Goal: Task Accomplishment & Management: Complete application form

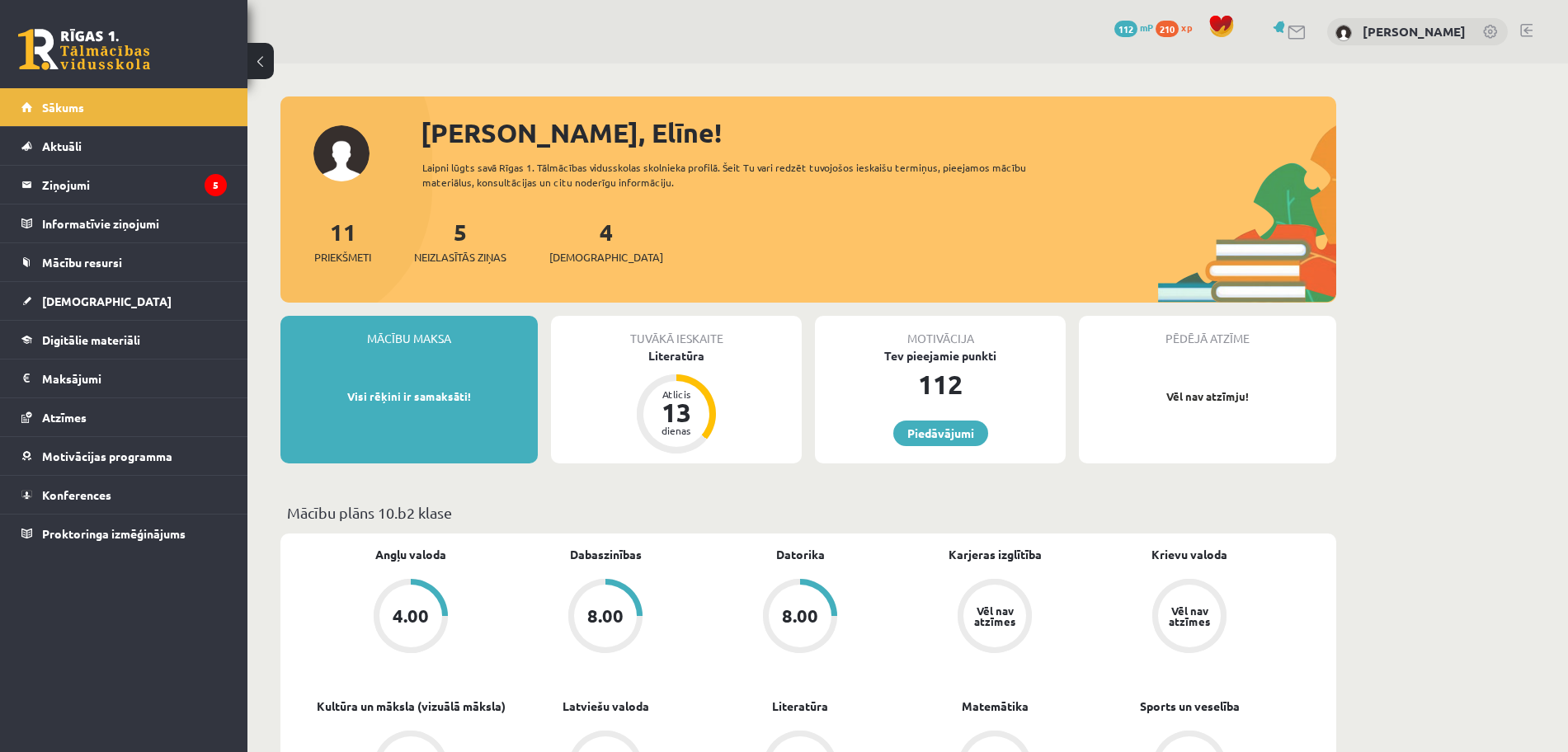
click at [731, 376] on div "Tuvākā ieskaite Literatūra Atlicis 13 dienas" at bounding box center [676, 389] width 251 height 148
click at [177, 187] on legend "Ziņojumi 5" at bounding box center [135, 185] width 185 height 38
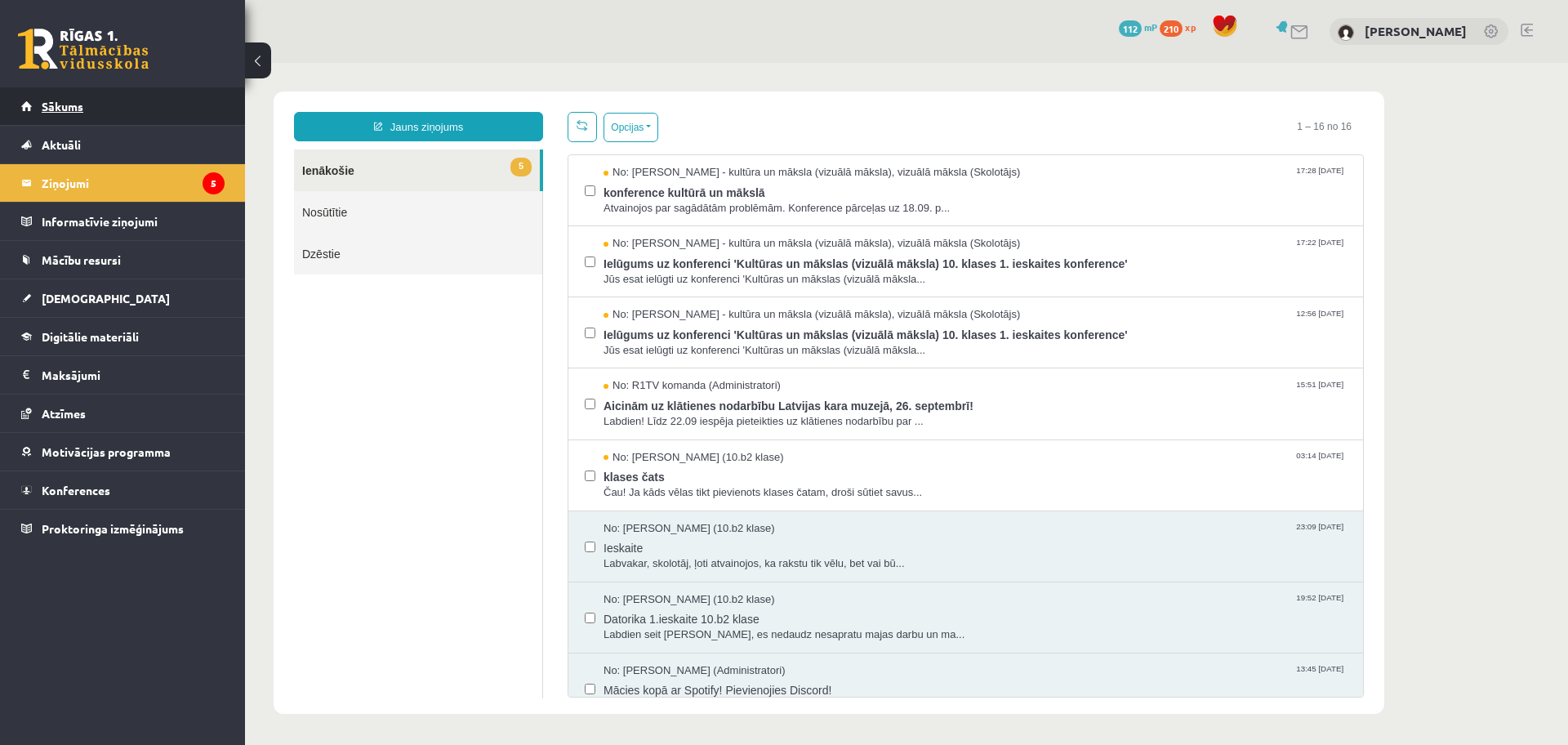
click at [125, 108] on link "Sākums" at bounding box center [123, 106] width 203 height 38
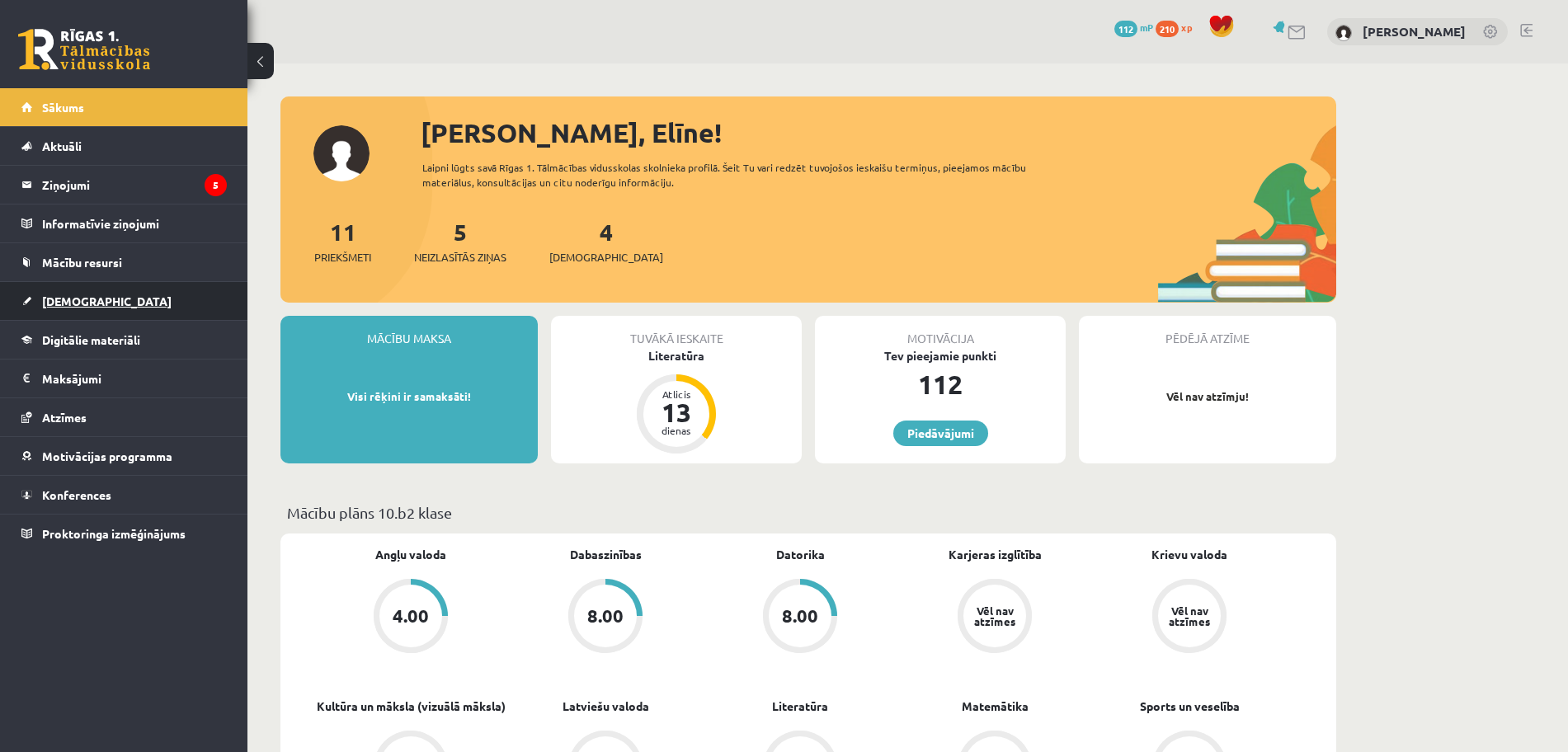
click at [93, 316] on link "[DEMOGRAPHIC_DATA]" at bounding box center [124, 301] width 206 height 38
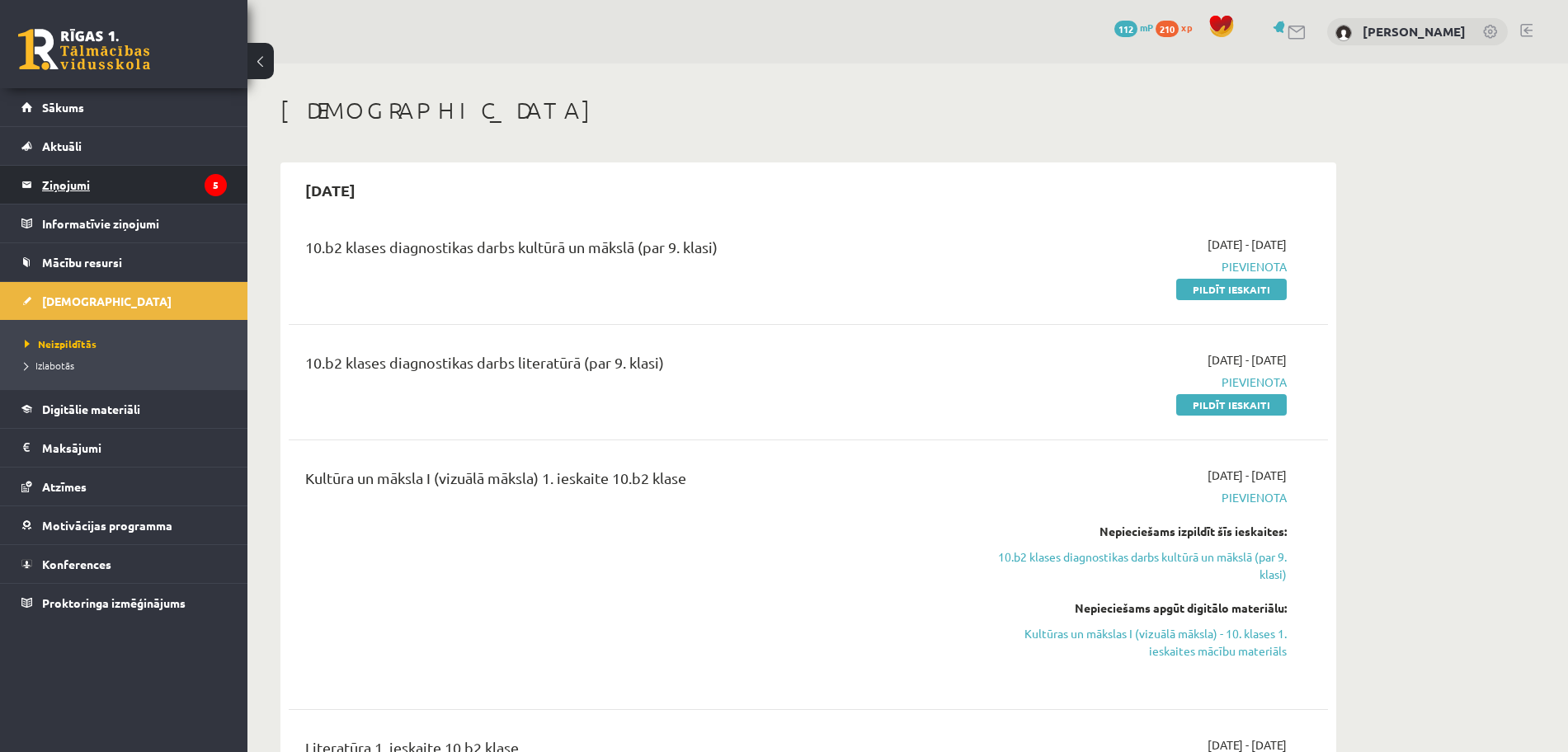
click at [202, 183] on legend "Ziņojumi 5" at bounding box center [135, 185] width 185 height 38
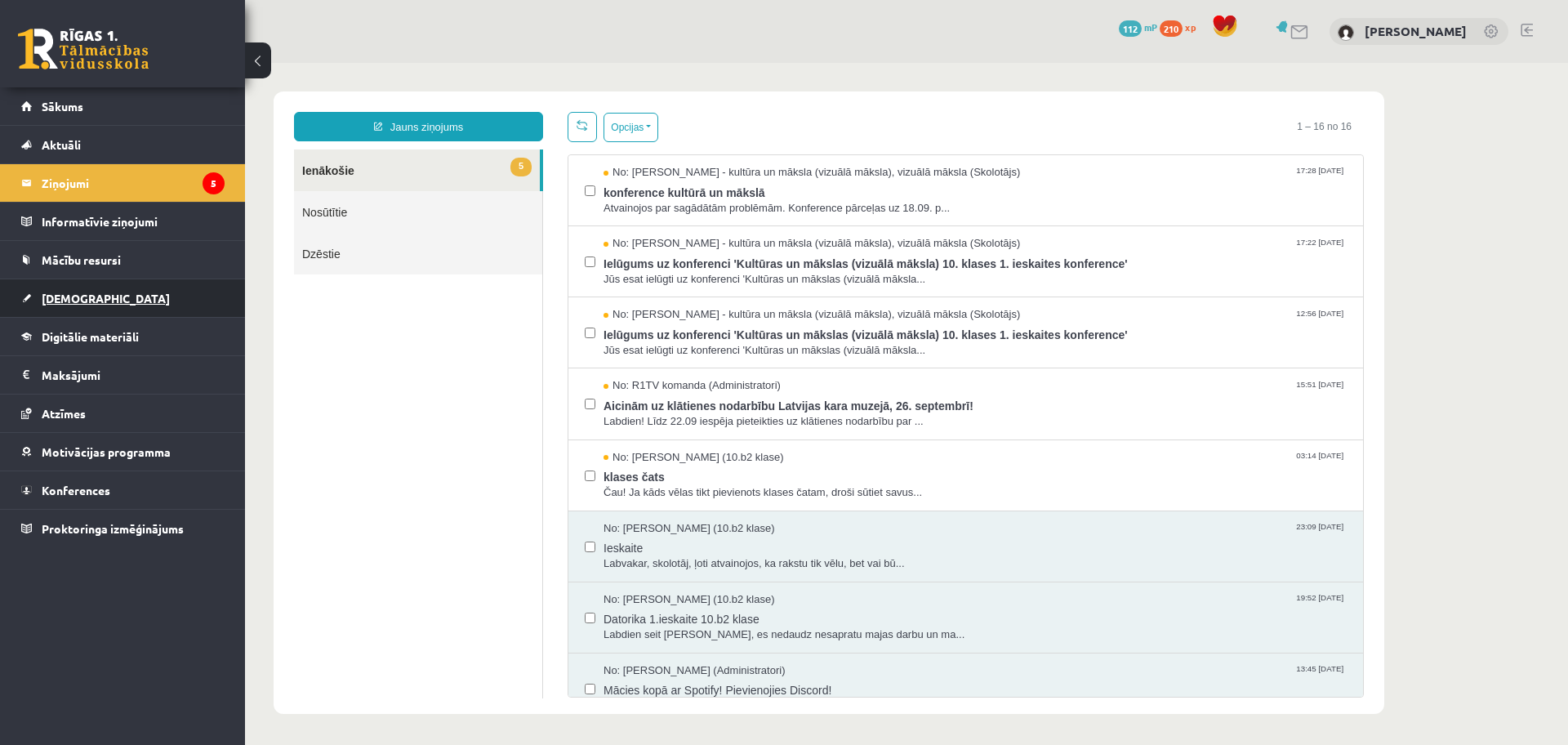
click at [129, 299] on link "[DEMOGRAPHIC_DATA]" at bounding box center [123, 299] width 203 height 38
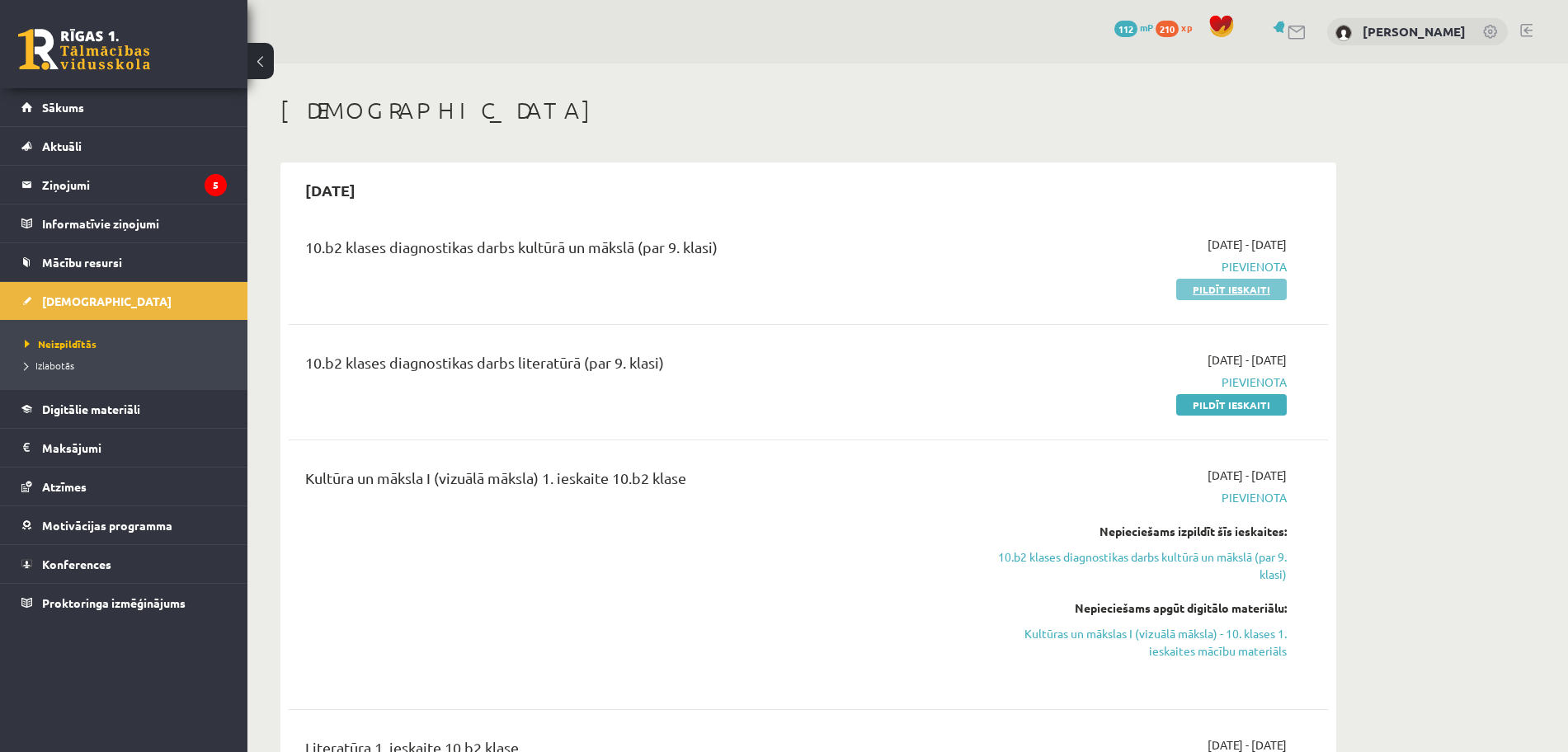
click at [1247, 288] on link "Pildīt ieskaiti" at bounding box center [1232, 289] width 111 height 22
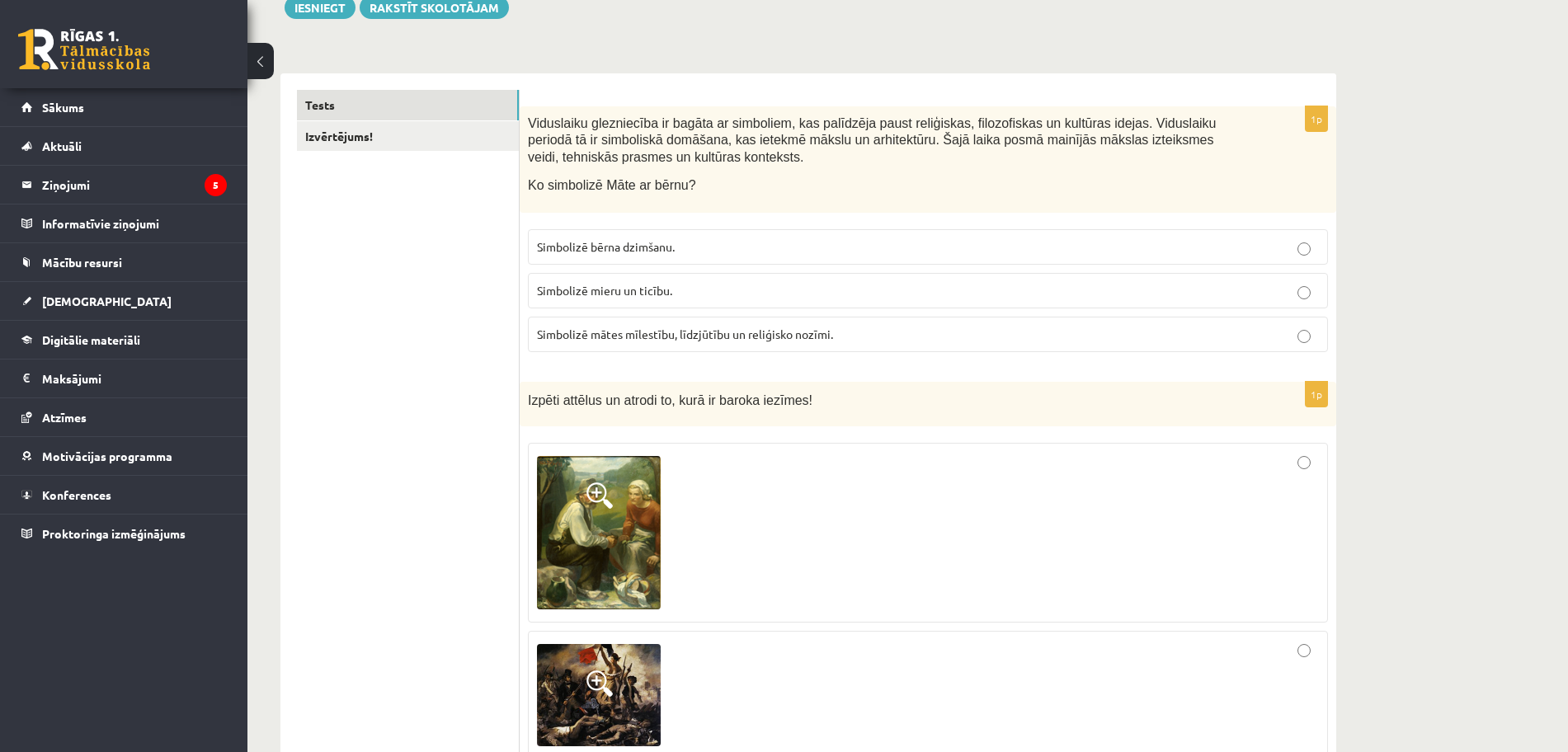
scroll to position [247, 0]
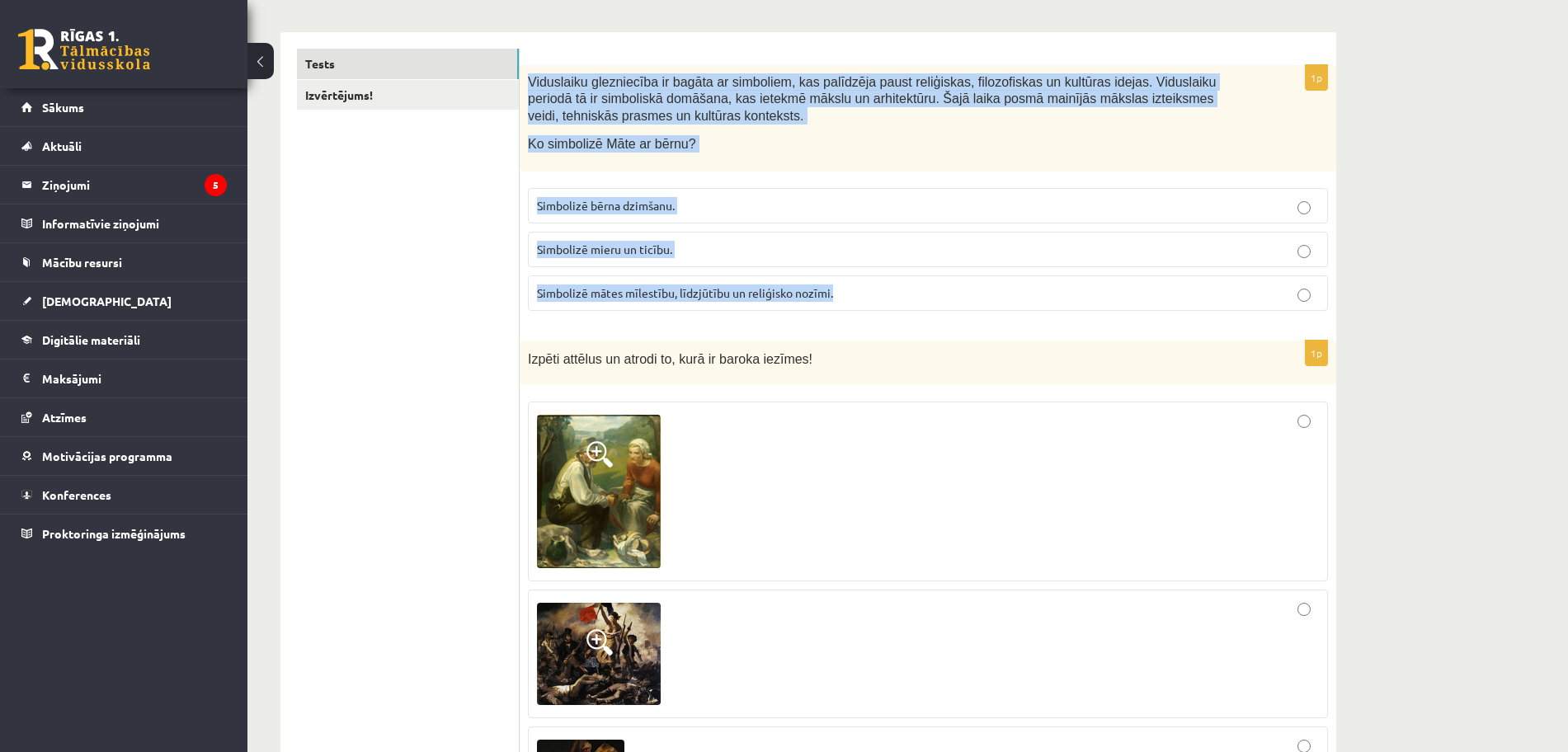
drag, startPoint x: 524, startPoint y: 82, endPoint x: 1107, endPoint y: 284, distance: 617.0
click at [1107, 284] on div "1p Viduslaiku glezniecība ir bagāta ar simboliem, kas palīdzēja paust reliģiska…" at bounding box center [928, 194] width 816 height 259
copy div "Viduslaiku glezniecība ir bagāta ar simboliem, kas palīdzēja paust reliģiskas, …"
click at [741, 303] on label "Simbolizē mātes mīlestību, līdzjūtību un reliģisko nozīmi." at bounding box center [928, 293] width 800 height 35
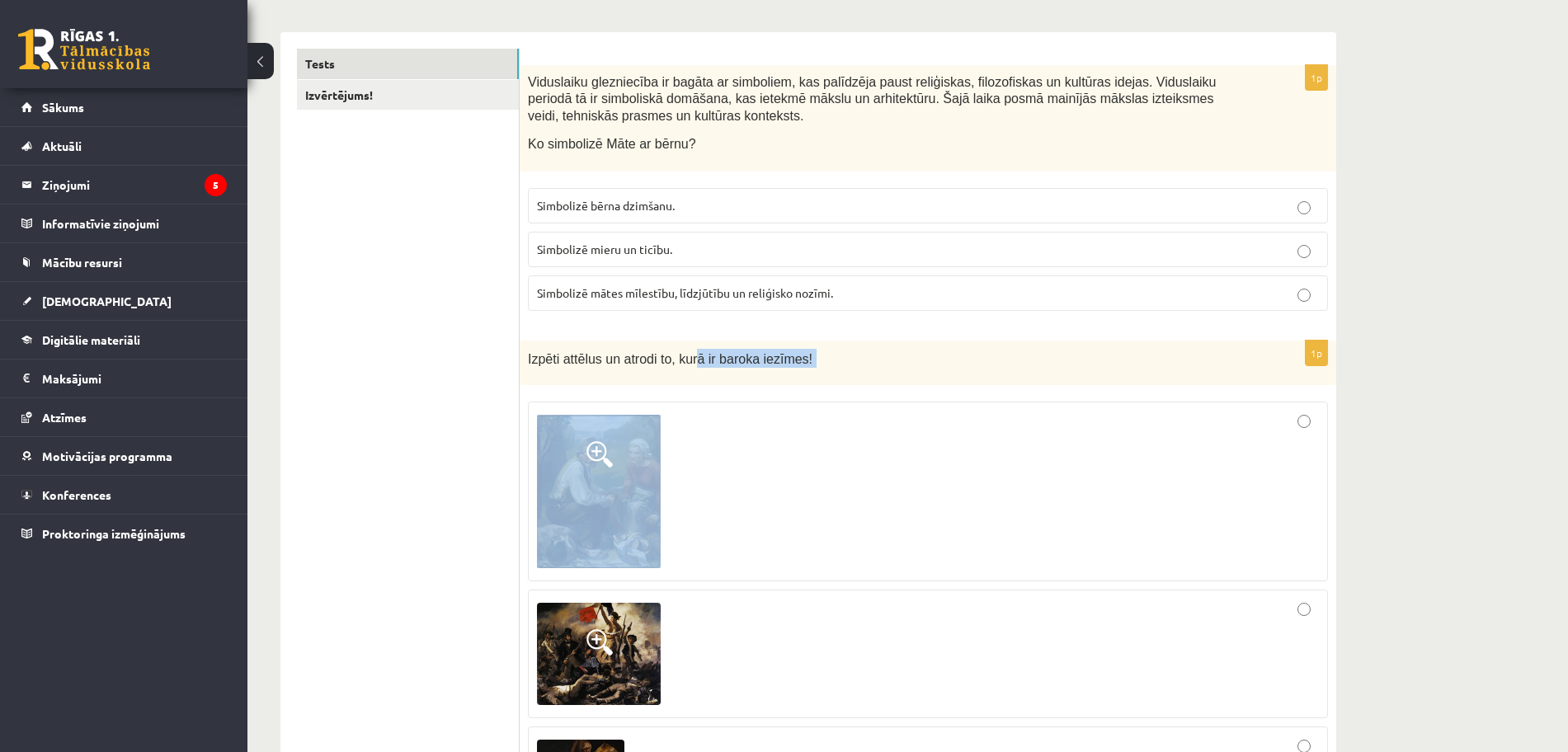
drag, startPoint x: 677, startPoint y: 519, endPoint x: 688, endPoint y: 366, distance: 153.4
click at [688, 366] on div "1p Izpēti attēlus un atrodi to, kurā ir baroka iezīmes!" at bounding box center [928, 618] width 816 height 556
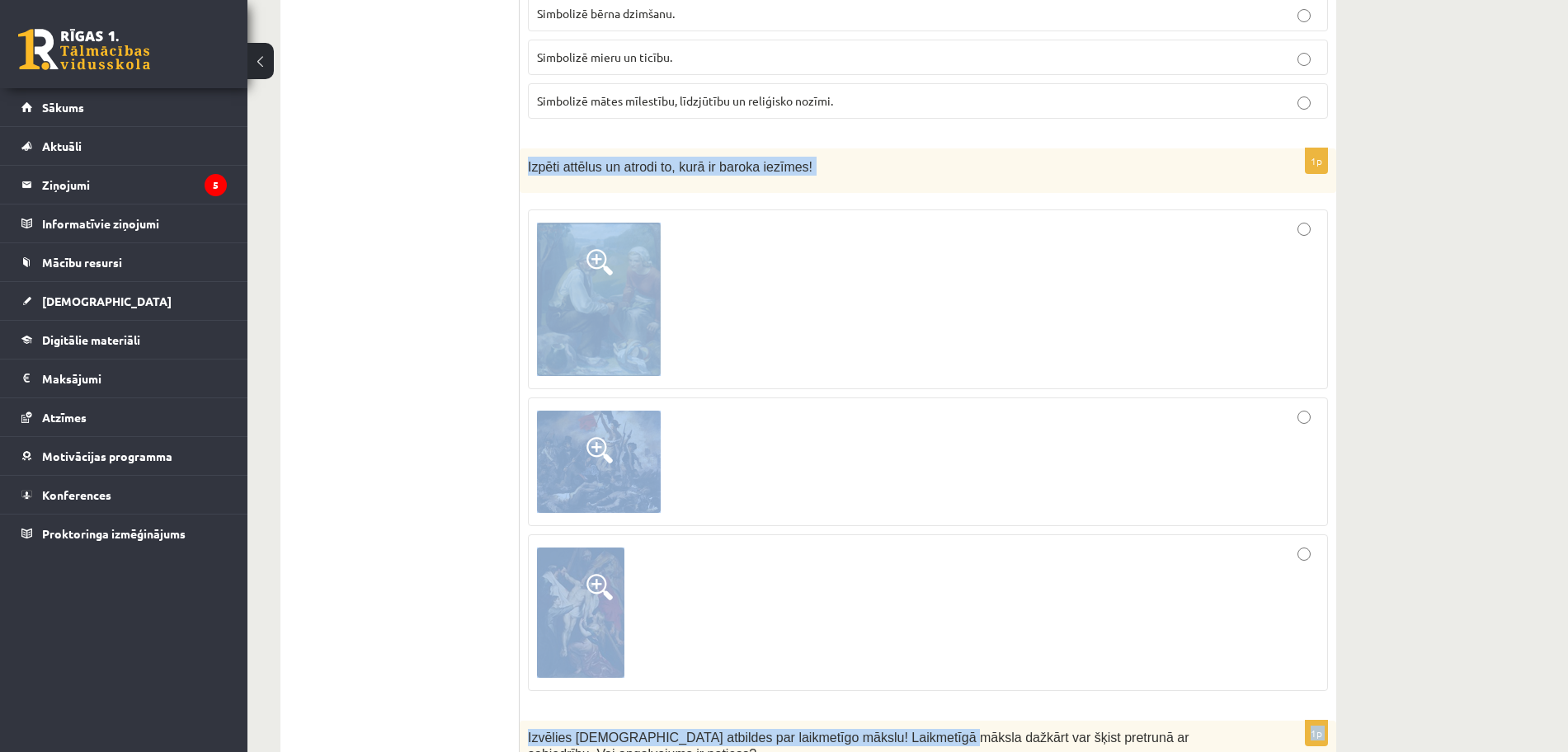
scroll to position [450, 0]
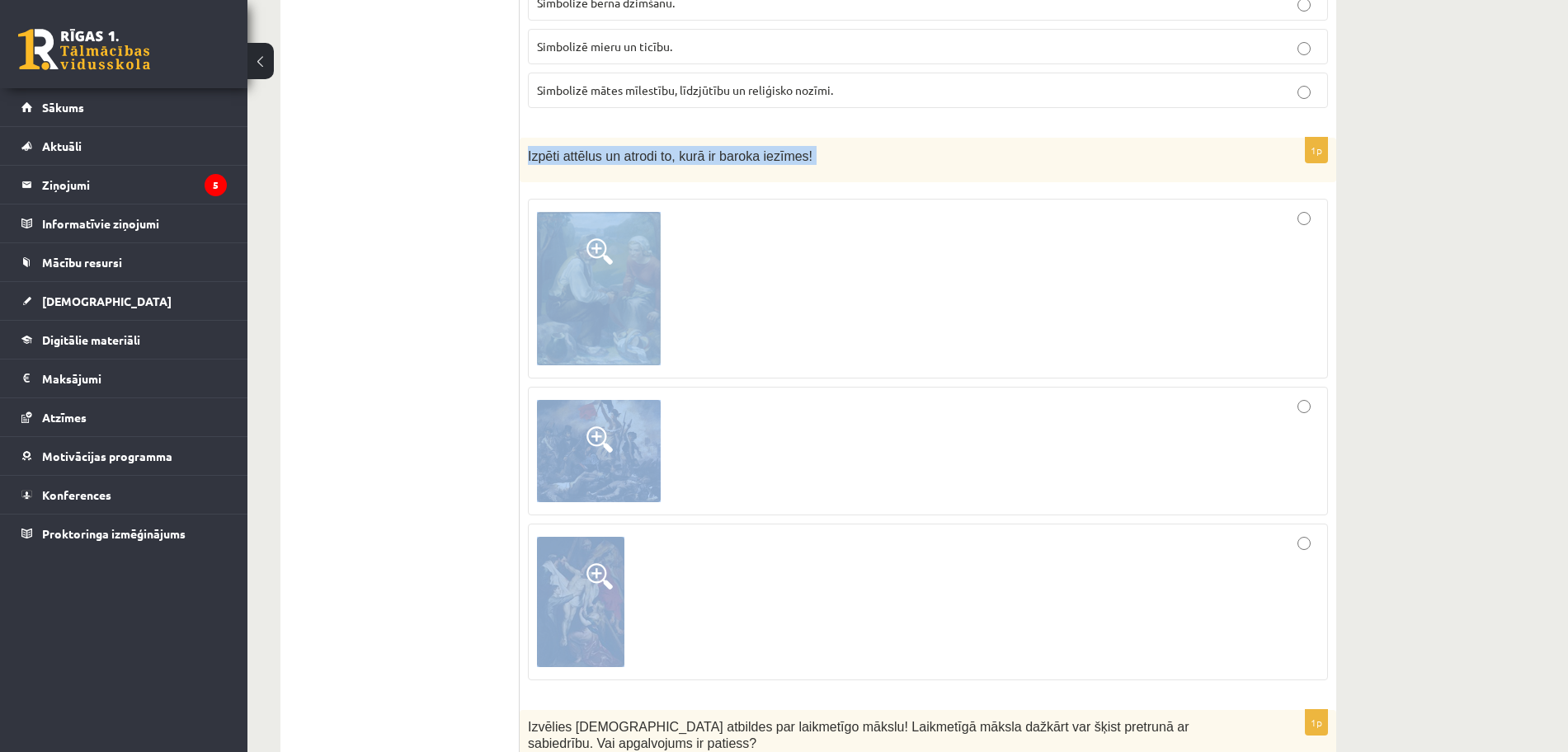
drag, startPoint x: 528, startPoint y: 169, endPoint x: 973, endPoint y: 635, distance: 644.3
click at [973, 635] on div "1p Izpēti attēlus un atrodi to, kurā ir baroka iezīmes!" at bounding box center [928, 415] width 816 height 556
copy div "Izpēti attēlus un atrodi to, kurā ir baroka iezīmes!"
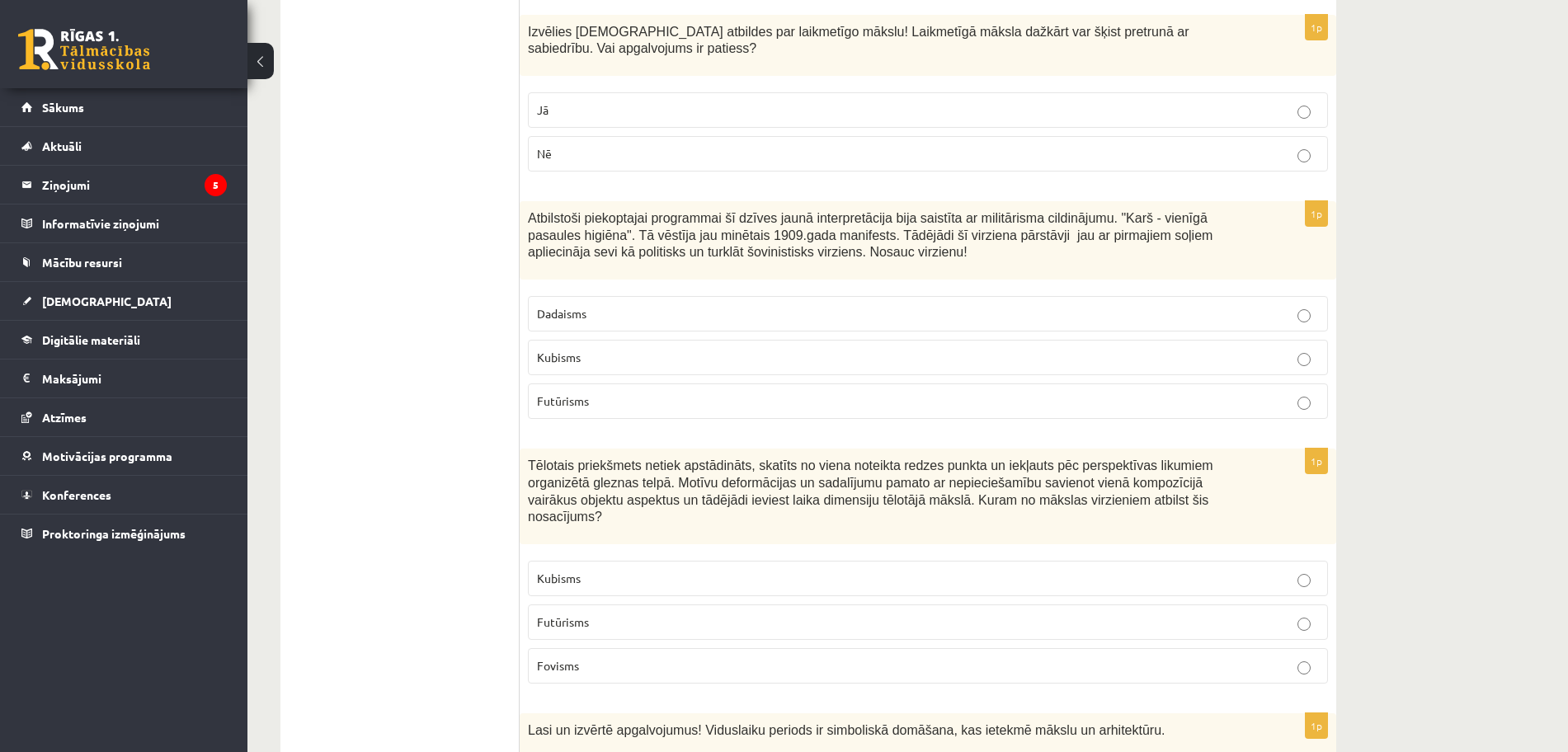
scroll to position [1151, 0]
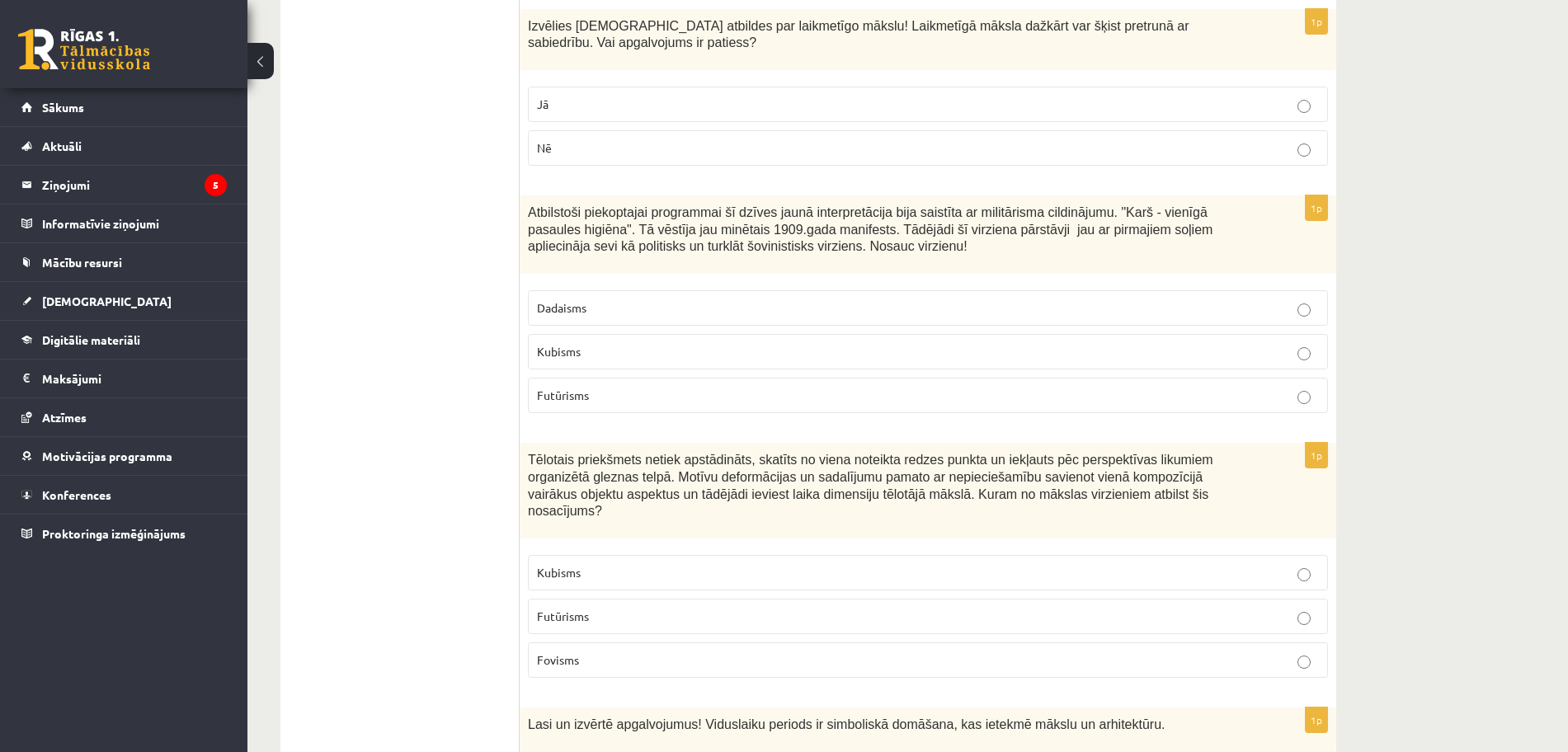
click at [1177, 398] on p "Futūrisms" at bounding box center [928, 395] width 782 height 17
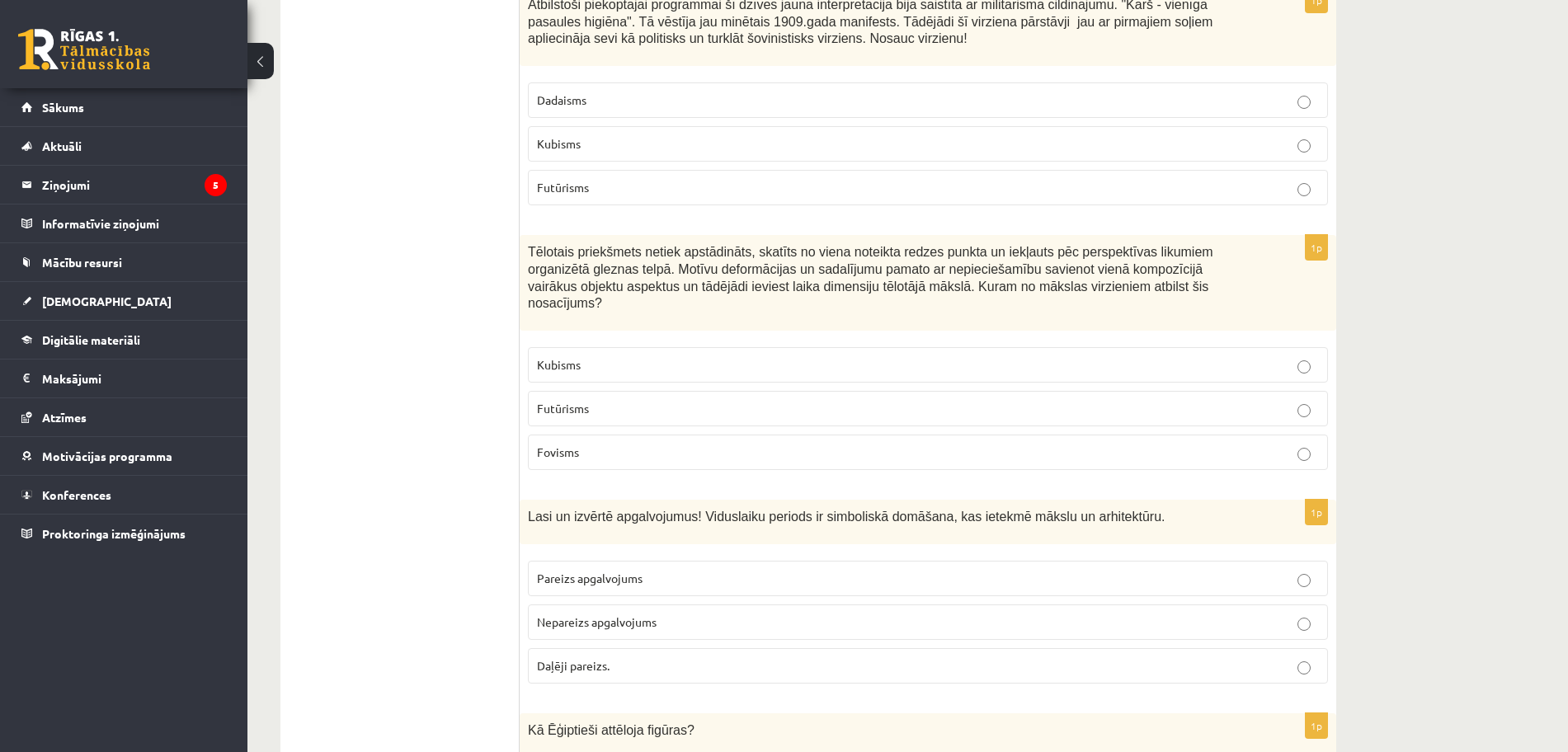
scroll to position [1399, 0]
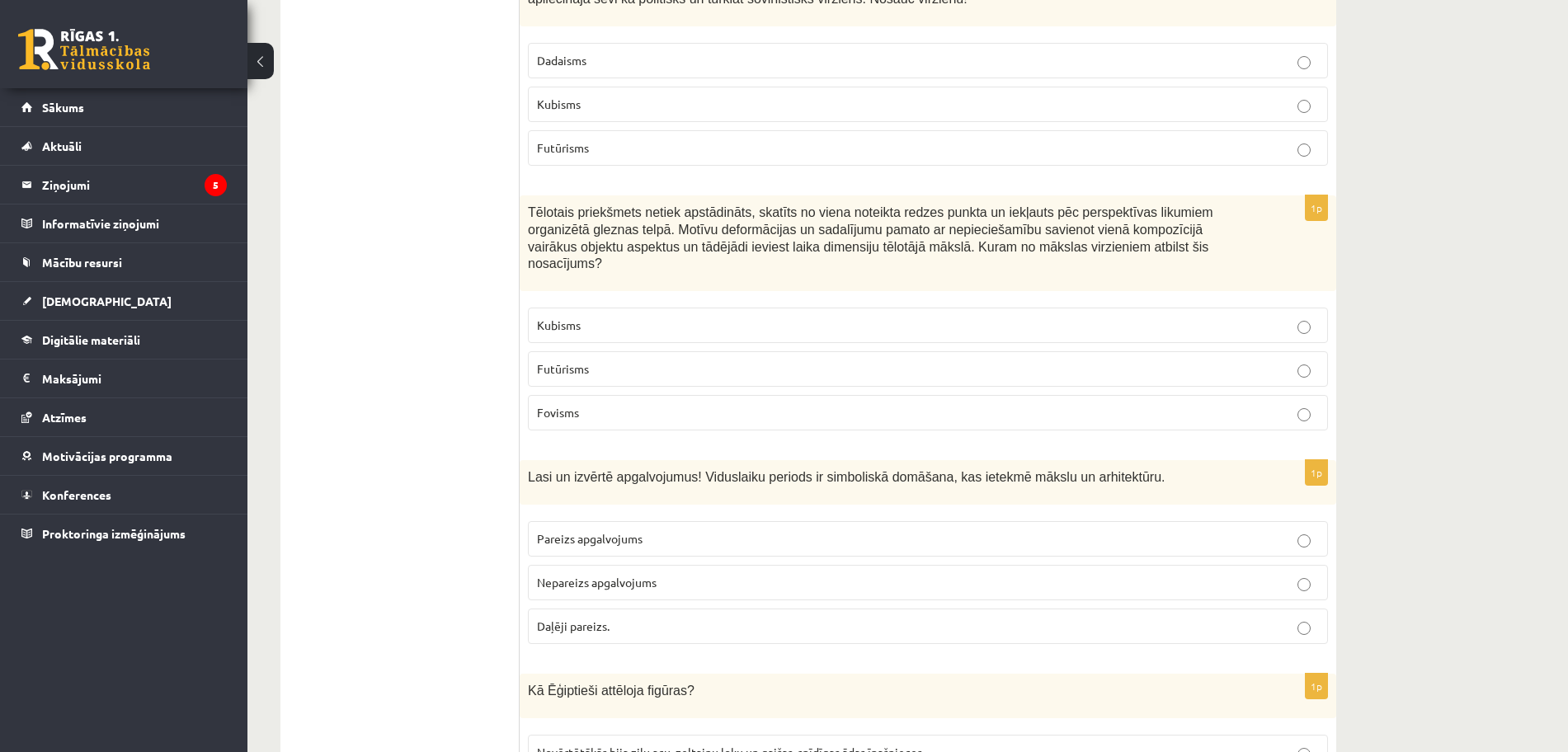
click at [1191, 317] on p "Kubisms" at bounding box center [928, 325] width 782 height 17
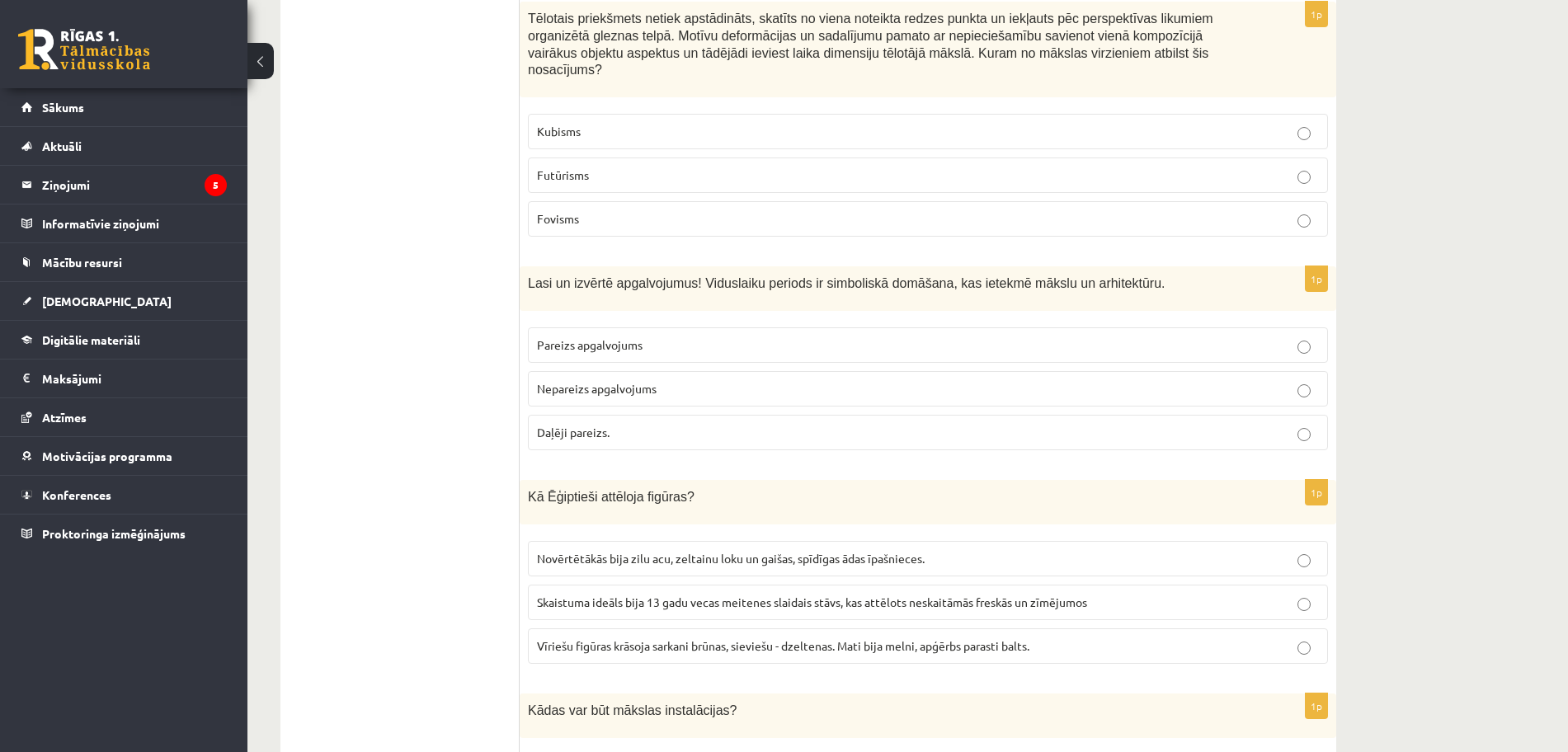
scroll to position [1604, 0]
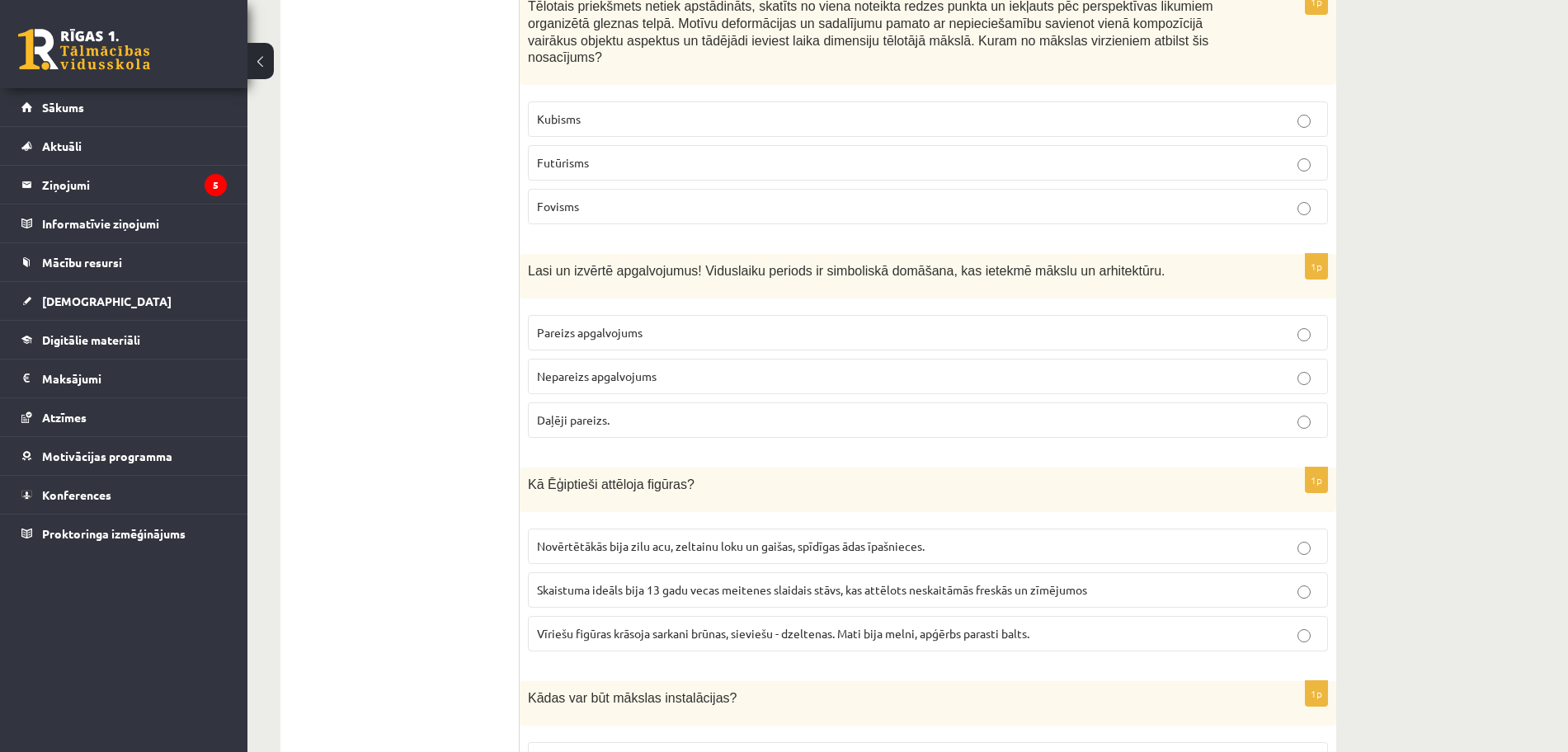
click at [1263, 324] on p "Pareizs apgalvojums" at bounding box center [928, 332] width 782 height 17
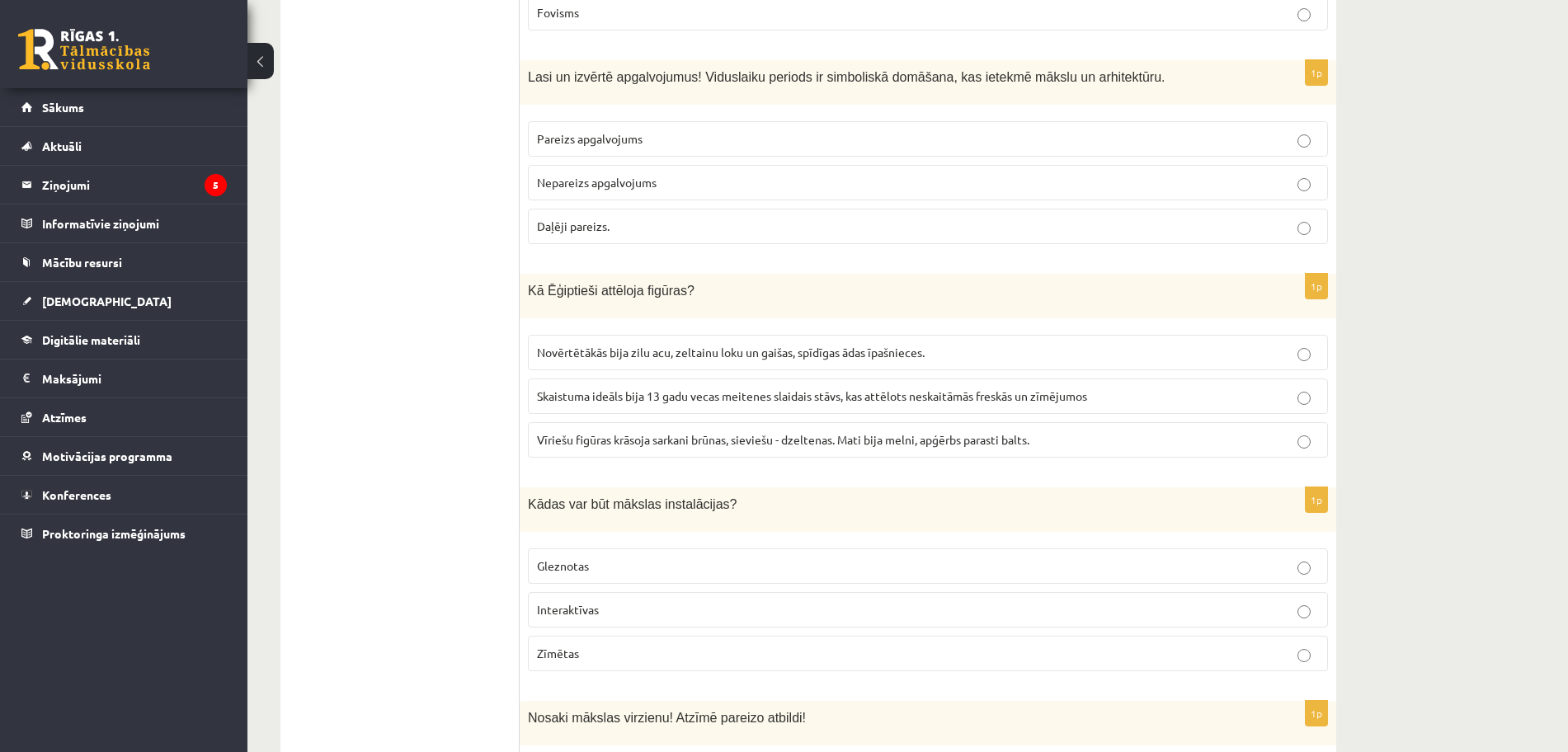
scroll to position [1810, 0]
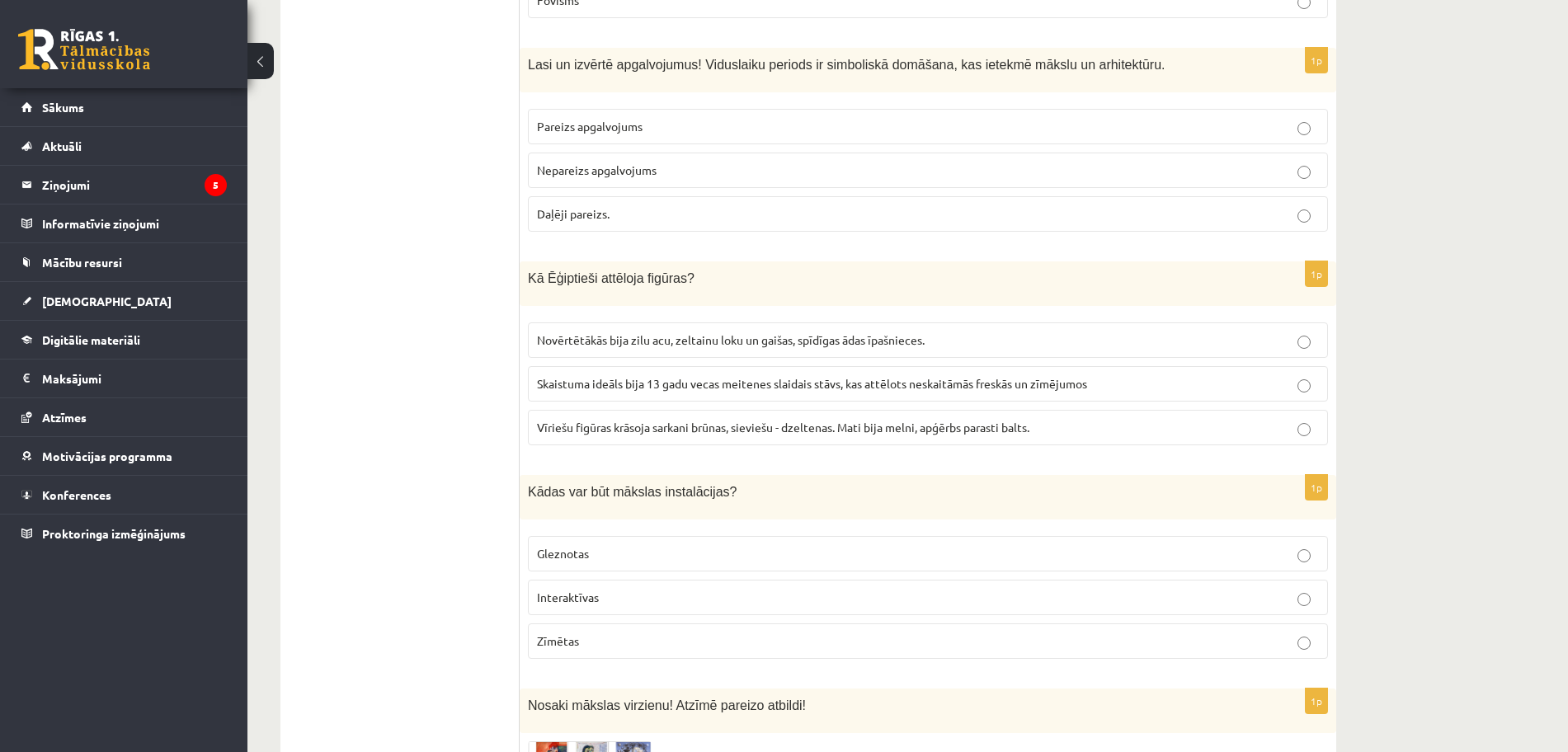
click at [1097, 410] on label "Vīriešu figūras krāsoja sarkani brūnas, sieviešu - dzeltenas. Mati bija melni, …" at bounding box center [928, 427] width 800 height 35
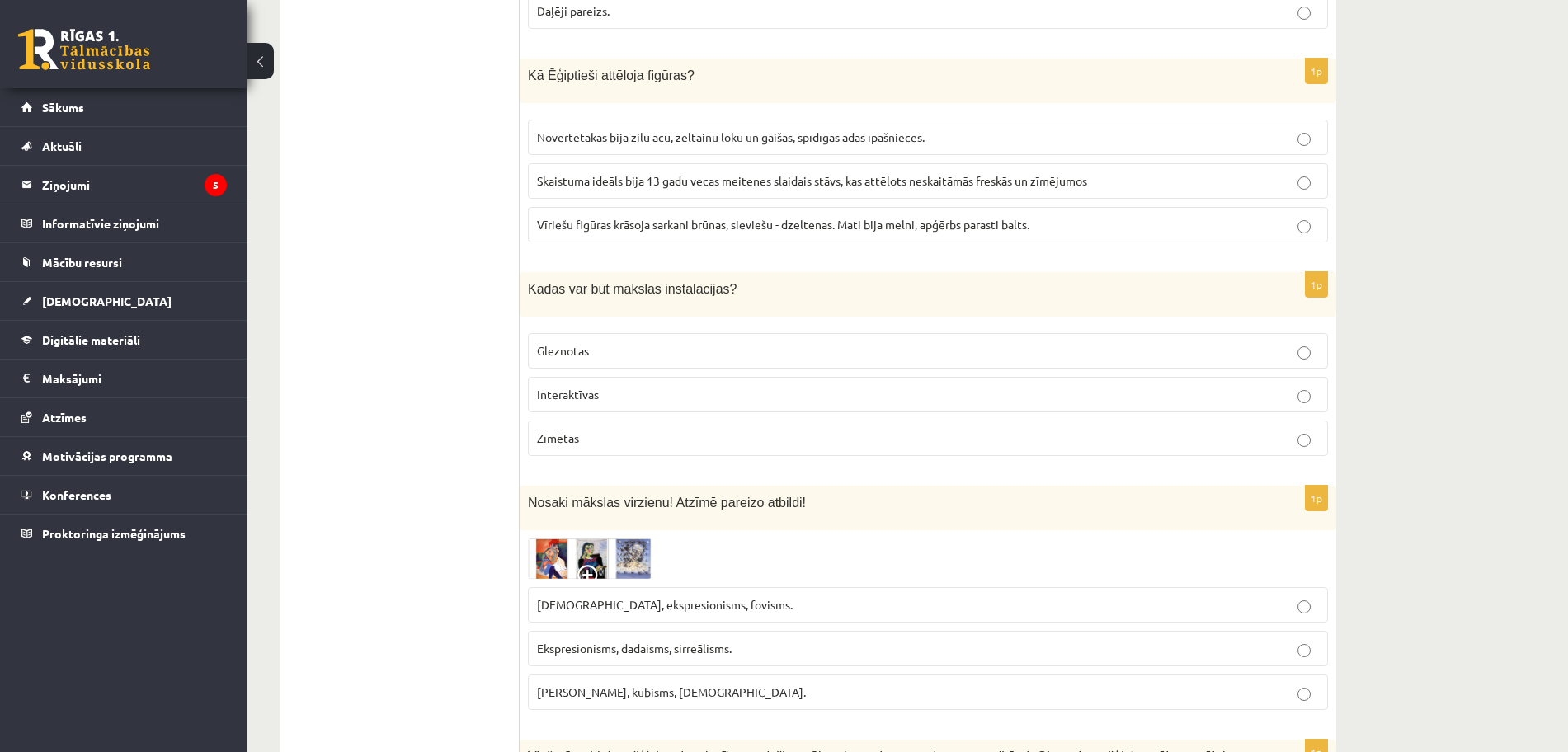
scroll to position [2017, 0]
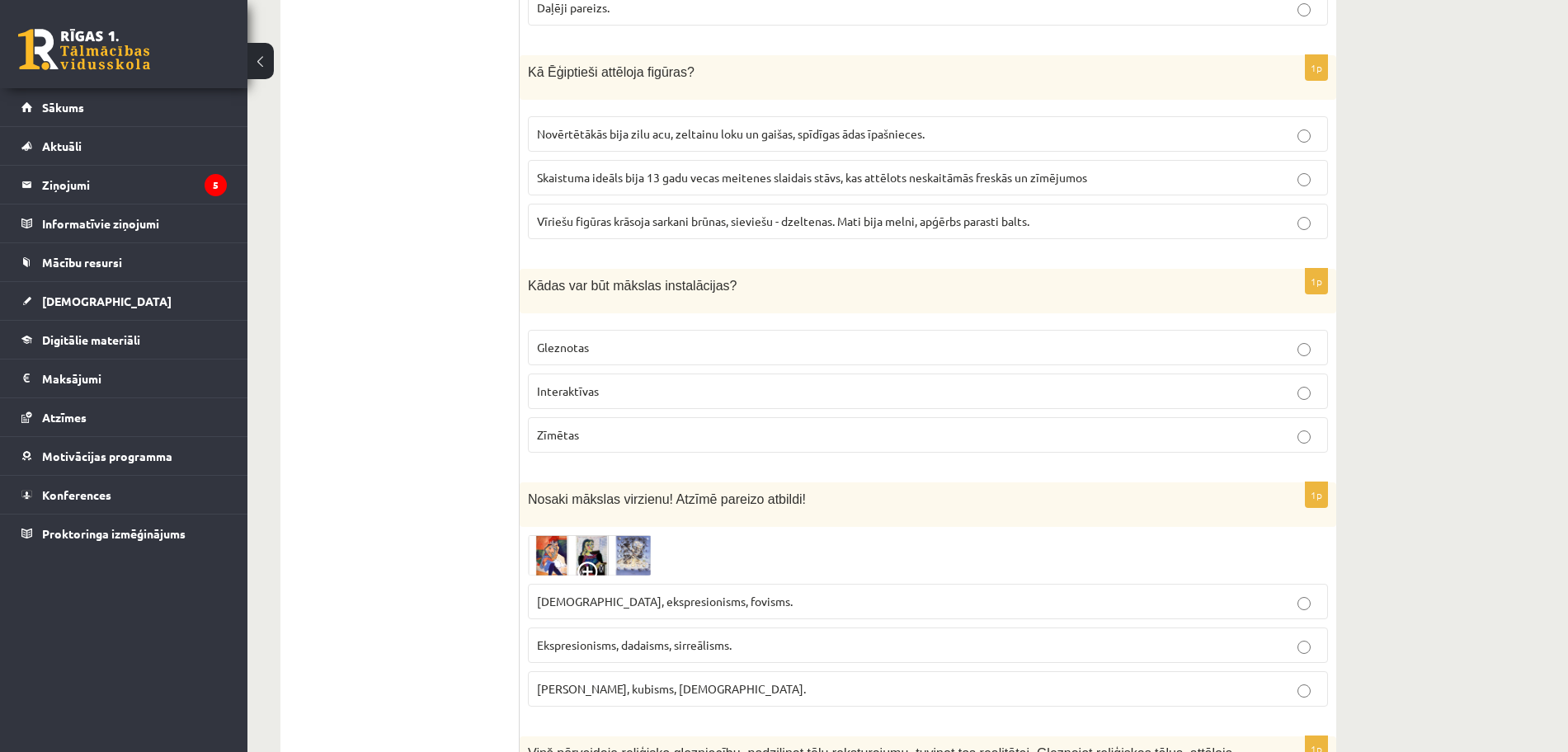
click at [837, 382] on p "Interaktīvas" at bounding box center [928, 391] width 782 height 17
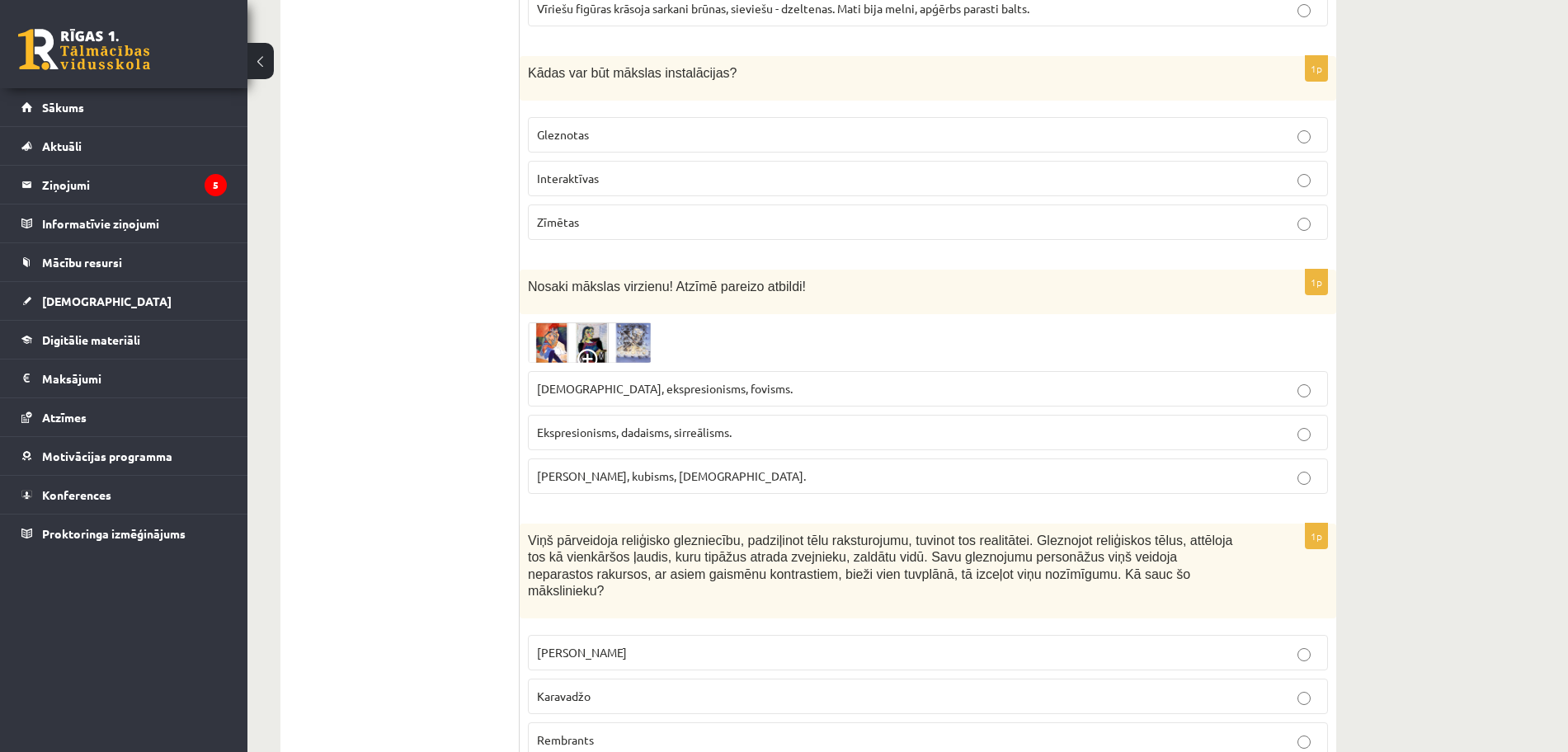
scroll to position [2264, 0]
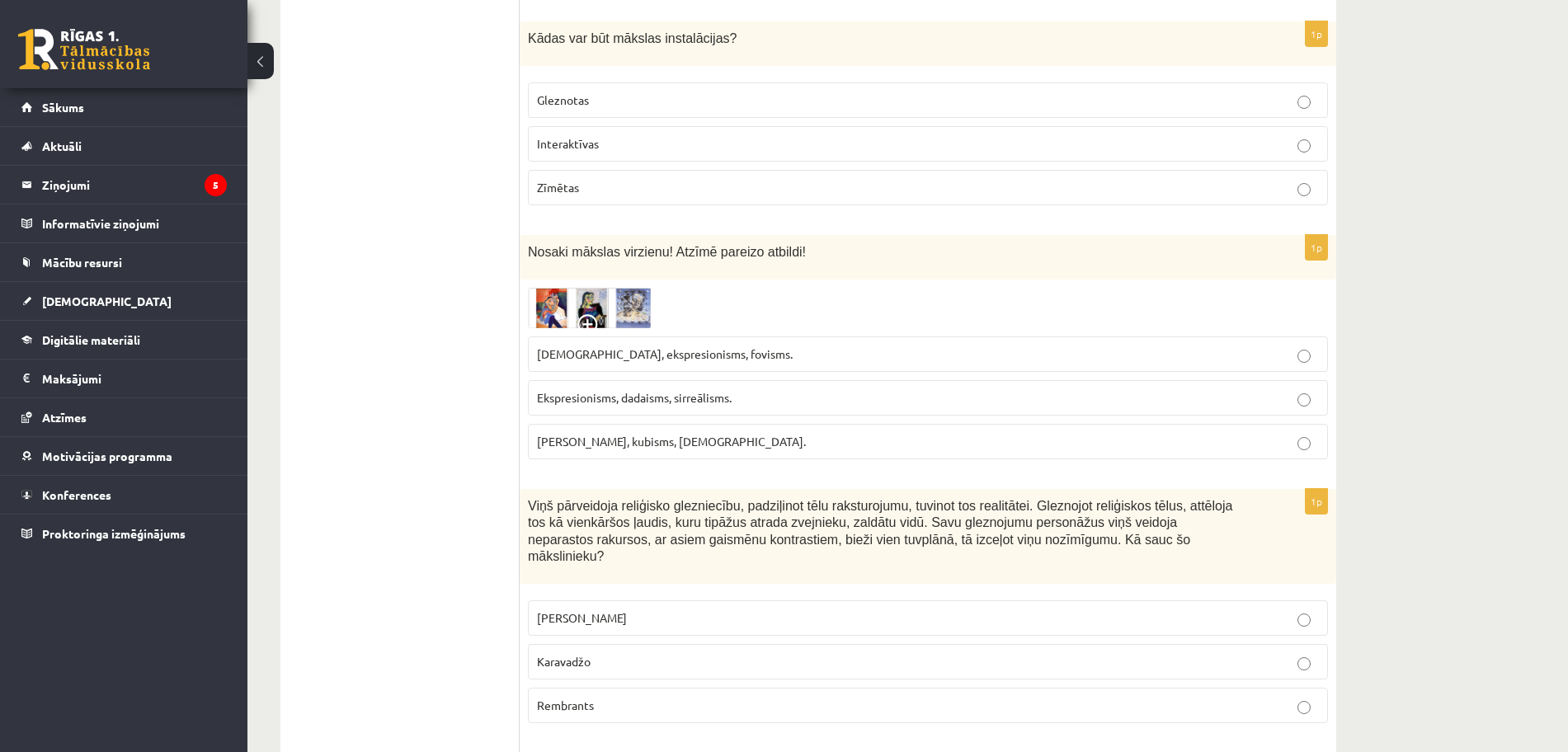
click at [1019, 395] on label "Ekspresionisms, dadaisms, sirreālisms." at bounding box center [928, 397] width 800 height 35
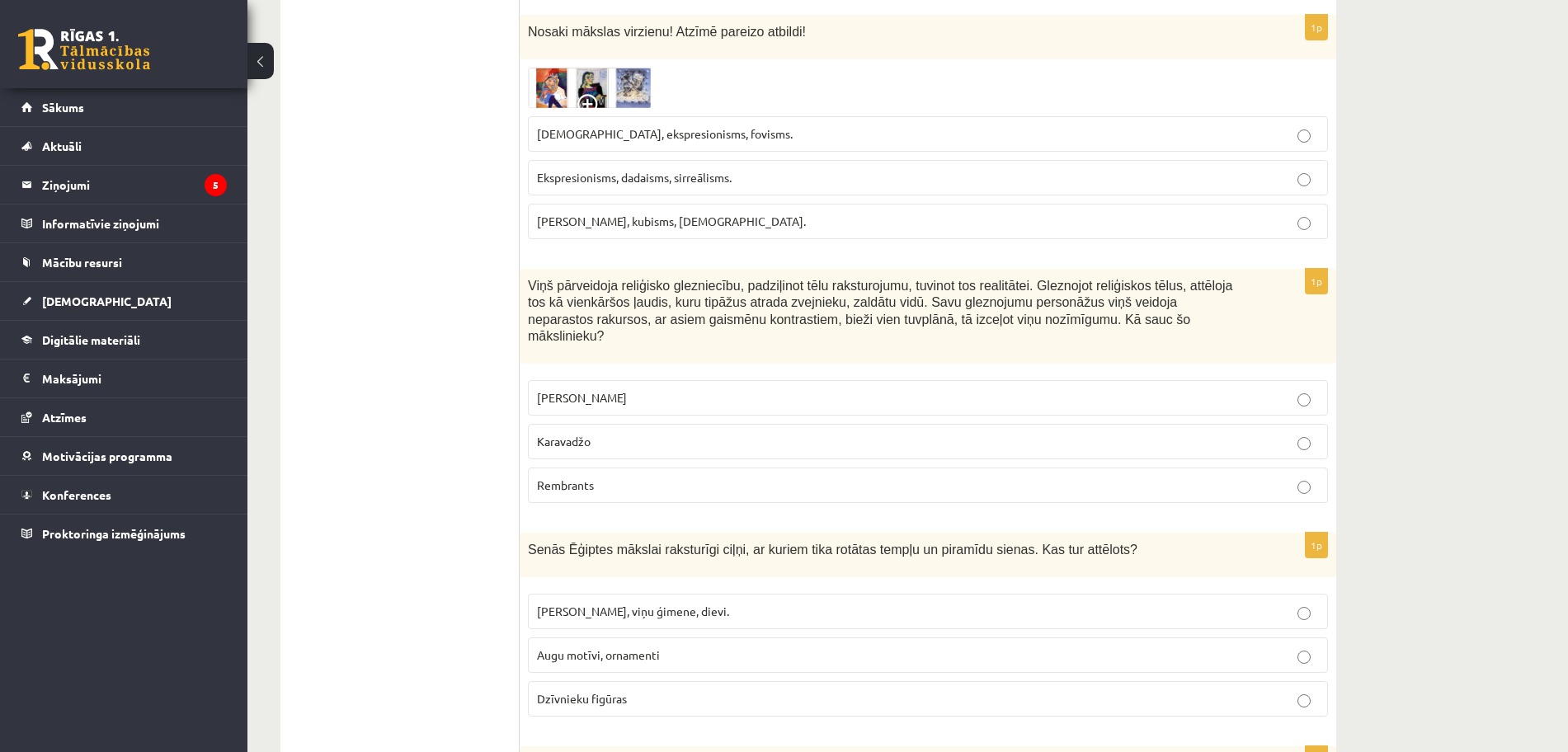
scroll to position [2512, 0]
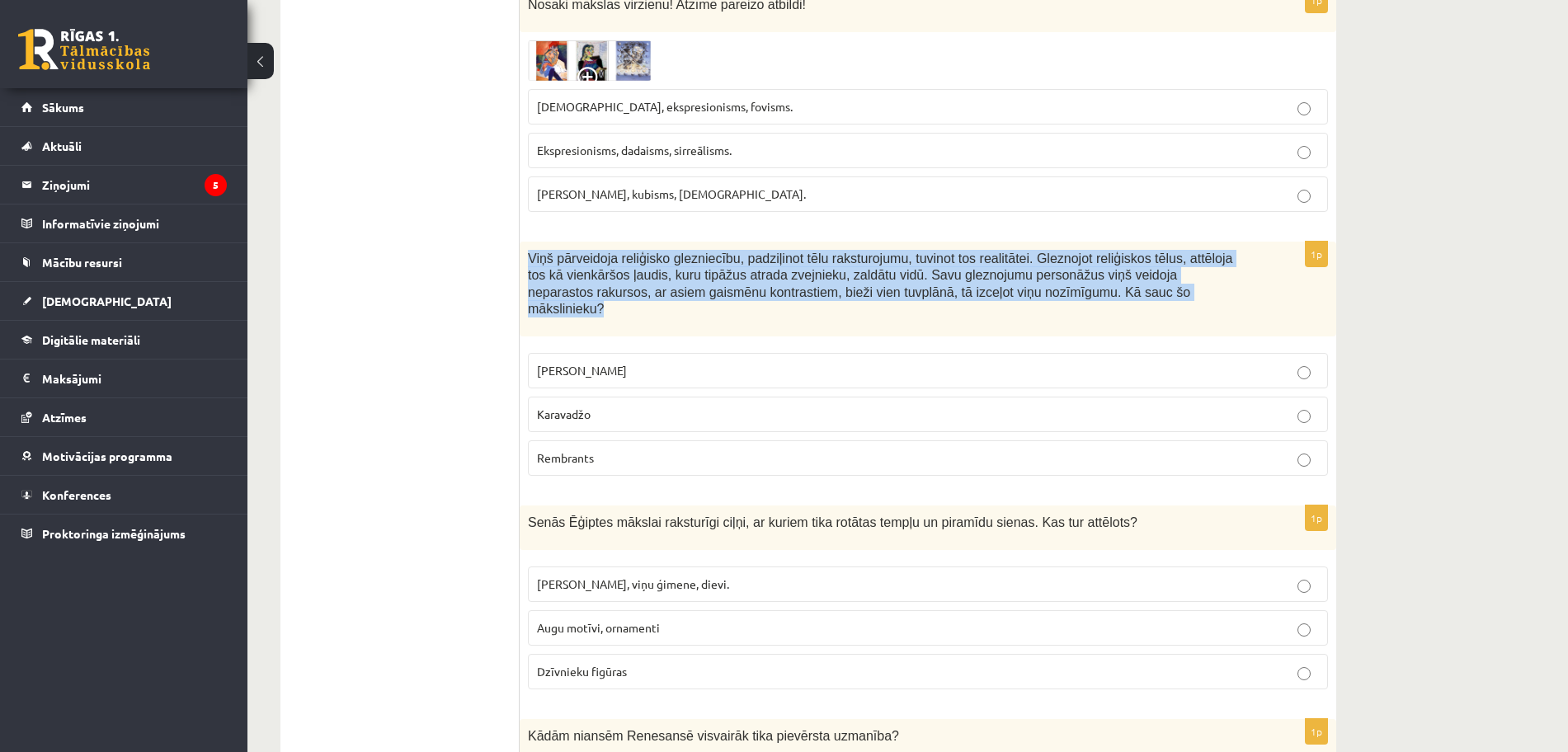
drag, startPoint x: 530, startPoint y: 241, endPoint x: 1041, endPoint y: 291, distance: 513.4
click at [1041, 291] on div "Viņš pārveidoja reliģisko glezniecību, padziļinot tēlu raksturojumu, tuvinot to…" at bounding box center [928, 289] width 816 height 96
click at [992, 262] on span "Viņš pārveidoja reliģisko glezniecību, padziļinot tēlu raksturojumu, tuvinot to…" at bounding box center [880, 283] width 705 height 65
drag, startPoint x: 528, startPoint y: 239, endPoint x: 1062, endPoint y: 286, distance: 536.1
click at [1062, 286] on div "Viņš pārveidoja reliģisko glezniecību, padziļinot tēlu raksturojumu, tuvinot to…" at bounding box center [928, 289] width 816 height 96
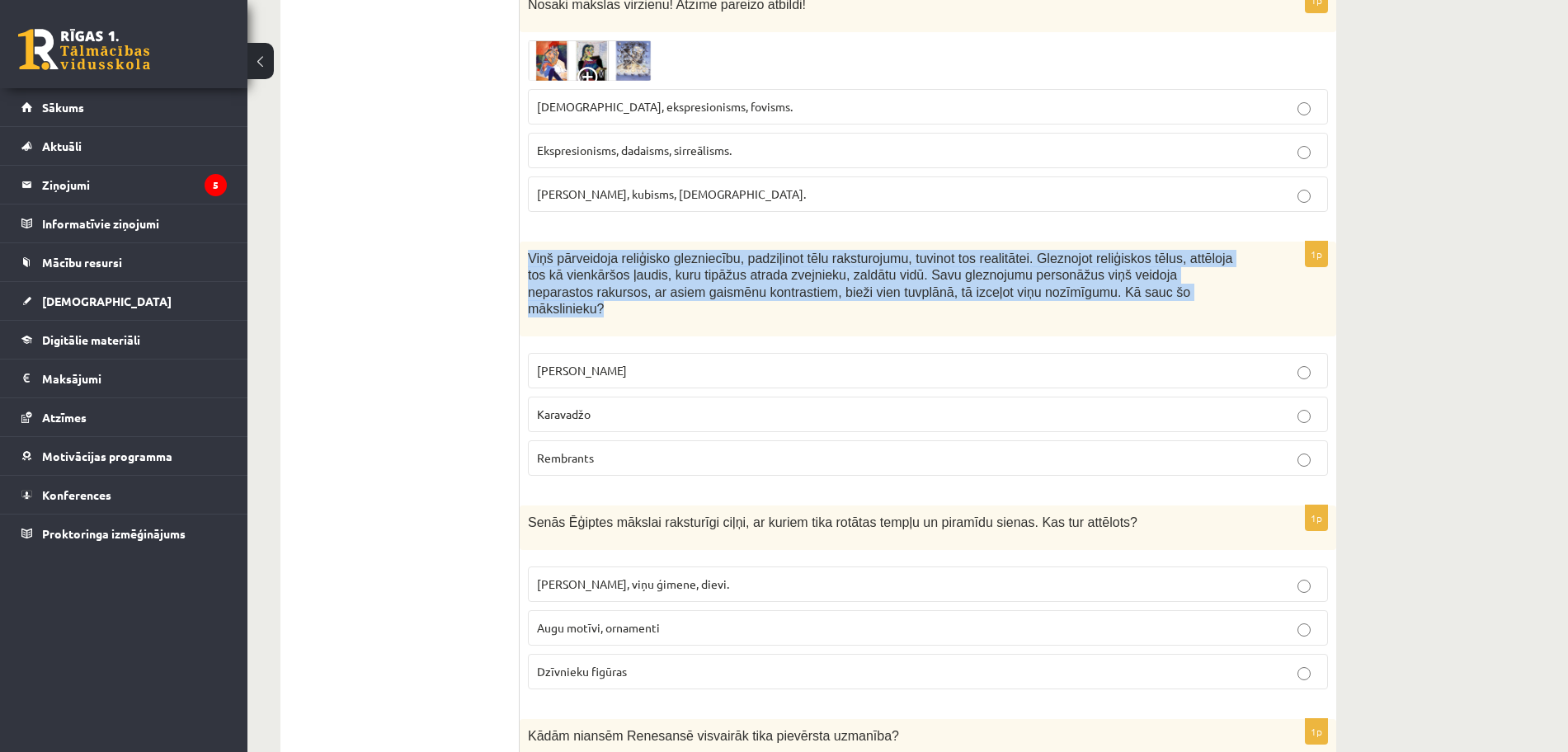
copy span "Viņš pārveidoja reliģisko glezniecību, padziļinot tēlu raksturojumu, tuvinot to…"
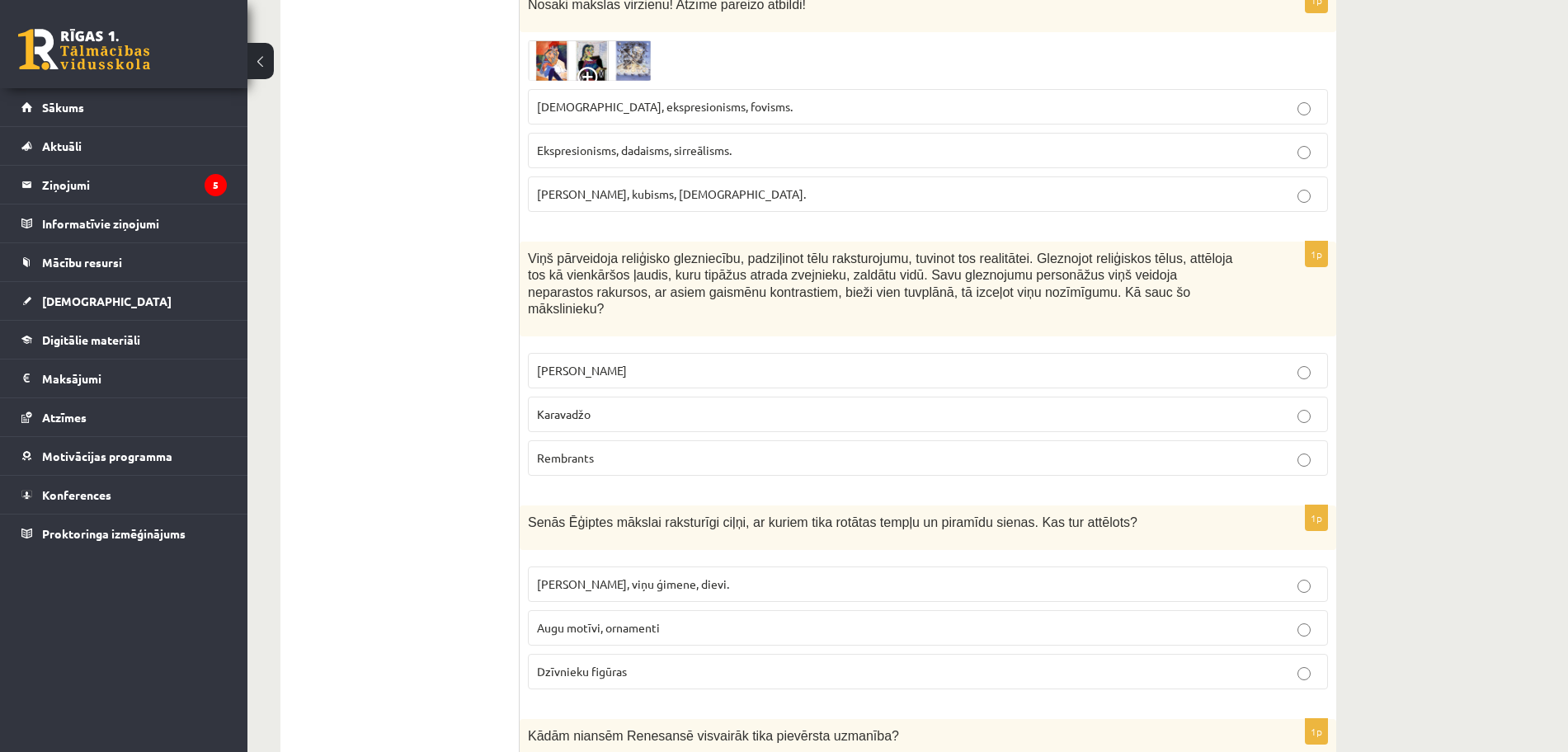
click at [590, 450] on span "Rembrants" at bounding box center [566, 457] width 57 height 15
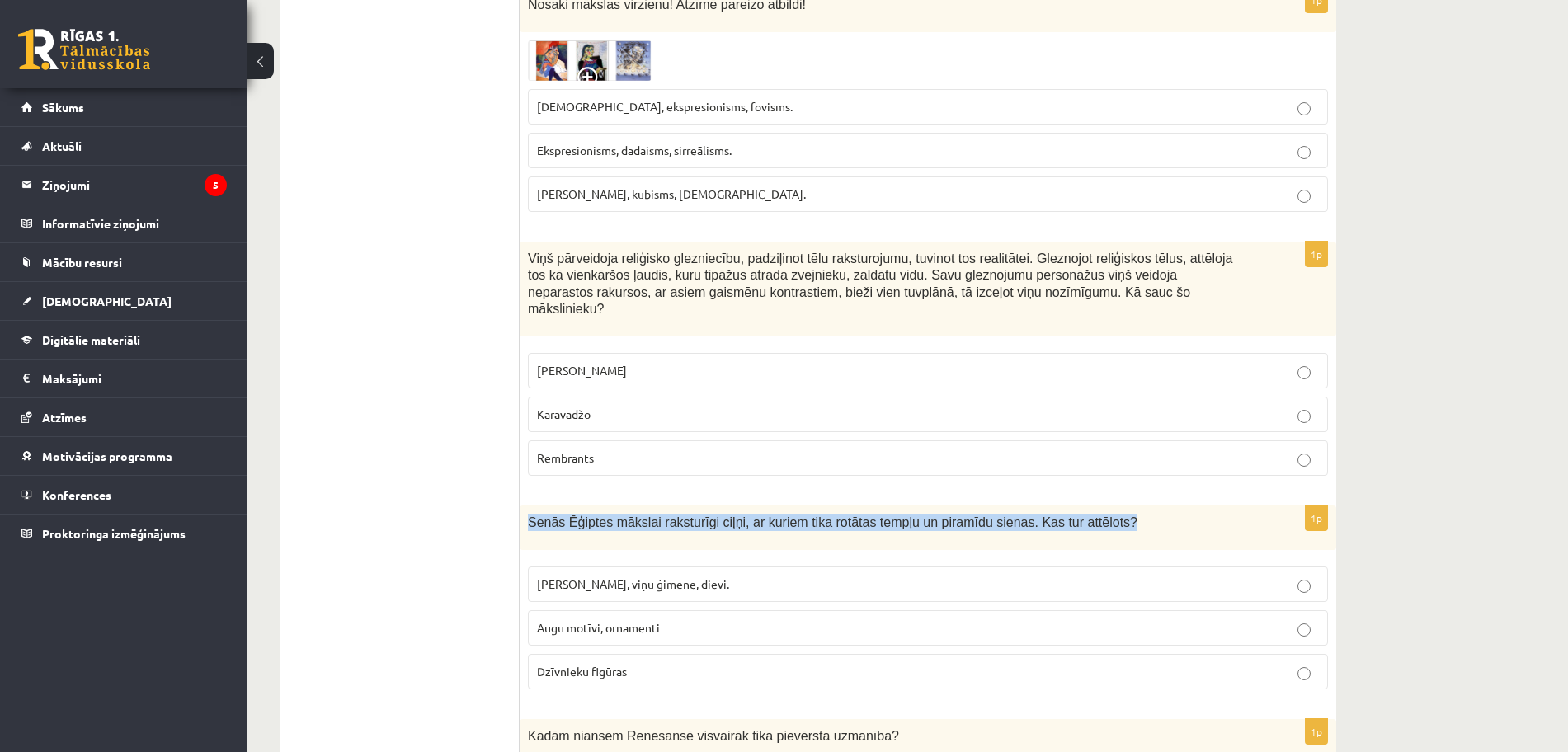
drag, startPoint x: 528, startPoint y: 488, endPoint x: 1095, endPoint y: 499, distance: 567.1
click at [1095, 505] on div "Senās Ēģiptes mākslai raksturīgi ciļņi, ar kuriem tika rotātas tempļu un piramī…" at bounding box center [928, 528] width 816 height 45
copy span "Senās Ēģiptes mākslai raksturīgi ciļņi, ar kuriem tika rotātas tempļu un piramī…"
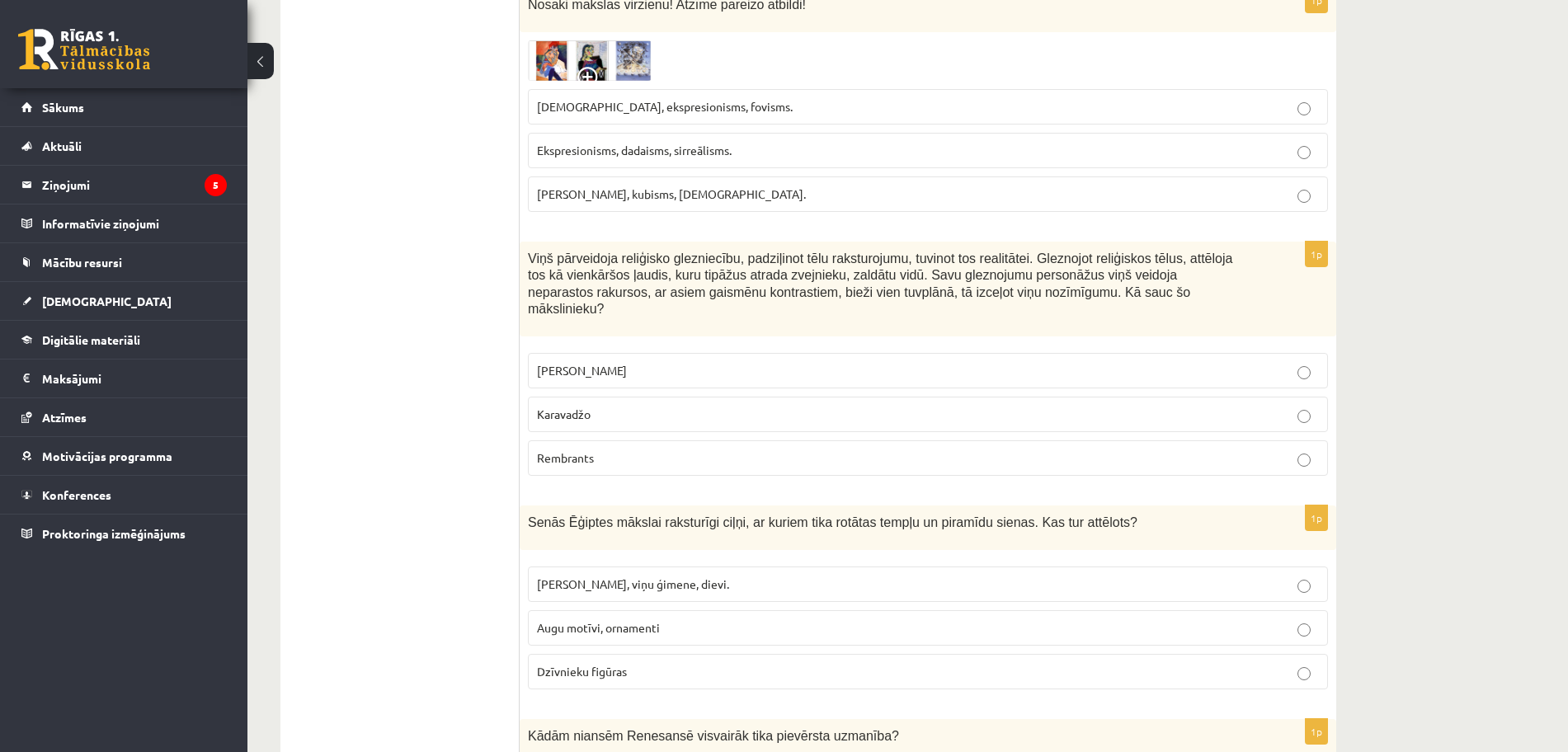
click at [677, 576] on p "Faraoni, viņu ģimene, dievi." at bounding box center [928, 585] width 782 height 17
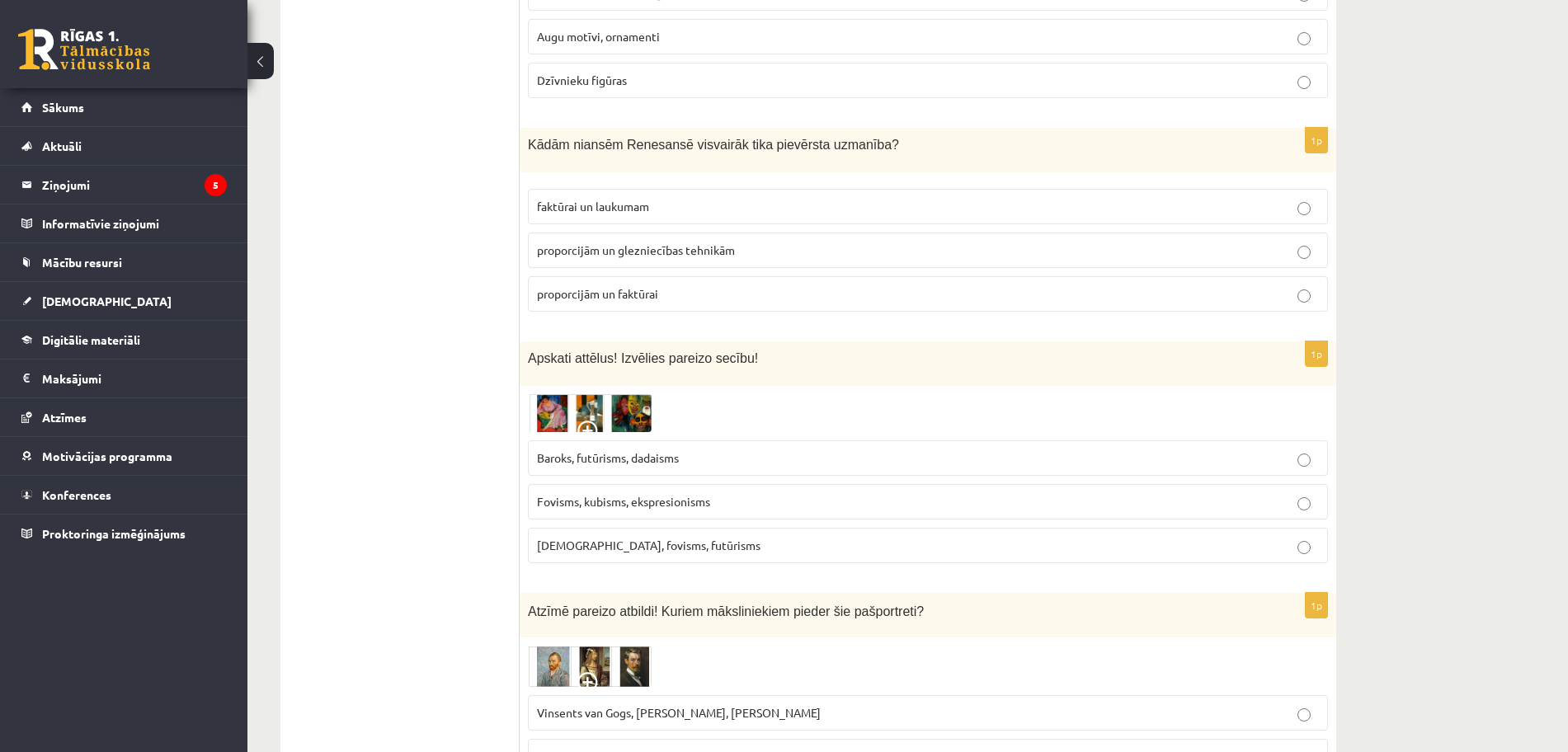
scroll to position [3130, 0]
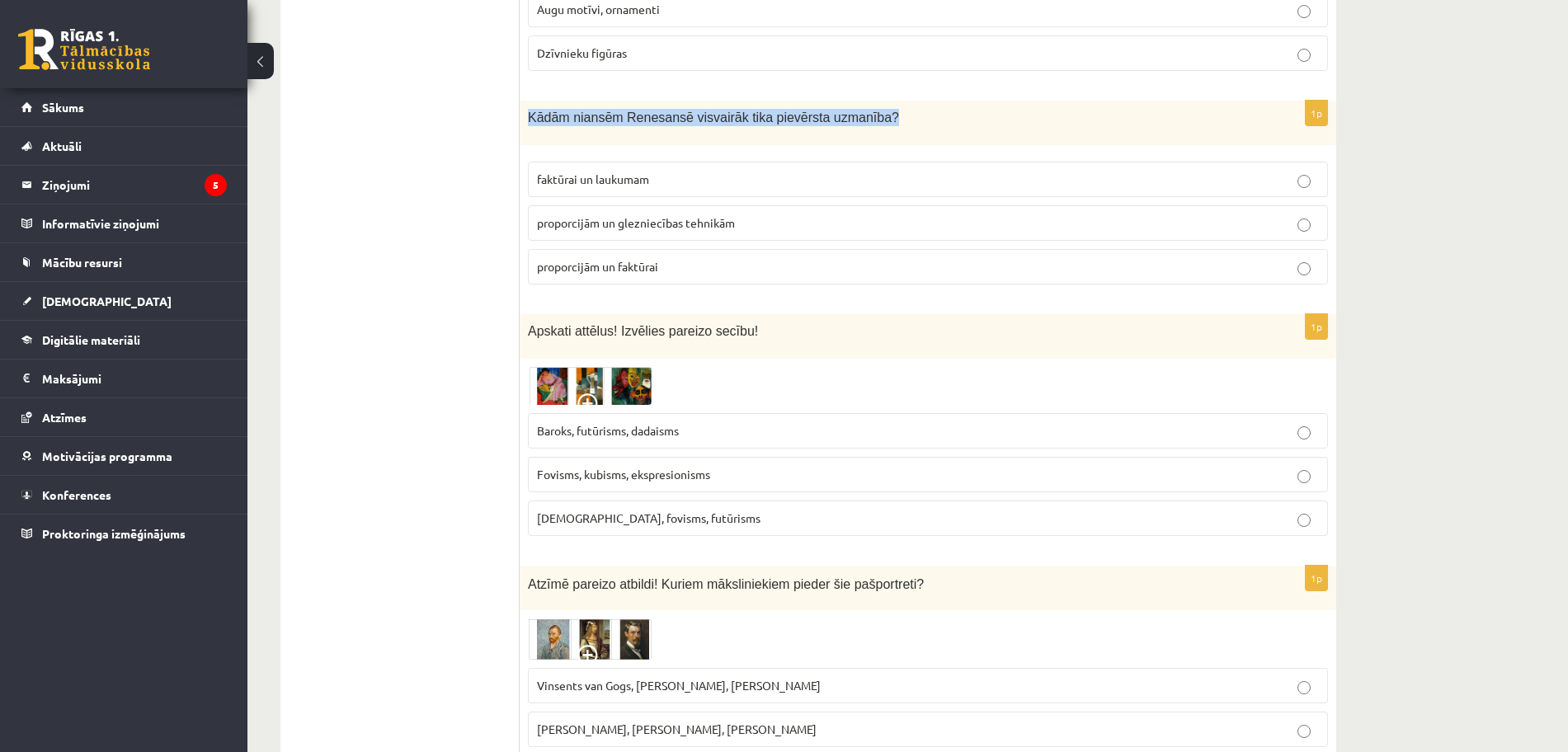
drag, startPoint x: 528, startPoint y: 84, endPoint x: 886, endPoint y: 92, distance: 358.1
click at [886, 109] on p "Kādām niansēm Renesansē visvairāk tika pievērsta uzmanība?" at bounding box center [886, 117] width 718 height 17
copy span "Kādām niansēm Renesansē visvairāk tika pievērsta uzmanība?"
click at [563, 104] on div "Kādām niansēm Renesansē visvairāk tika pievērsta uzmanība?" at bounding box center [928, 123] width 816 height 45
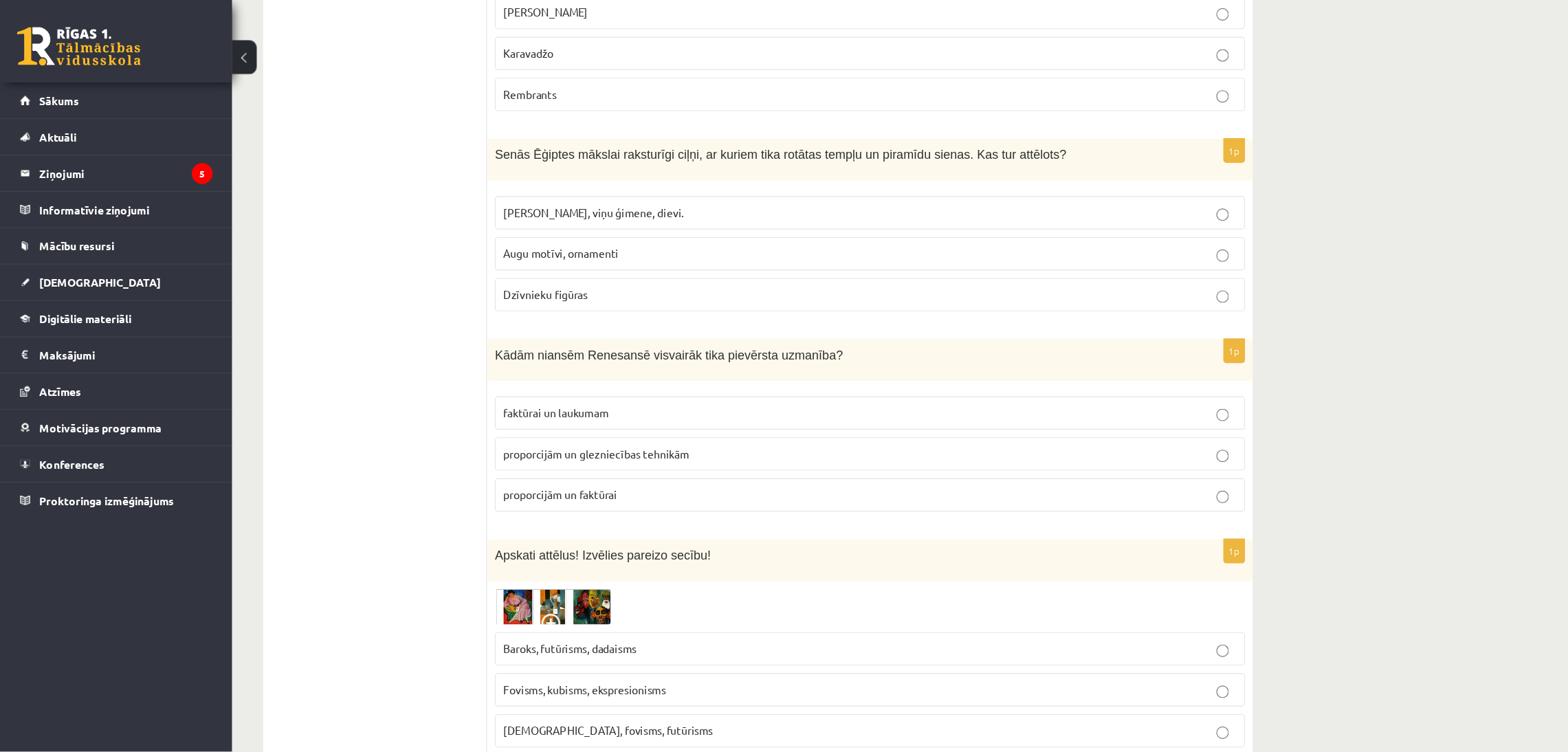
scroll to position [2391, 0]
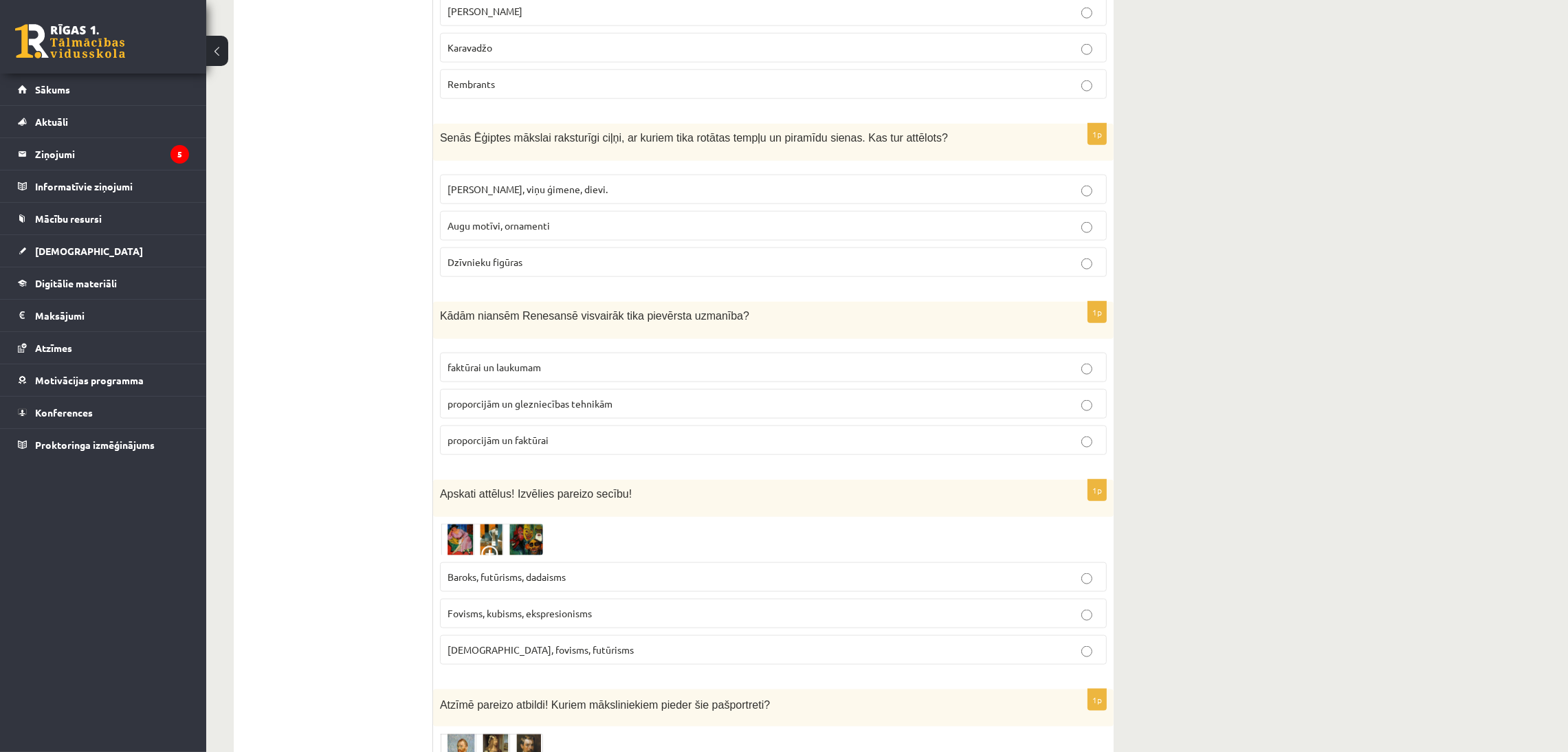
drag, startPoint x: 474, startPoint y: 276, endPoint x: 568, endPoint y: 330, distance: 108.4
click at [568, 345] on fieldset "faktūrai un laukumam proporcijām un glezniecības tehnikām proporcijām un faktūr…" at bounding box center [773, 402] width 667 height 114
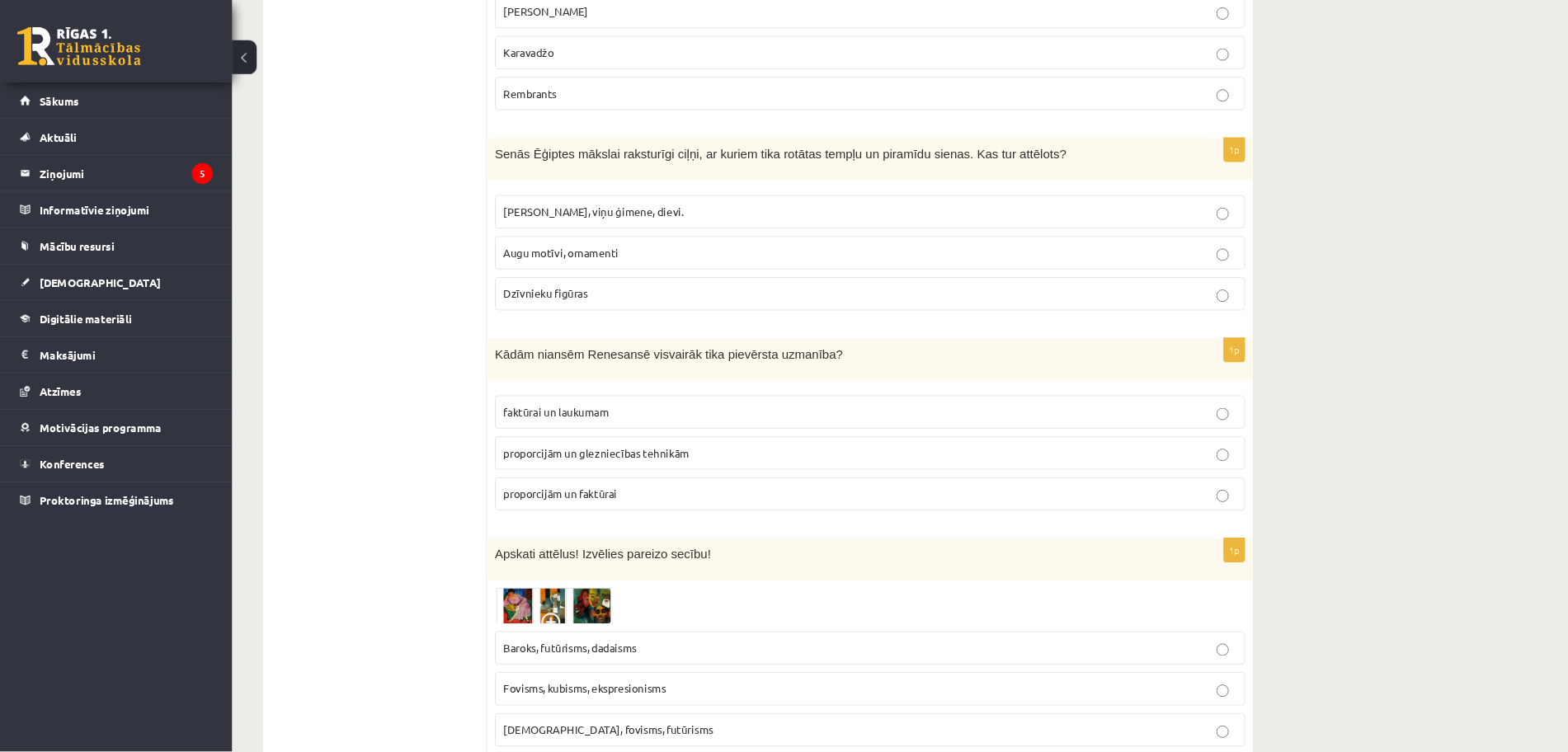
scroll to position [2870, 0]
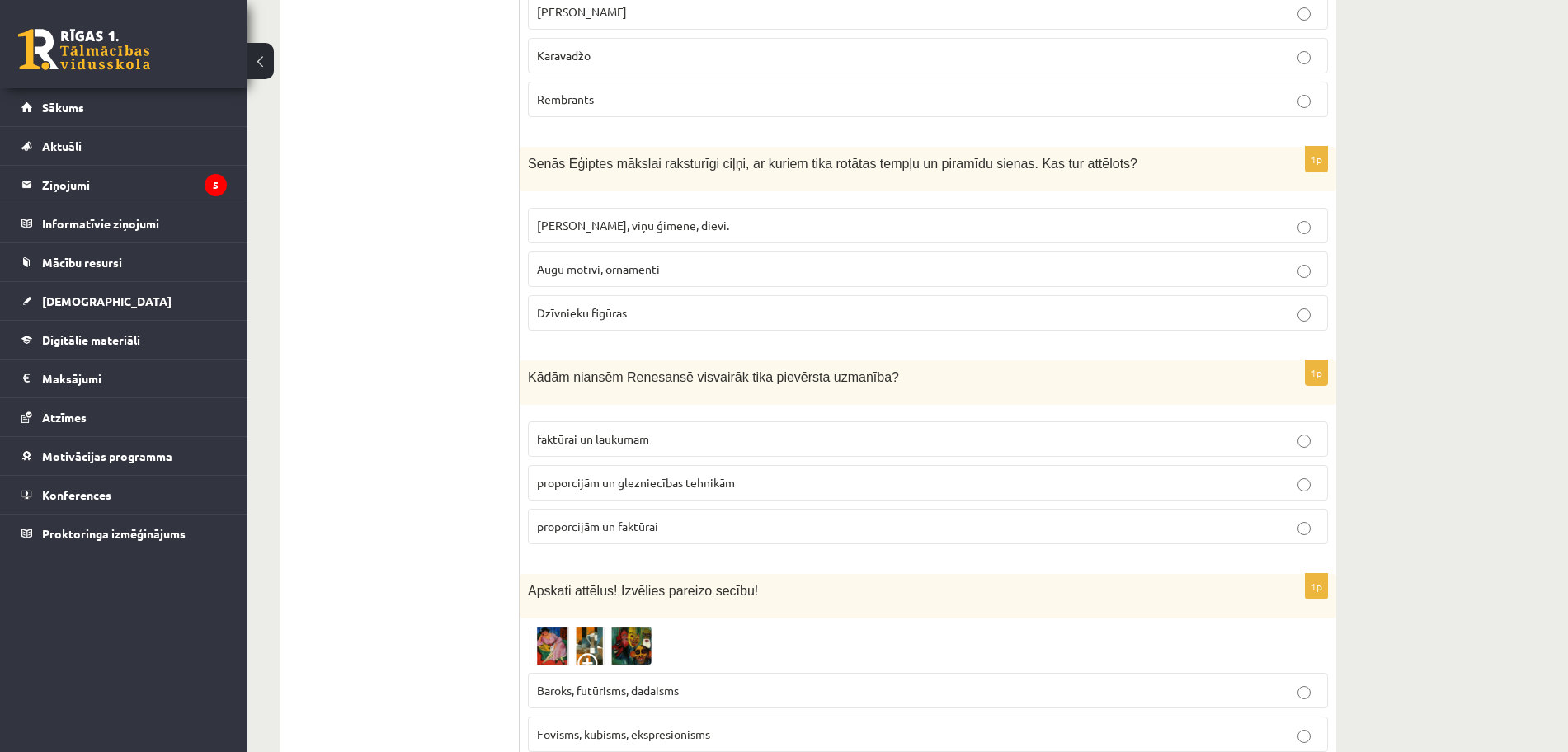
drag, startPoint x: 531, startPoint y: 343, endPoint x: 740, endPoint y: 374, distance: 211.3
click at [740, 374] on div "1p Kādām niansēm Renesansē visvairāk tika pievērsta uzmanība? faktūrai un lauku…" at bounding box center [928, 458] width 816 height 197
click at [893, 369] on p "Kādām niansēm Renesansē visvairāk tika pievērsta uzmanība?" at bounding box center [886, 377] width 718 height 17
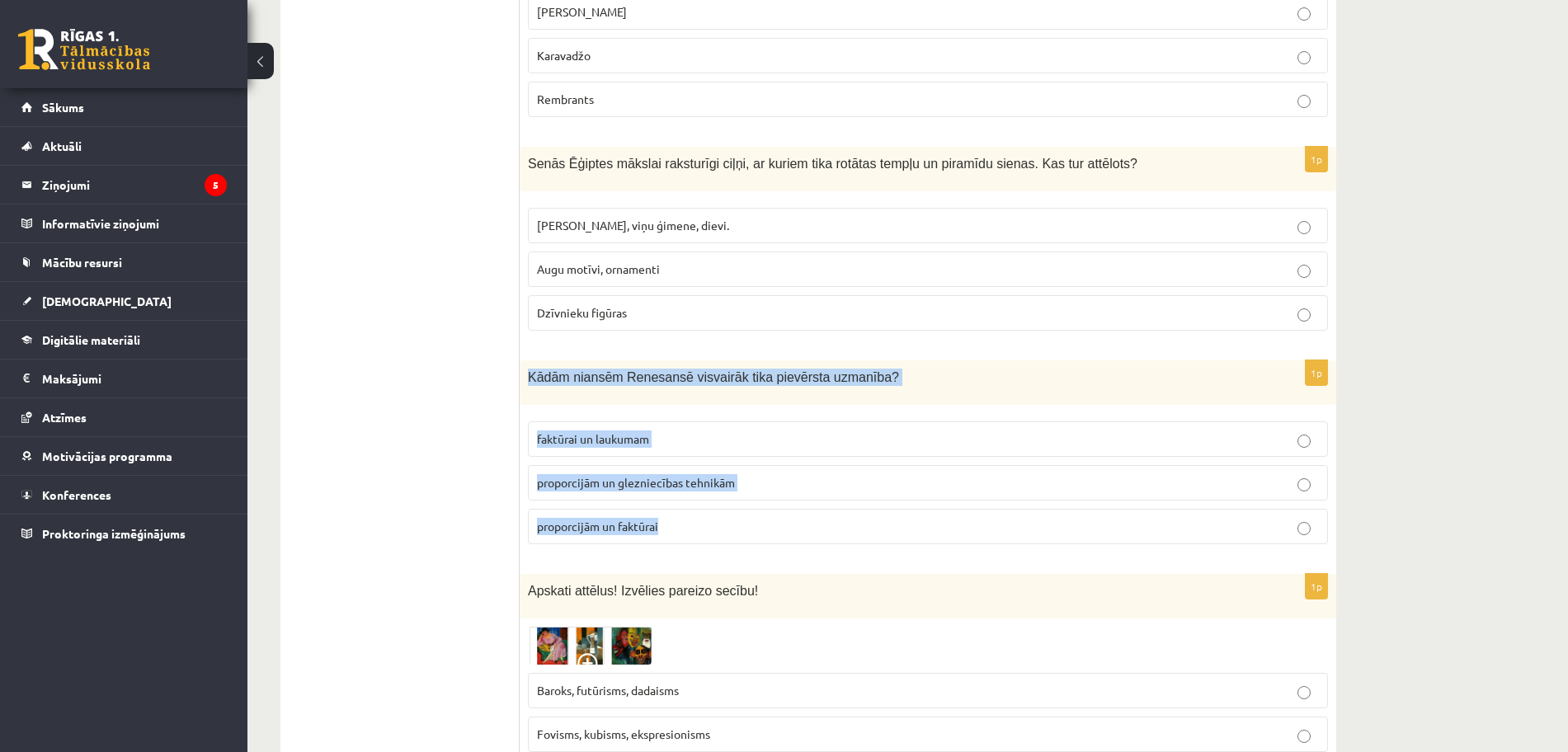
drag, startPoint x: 529, startPoint y: 343, endPoint x: 733, endPoint y: 498, distance: 256.2
click at [733, 498] on div "1p Kādām niansēm Renesansē visvairāk tika pievērsta uzmanība? faktūrai un lauku…" at bounding box center [928, 458] width 816 height 197
copy div "Kādām niansēm Renesansē visvairāk tika pievērsta uzmanība? faktūrai un laukumam…"
click at [1290, 474] on p "proporcijām un glezniecības tehnikām" at bounding box center [928, 483] width 782 height 17
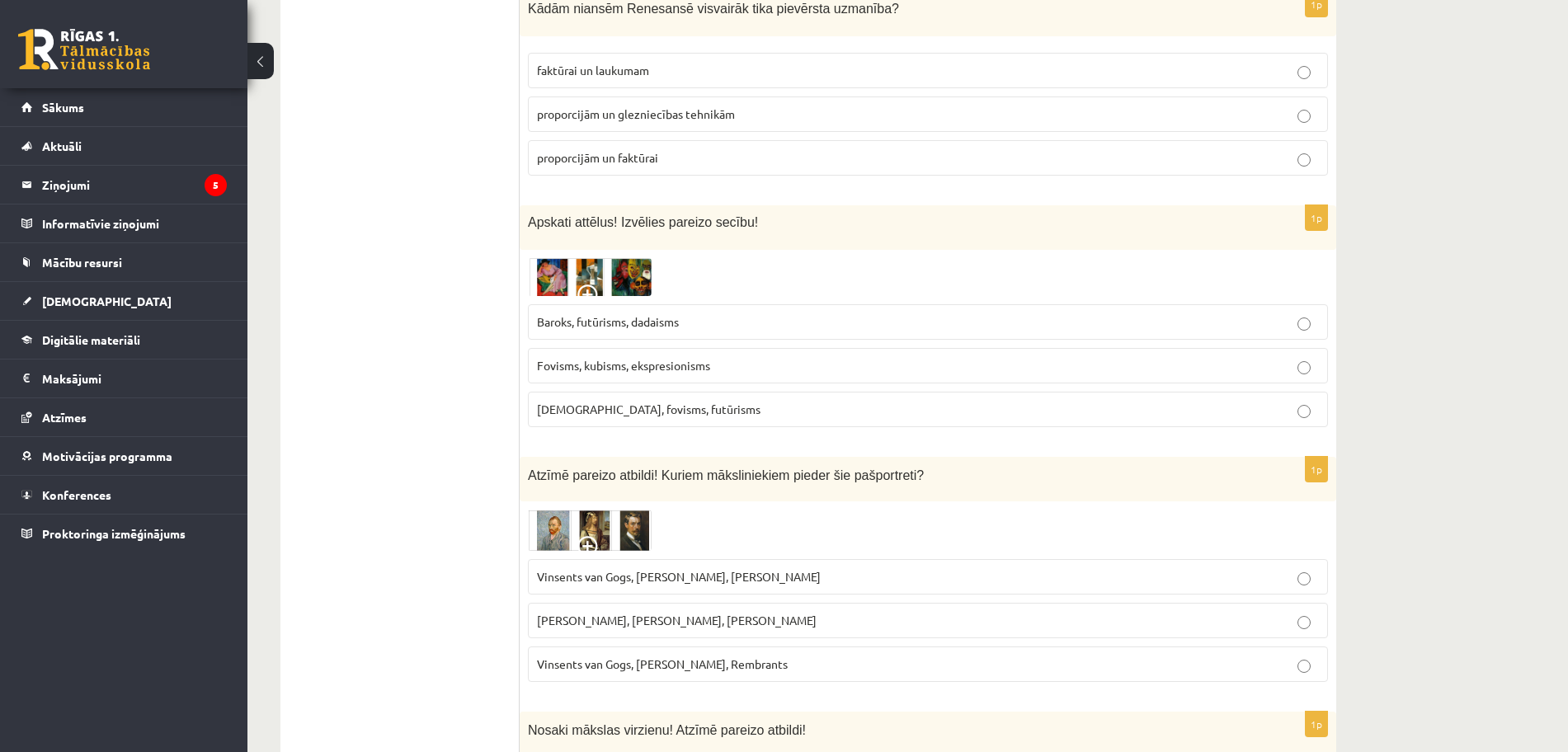
scroll to position [3241, 0]
click at [708, 398] on p "Kubisms, fovisms, futūrisms" at bounding box center [928, 407] width 782 height 17
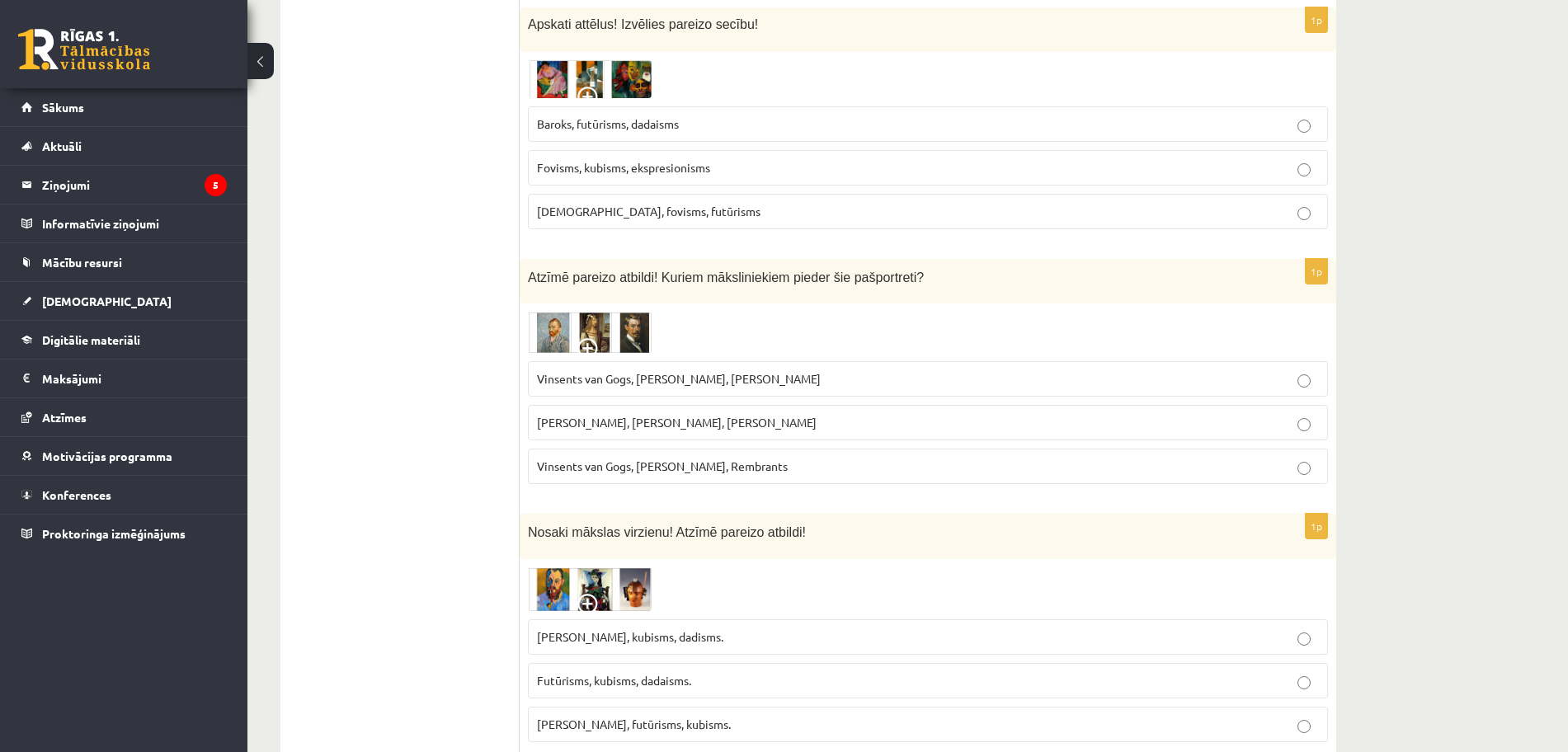
scroll to position [3447, 0]
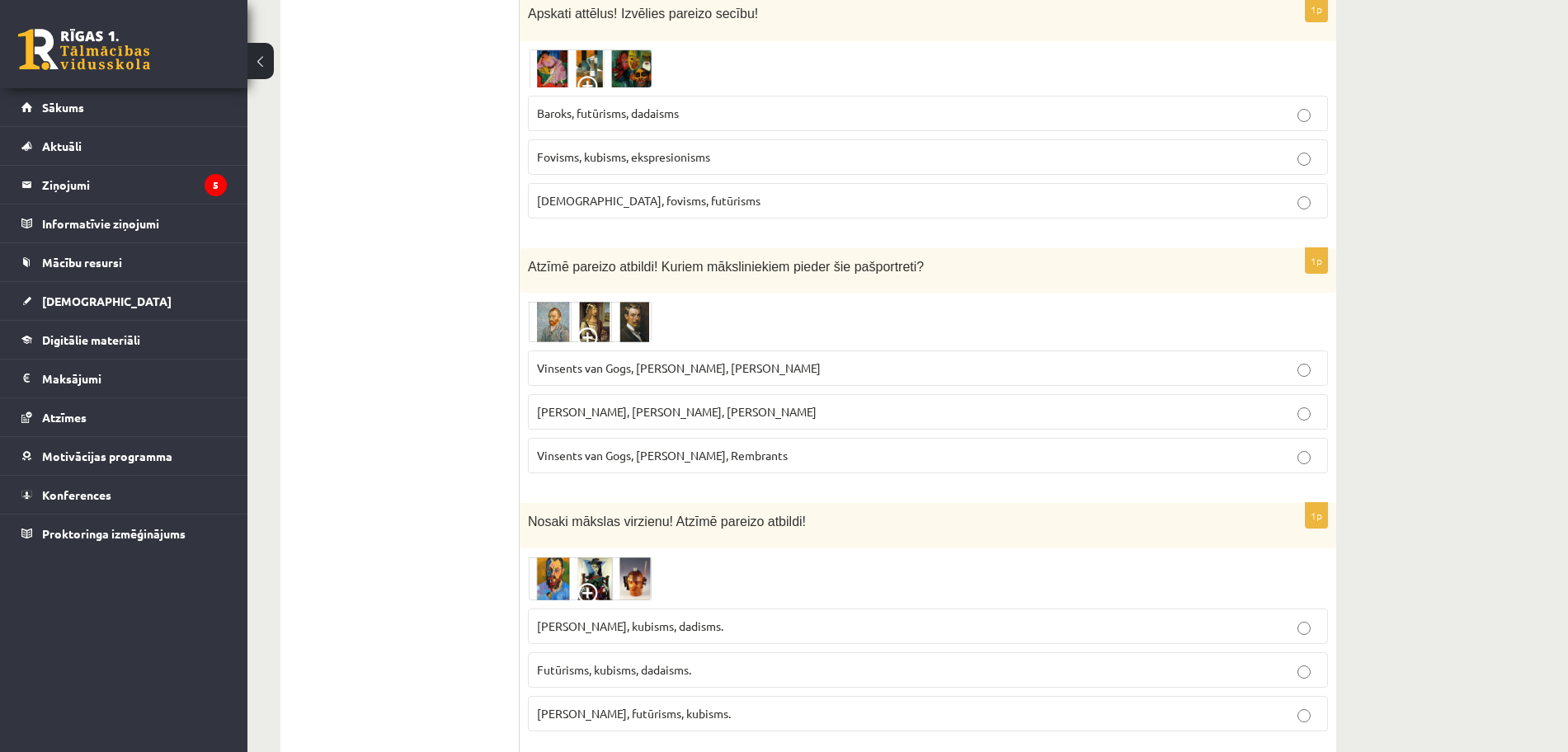
click at [811, 447] on p "Vinsents van Gogs, Kārlis Padegs, Rembrants" at bounding box center [928, 456] width 782 height 17
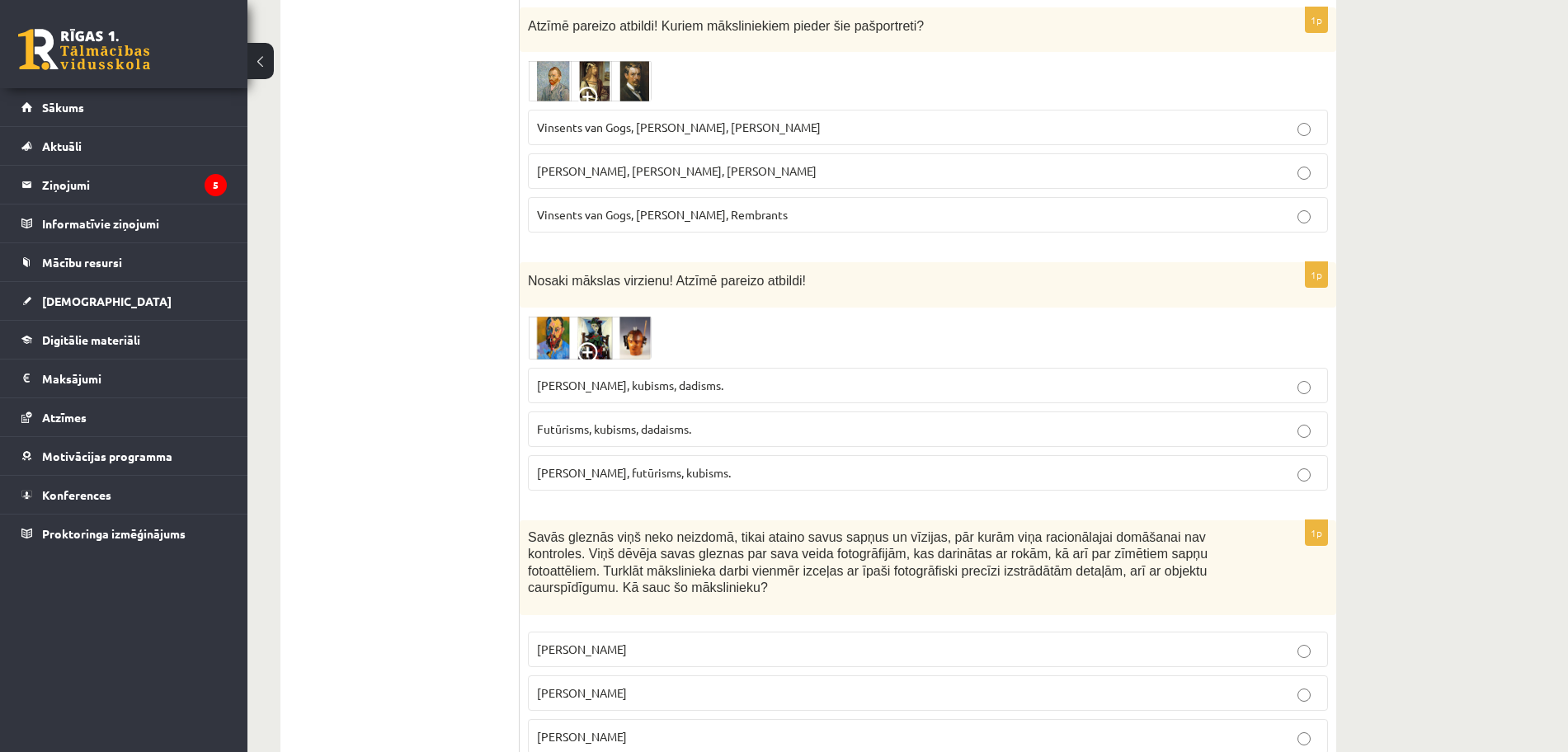
scroll to position [3694, 0]
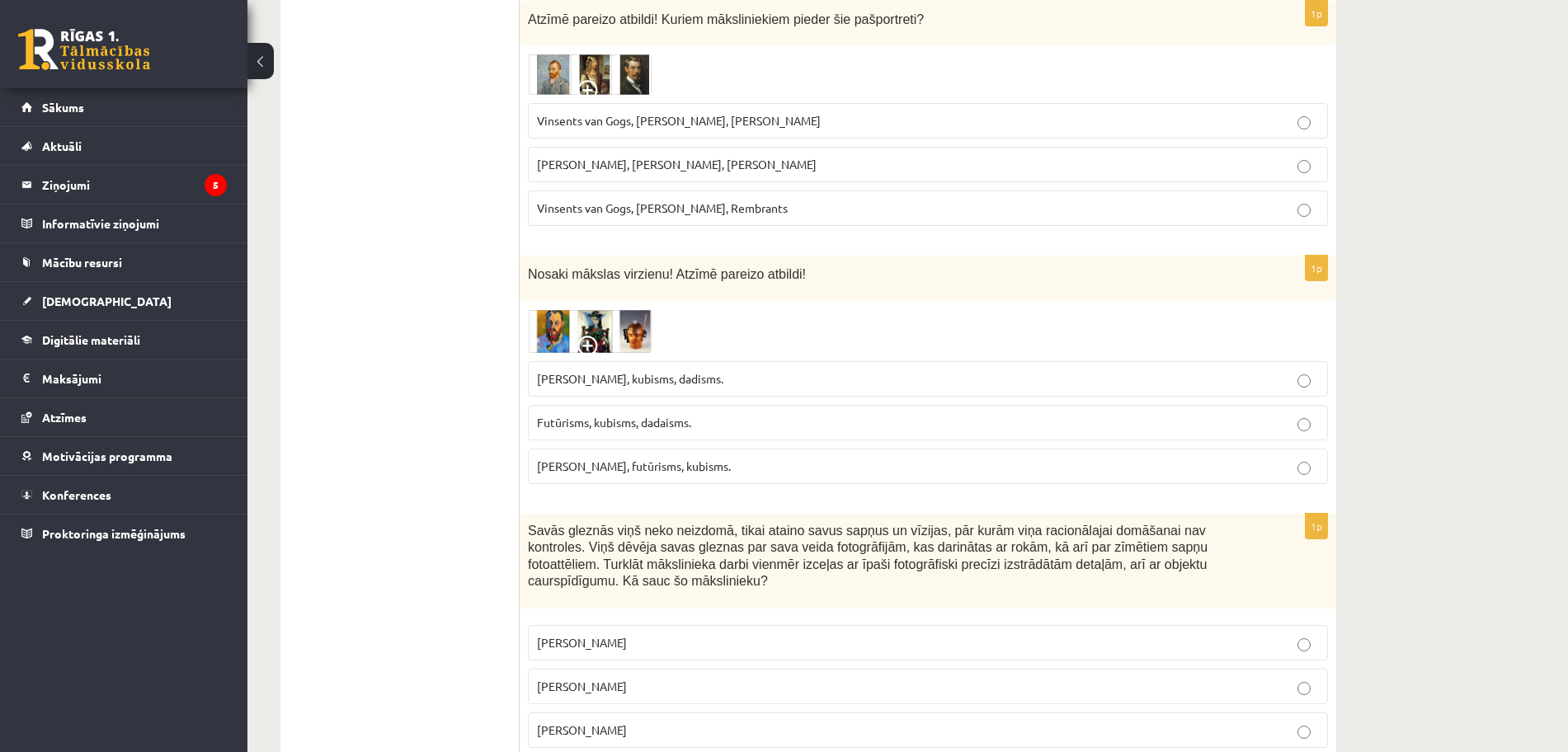
click at [621, 371] on span "Fovisms, kubisms, dadisms." at bounding box center [631, 378] width 187 height 15
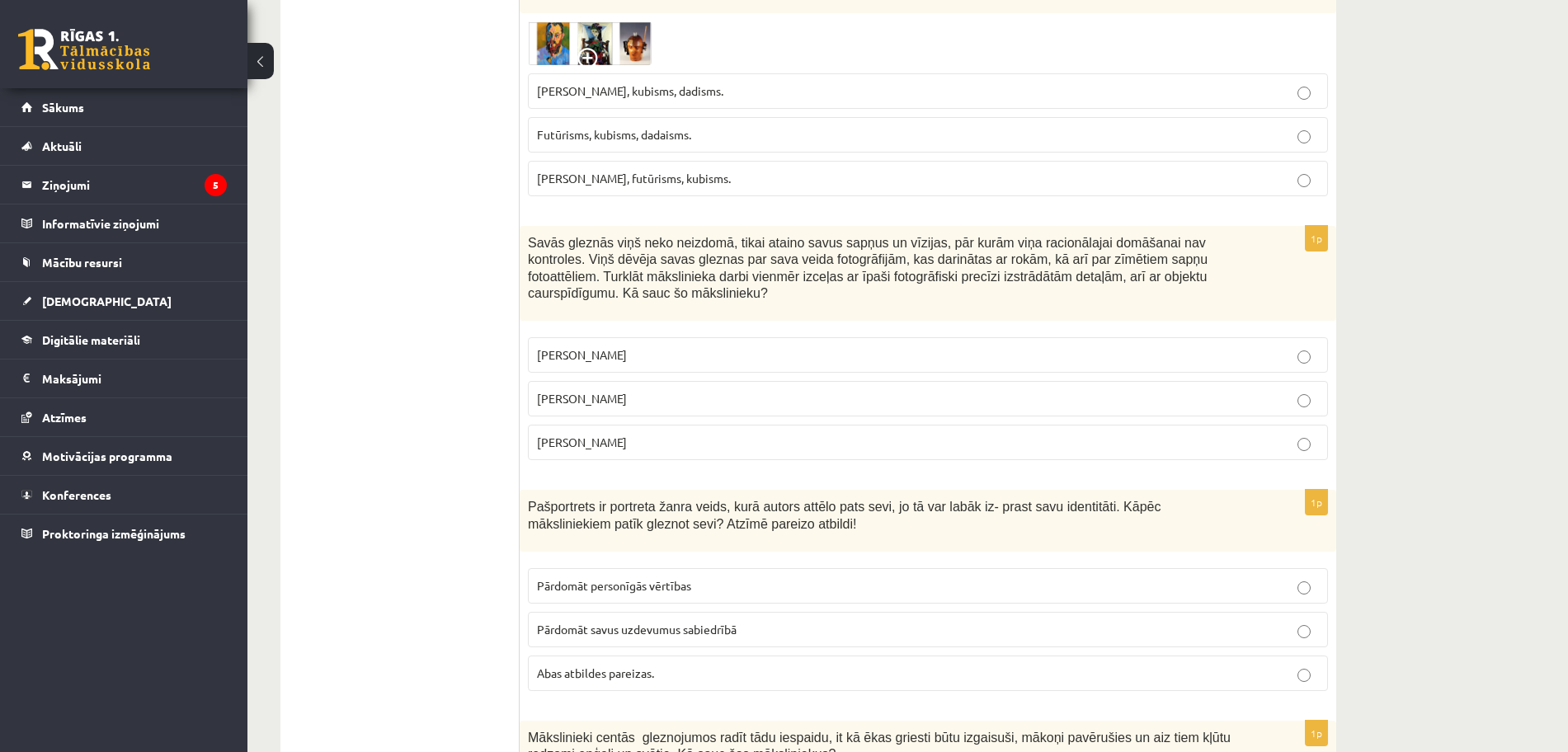
scroll to position [3984, 0]
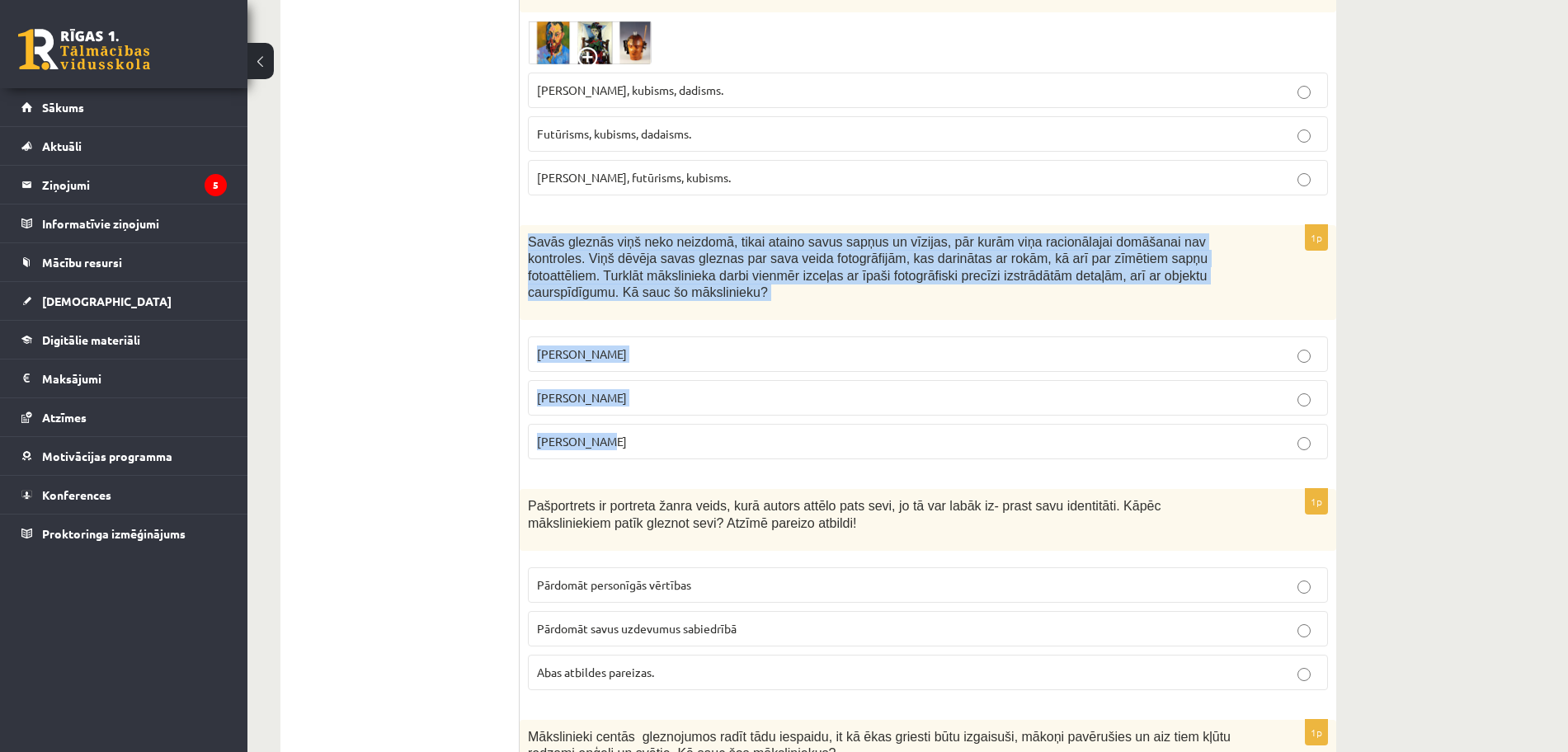
drag, startPoint x: 530, startPoint y: 205, endPoint x: 741, endPoint y: 387, distance: 278.6
click at [741, 387] on div "1p Savās gleznās viņš neko neizdomā, tikai ataino savus sapņus un vīzijas, pār …" at bounding box center [928, 349] width 816 height 248
copy div "Savās gleznās viņš neko neizdomā, tikai ataino savus sapņus un vīzijas, pār kur…"
click at [1202, 389] on p "Salvadors Dalī" at bounding box center [928, 398] width 782 height 17
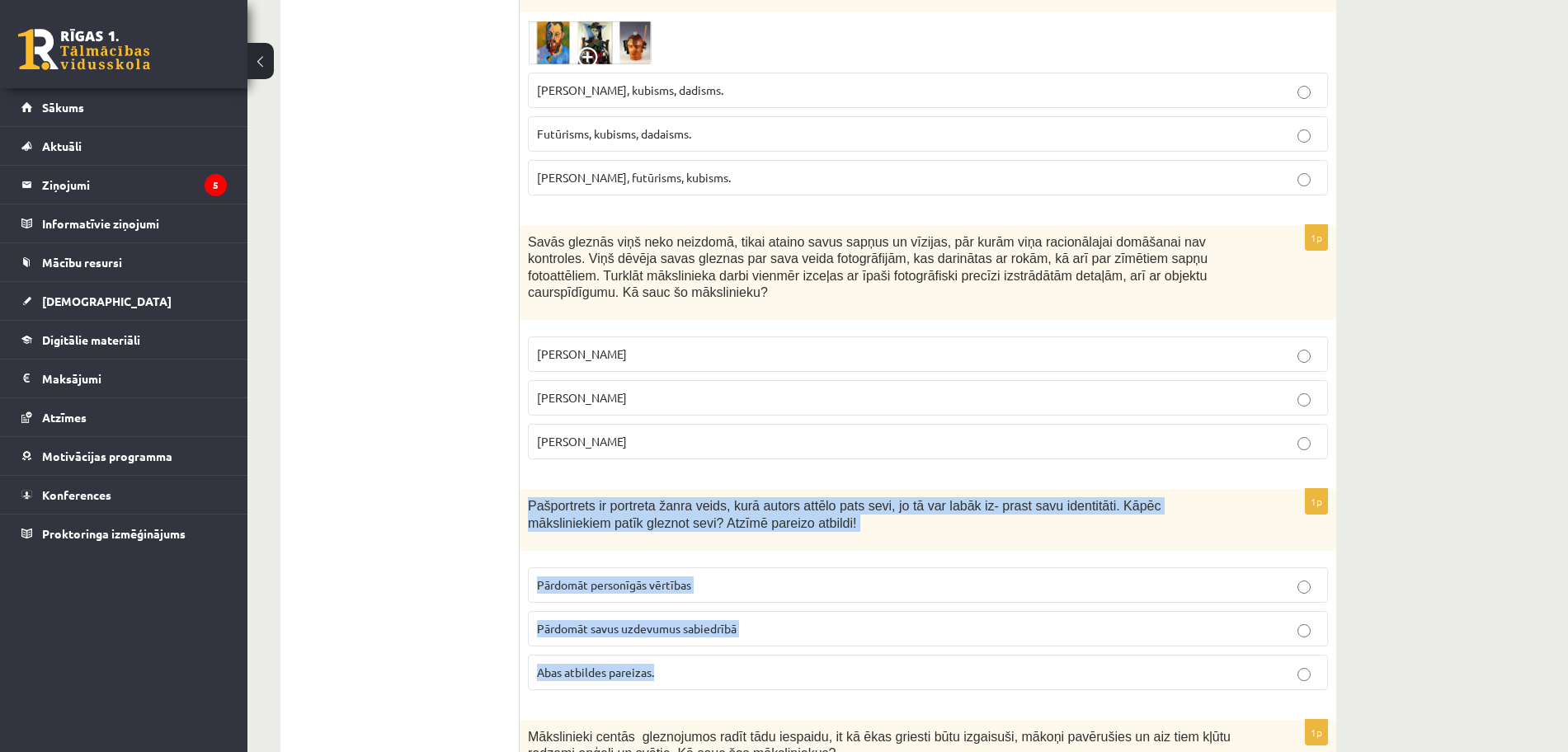
drag, startPoint x: 530, startPoint y: 454, endPoint x: 747, endPoint y: 631, distance: 280.0
click at [747, 631] on div "1p Pašportrets ir portreta žanra veids, kurā autors attēlo pats sevi, jo tā var…" at bounding box center [928, 596] width 816 height 214
copy div "Pašportrets ir portreta žanra veids, kurā autors attēlo pats sevi, jo tā var la…"
click at [841, 664] on p "Abas atbildes pareizas." at bounding box center [928, 673] width 782 height 17
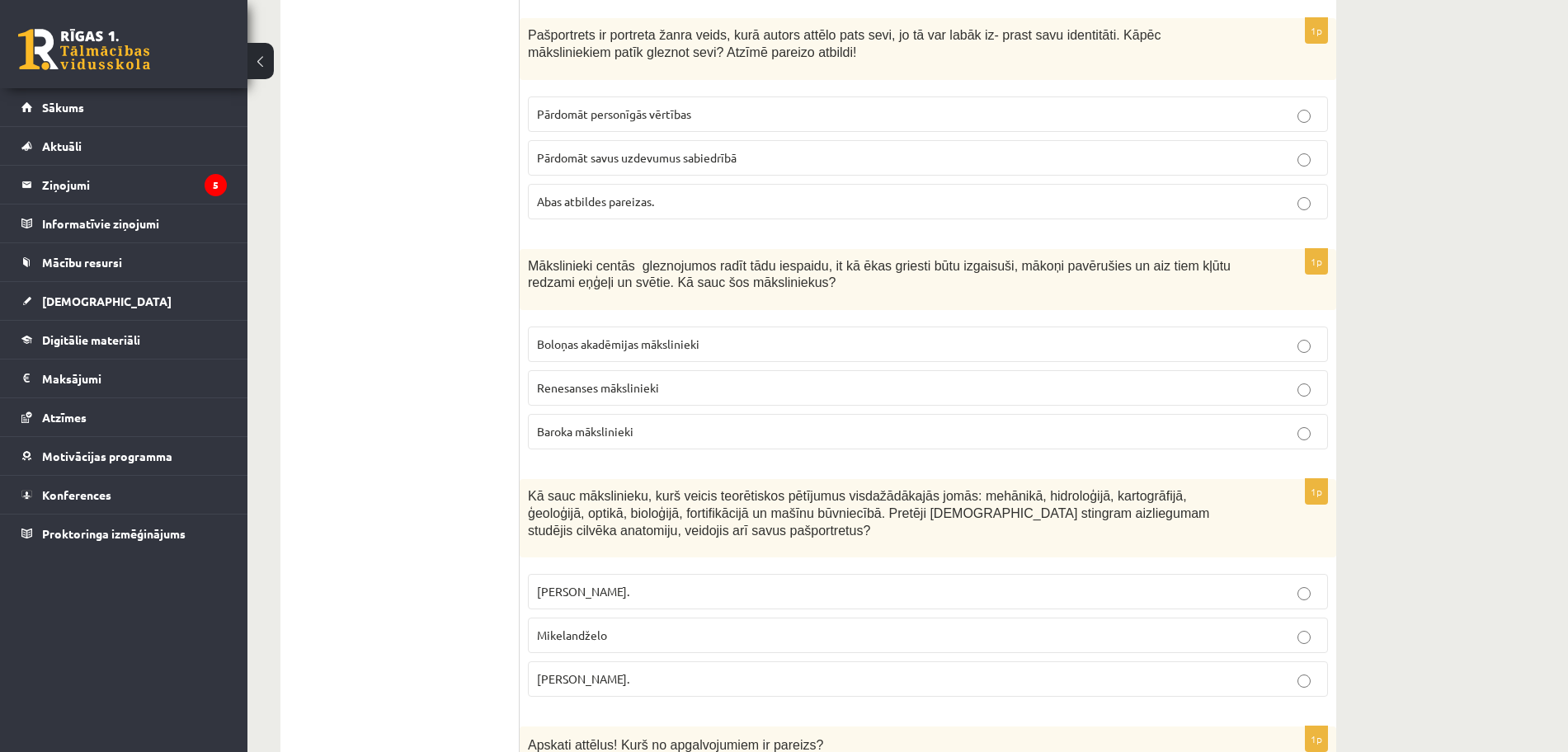
scroll to position [4478, 0]
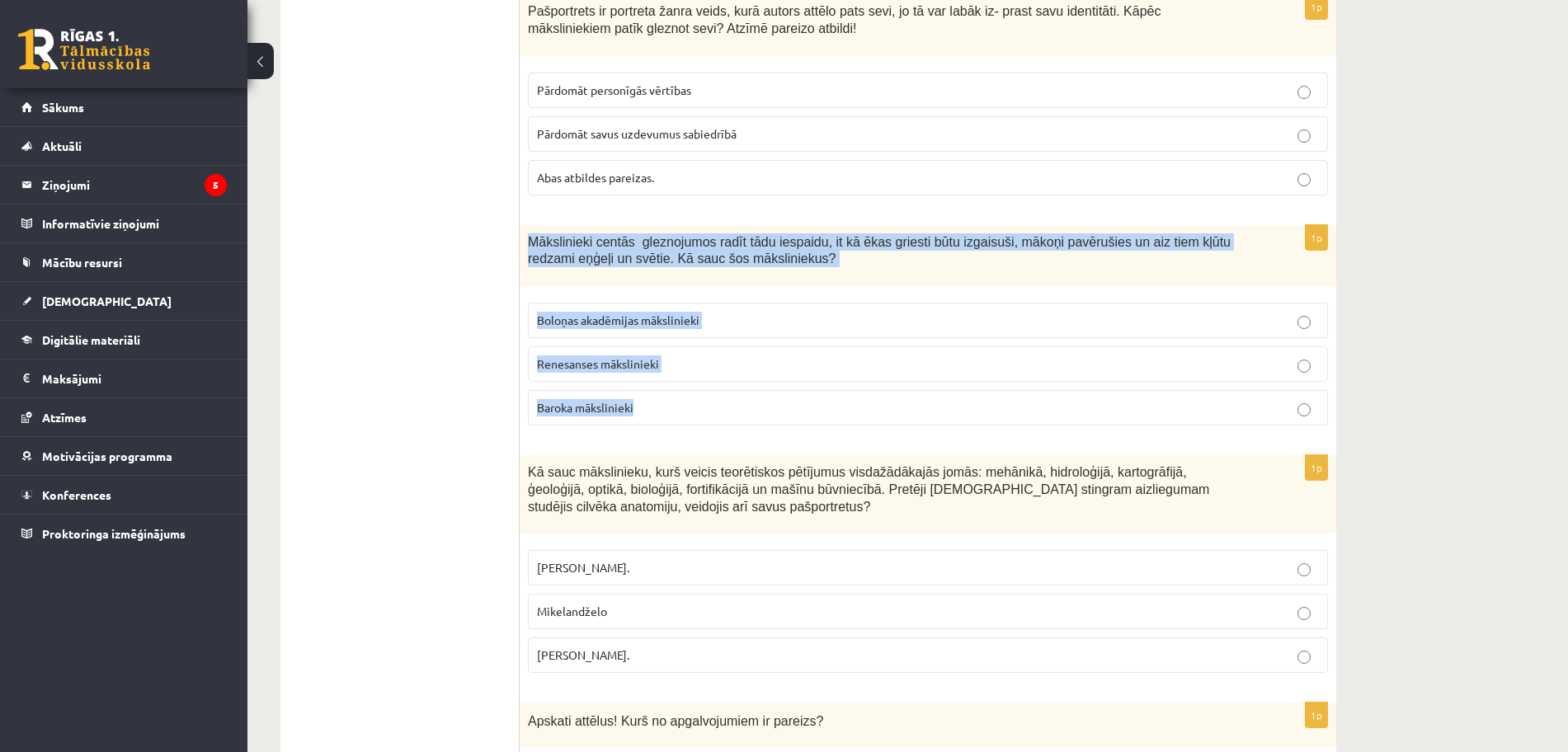
drag, startPoint x: 531, startPoint y: 193, endPoint x: 709, endPoint y: 356, distance: 241.4
click at [709, 356] on div "1p Mākslinieki centās gleznojumos radīt tādu iespaidu, it kā ēkas griesti būtu …" at bounding box center [928, 332] width 816 height 214
copy div "Mākslinieki centās gleznojumos radīt tādu iespaidu, it kā ēkas griesti būtu izg…"
click at [761, 390] on label "Baroka mākslinieki" at bounding box center [928, 408] width 800 height 35
drag, startPoint x: 530, startPoint y: 421, endPoint x: 714, endPoint y: 593, distance: 251.9
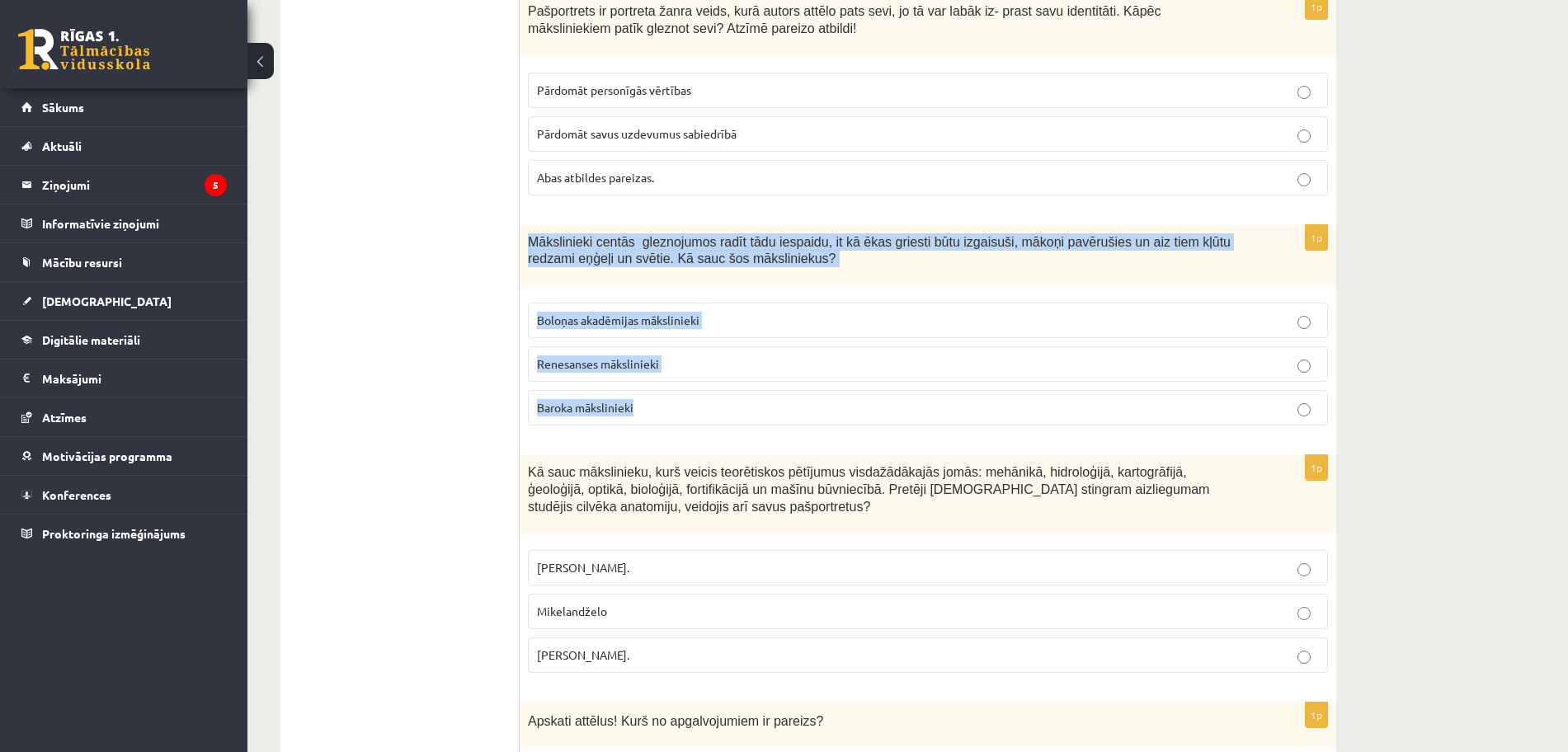
click at [714, 593] on div "1p Kā sauc mākslinieku, kurš veicis teorētiskos pētījumus visdažādākajās jomās:…" at bounding box center [928, 570] width 816 height 231
copy div "Kā sauc mākslinieku, kurš veicis teorētiskos pētījumus visdažādākajās jomās: me…"
click at [780, 647] on p "Leonardo da Vinči." at bounding box center [928, 655] width 782 height 17
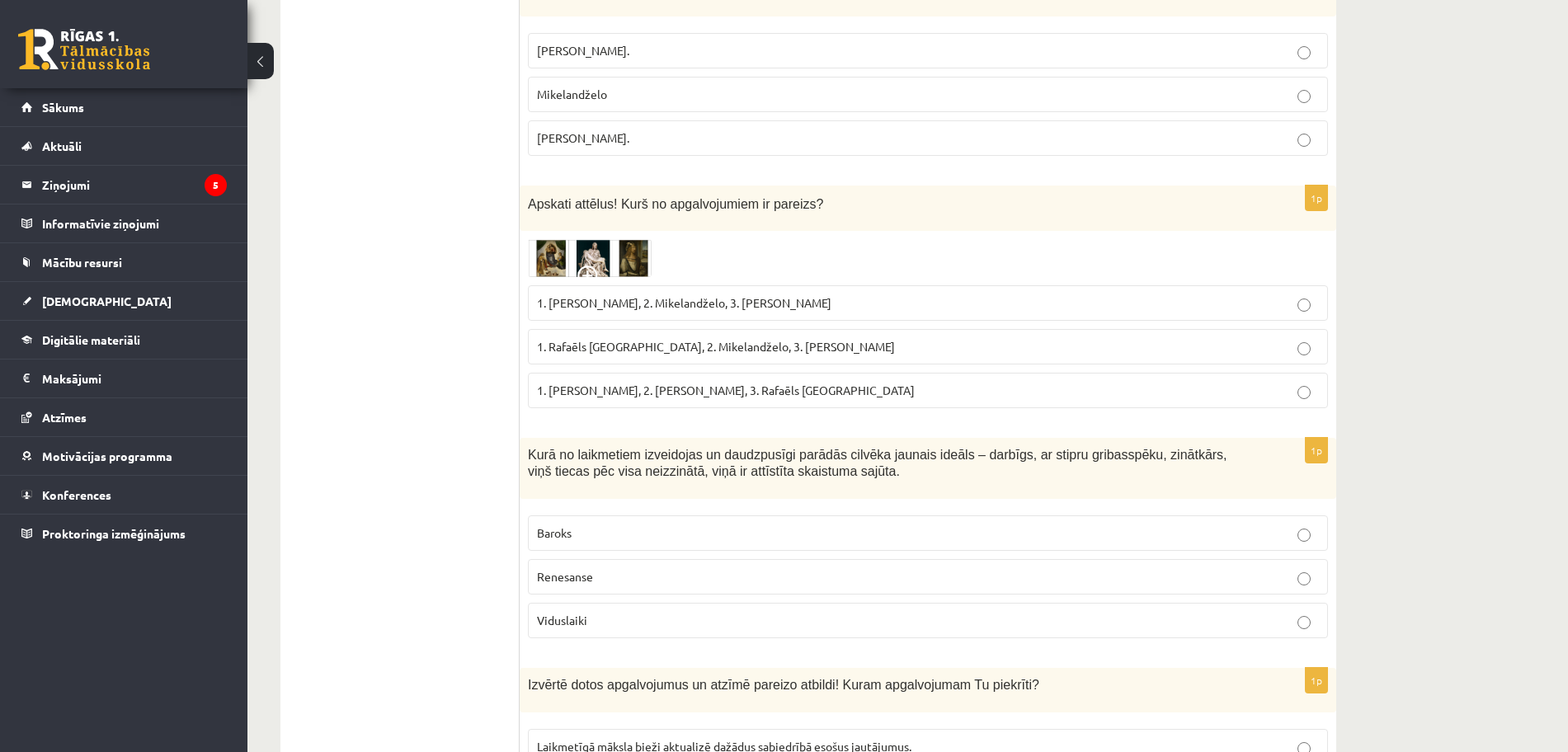
scroll to position [5014, 0]
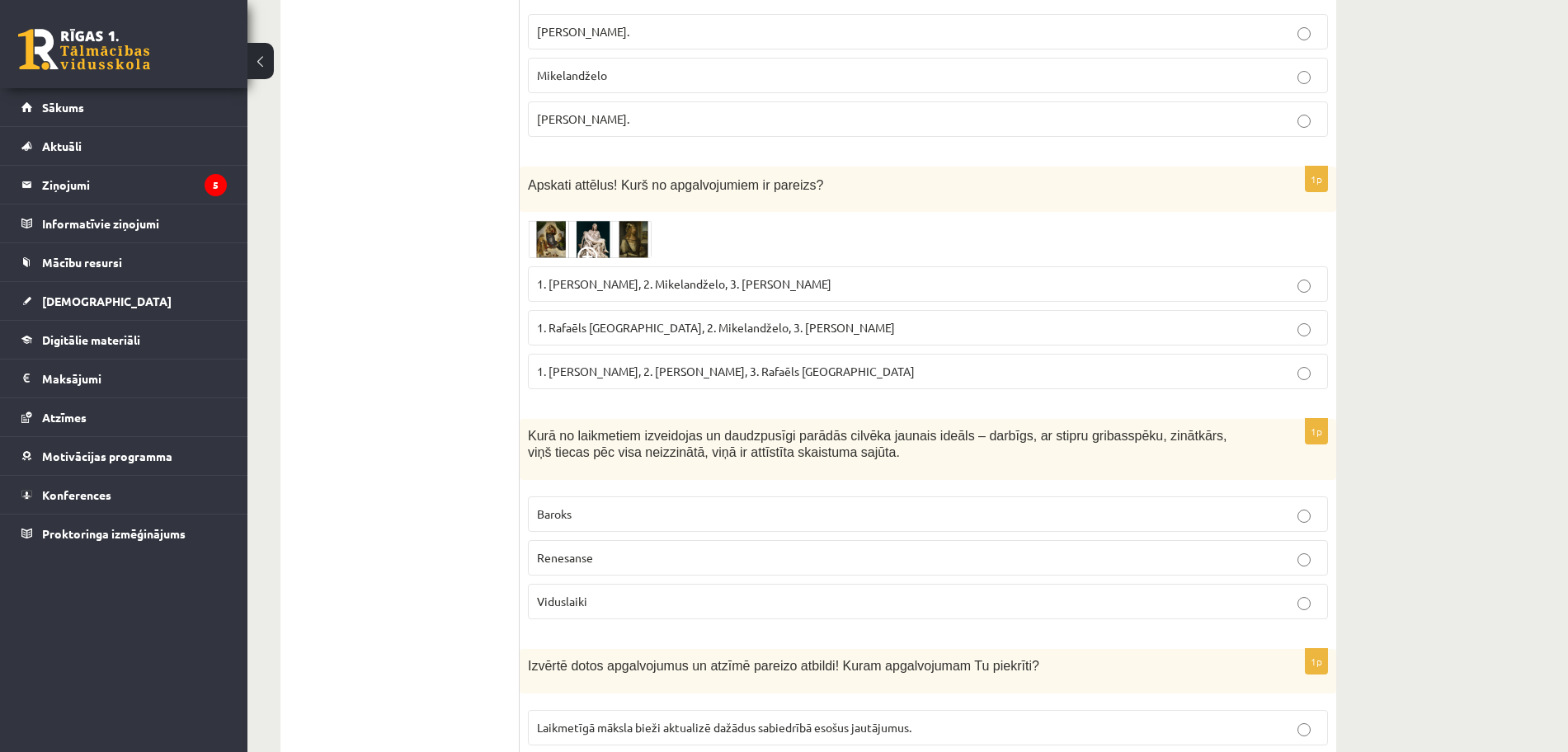
click at [871, 275] on p "1. Leonardo da Vinči, 2. Mikelandželo, 3. Albrehts Dīrers" at bounding box center [928, 284] width 782 height 17
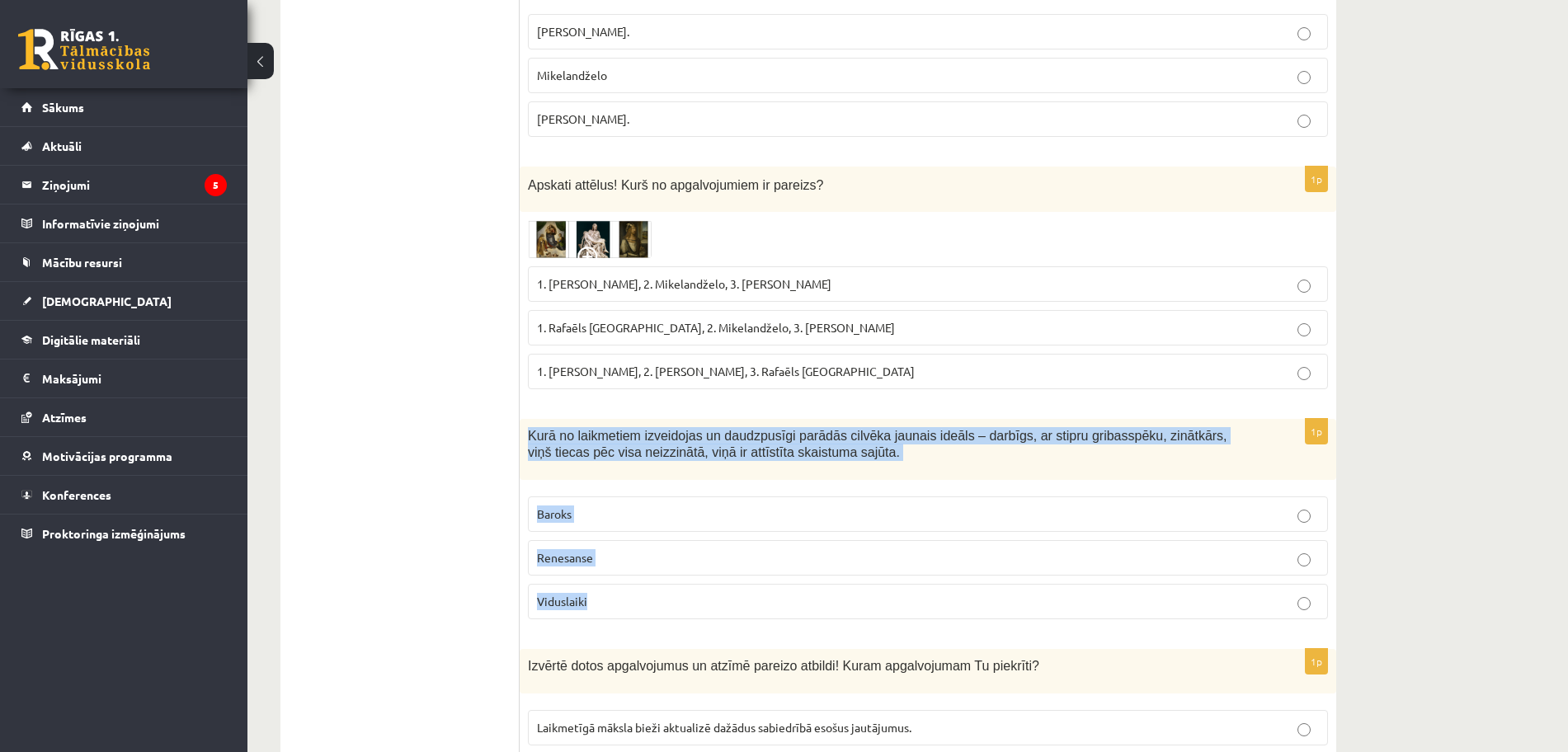
drag, startPoint x: 528, startPoint y: 380, endPoint x: 669, endPoint y: 547, distance: 218.6
click at [669, 547] on div "1p Kurā no laikmetiem izveidojas un daudzpusīgi parādās cilvēka jaunais ideāls …" at bounding box center [928, 526] width 816 height 214
click at [689, 549] on p "Renesanse" at bounding box center [928, 558] width 782 height 17
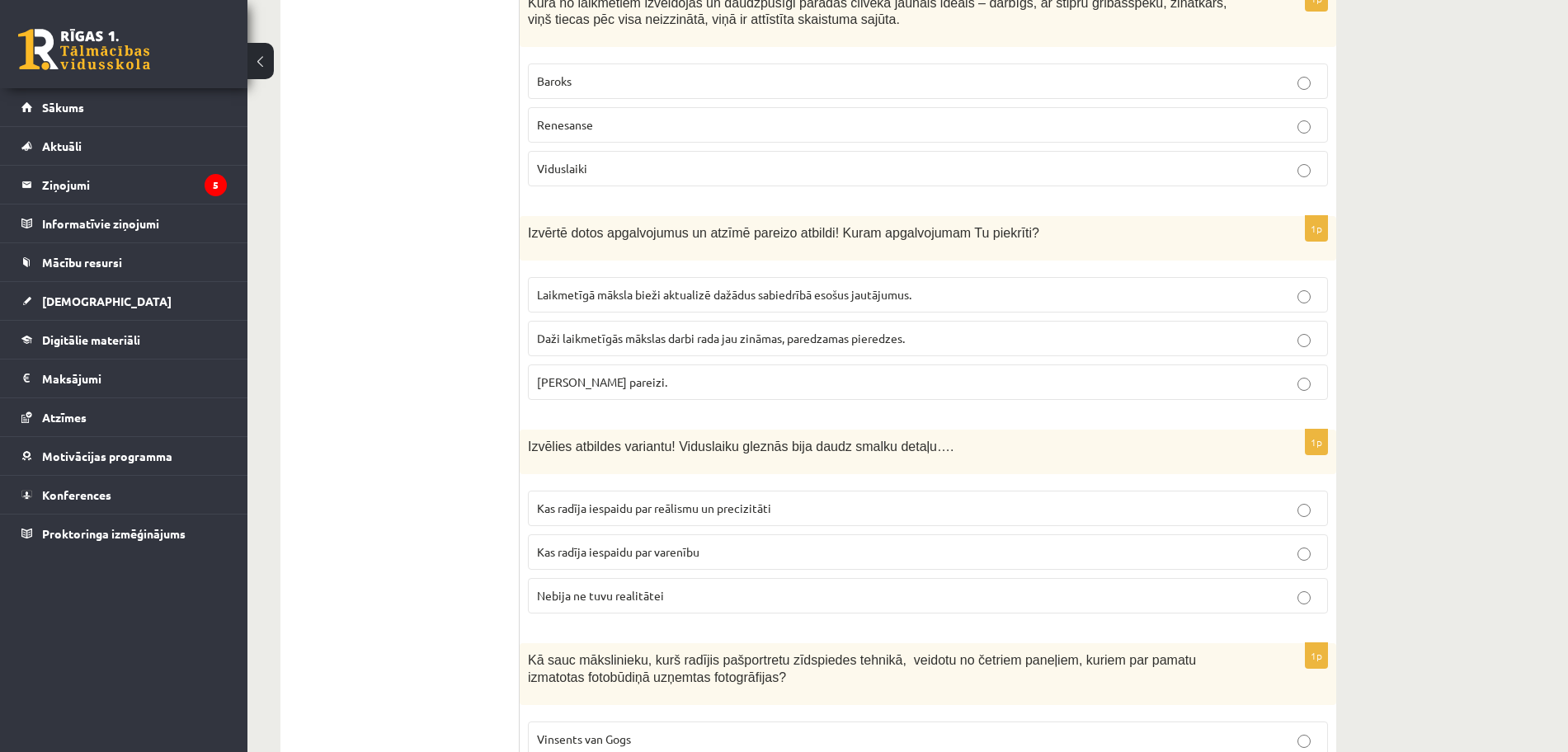
scroll to position [5468, 0]
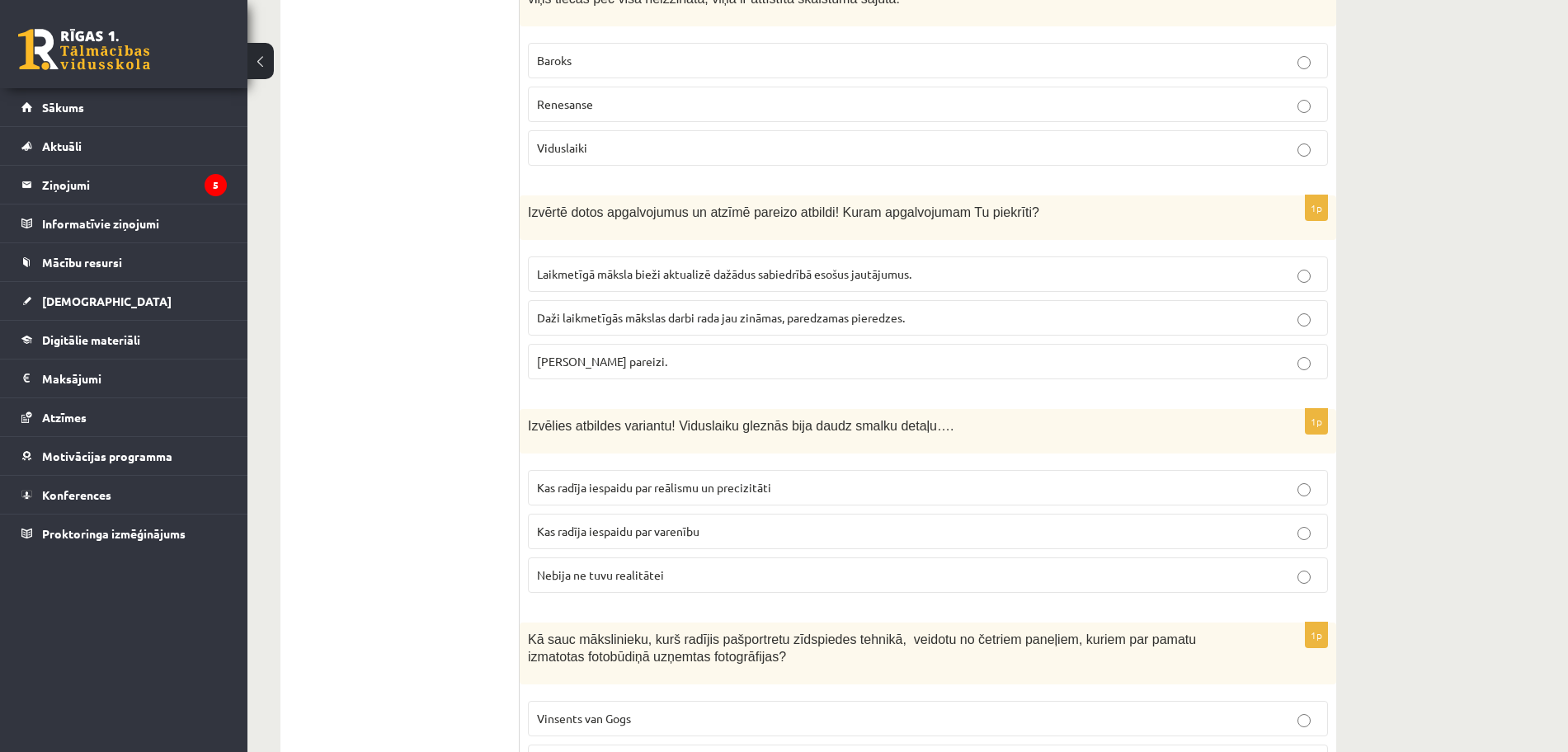
drag, startPoint x: 529, startPoint y: 161, endPoint x: 721, endPoint y: 313, distance: 244.9
click at [721, 313] on div "1p Izvērtē dotos apgalvojumus un atzīmē pareizo atbildi! Kuram apgalvojumam Tu …" at bounding box center [928, 294] width 816 height 197
click at [925, 353] on p "Abi apgalvojumi pareizi." at bounding box center [928, 362] width 782 height 17
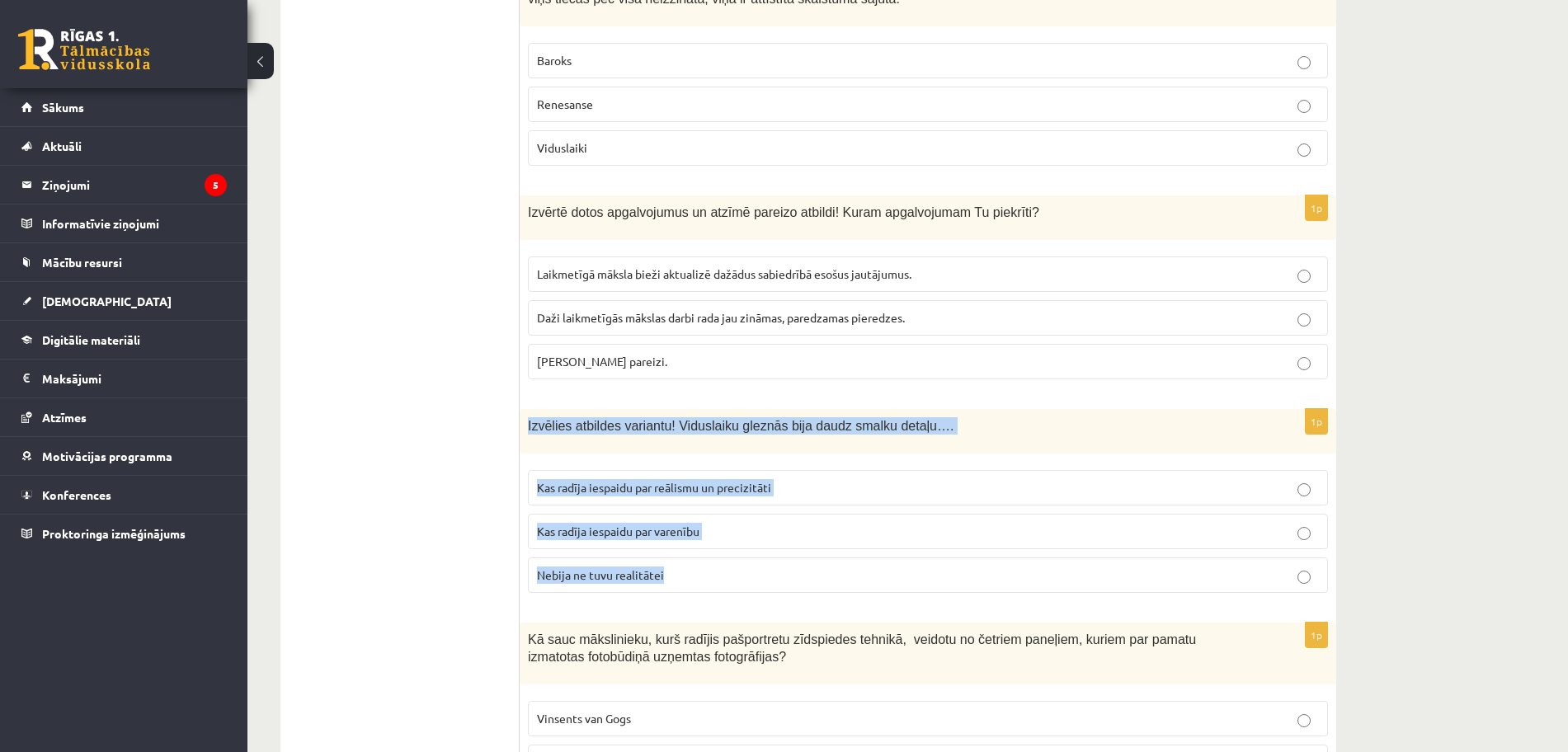
drag, startPoint x: 528, startPoint y: 374, endPoint x: 690, endPoint y: 511, distance: 212.2
click at [690, 511] on div "1p Izvēlies atbildes variantu! Viduslaiku gleznās bija daudz smalku detaļu…. Ka…" at bounding box center [928, 508] width 816 height 197
click at [667, 419] on span "Izvēlies atbildes variantu! Viduslaiku gleznās bija daudz smalku detaļu…." at bounding box center [740, 426] width 426 height 14
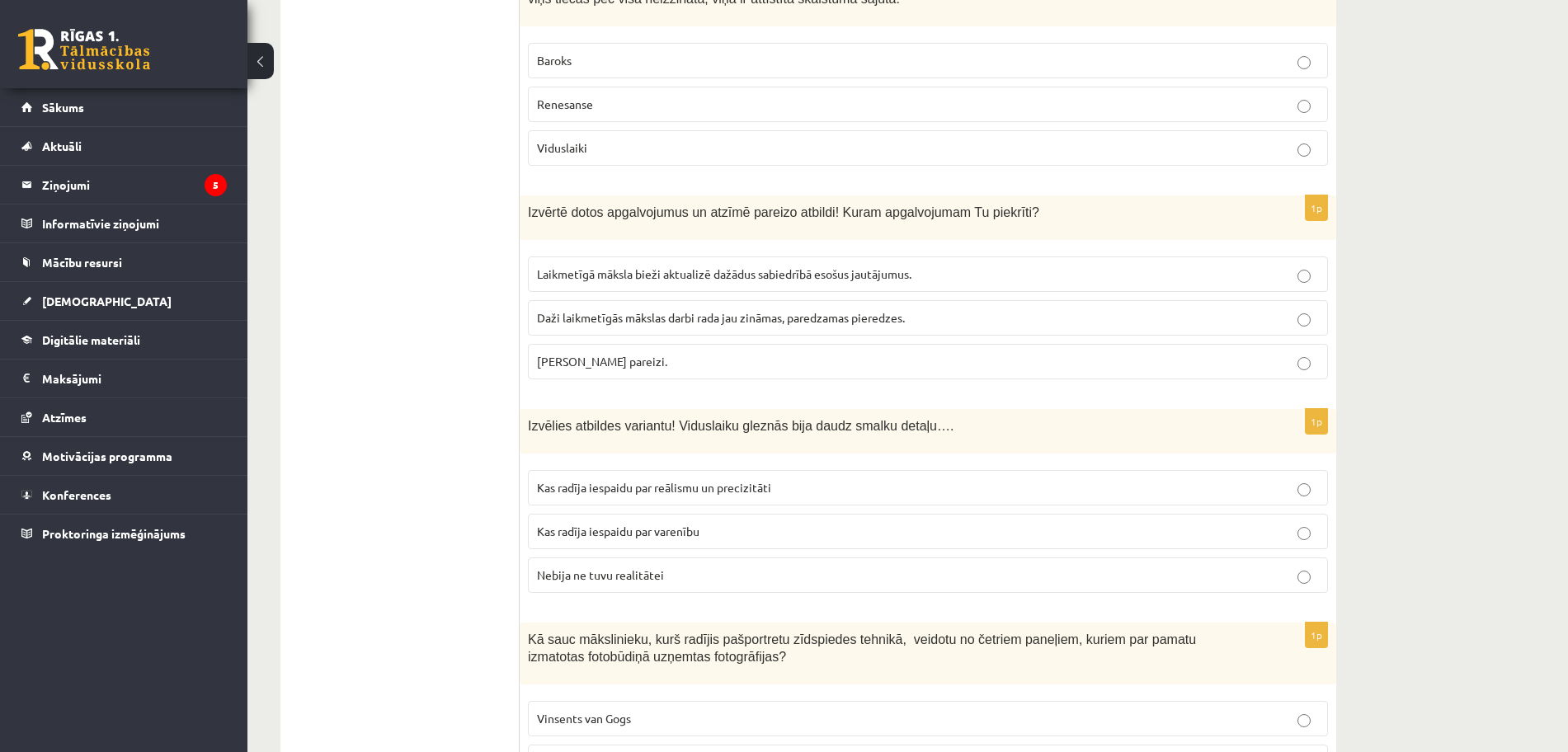
drag, startPoint x: 667, startPoint y: 378, endPoint x: 640, endPoint y: 379, distance: 27.0
click at [640, 419] on span "Izvēlies atbildes variantu! Viduslaiku gleznās bija daudz smalku detaļu…." at bounding box center [740, 426] width 426 height 14
click at [677, 522] on p "Kas radīja iespaidu par varenību" at bounding box center [928, 531] width 782 height 17
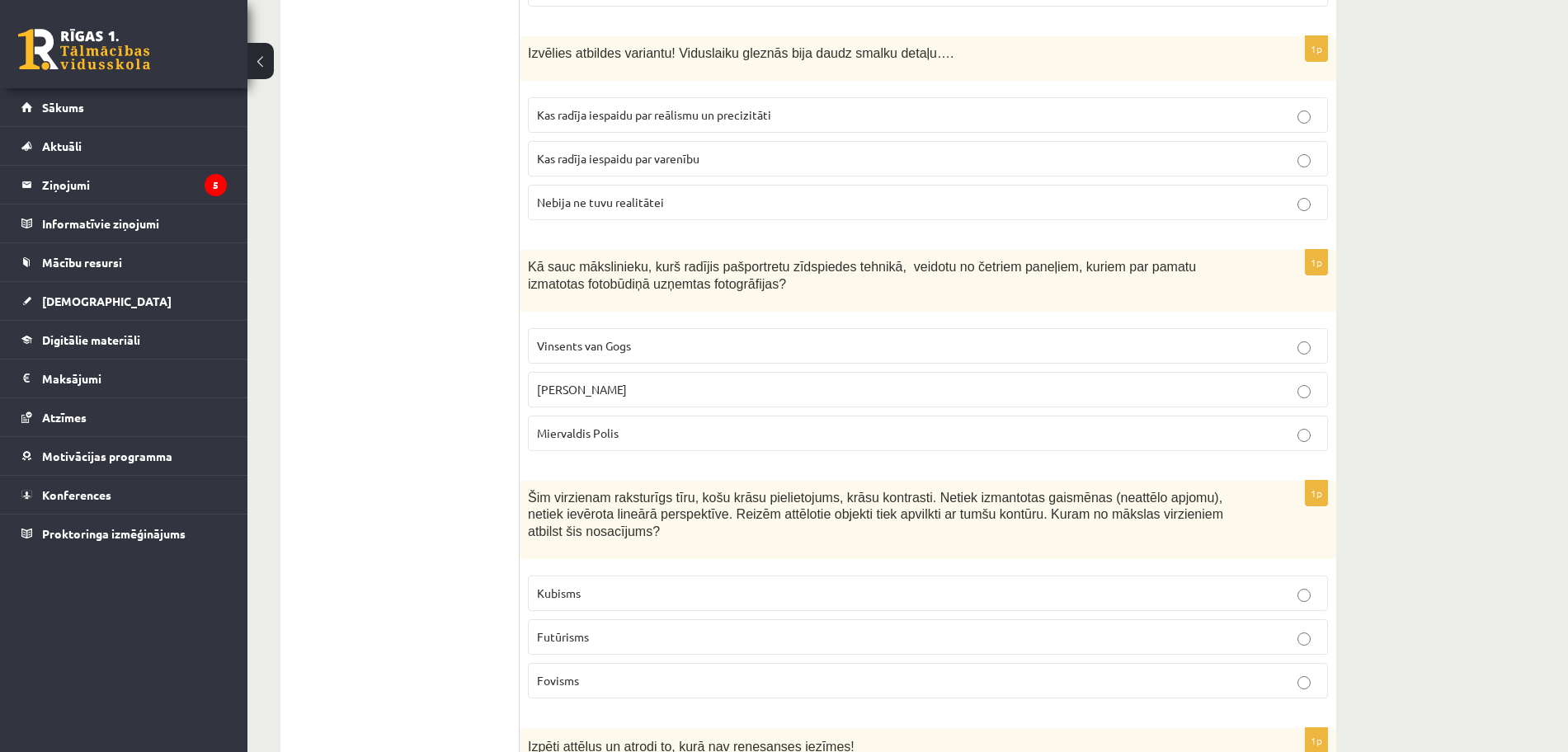
scroll to position [5880, 0]
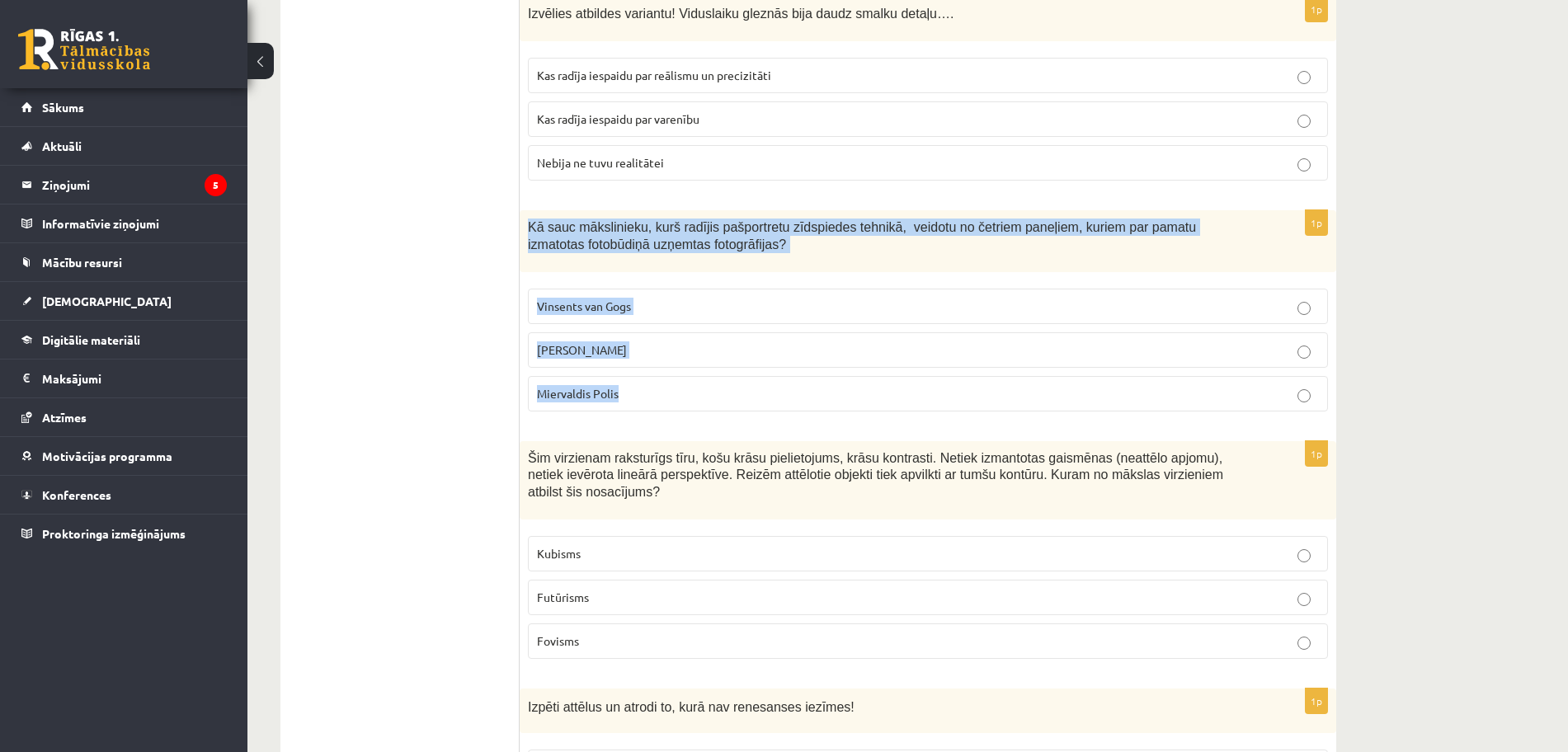
drag, startPoint x: 528, startPoint y: 174, endPoint x: 713, endPoint y: 357, distance: 260.2
click at [713, 357] on div "1p Kā sauc mākslinieku, kurš radījis pašportretu zīdspiedes tehnikā, veidotu no…" at bounding box center [928, 318] width 816 height 214
click at [808, 332] on label "Endijs Vorhols" at bounding box center [928, 350] width 800 height 35
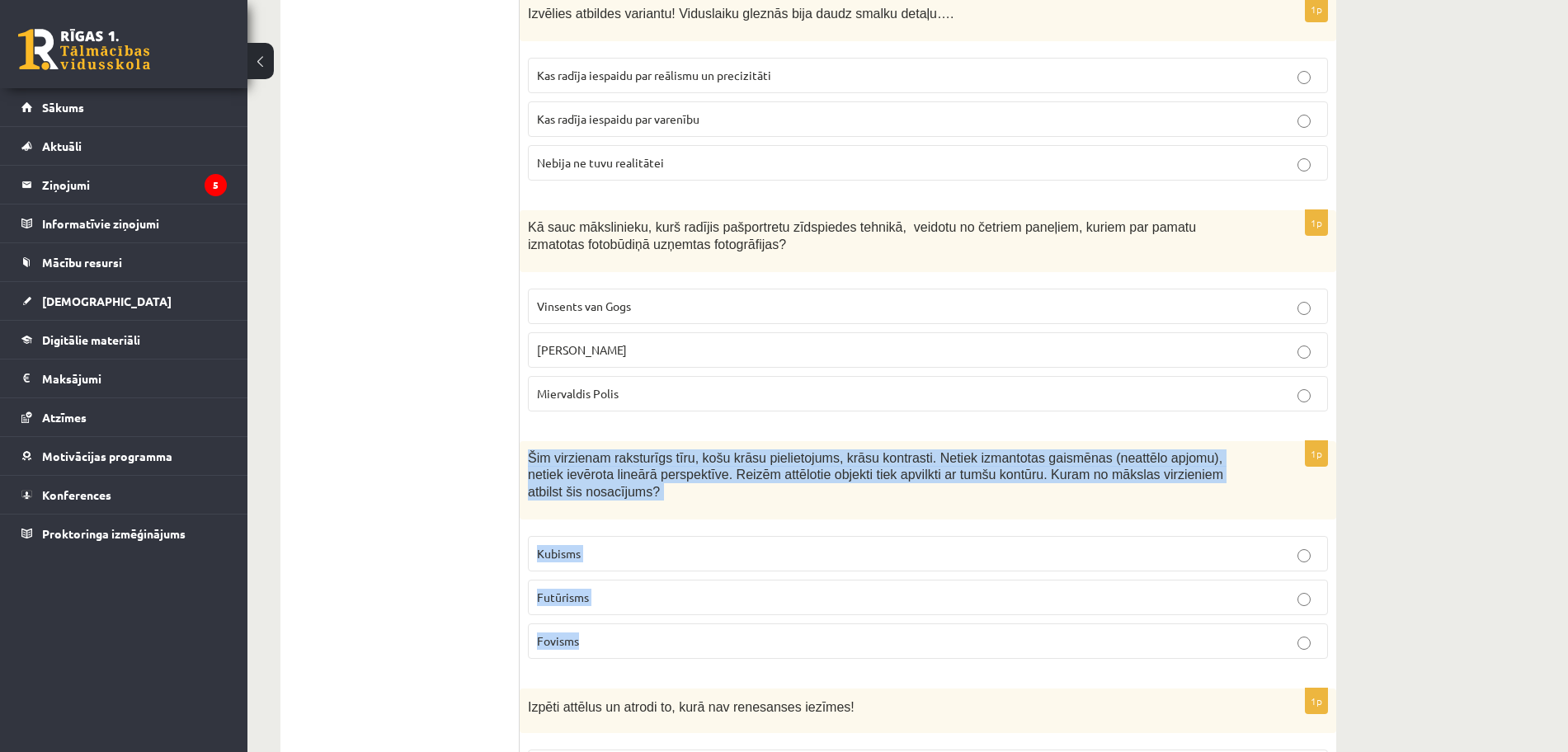
drag, startPoint x: 529, startPoint y: 405, endPoint x: 681, endPoint y: 557, distance: 215.0
click at [681, 557] on div "1p Šim virzienam raksturīgs tīru, košu krāsu pielietojums, krāsu kontrasti. Net…" at bounding box center [928, 556] width 816 height 231
click at [706, 632] on p "Fovisms" at bounding box center [928, 641] width 782 height 17
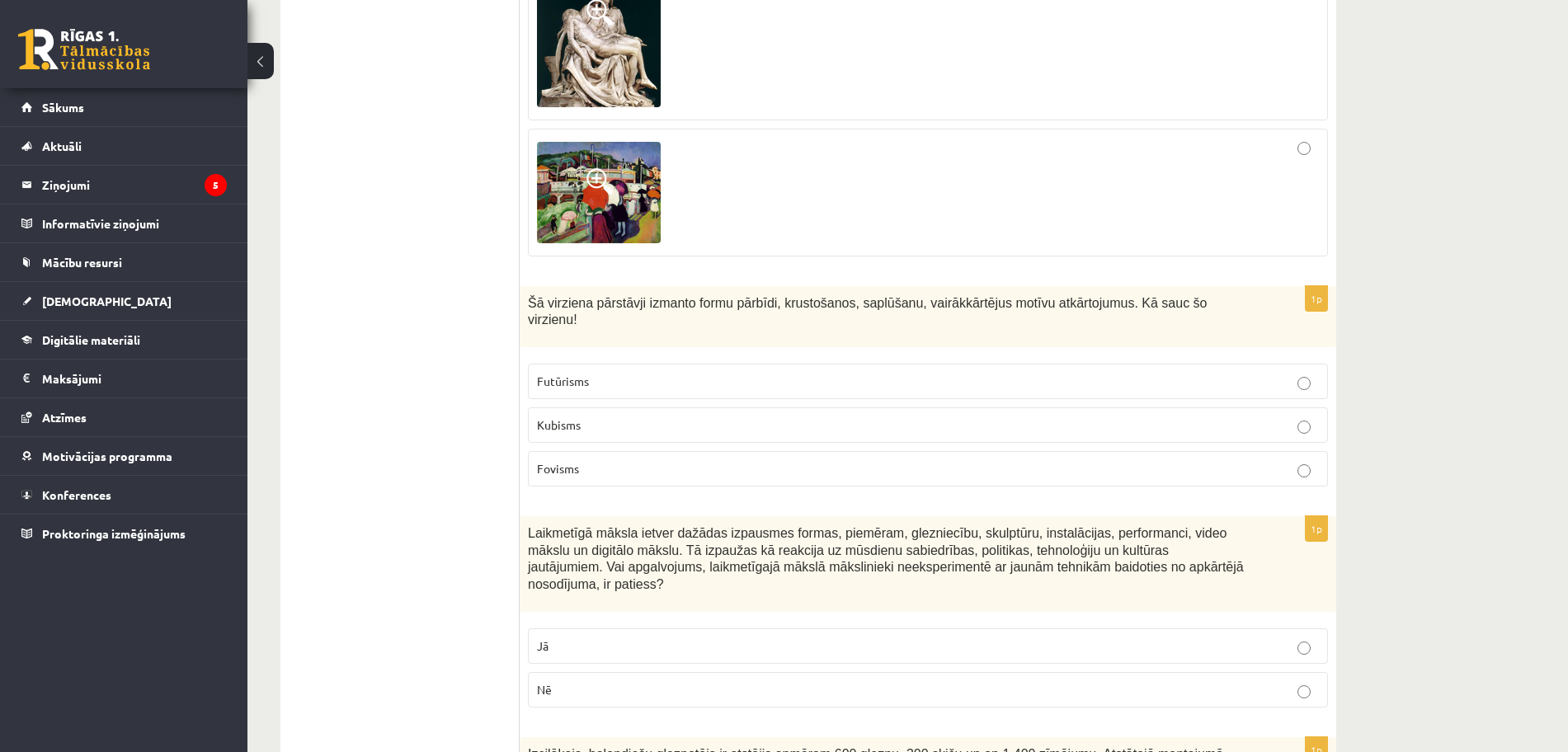
scroll to position [6869, 0]
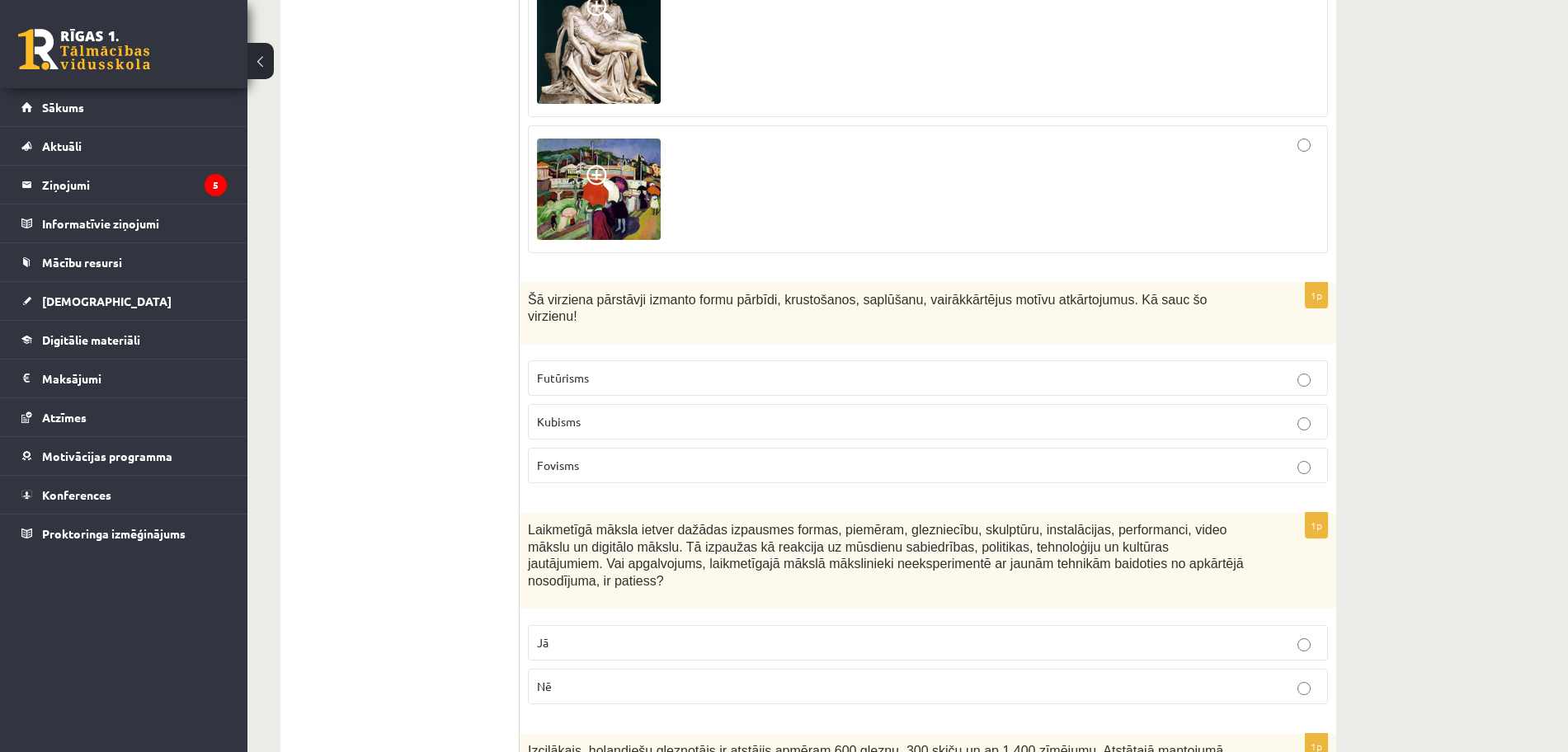
click at [860, 413] on p "Kubisms" at bounding box center [928, 421] width 782 height 17
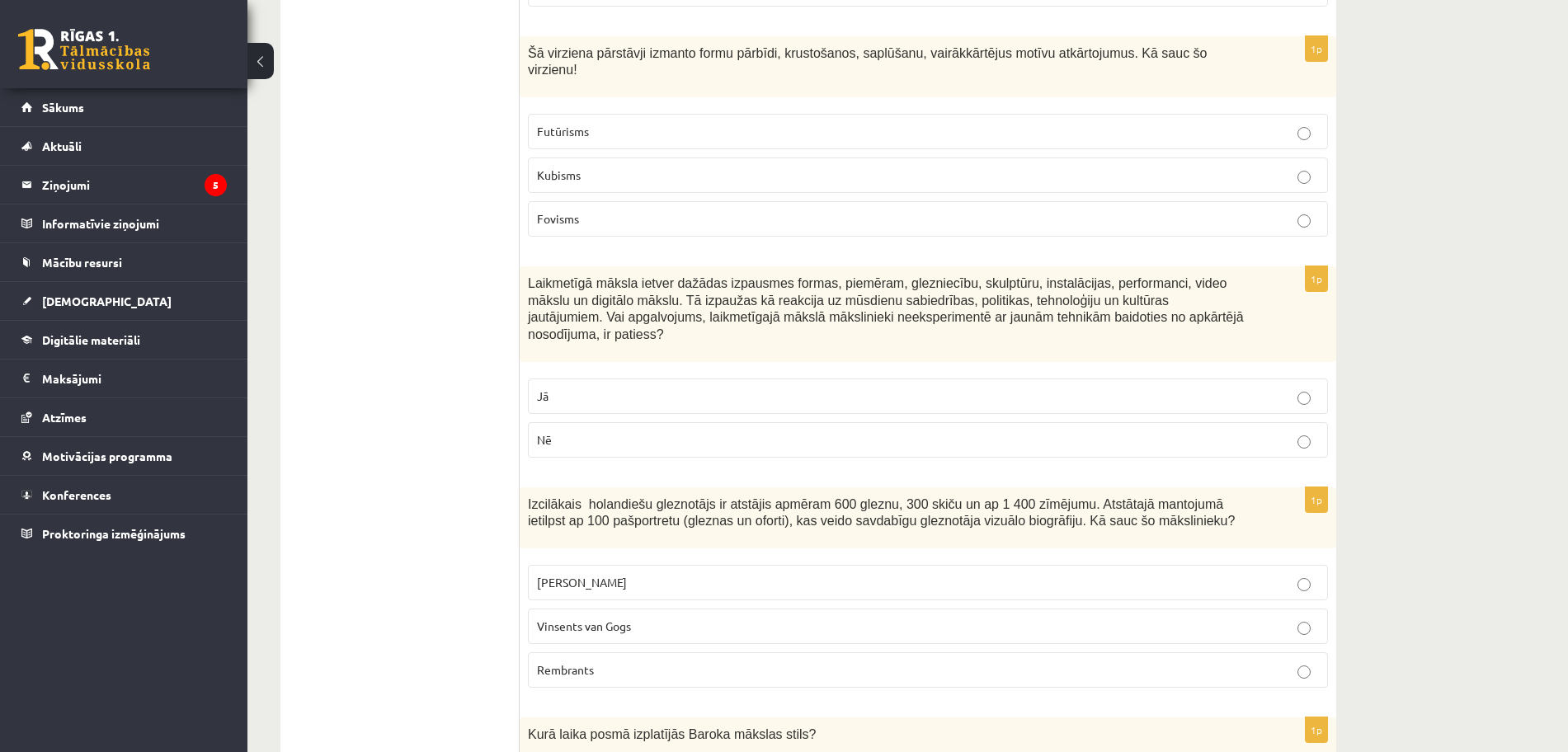
scroll to position [7117, 0]
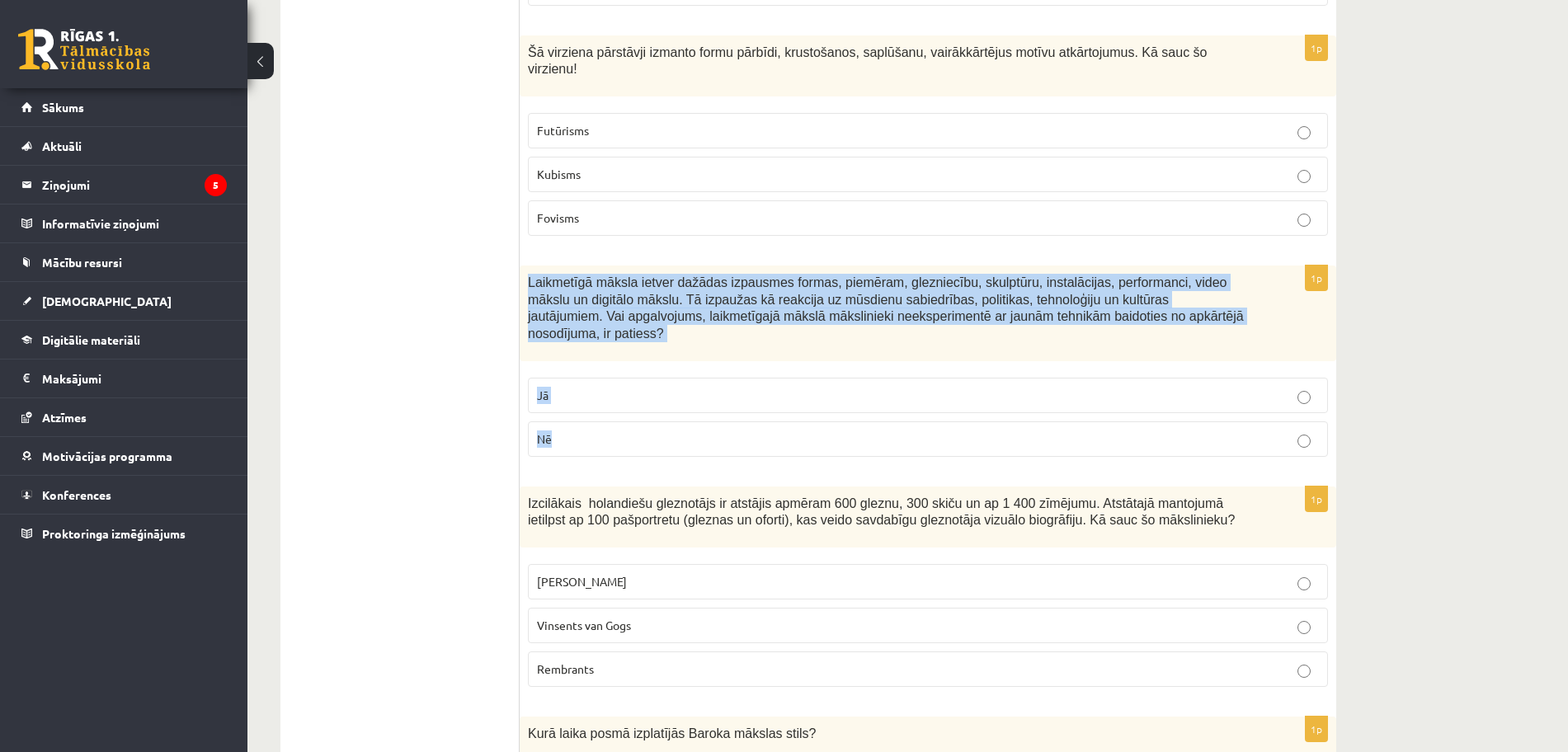
drag, startPoint x: 528, startPoint y: 198, endPoint x: 651, endPoint y: 330, distance: 180.4
click at [651, 330] on div "1p Laikmetīgā māksla ietver dažādas izpausmes formas, piemēram, glezniecību, sk…" at bounding box center [928, 368] width 816 height 205
click at [717, 431] on p "Nē" at bounding box center [928, 439] width 782 height 17
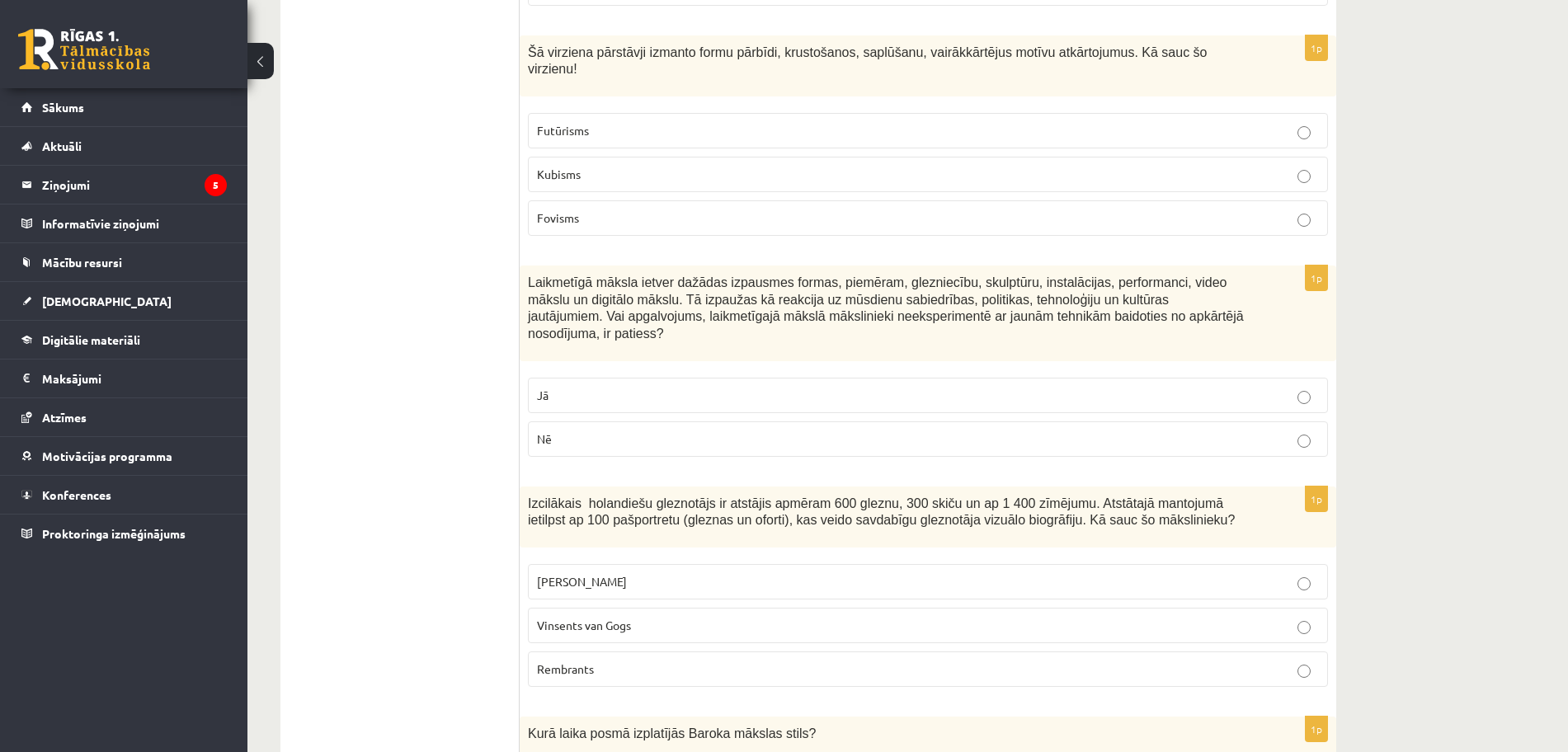
click at [541, 486] on div "Izcilākais holandiešu gleznotājs ir atstājis apmēram 600 gleznu, 300 skiču un a…" at bounding box center [928, 517] width 816 height 62
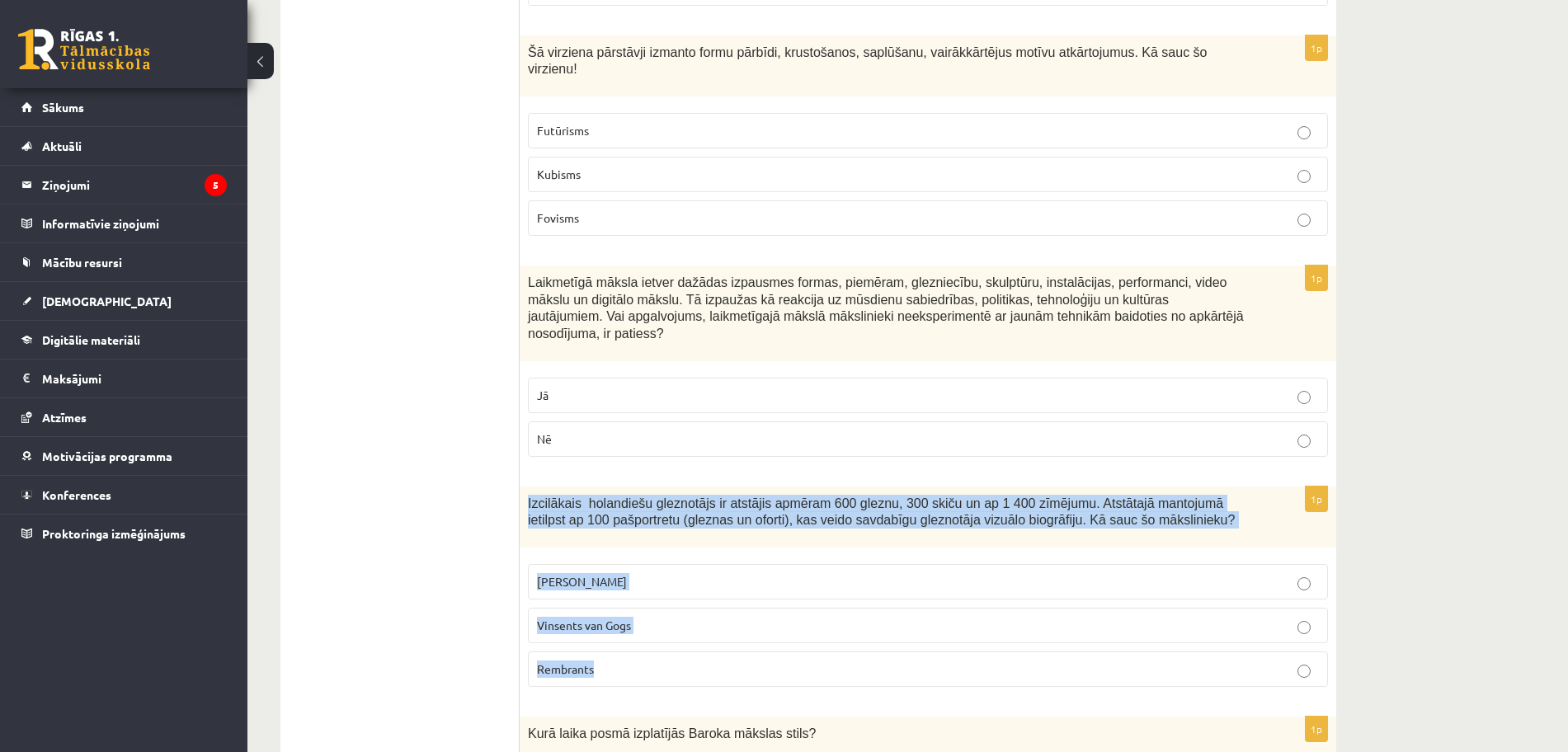
drag, startPoint x: 530, startPoint y: 400, endPoint x: 721, endPoint y: 593, distance: 271.5
click at [721, 593] on div "1p Izcilākais holandiešu gleznotājs ir atstājis apmēram 600 gleznu, 300 skiču u…" at bounding box center [928, 593] width 816 height 214
click at [727, 660] on p "Rembrants" at bounding box center [928, 669] width 782 height 17
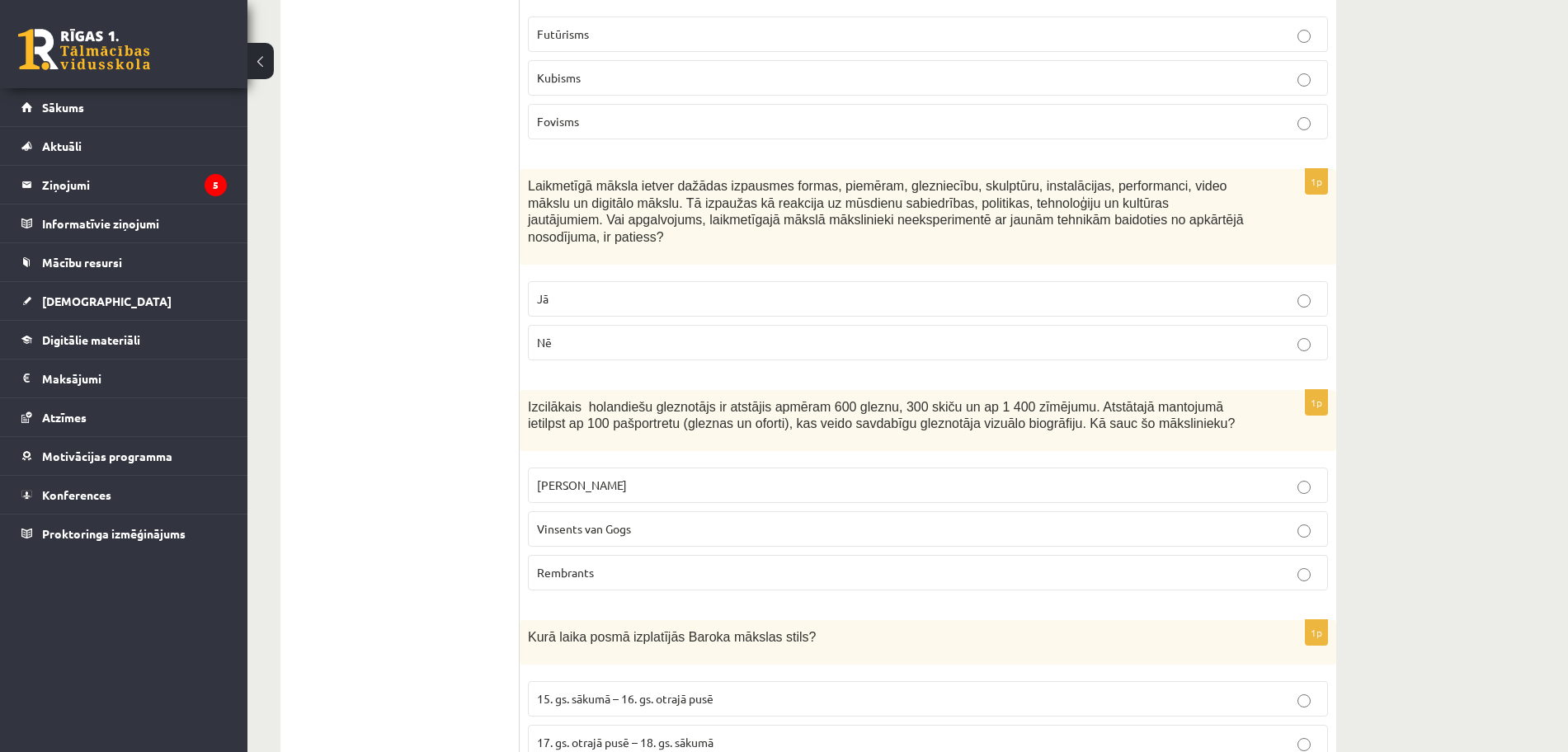
scroll to position [7226, 0]
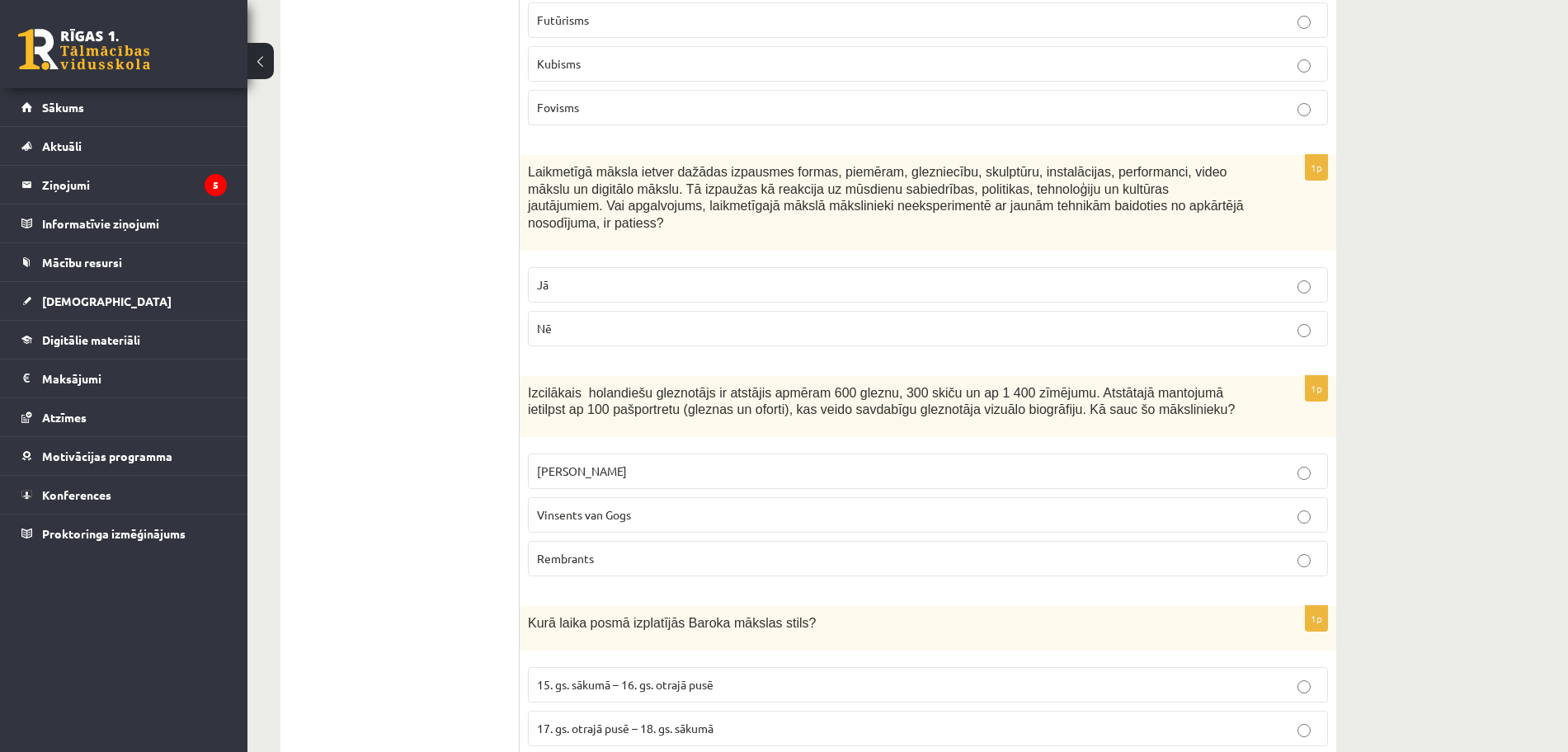
click at [633, 721] on span "17. gs. otrajā pusē – 18. gs. sākumā" at bounding box center [625, 728] width 176 height 15
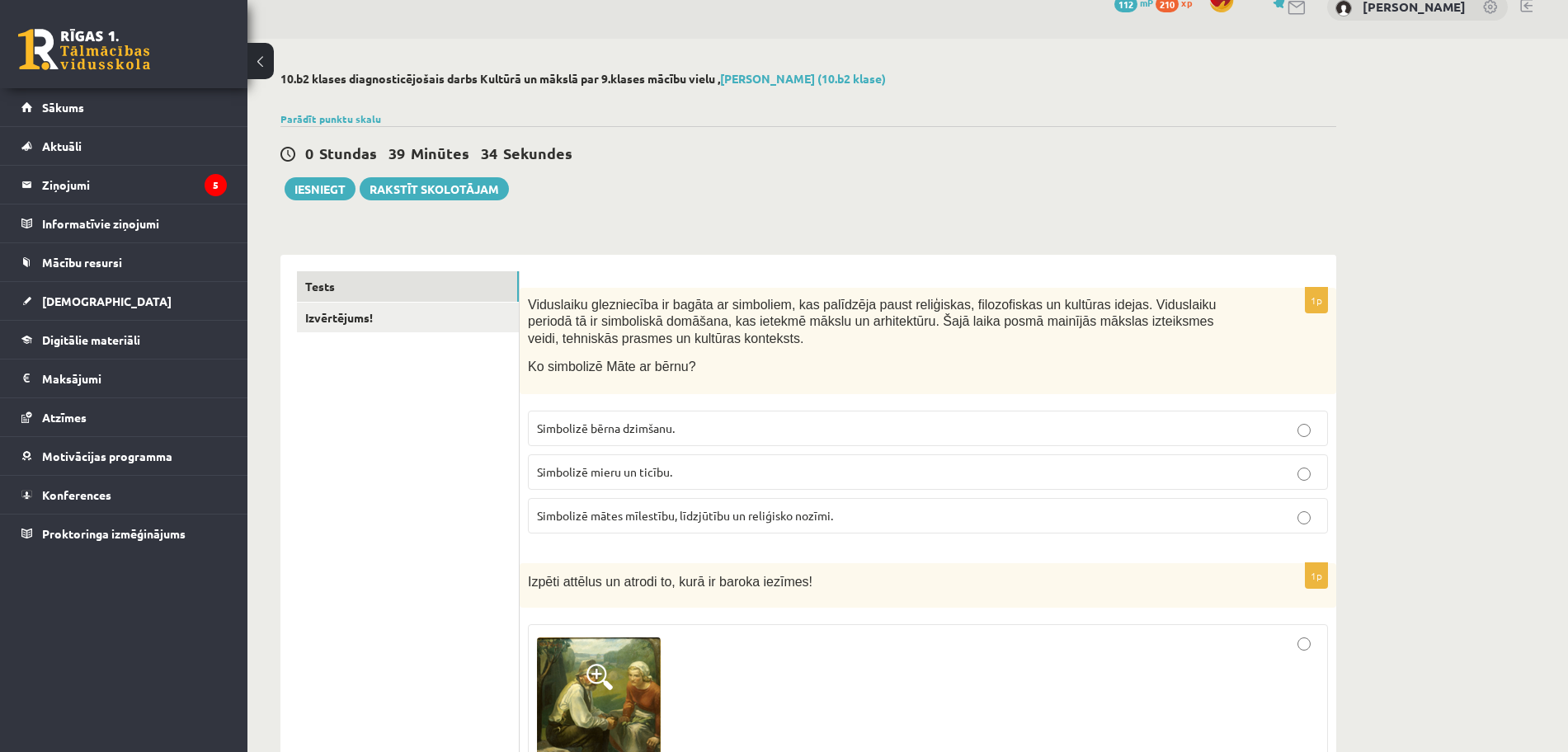
scroll to position [0, 0]
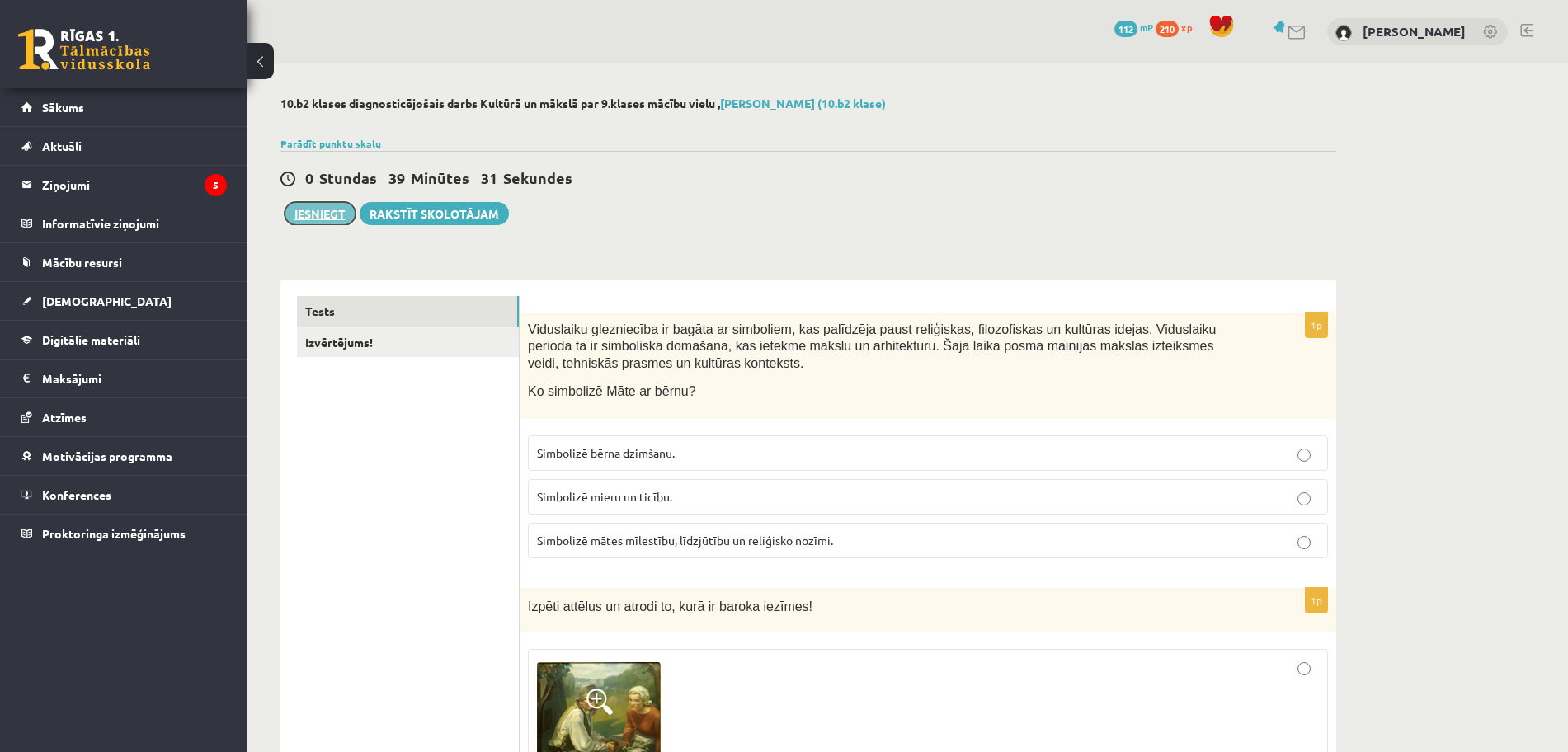
click at [331, 216] on button "Iesniegt" at bounding box center [320, 213] width 71 height 23
click at [448, 349] on link "Izvērtējums!" at bounding box center [408, 342] width 222 height 30
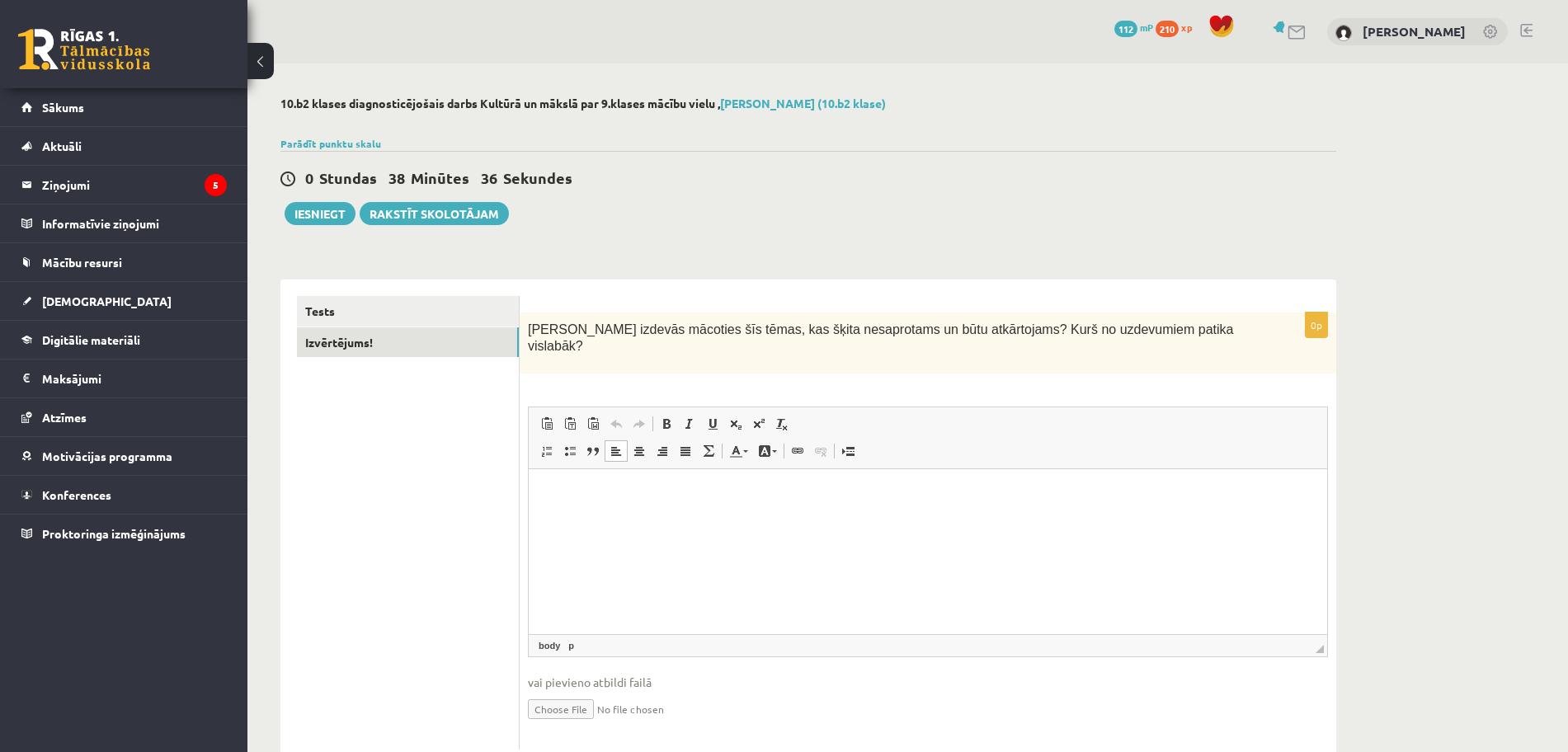
click at [703, 493] on p "Editor, wiswyg-editor-user-answer-47025004919780" at bounding box center [928, 494] width 765 height 17
click at [890, 520] on html at bounding box center [928, 494] width 798 height 50
click at [318, 214] on button "Iesniegt" at bounding box center [320, 213] width 71 height 23
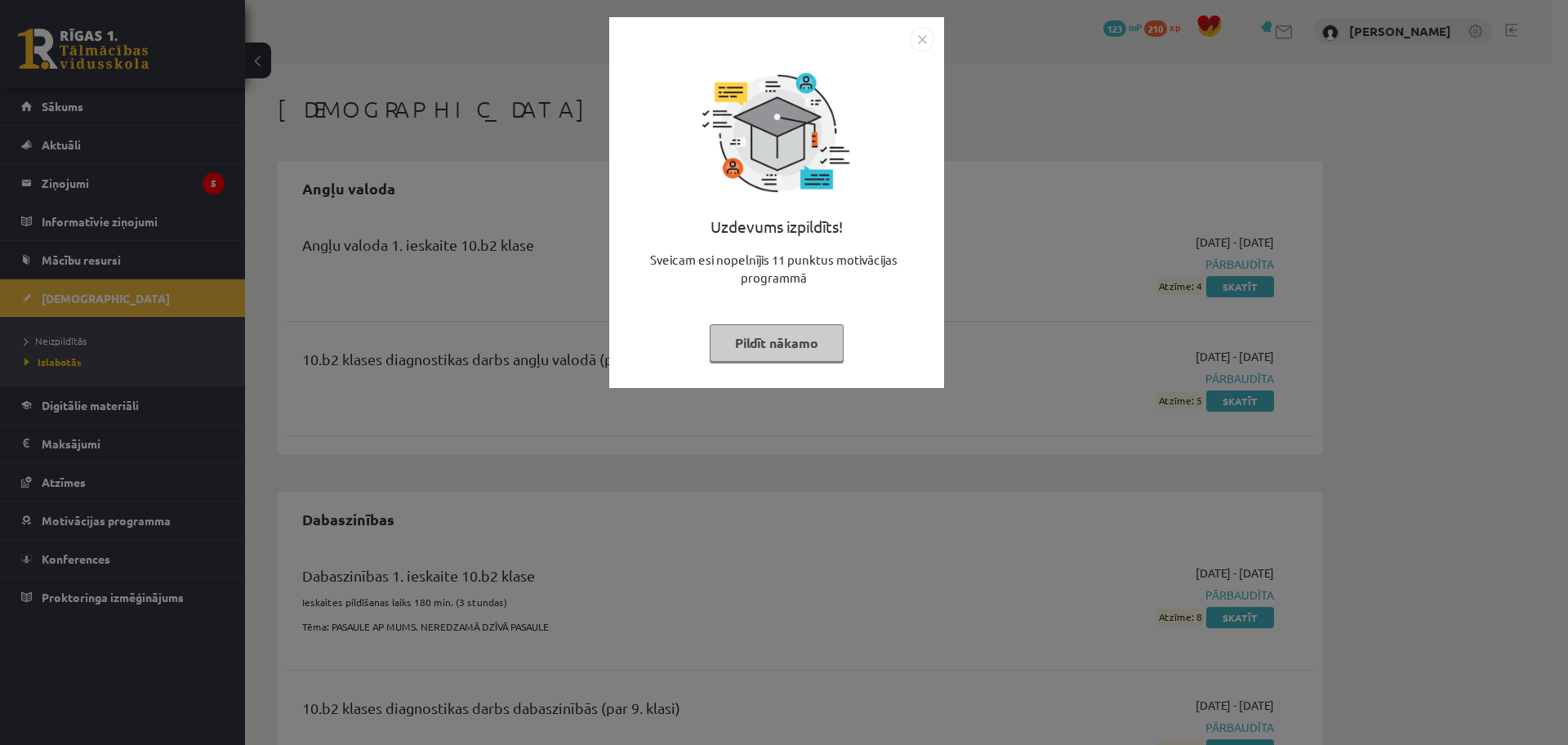
click at [809, 343] on button "Pildīt nākamo" at bounding box center [776, 343] width 134 height 38
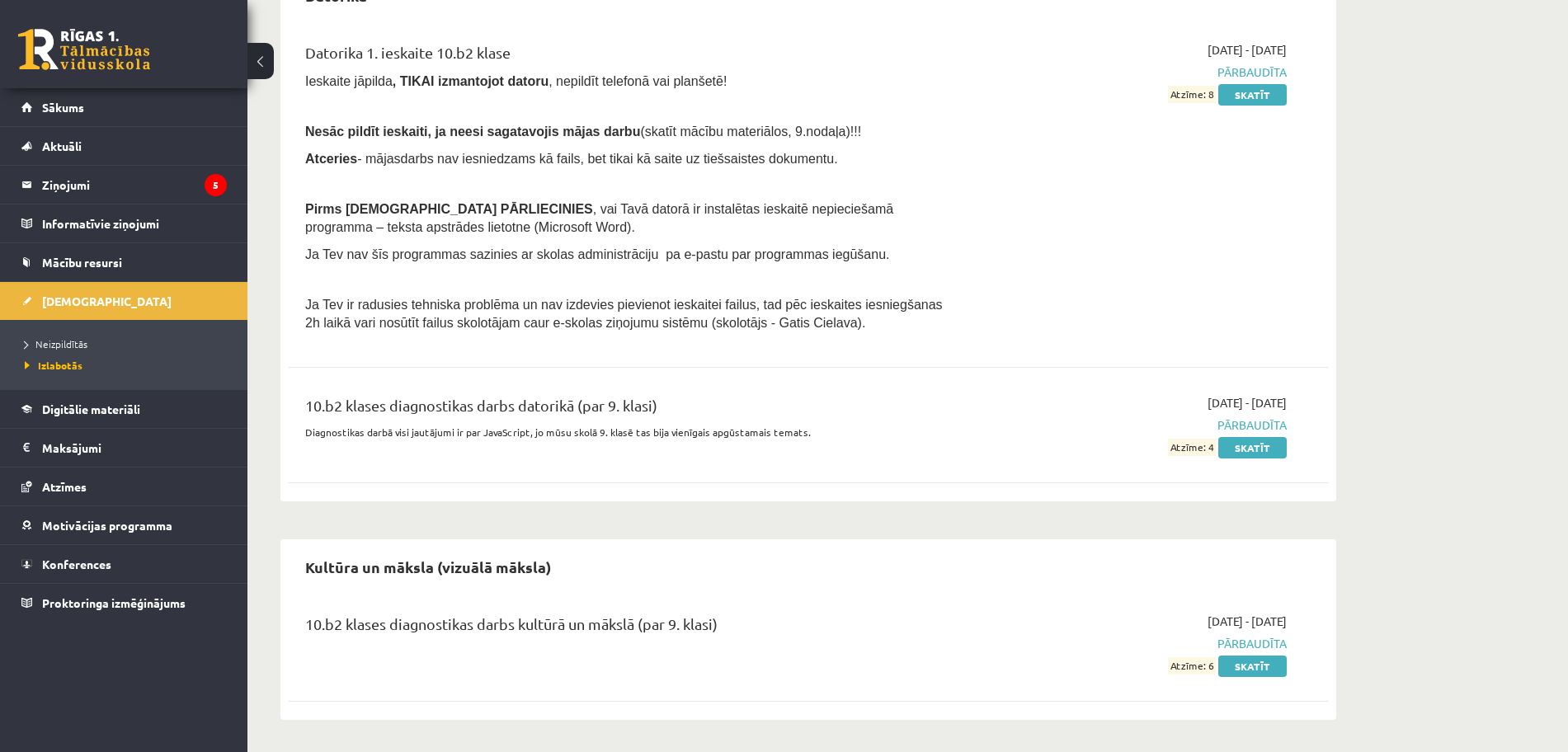
scroll to position [882, 0]
click at [60, 188] on legend "Ziņojumi 5" at bounding box center [135, 185] width 185 height 38
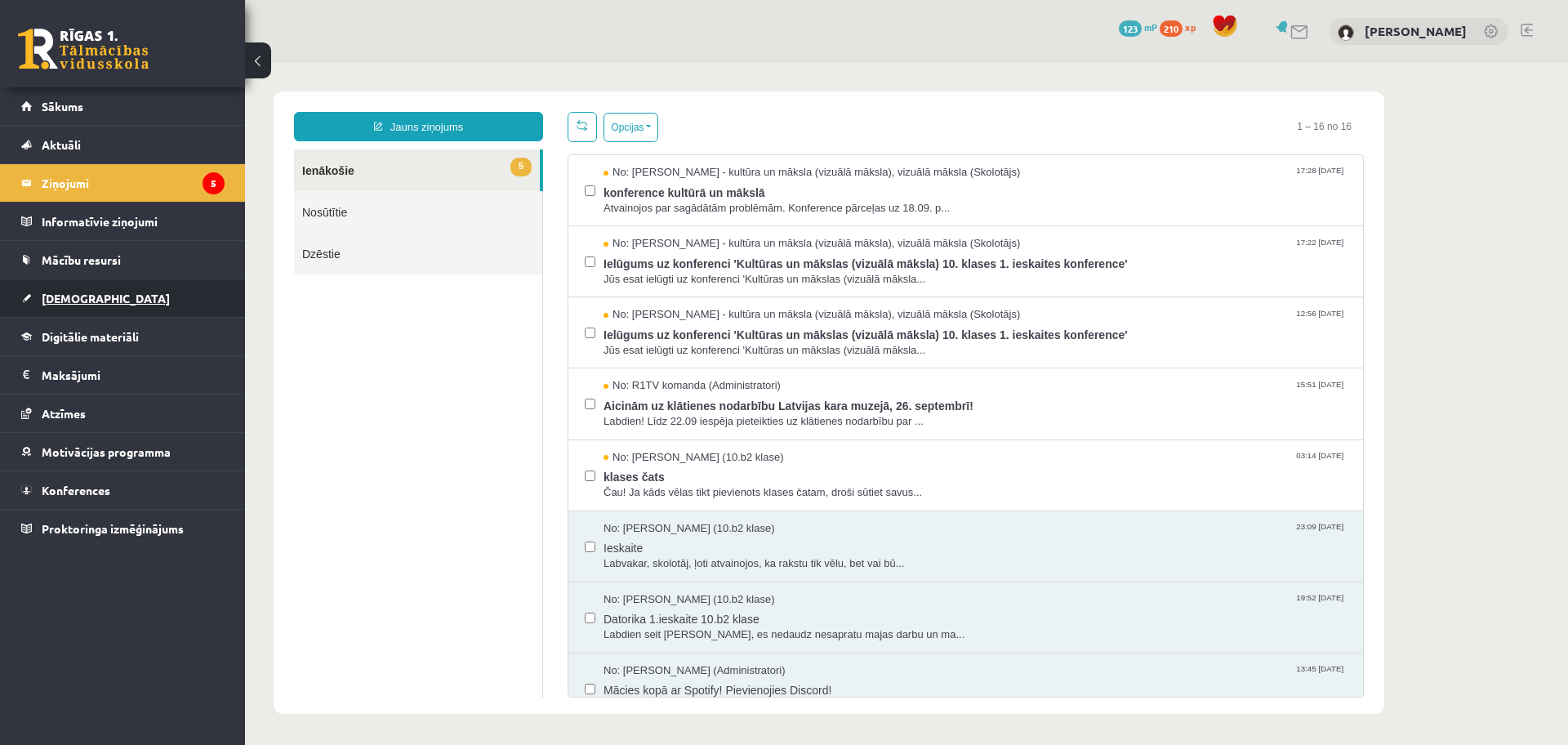
click at [99, 297] on link "[DEMOGRAPHIC_DATA]" at bounding box center [123, 299] width 203 height 38
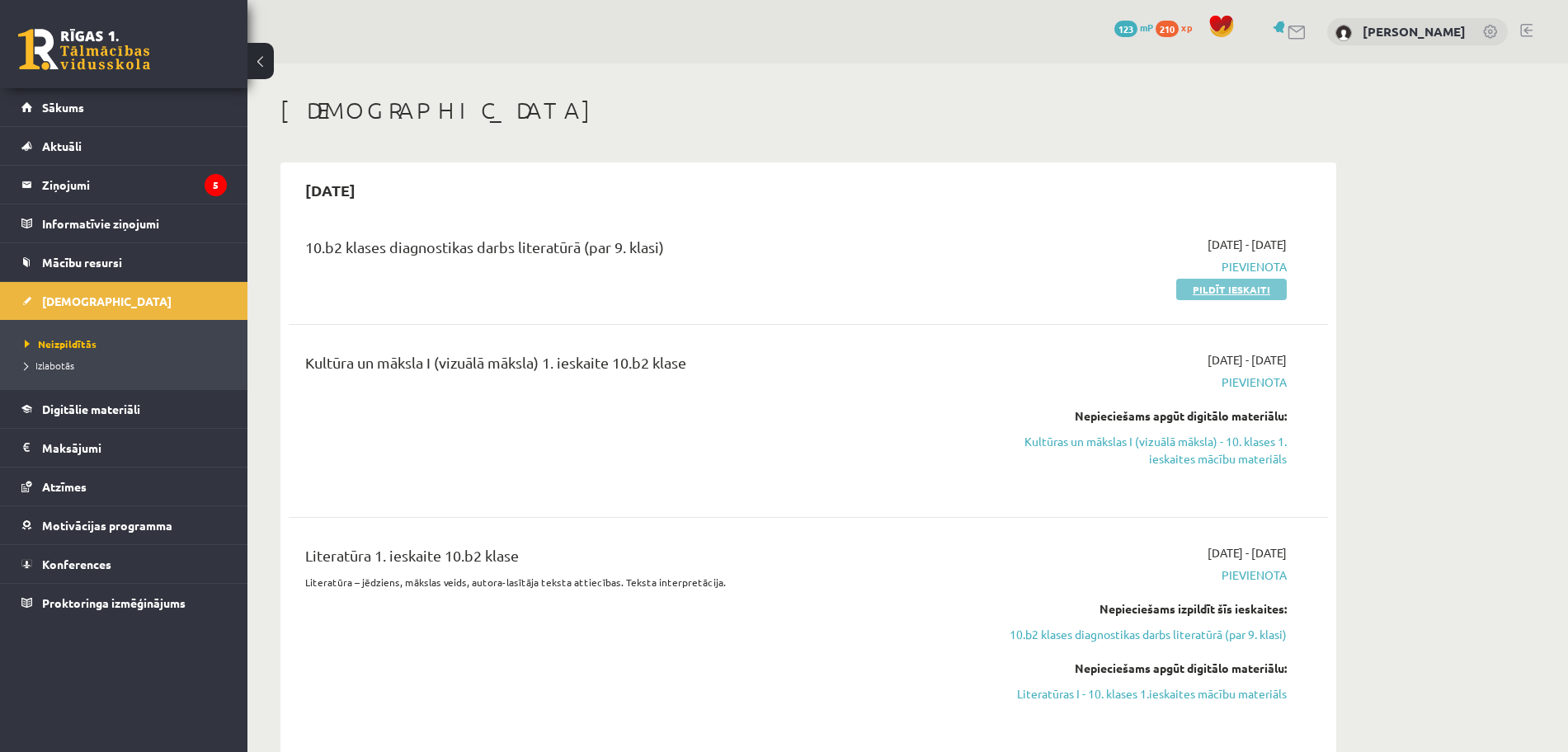
click at [1216, 288] on link "Pildīt ieskaiti" at bounding box center [1232, 289] width 111 height 22
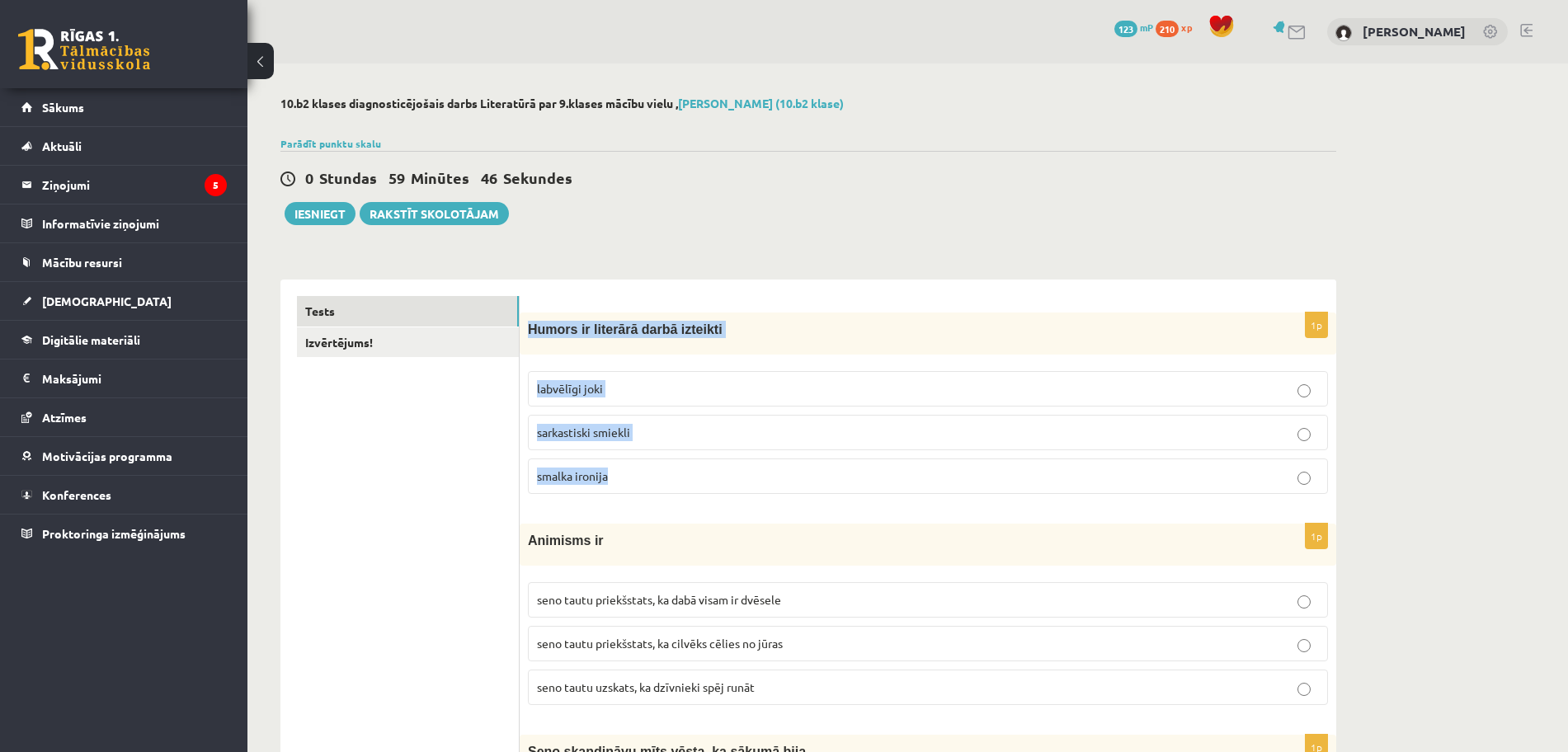
drag, startPoint x: 530, startPoint y: 329, endPoint x: 686, endPoint y: 467, distance: 208.3
click at [686, 467] on div "1p Humors ir literārā darbā izteikti labvēlīgi joki sarkastiski smiekli smalka …" at bounding box center [928, 409] width 816 height 194
copy div "Humors ir literārā darbā izteikti labvēlīgi joki sarkastiski smiekli smalka iro…"
click at [671, 371] on label "labvēlīgi joki" at bounding box center [928, 389] width 800 height 35
click at [686, 383] on p "labvēlīgi joki" at bounding box center [928, 389] width 782 height 17
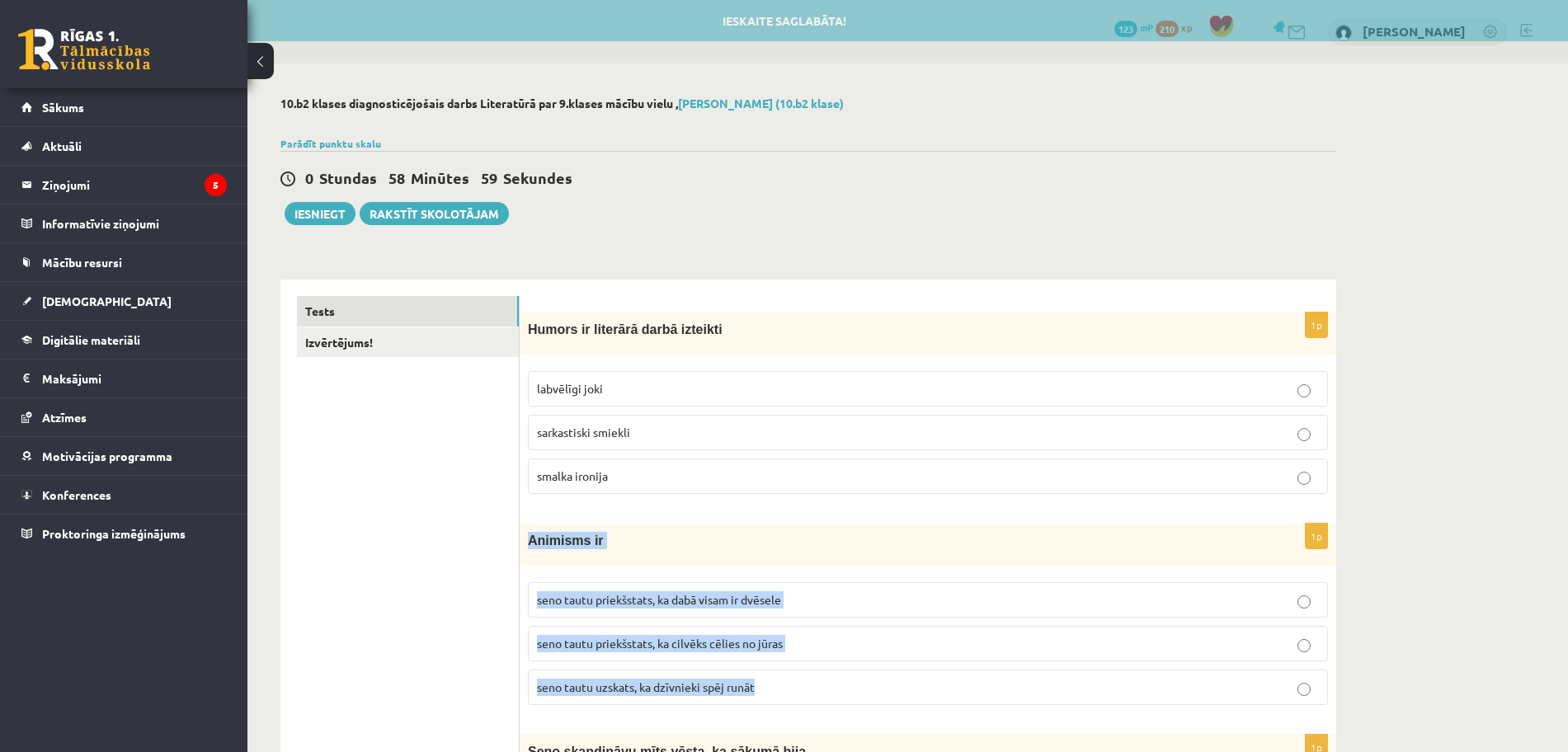
drag, startPoint x: 529, startPoint y: 538, endPoint x: 810, endPoint y: 680, distance: 314.8
click at [810, 680] on div "1p Animisms ir seno tautu priekšstats, ka dabā visam ir dvēsele seno tautu prie…" at bounding box center [928, 620] width 816 height 194
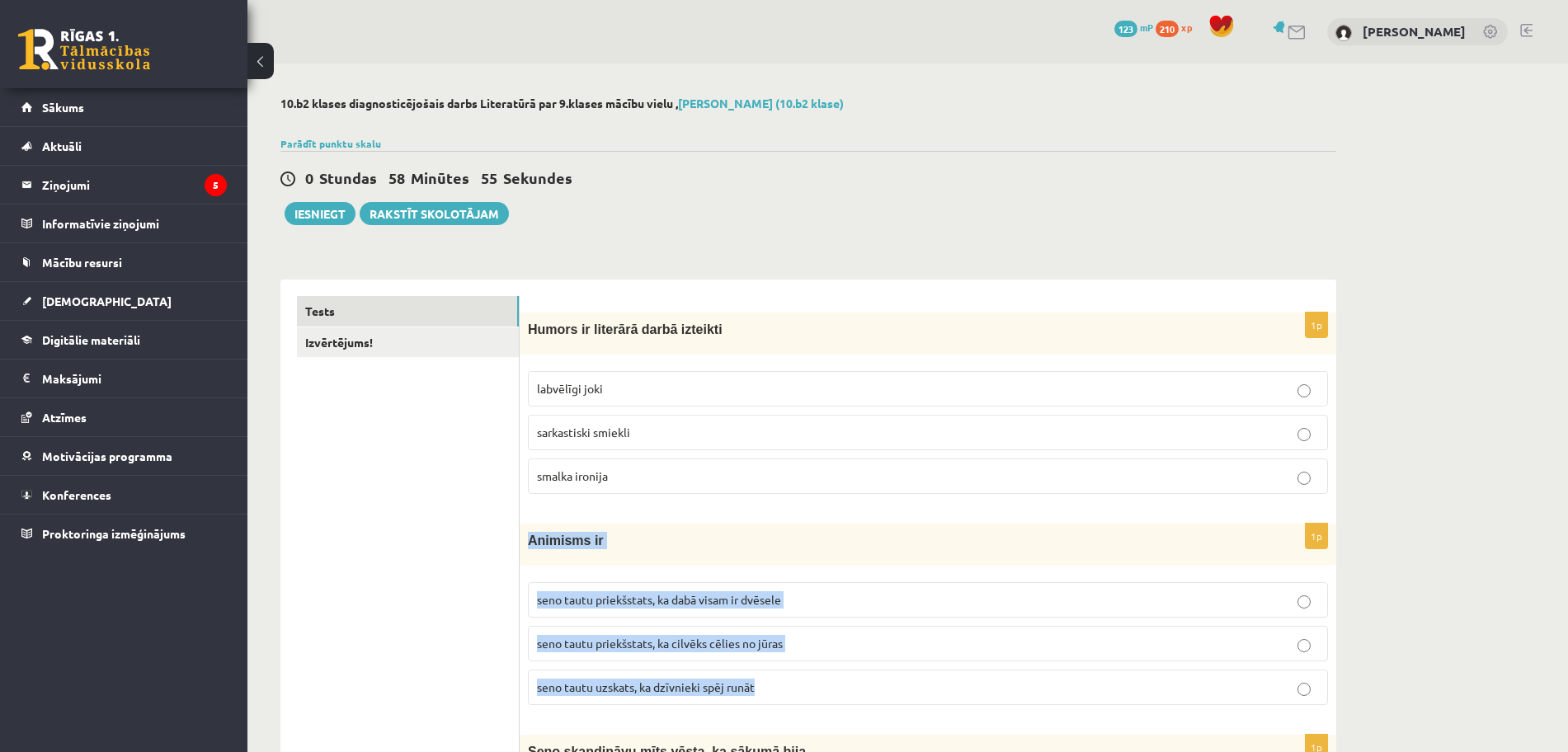
copy div "Animisms ir seno tautu priekšstats, ka dabā visam ir dvēsele seno tautu priekšs…"
click at [870, 603] on p "seno tautu priekšstats, ka dabā visam ir dvēsele" at bounding box center [928, 600] width 782 height 17
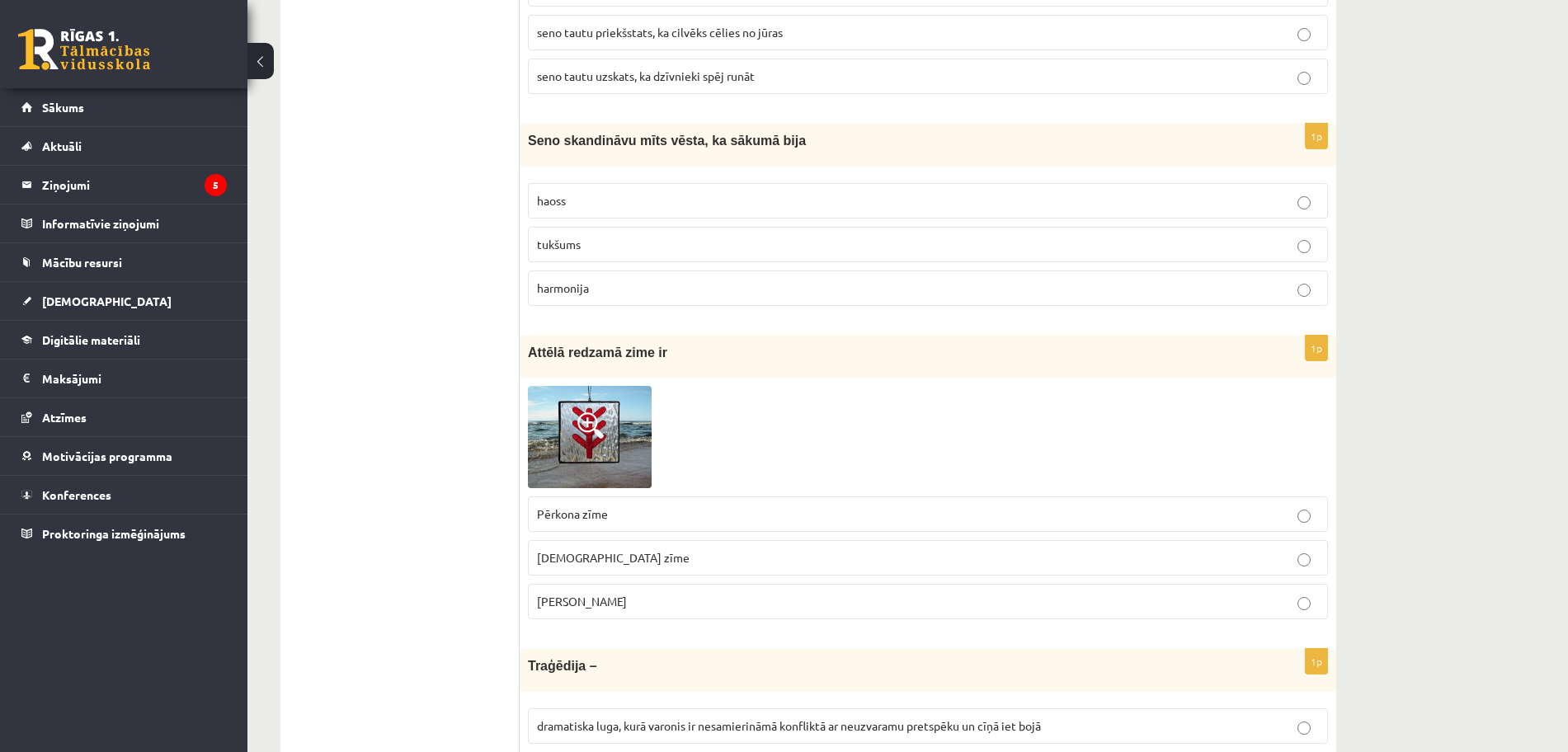
scroll to position [618, 0]
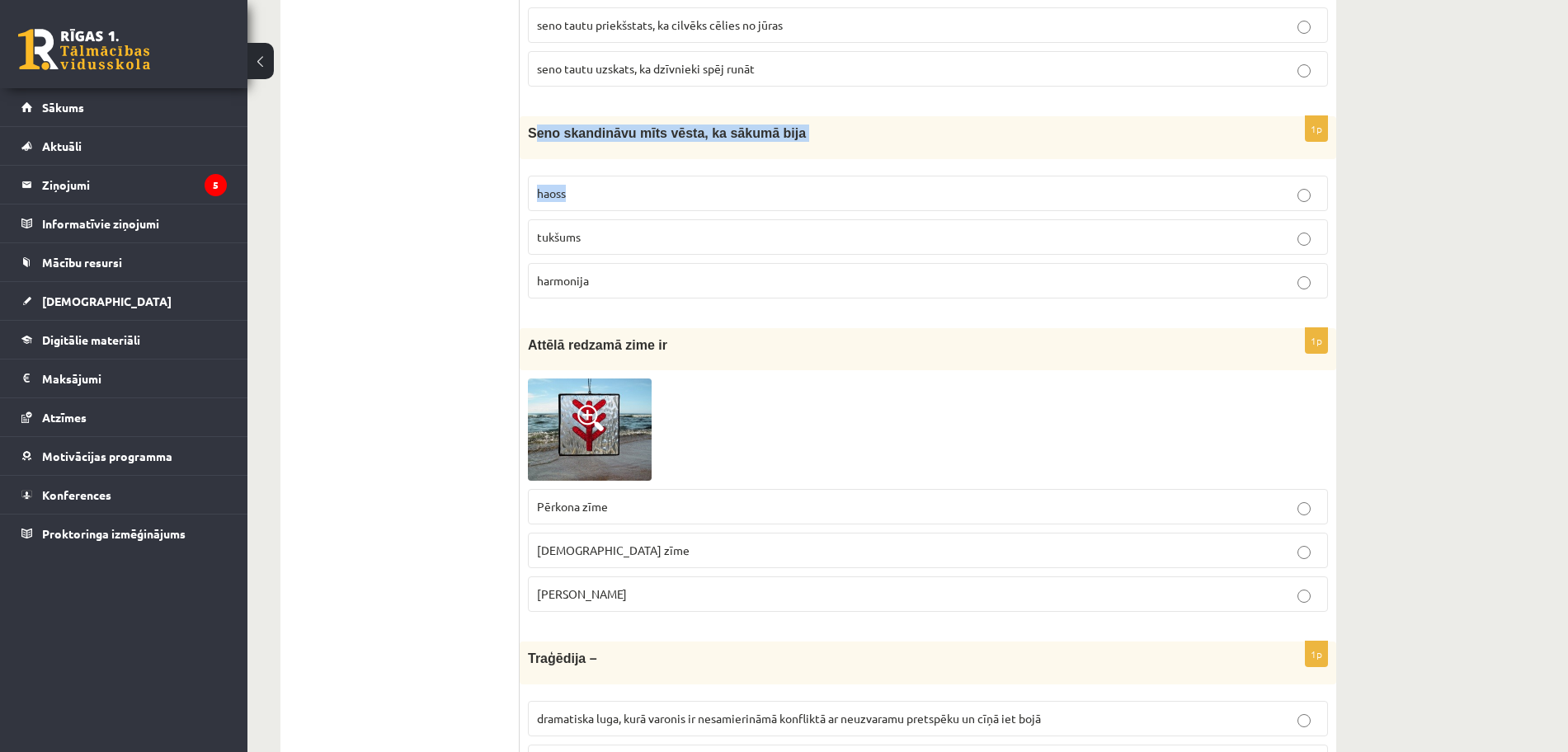
drag, startPoint x: 531, startPoint y: 132, endPoint x: 581, endPoint y: 166, distance: 60.5
click at [613, 174] on div "1p Seno skandināvu mīts vēsta, ka sākumā bija haoss tukšums harmonija" at bounding box center [928, 213] width 816 height 194
click at [567, 158] on div "Seno skandināvu mīts vēsta, ka sākumā bija" at bounding box center [928, 137] width 816 height 42
click at [529, 131] on div "Seno skandināvu mīts vēsta, ka sākumā bija" at bounding box center [928, 137] width 816 height 42
drag, startPoint x: 528, startPoint y: 131, endPoint x: 677, endPoint y: 272, distance: 205.1
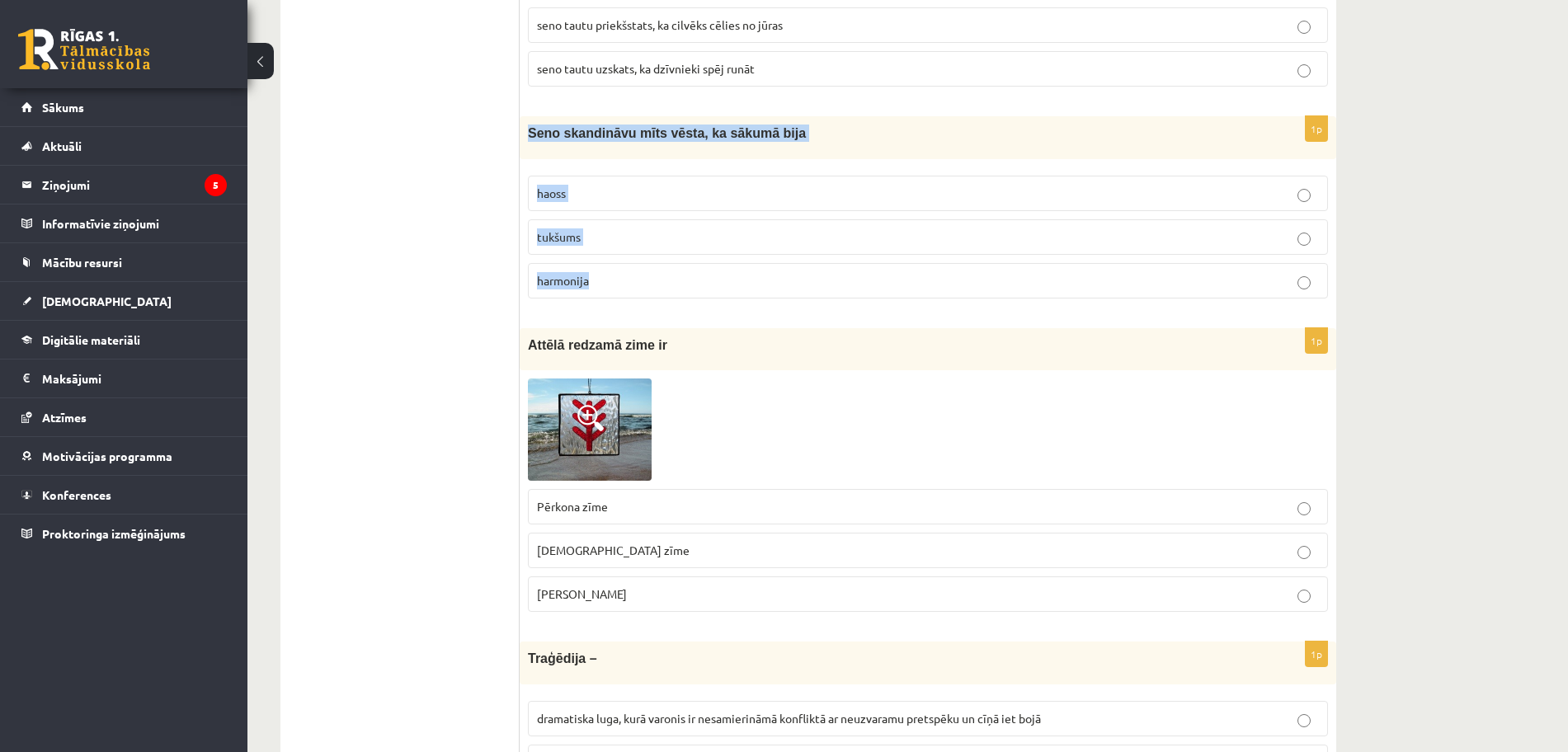
click at [677, 272] on div "1p Seno skandināvu mīts vēsta, ka sākumā bija haoss tukšums harmonija" at bounding box center [928, 213] width 816 height 194
copy div "Seno skandināvu mīts vēsta, ka sākumā bija haoss tukšums harmonija"
click at [688, 192] on p "haoss" at bounding box center [928, 193] width 782 height 17
click at [669, 588] on p "Laimas slotiņa" at bounding box center [928, 594] width 782 height 17
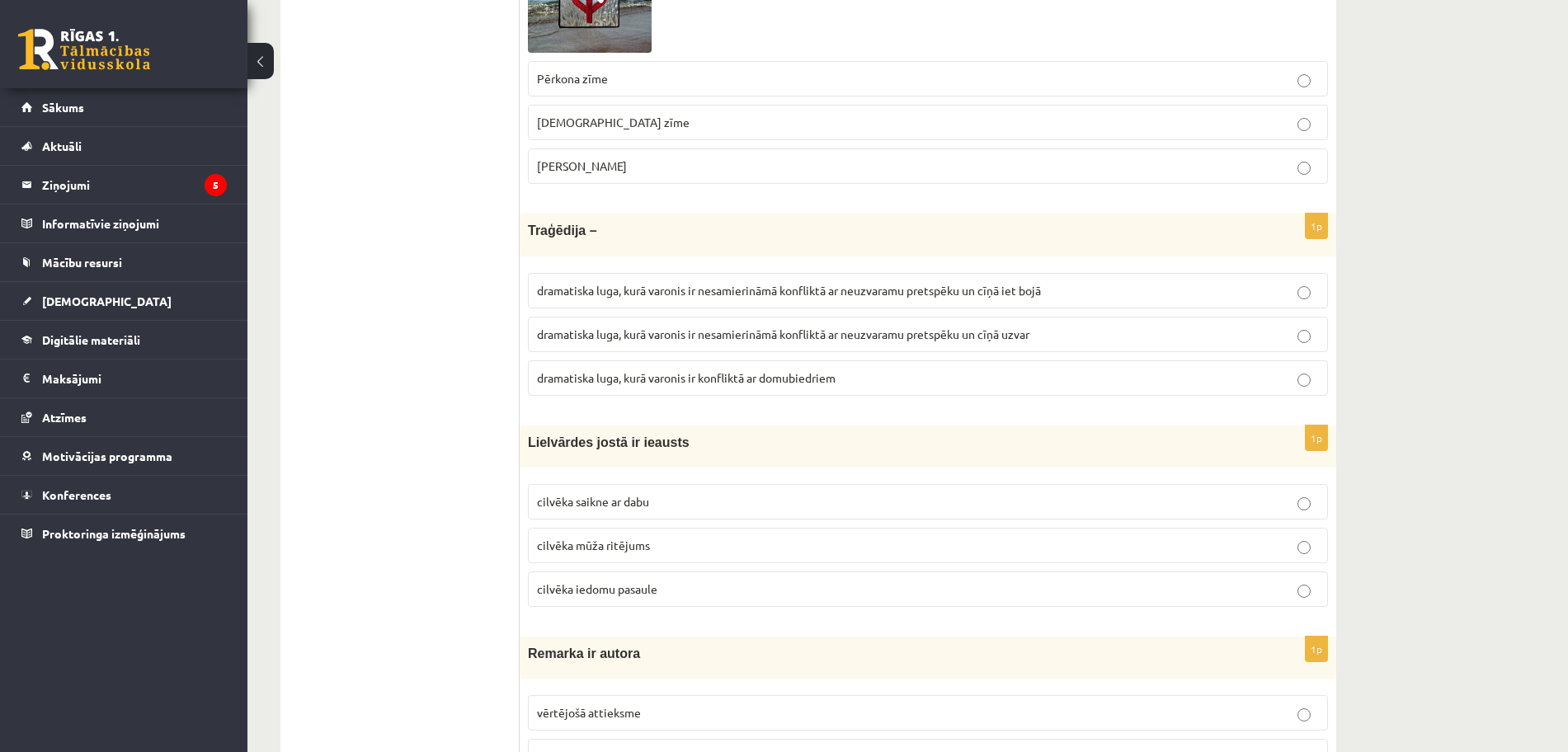
scroll to position [1071, 0]
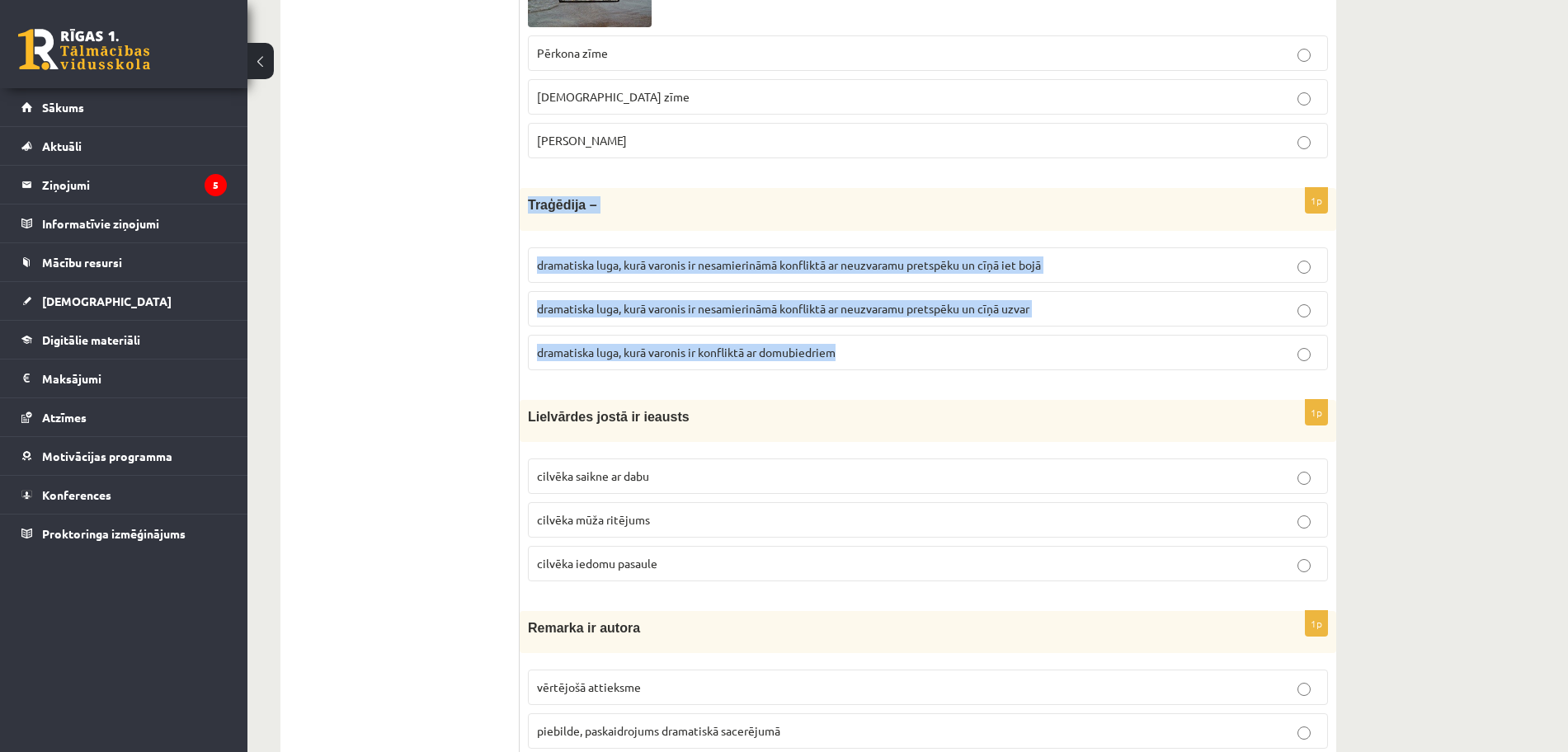
drag, startPoint x: 530, startPoint y: 201, endPoint x: 903, endPoint y: 357, distance: 404.3
click at [903, 357] on div "1p Traģēdija – dramatiska luga, kurā varonis ir nesamierināmā konfliktā ar neuz…" at bounding box center [928, 285] width 816 height 194
copy div "Traģēdija – dramatiska luga, kurā varonis ir nesamierināmā konfliktā ar neuzvar…"
click at [1108, 261] on p "dramatiska luga, kurā varonis ir nesamierināmā konfliktā ar neuzvaramu pretspēk…" at bounding box center [928, 265] width 782 height 17
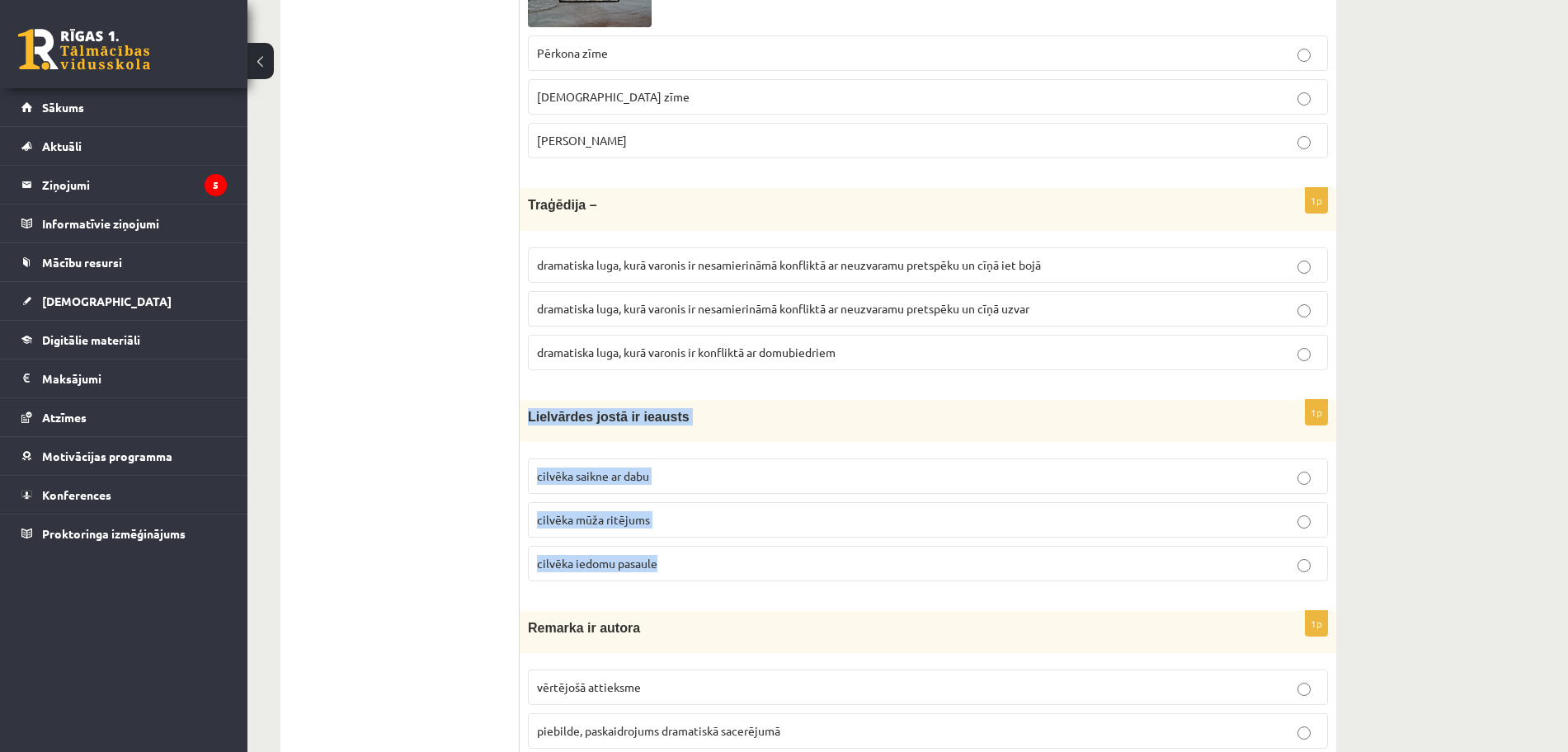
drag, startPoint x: 529, startPoint y: 415, endPoint x: 723, endPoint y: 553, distance: 238.1
click at [723, 553] on div "1p Lielvārdes jostā ir ieausts cilvēka saikne ar dabu cilvēka mūža ritējums cil…" at bounding box center [928, 496] width 816 height 194
copy div "Lielvārdes jostā ir ieausts cilvēka saikne ar dabu cilvēka mūža ritējums cilvēk…"
click at [840, 470] on p "cilvēka saikne ar dabu" at bounding box center [928, 476] width 782 height 17
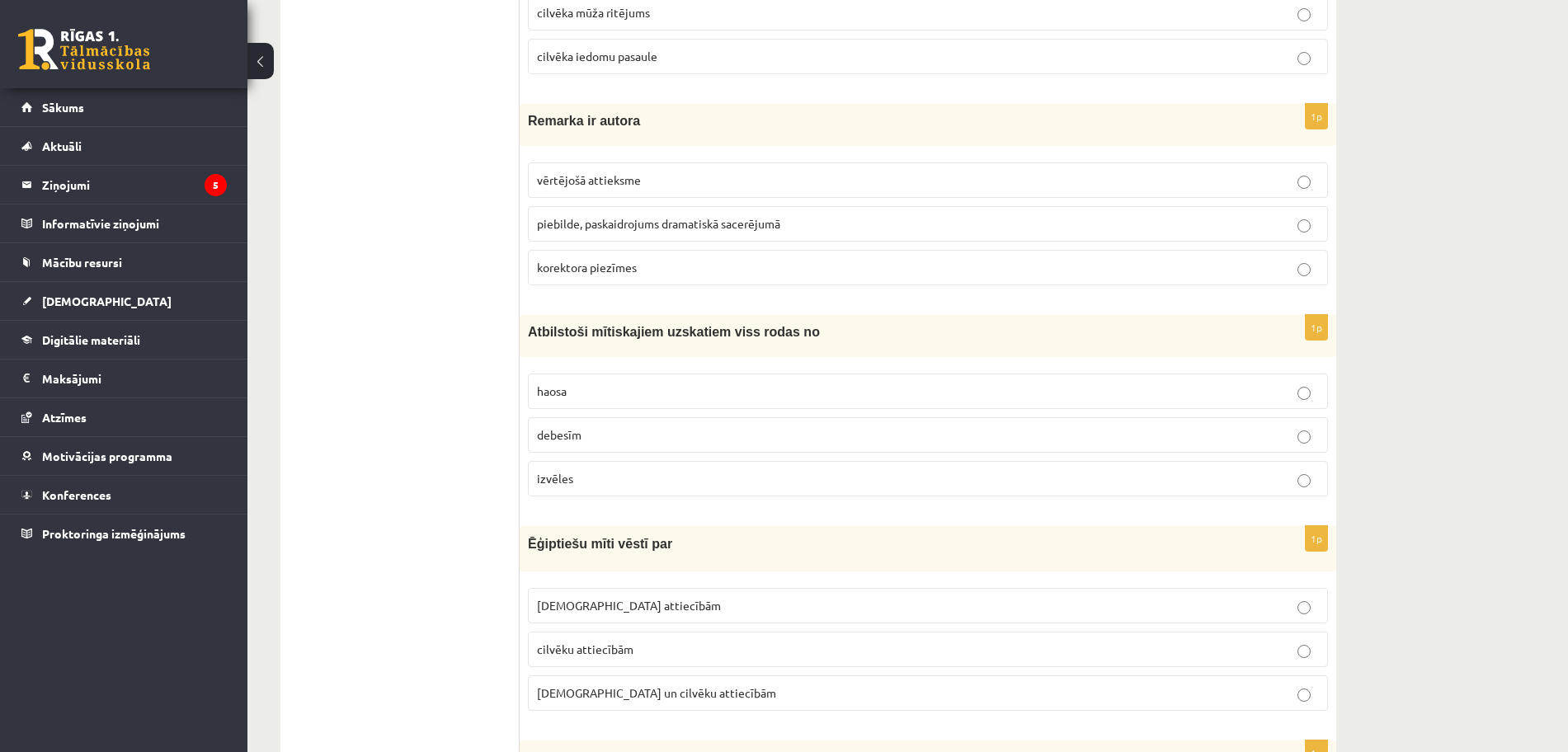
scroll to position [1608, 0]
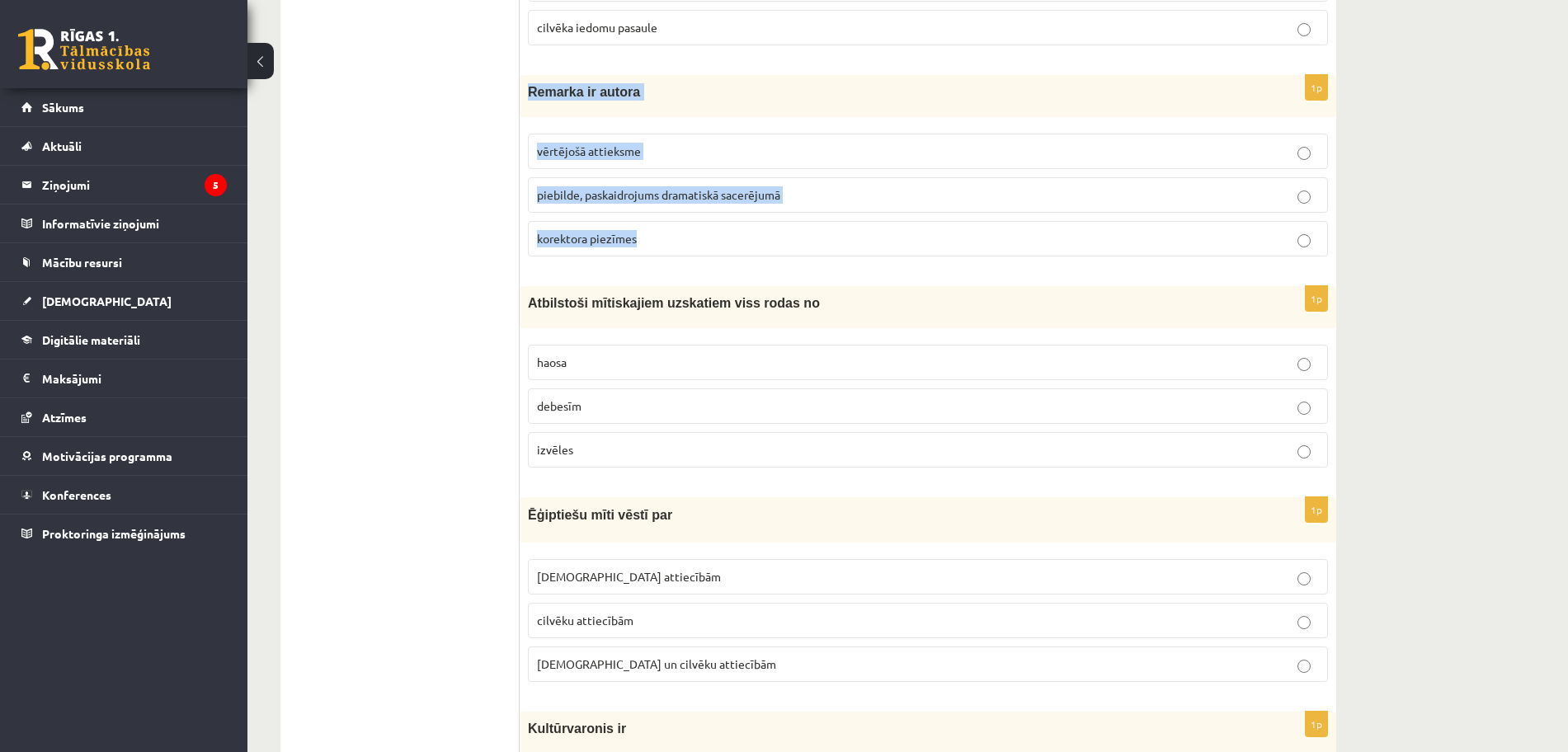
drag, startPoint x: 528, startPoint y: 92, endPoint x: 711, endPoint y: 232, distance: 230.4
click at [711, 232] on div "1p Remarka ir autora vērtējošā attieksme piebilde, paskaidrojums dramatiskā sac…" at bounding box center [928, 172] width 816 height 194
click at [577, 92] on span "Remarka ir autora" at bounding box center [584, 92] width 112 height 14
drag, startPoint x: 530, startPoint y: 89, endPoint x: 727, endPoint y: 220, distance: 236.6
click at [730, 239] on div "1p Remarka ir autora vērtējošā attieksme piebilde, paskaidrojums dramatiskā sac…" at bounding box center [928, 172] width 816 height 194
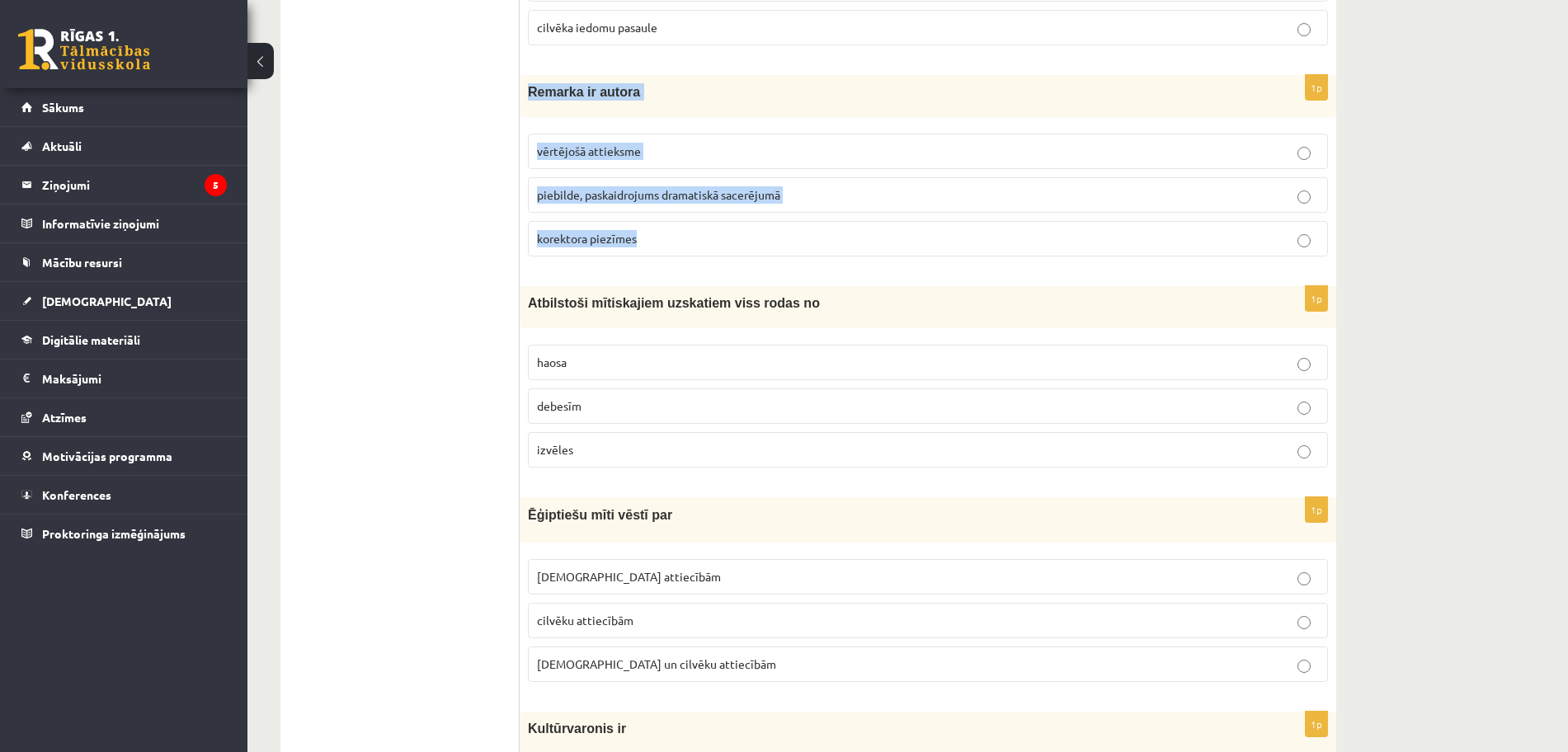
copy div "Remarka ir autora vērtējošā attieksme piebilde, paskaidrojums dramatiskā sacerē…"
click at [804, 193] on p "piebilde, paskaidrojums dramatiskā sacerējumā" at bounding box center [928, 195] width 782 height 17
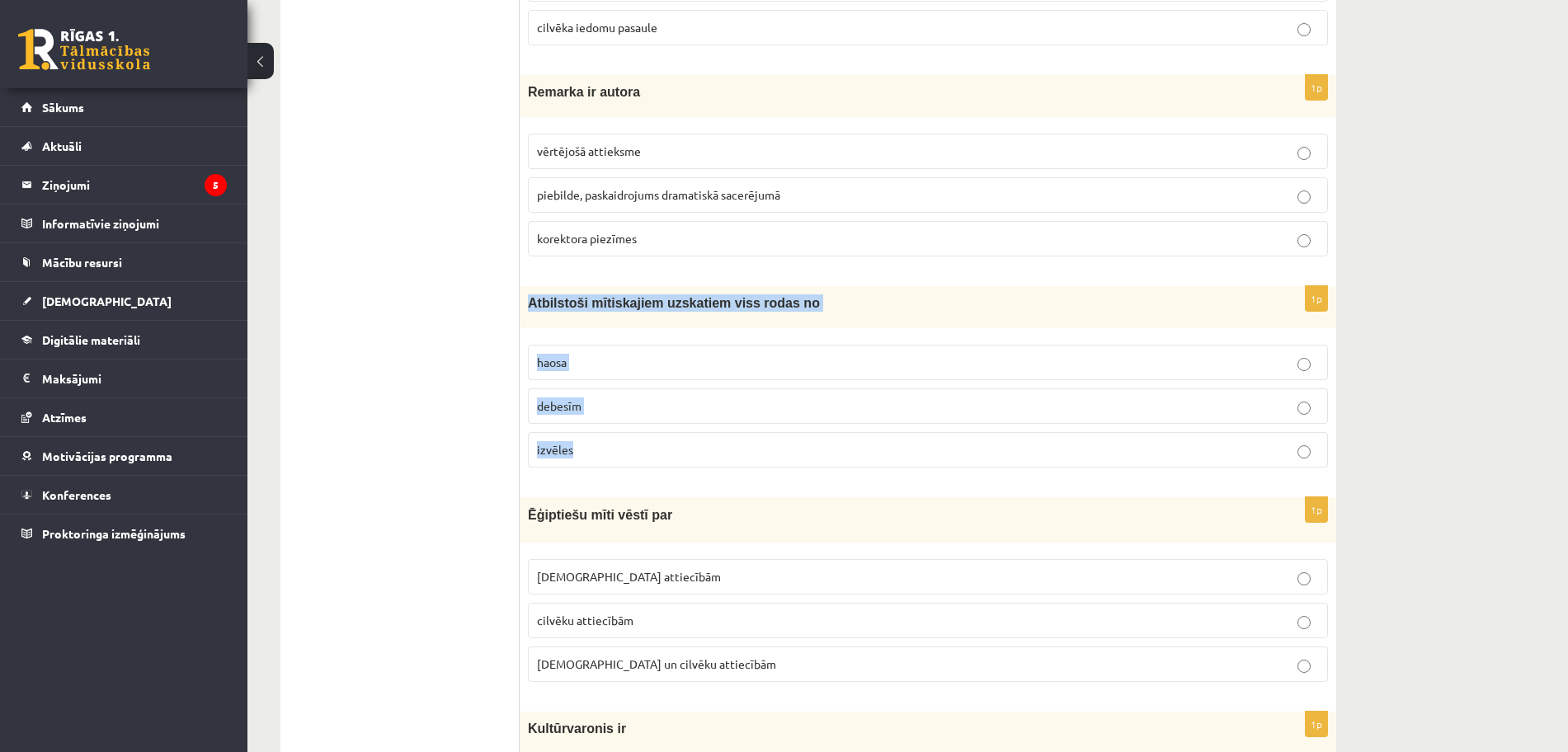
drag, startPoint x: 530, startPoint y: 302, endPoint x: 708, endPoint y: 448, distance: 230.2
click at [708, 448] on div "1p Atbilstoši mītiskajiem uzskatiem viss rodas no haosa debesīm izvēles" at bounding box center [928, 382] width 816 height 194
copy div "Atbilstoši mītiskajiem uzskatiem viss rodas no haosa debesīm izvēles"
click at [704, 367] on p "haosa" at bounding box center [928, 363] width 782 height 17
click at [741, 667] on p "Dievu un cilvēku attiecībām" at bounding box center [928, 664] width 782 height 17
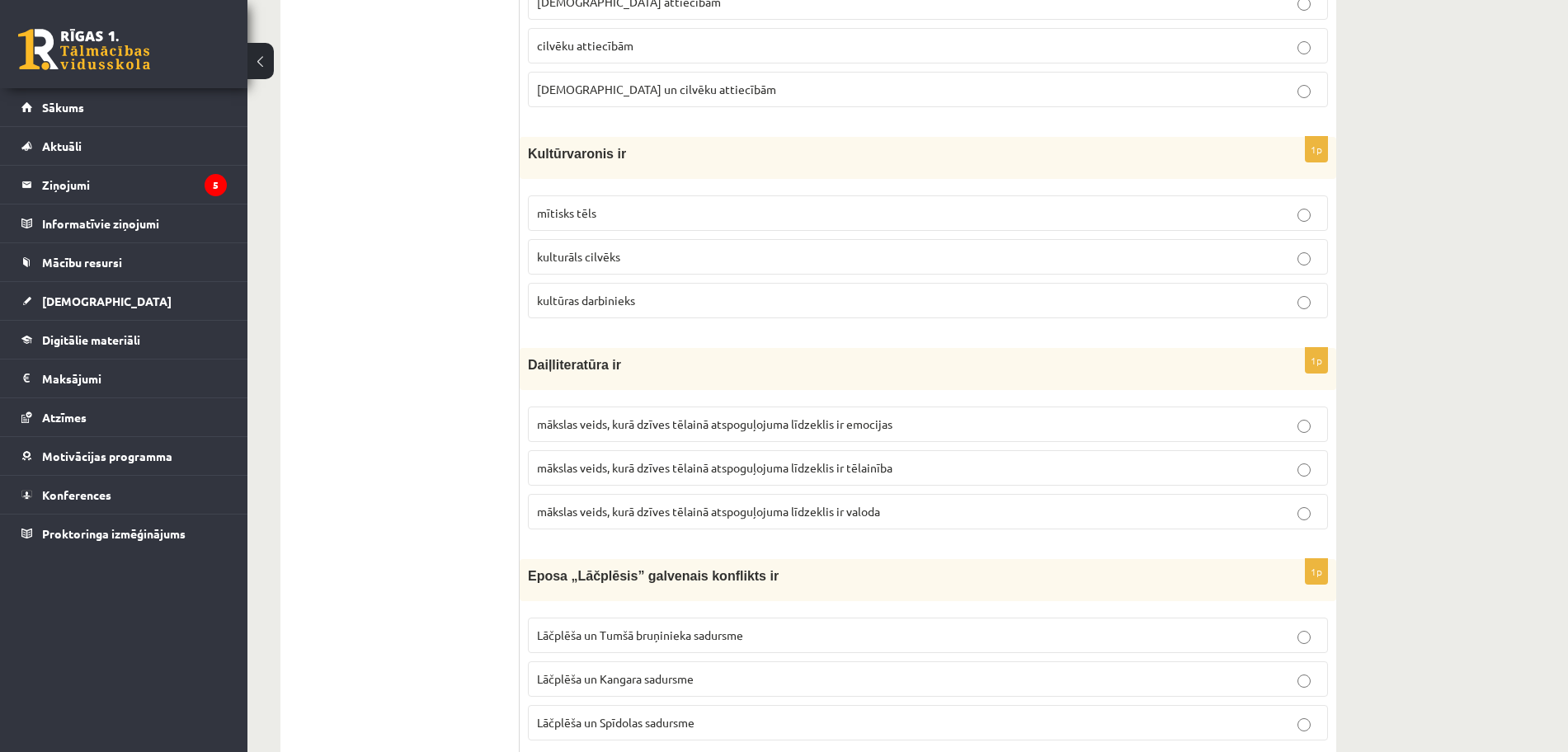
scroll to position [2185, 0]
drag, startPoint x: 530, startPoint y: 149, endPoint x: 682, endPoint y: 297, distance: 212.2
click at [682, 297] on div "1p Kultūrvaronis ir mītisks tēls kulturāls cilvēks kultūras darbinieks" at bounding box center [928, 231] width 816 height 194
copy div "Kultūrvaronis ir mītisks tēls kulturāls cilvēks kultūras darbinieks"
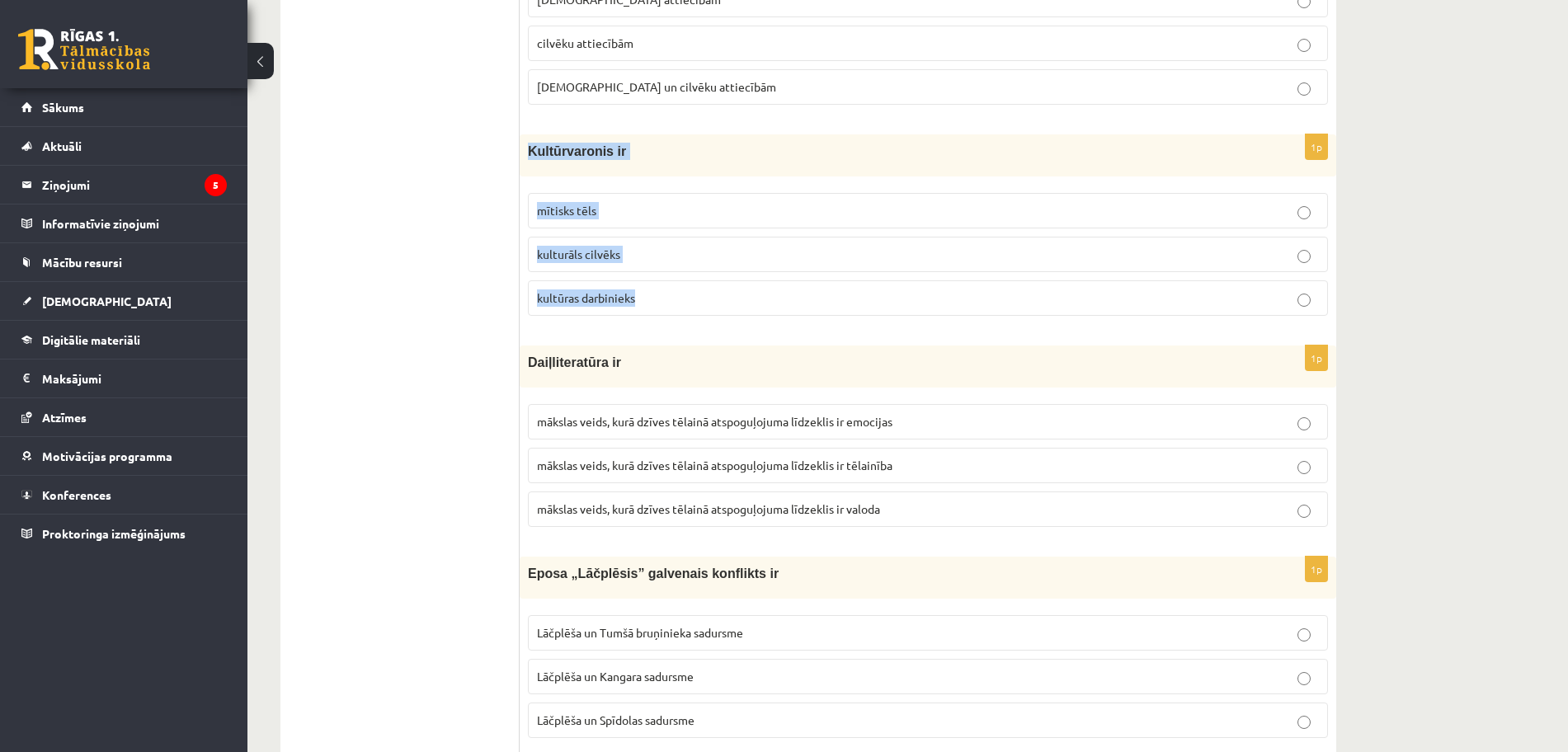
click at [628, 202] on p "mītisks tēls" at bounding box center [928, 211] width 782 height 17
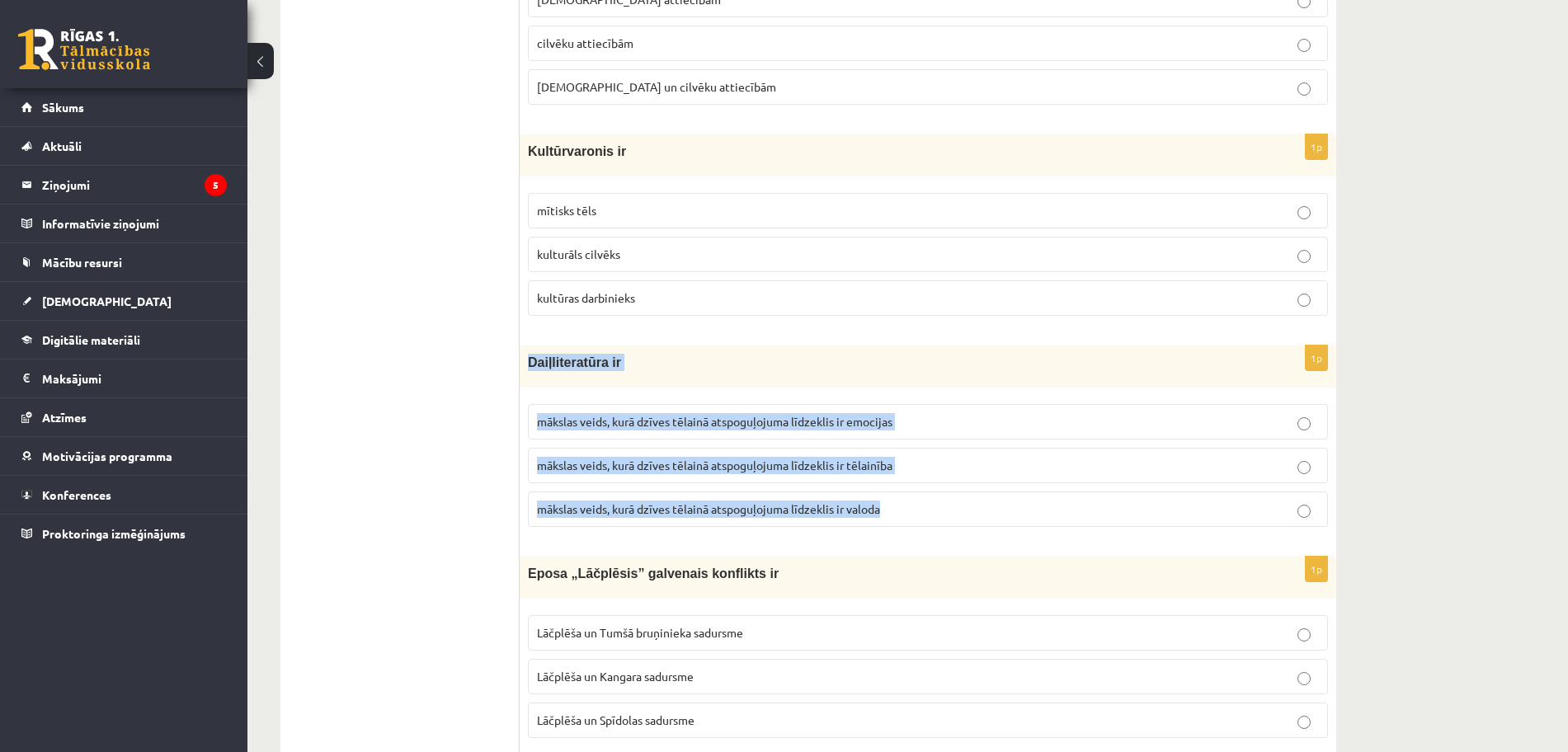
drag, startPoint x: 528, startPoint y: 363, endPoint x: 906, endPoint y: 528, distance: 412.4
click at [906, 528] on div "1p Daiļliteratūra ir mākslas veids, kurā dzīves tēlainā atspoguļojuma līdzeklis…" at bounding box center [928, 442] width 816 height 194
click at [853, 456] on label "mākslas veids, kurā dzīves tēlainā atspoguļojuma līdzeklis ir tēlainība" at bounding box center [928, 465] width 800 height 35
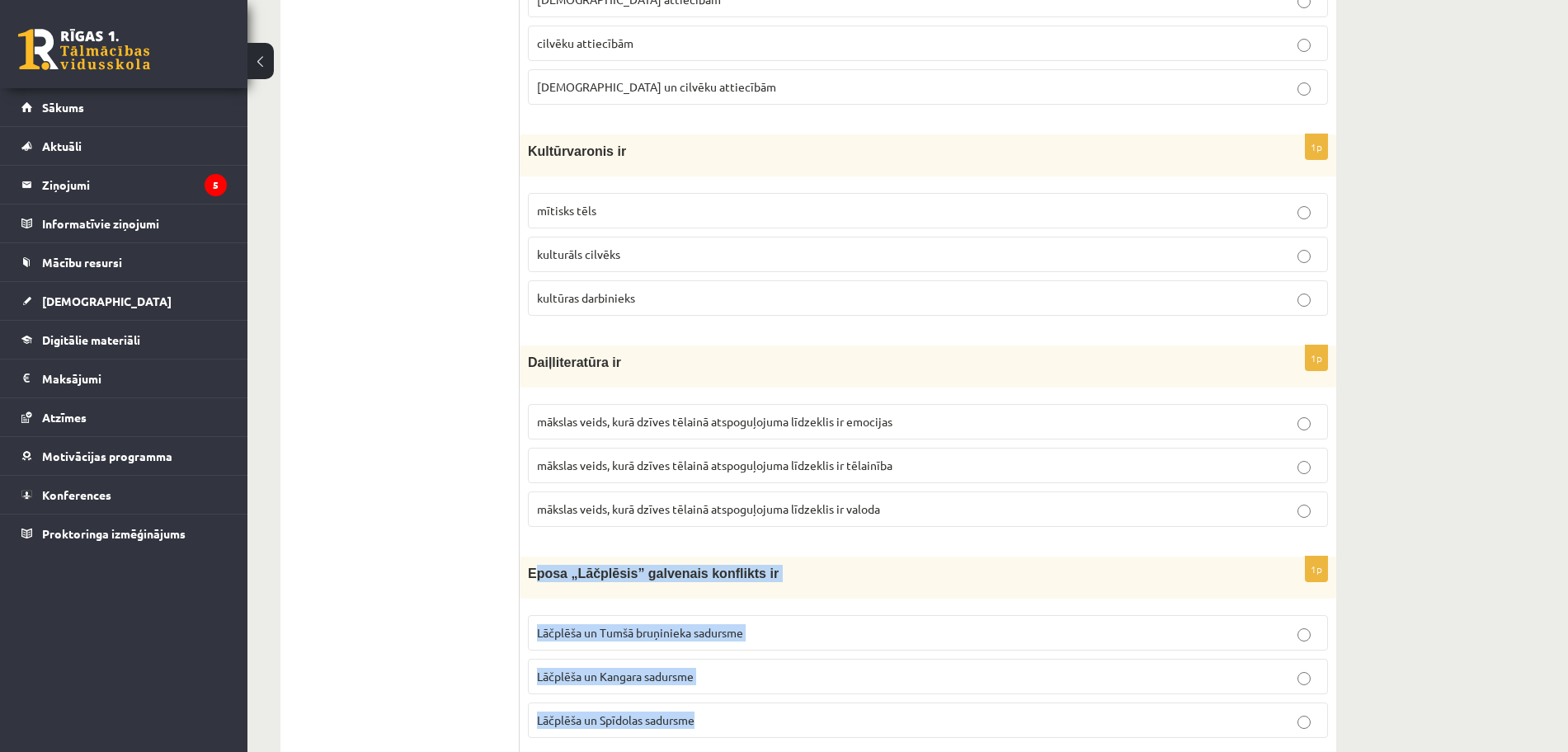
drag, startPoint x: 531, startPoint y: 572, endPoint x: 777, endPoint y: 705, distance: 279.7
click at [777, 705] on div "1p Eposa „Lāčplēsis” galvenais konflikts ir Lāčplēša un Tumšā bruņinieka sadurs…" at bounding box center [928, 654] width 816 height 194
click at [953, 582] on p "Eposa „Lāčplēsis” galvenais konflikts ir" at bounding box center [886, 573] width 718 height 17
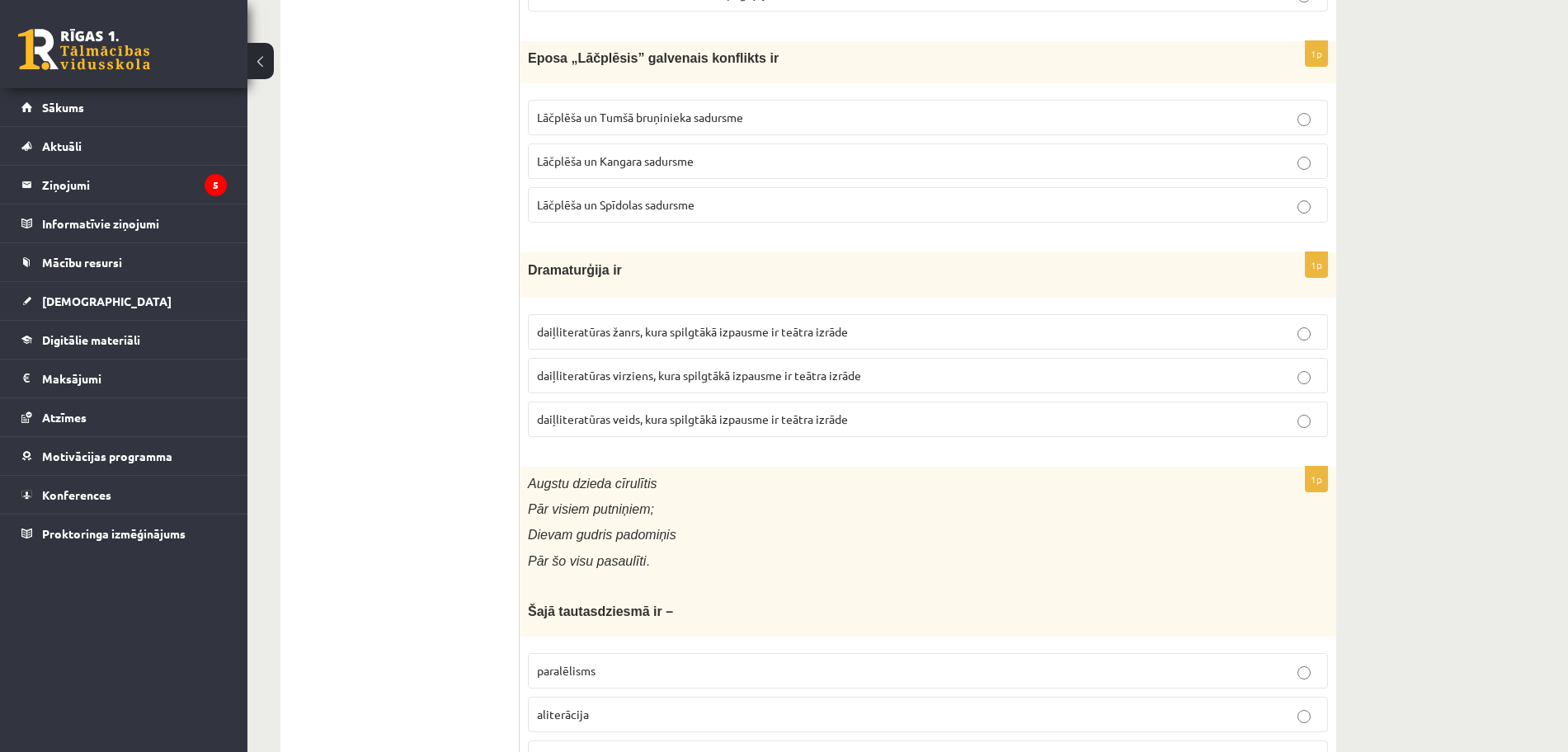
scroll to position [2720, 0]
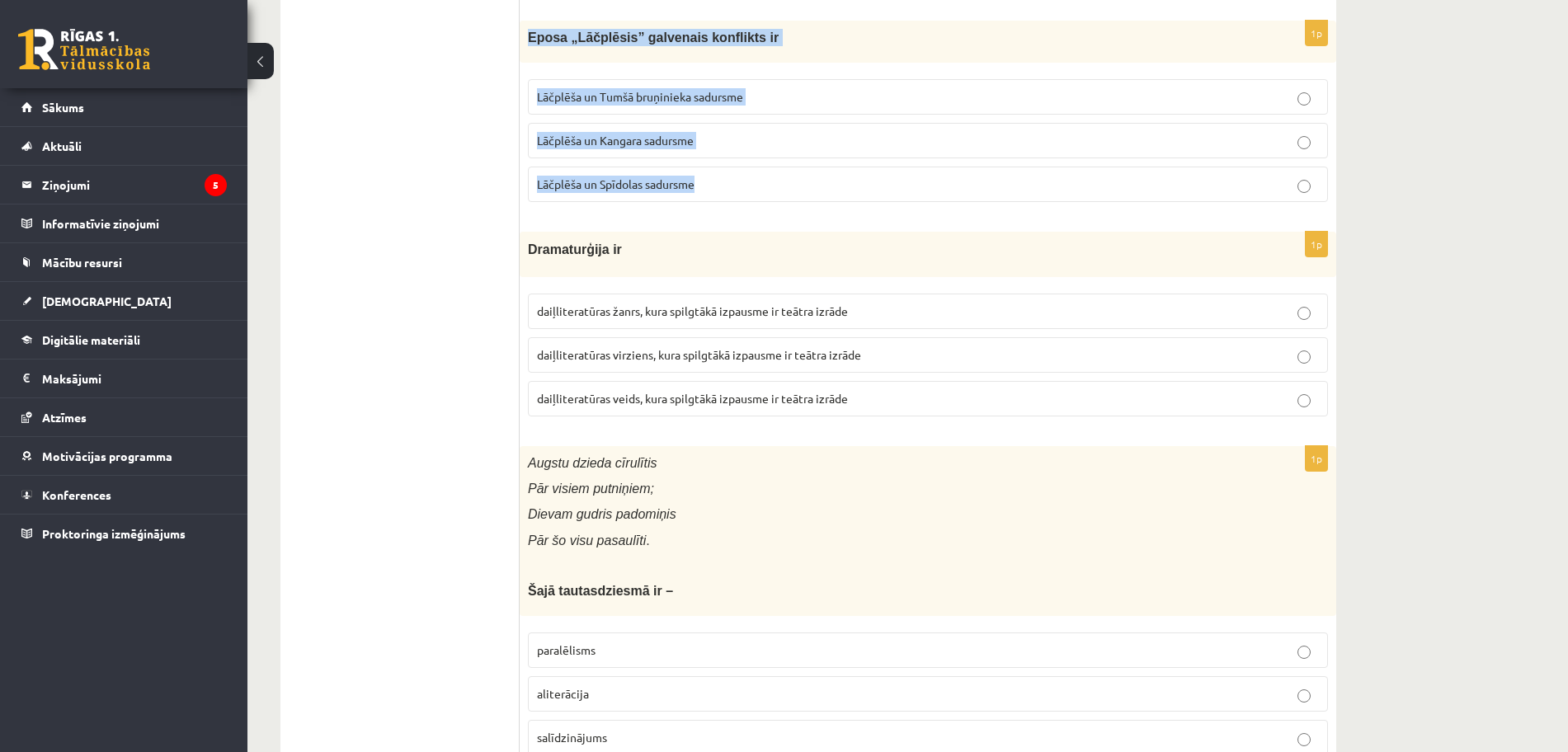
drag, startPoint x: 530, startPoint y: 35, endPoint x: 736, endPoint y: 174, distance: 248.5
click at [736, 174] on div "1p Eposa „Lāčplēsis” galvenais konflikts ir Lāčplēša un Tumšā bruņinieka sadurs…" at bounding box center [928, 117] width 816 height 194
copy div "Eposa „Lāčplēsis” galvenais konflikts ir Lāčplēša un Tumšā bruņinieka sadursme …"
click at [759, 85] on label "Lāčplēša un Tumšā bruņinieka sadursme" at bounding box center [928, 97] width 800 height 35
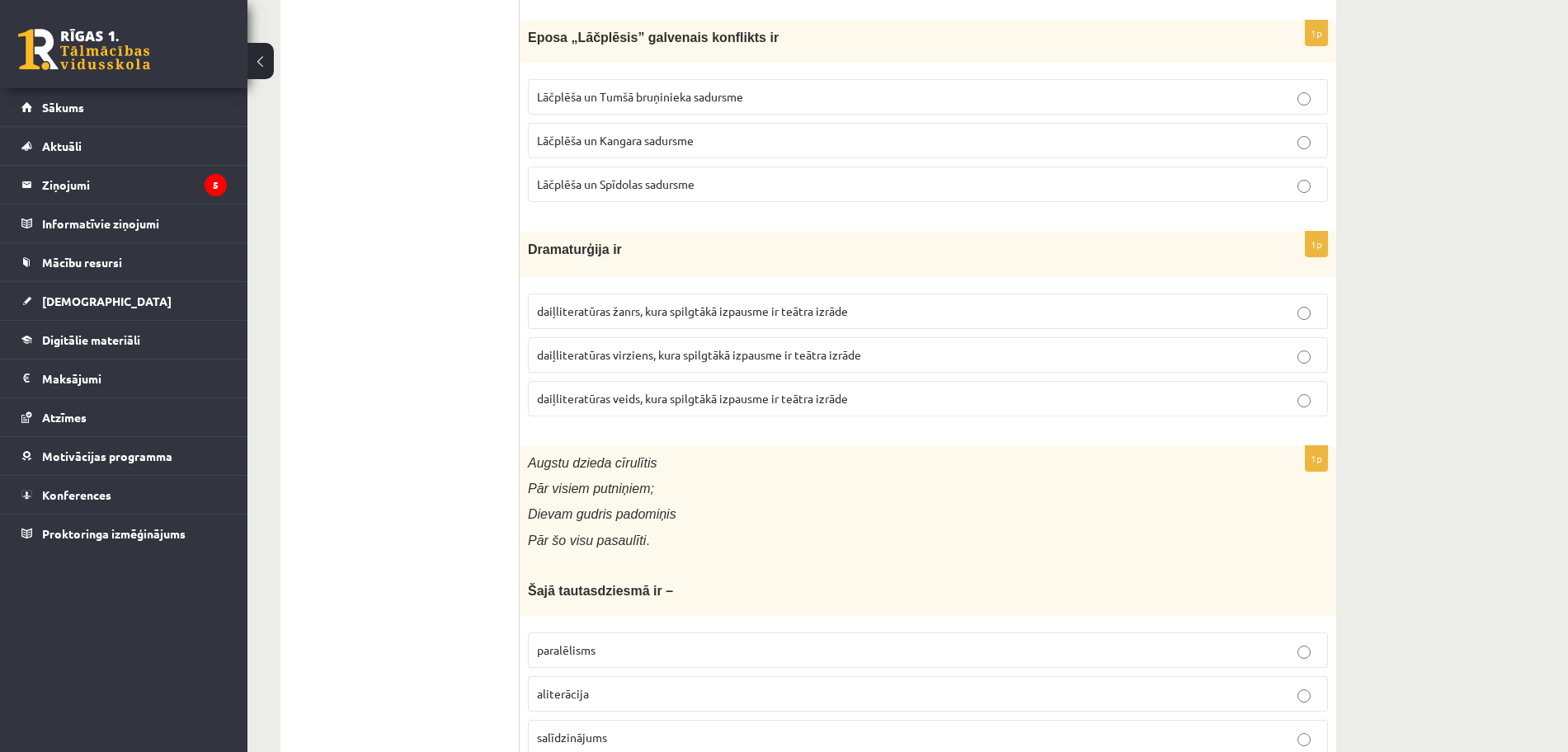
click at [759, 85] on label "Lāčplēša un Tumšā bruņinieka sadursme" at bounding box center [928, 97] width 800 height 35
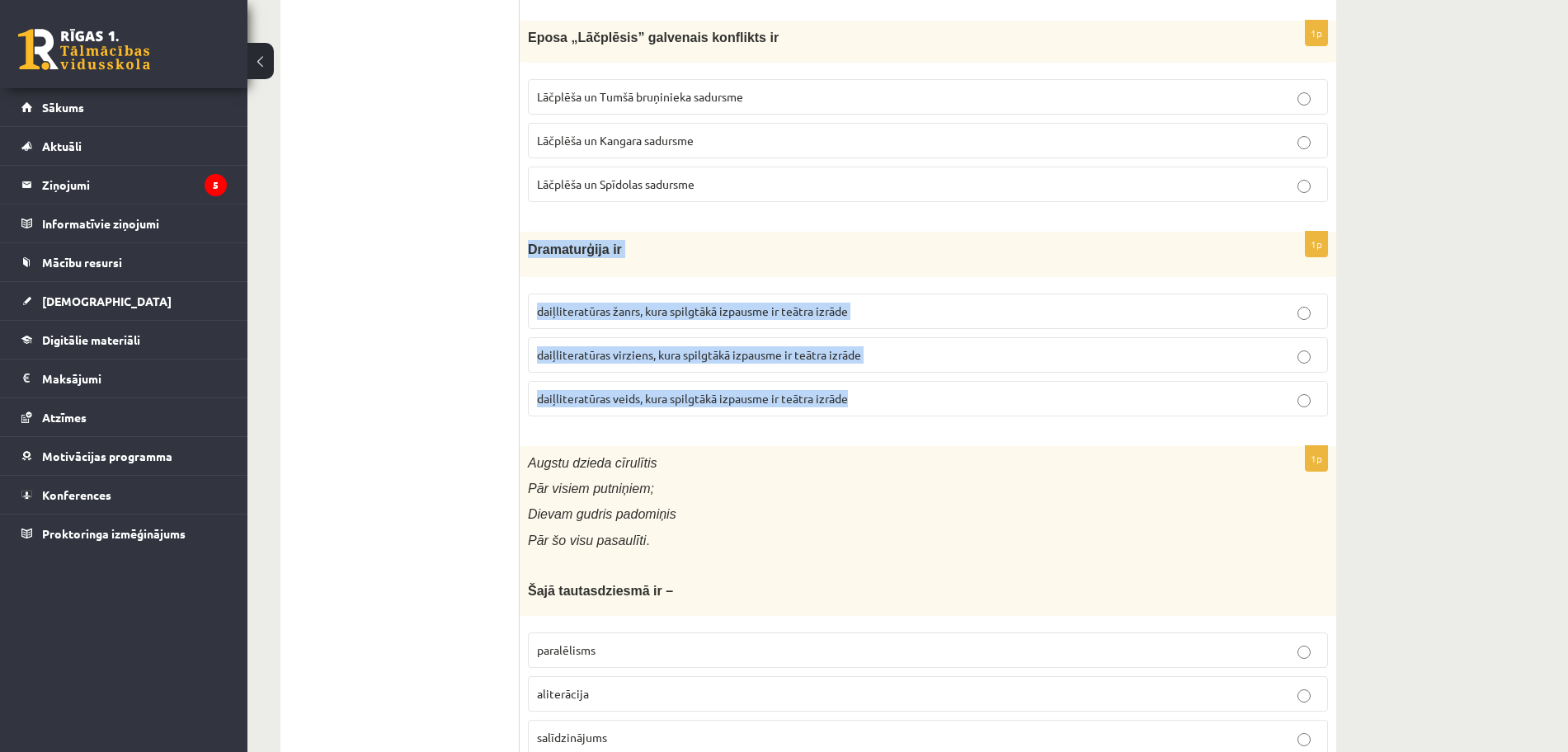
drag, startPoint x: 527, startPoint y: 246, endPoint x: 889, endPoint y: 421, distance: 402.1
click at [889, 421] on div "1p Dramaturģija ir daiļliteratūras žanrs, kura spilgtākā izpausme ir teātra izr…" at bounding box center [928, 330] width 816 height 197
click at [889, 421] on fieldset "daiļliteratūras žanrs, kura spilgtākā izpausme ir teātra izrāde daiļliteratūras…" at bounding box center [928, 353] width 800 height 136
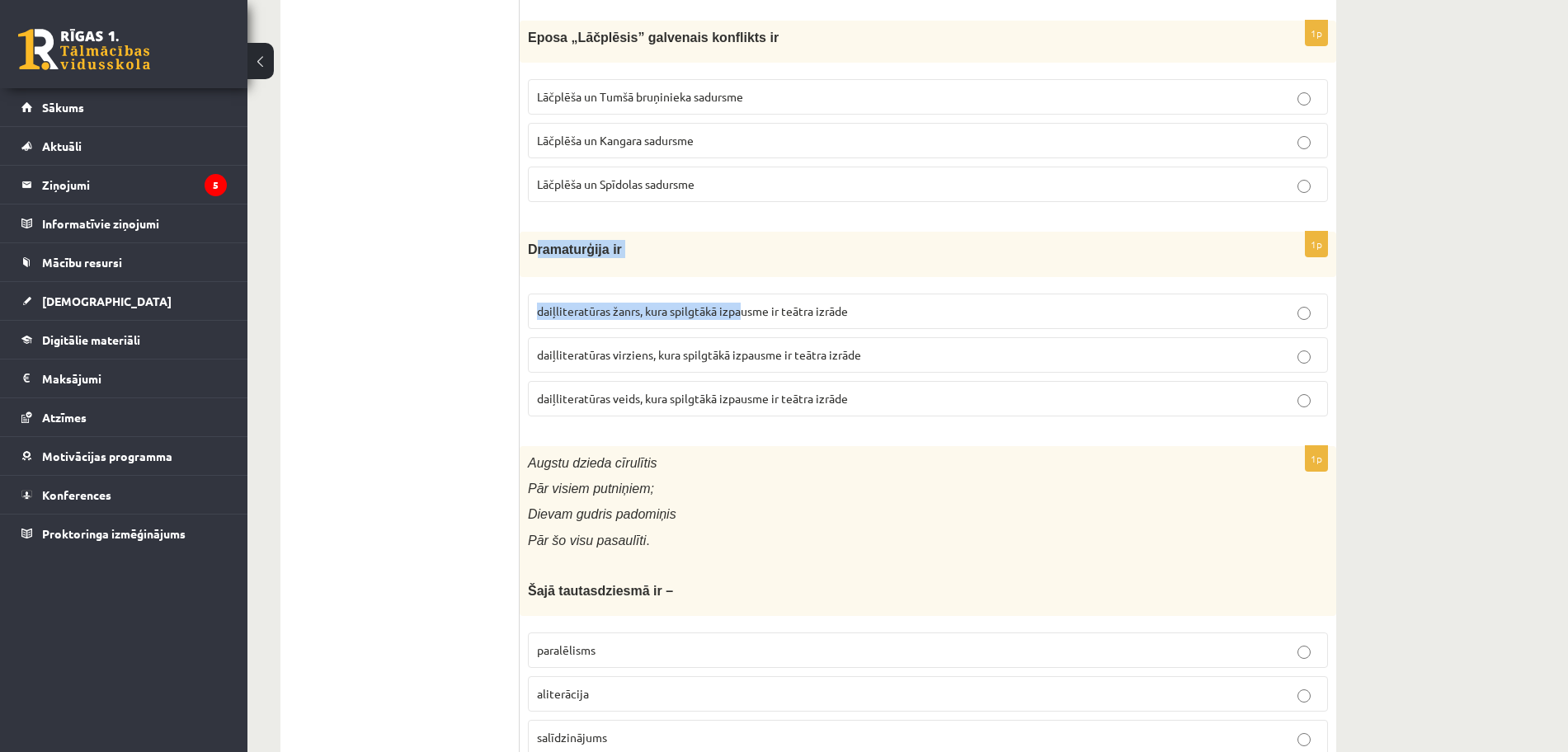
drag, startPoint x: 533, startPoint y: 257, endPoint x: 743, endPoint y: 319, distance: 219.0
click at [743, 319] on div "1p Dramaturģija ir daiļliteratūras žanrs, kura spilgtākā izpausme ir teātra izr…" at bounding box center [928, 330] width 816 height 197
click at [670, 262] on div "Dramaturģija ir" at bounding box center [928, 254] width 816 height 45
click at [527, 251] on div "Dramaturģija ir" at bounding box center [928, 254] width 816 height 45
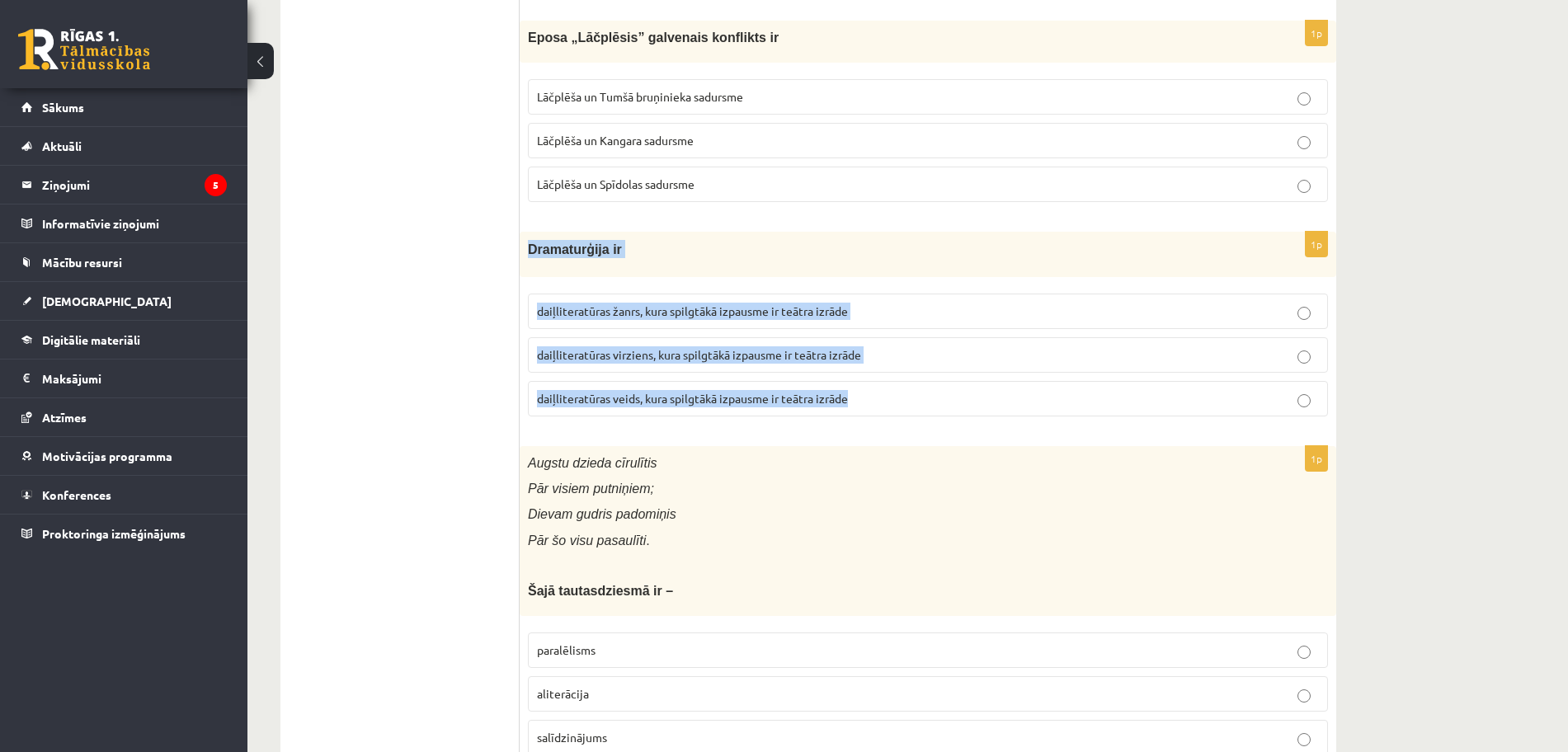
drag, startPoint x: 528, startPoint y: 251, endPoint x: 951, endPoint y: 393, distance: 446.2
click at [951, 393] on div "1p Dramaturģija ir daiļliteratūras žanrs, kura spilgtākā izpausme ir teātra izr…" at bounding box center [928, 330] width 816 height 197
copy div "Dramaturģija ir daiļliteratūras žanrs, kura spilgtākā izpausme ir teātra izrāde…"
click at [867, 399] on p "daiļliteratūras veids, kura spilgtākā izpausme ir teātra izrāde" at bounding box center [928, 399] width 782 height 17
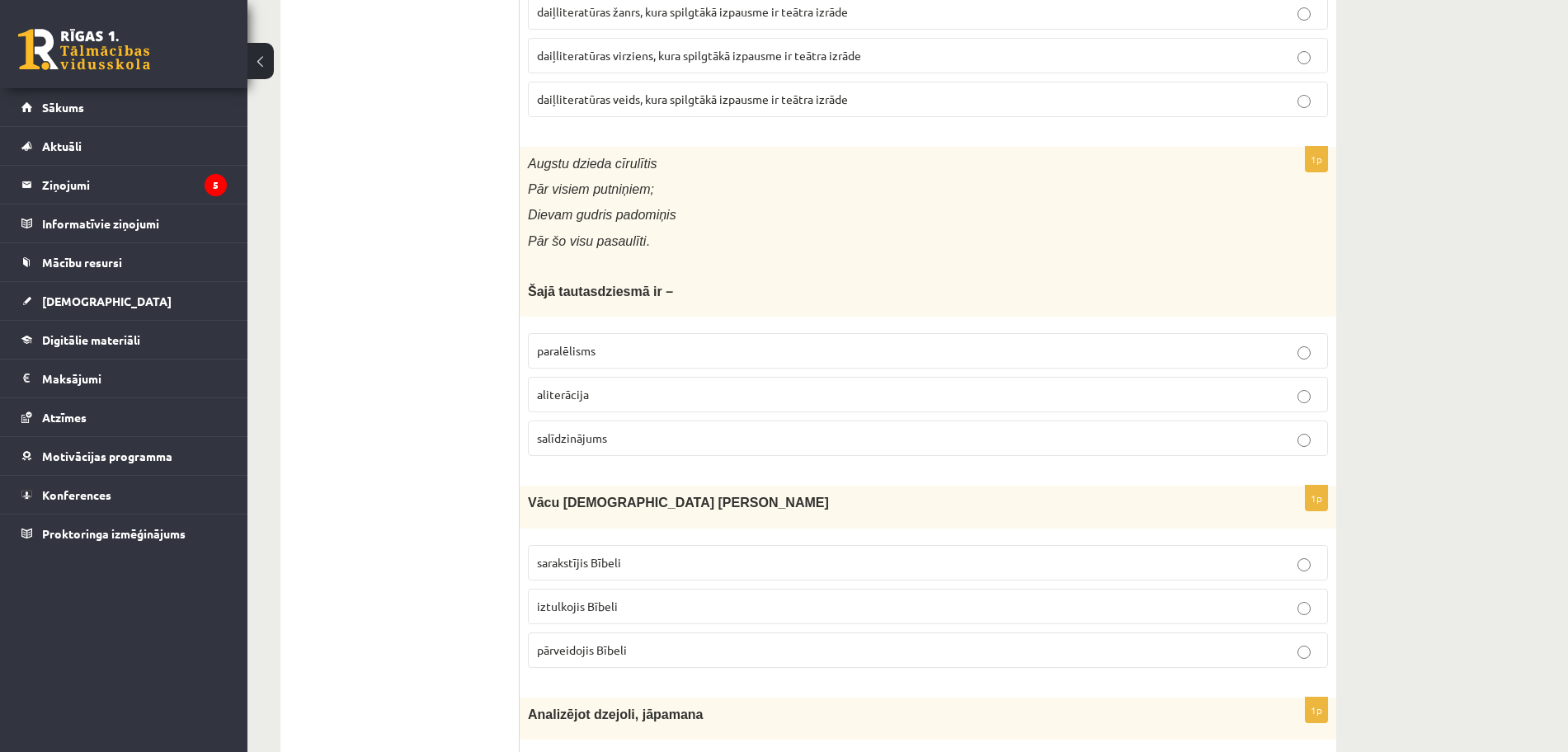
scroll to position [3050, 0]
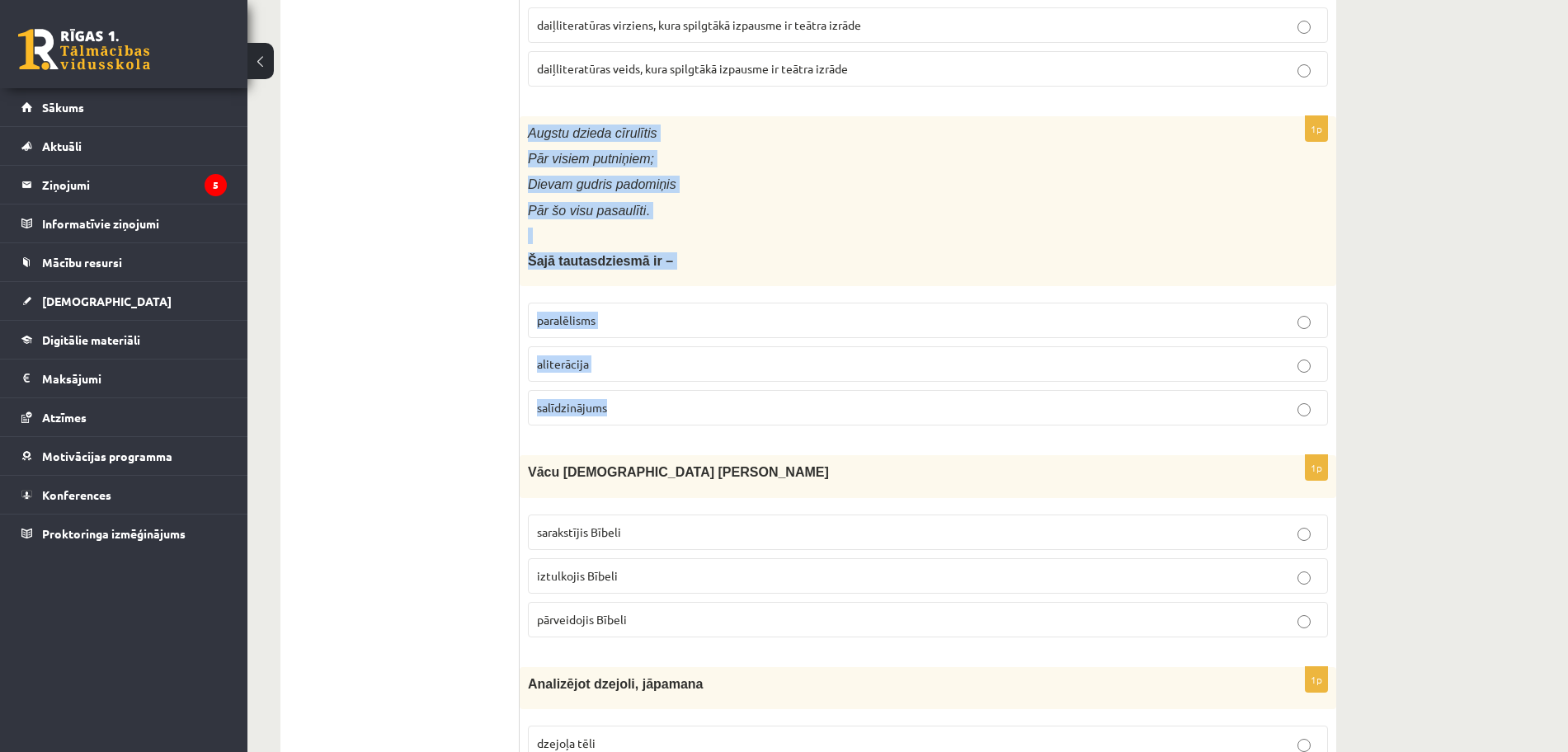
drag, startPoint x: 528, startPoint y: 130, endPoint x: 774, endPoint y: 402, distance: 366.7
click at [774, 402] on div "1p Augstu dzieda cīrulītis Pār visiem putniņiem; Dievam gudris padomiņis Pār šo…" at bounding box center [928, 278] width 816 height 323
click at [695, 363] on p "aliterācija" at bounding box center [928, 364] width 782 height 17
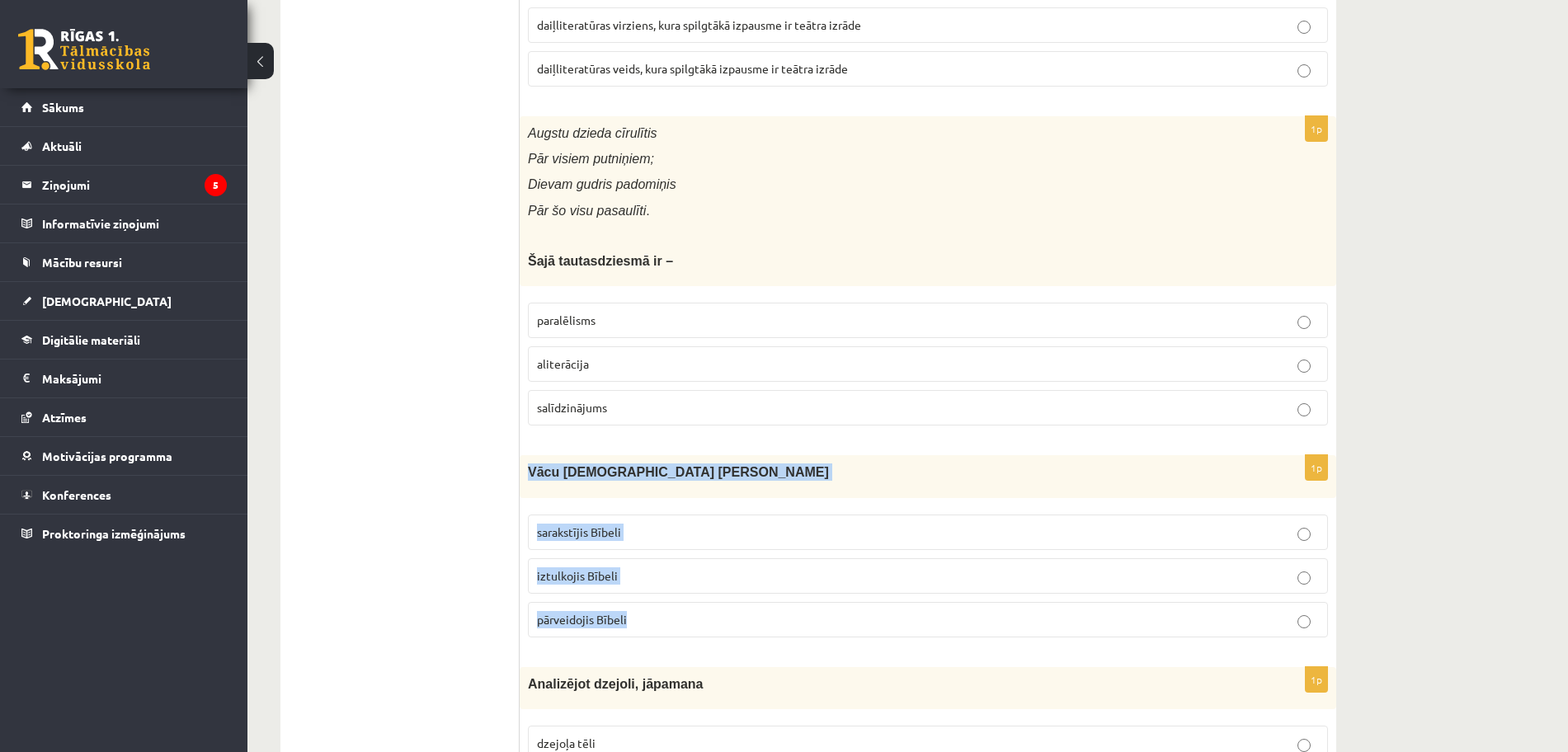
drag, startPoint x: 528, startPoint y: 470, endPoint x: 722, endPoint y: 603, distance: 235.2
click at [722, 603] on div "1p Vācu mācītājs Ernsts Gliks sarakstījis Bībeli iztulkojis Bībeli pārveidojis …" at bounding box center [928, 552] width 816 height 194
click at [818, 580] on p "iztulkojis Bībeli" at bounding box center [928, 576] width 782 height 17
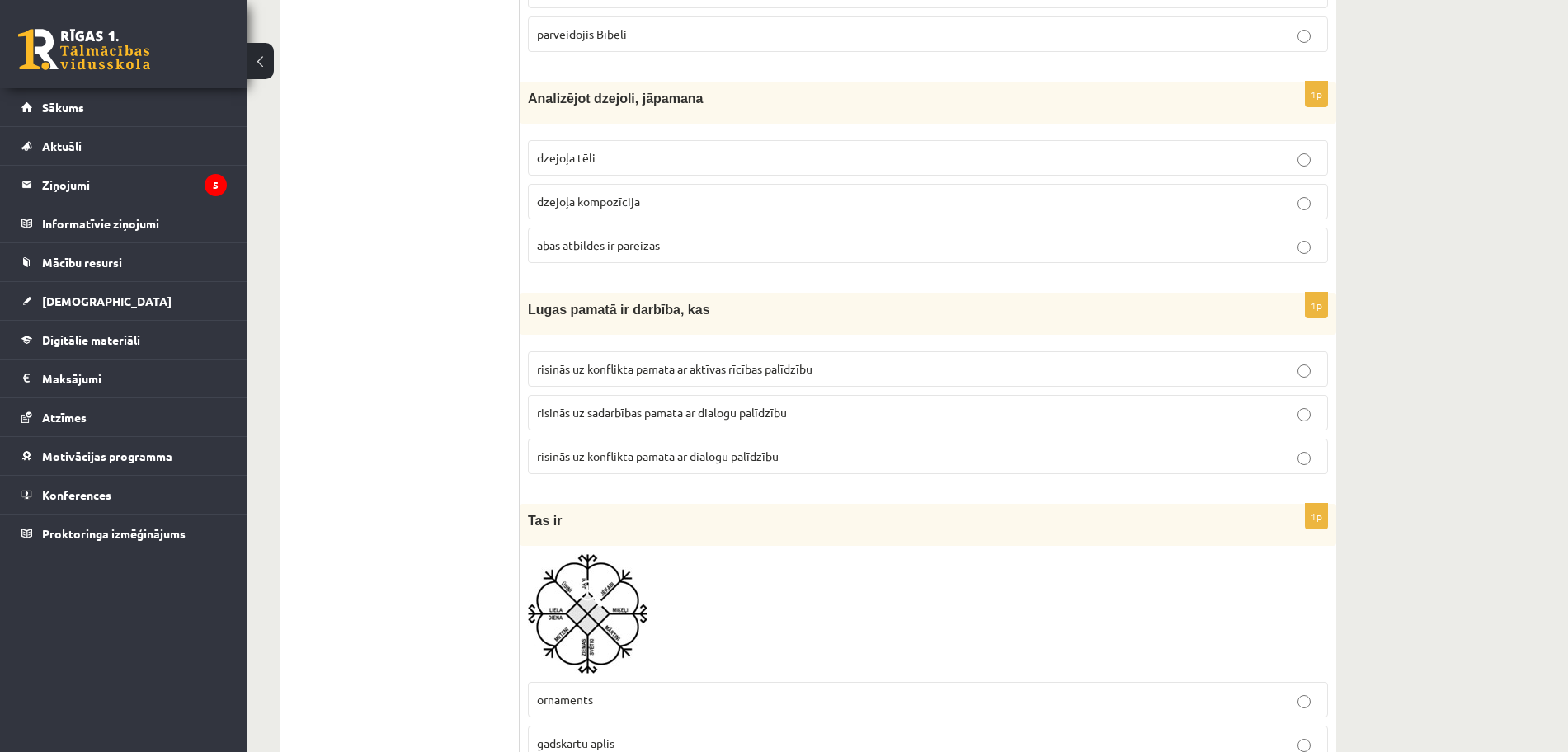
scroll to position [3669, 0]
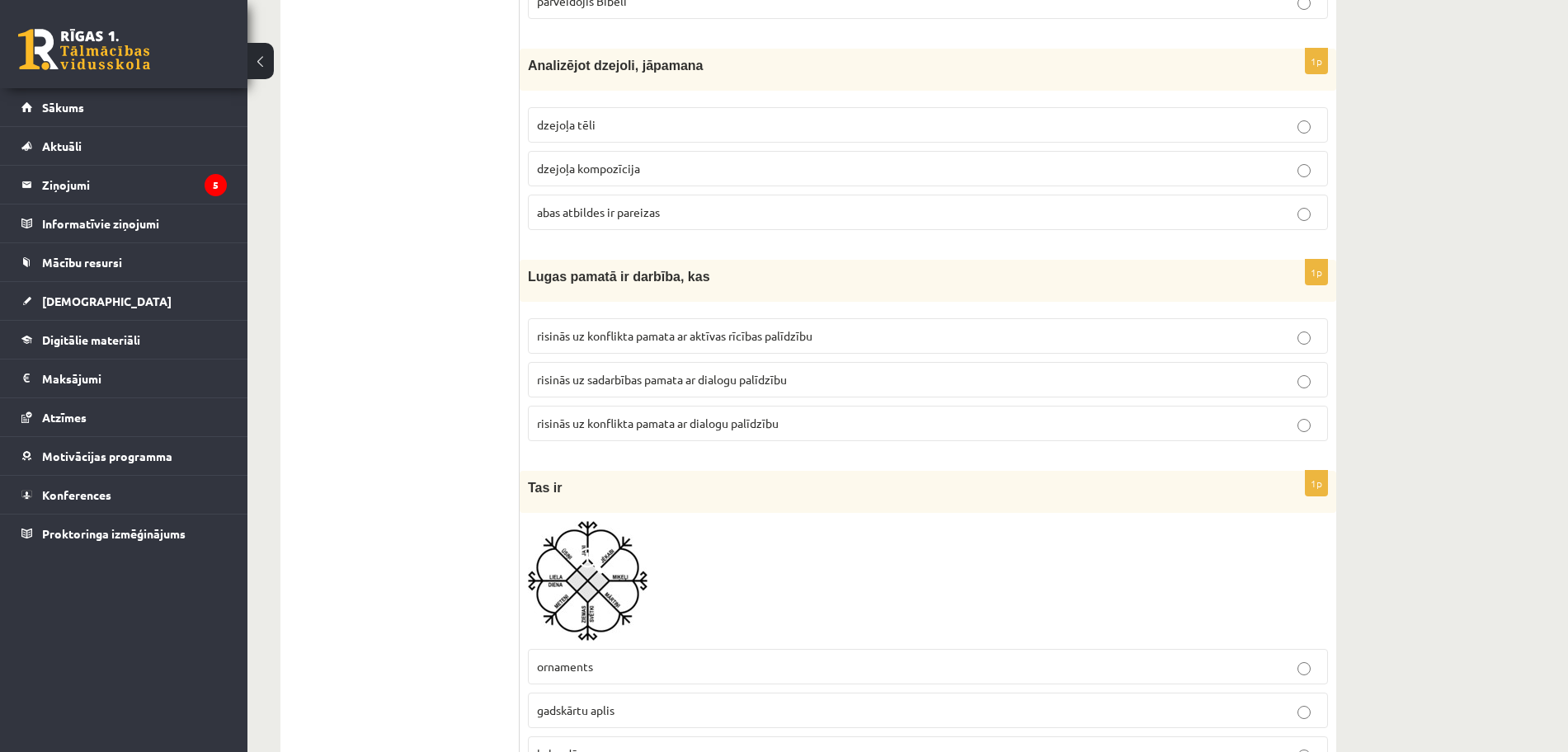
click at [663, 207] on p "abas atbildes ir pareizas" at bounding box center [928, 212] width 782 height 17
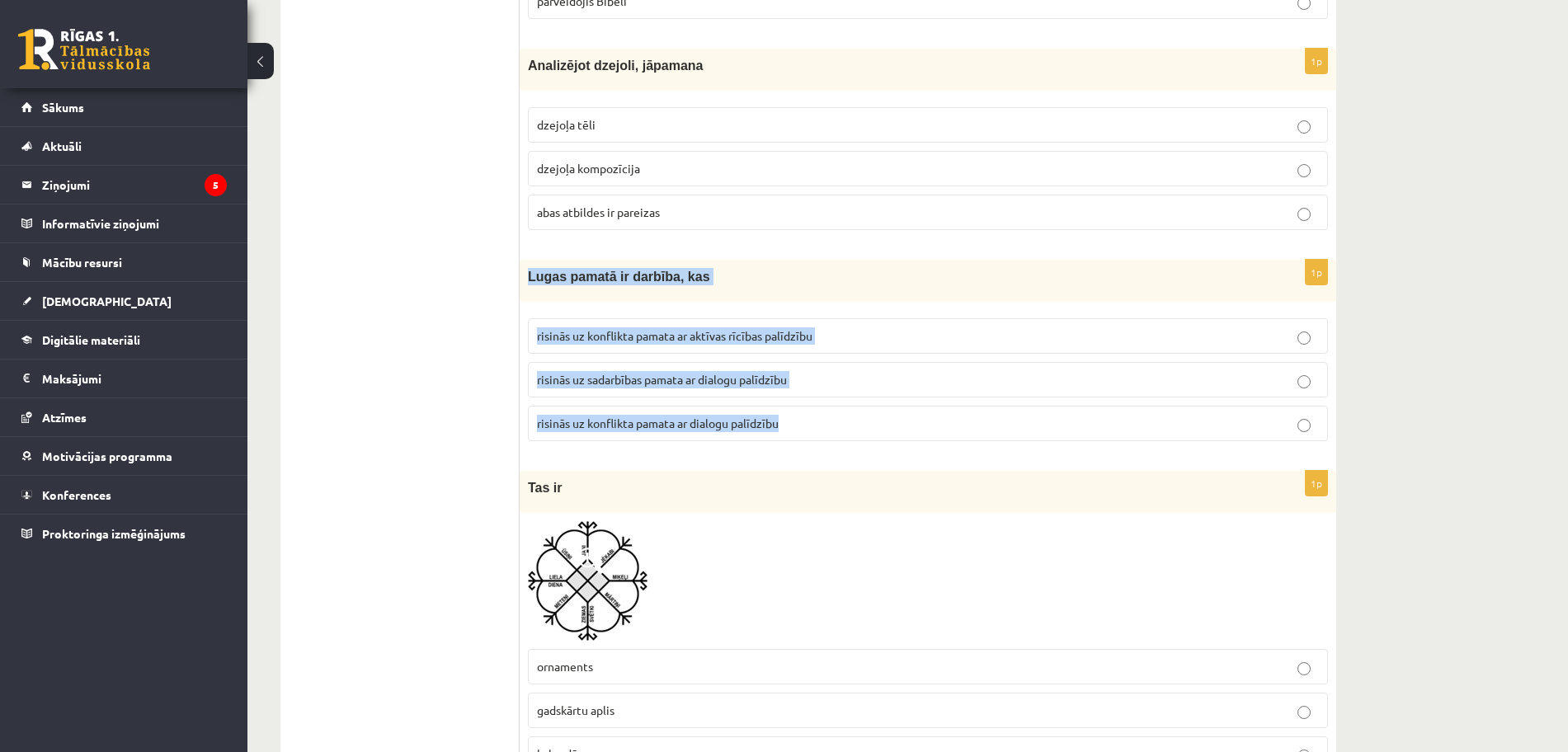
drag, startPoint x: 528, startPoint y: 275, endPoint x: 819, endPoint y: 415, distance: 322.9
click at [819, 415] on div "1p Lugas pamatā ir darbība, kas risinās uz konflikta pamata ar aktīvas rīcības …" at bounding box center [928, 357] width 816 height 194
click at [845, 336] on p "risinās uz konflikta pamata ar aktīvas rīcības palīdzību" at bounding box center [928, 336] width 782 height 17
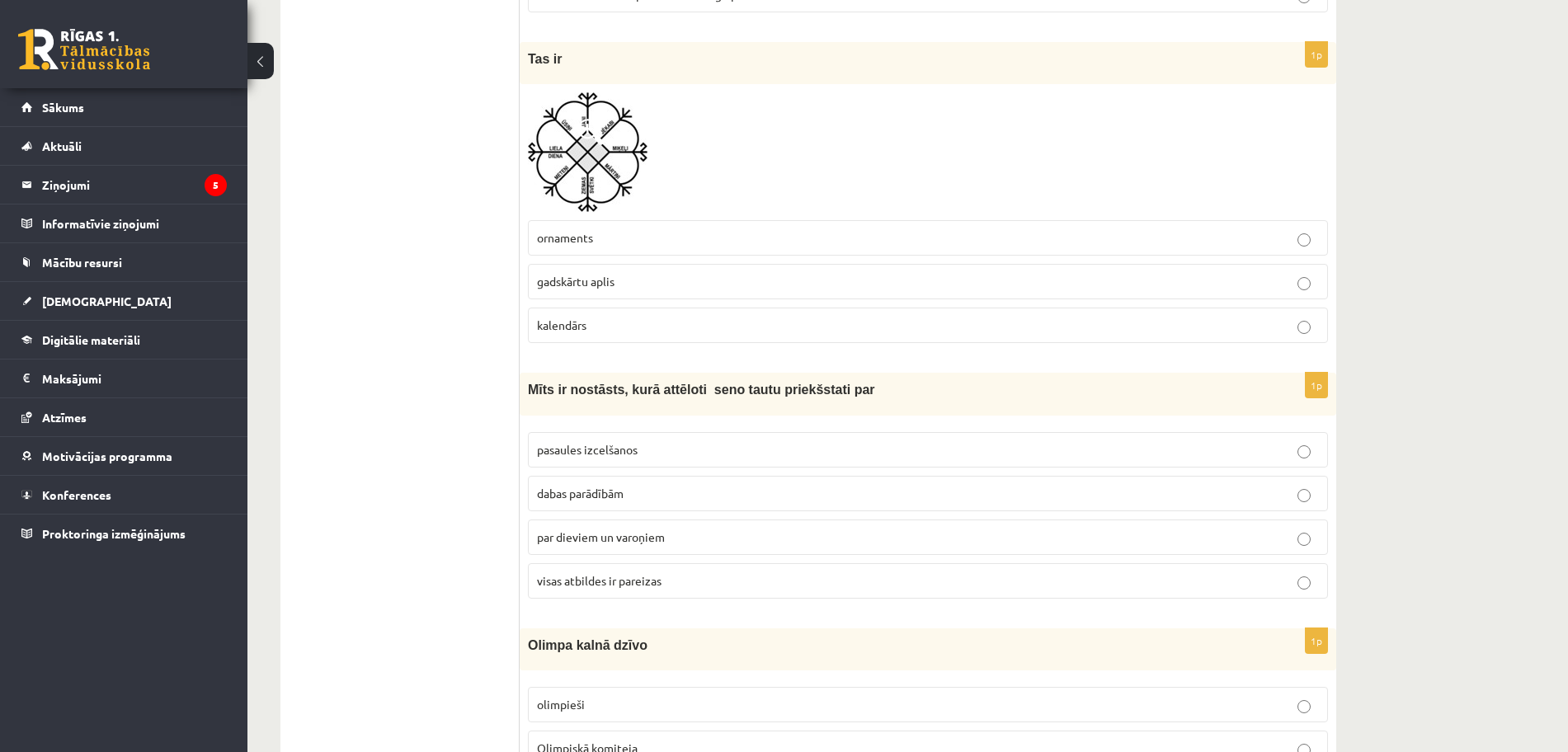
scroll to position [4123, 0]
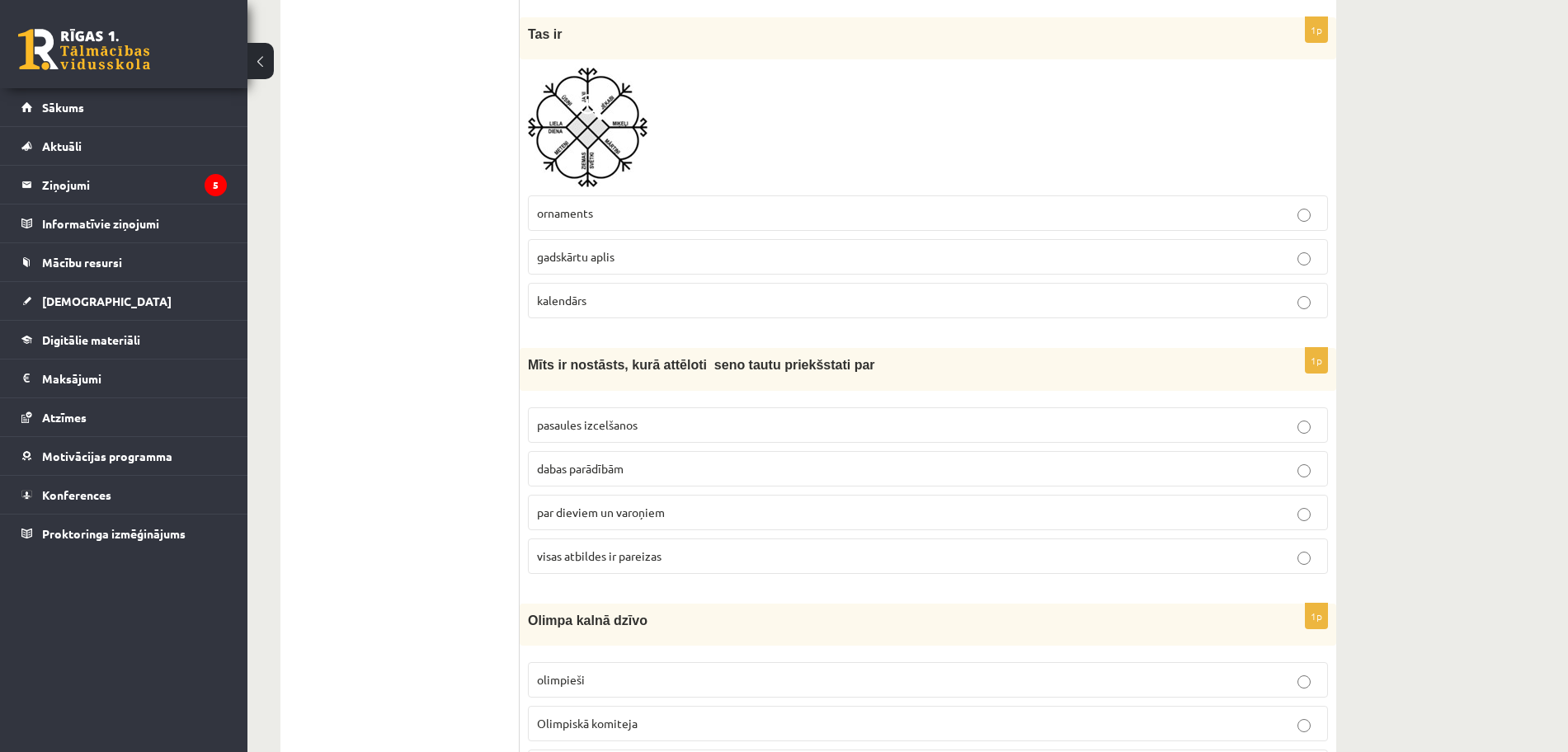
click at [648, 212] on p "ornaments" at bounding box center [928, 213] width 782 height 17
click at [665, 540] on label "visas atbildes ir pareizas" at bounding box center [928, 556] width 800 height 35
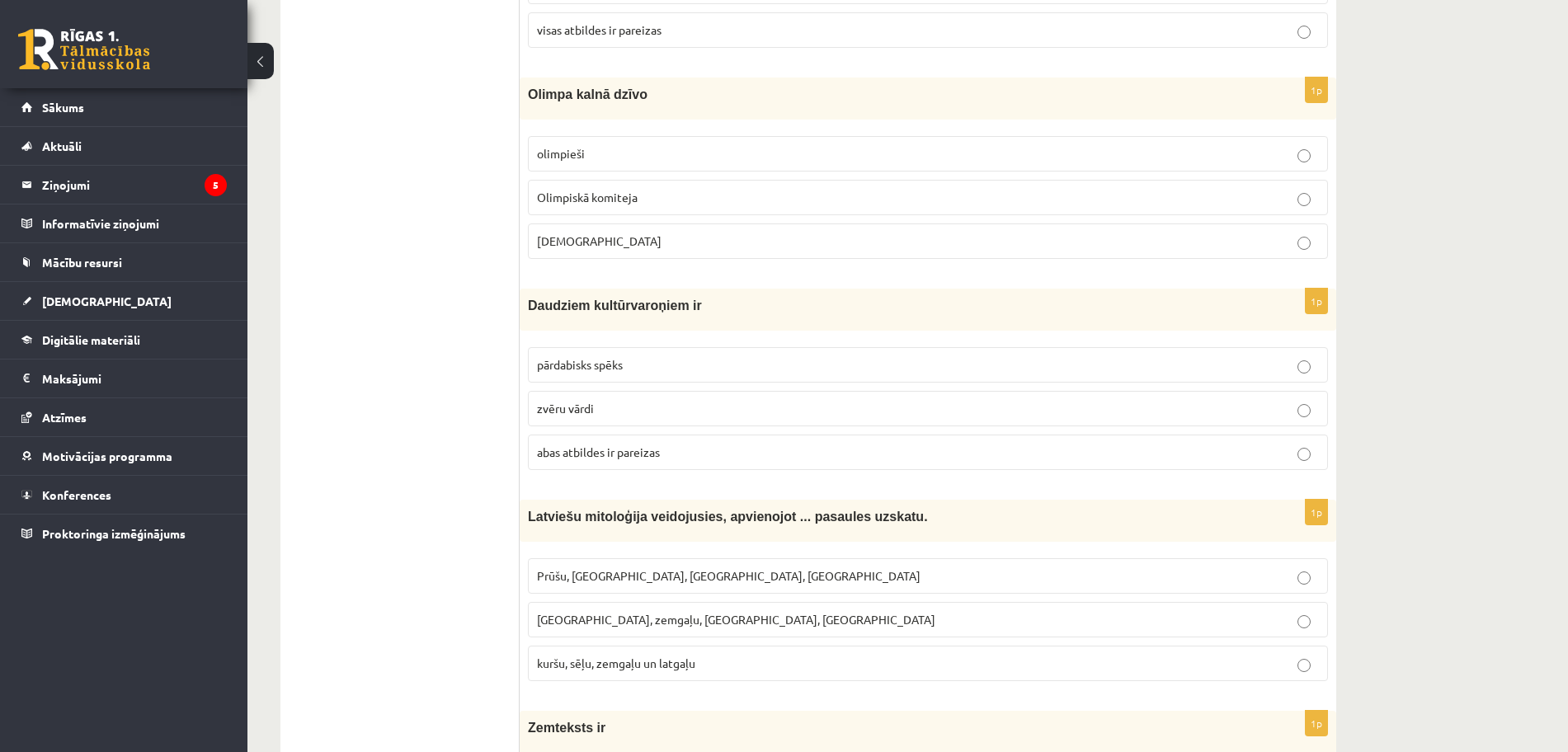
scroll to position [4699, 0]
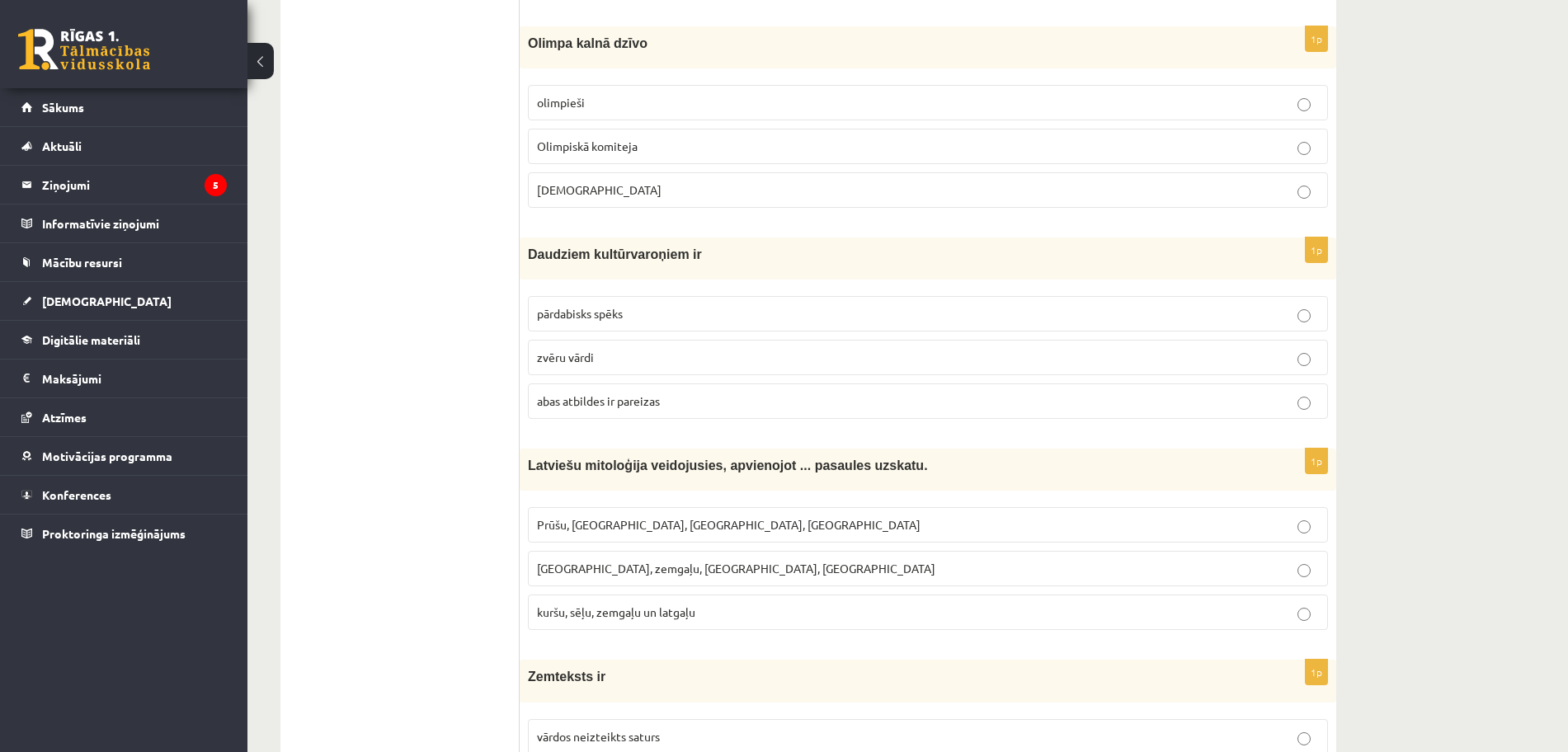
click at [655, 188] on p "Dievi" at bounding box center [928, 190] width 782 height 17
click at [665, 405] on p "abas atbildes ir pareizas" at bounding box center [928, 401] width 782 height 17
click at [646, 304] on label "pārdabisks spēks" at bounding box center [928, 313] width 800 height 35
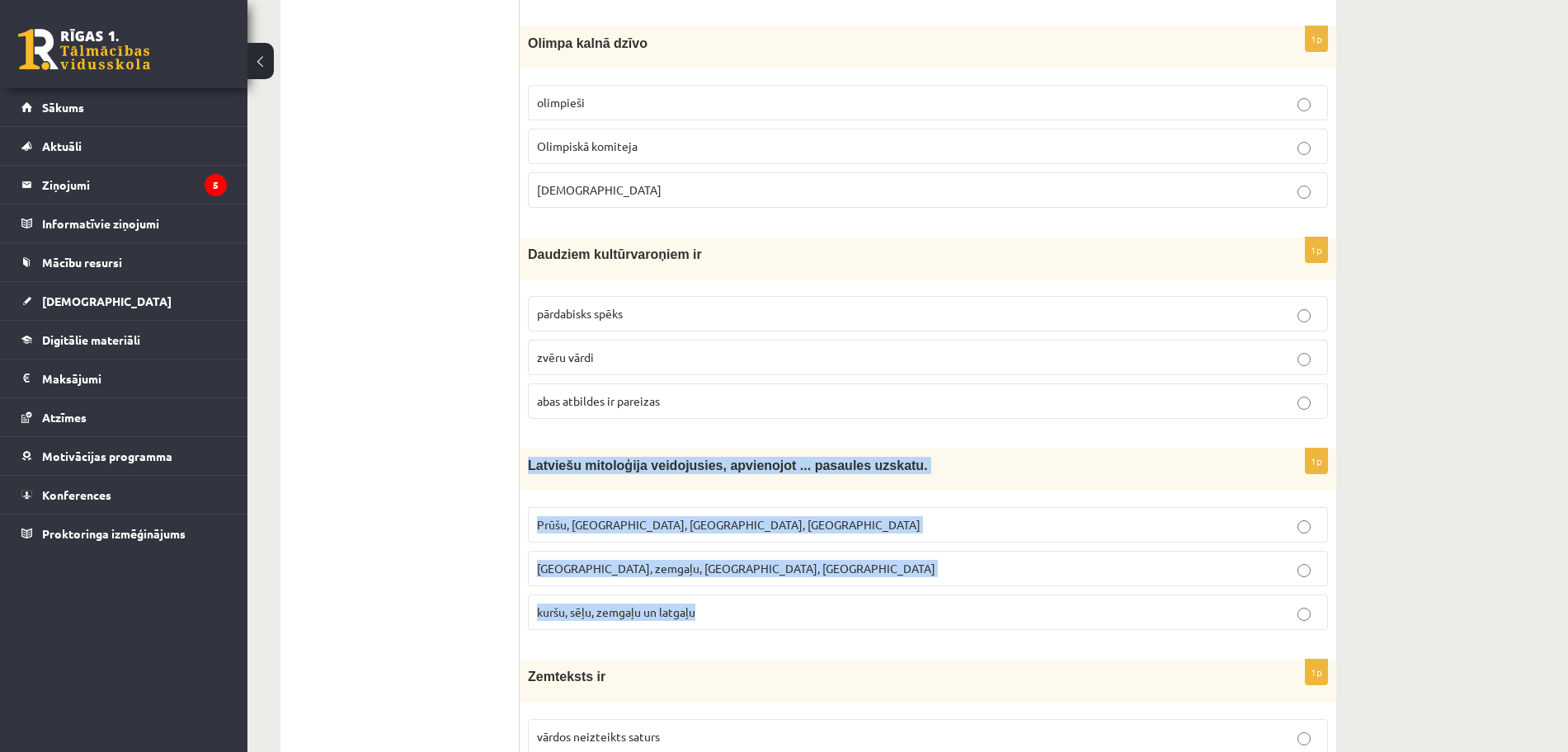
drag, startPoint x: 528, startPoint y: 461, endPoint x: 766, endPoint y: 606, distance: 278.7
click at [766, 606] on div "1p Latviešu mitoloģija veidojusies, apvienojot ... pasaules uzskatu. Prūšu, sēļ…" at bounding box center [928, 546] width 816 height 194
click at [681, 611] on span "kuršu, sēļu, zemgaļu un latgaļu" at bounding box center [616, 611] width 158 height 15
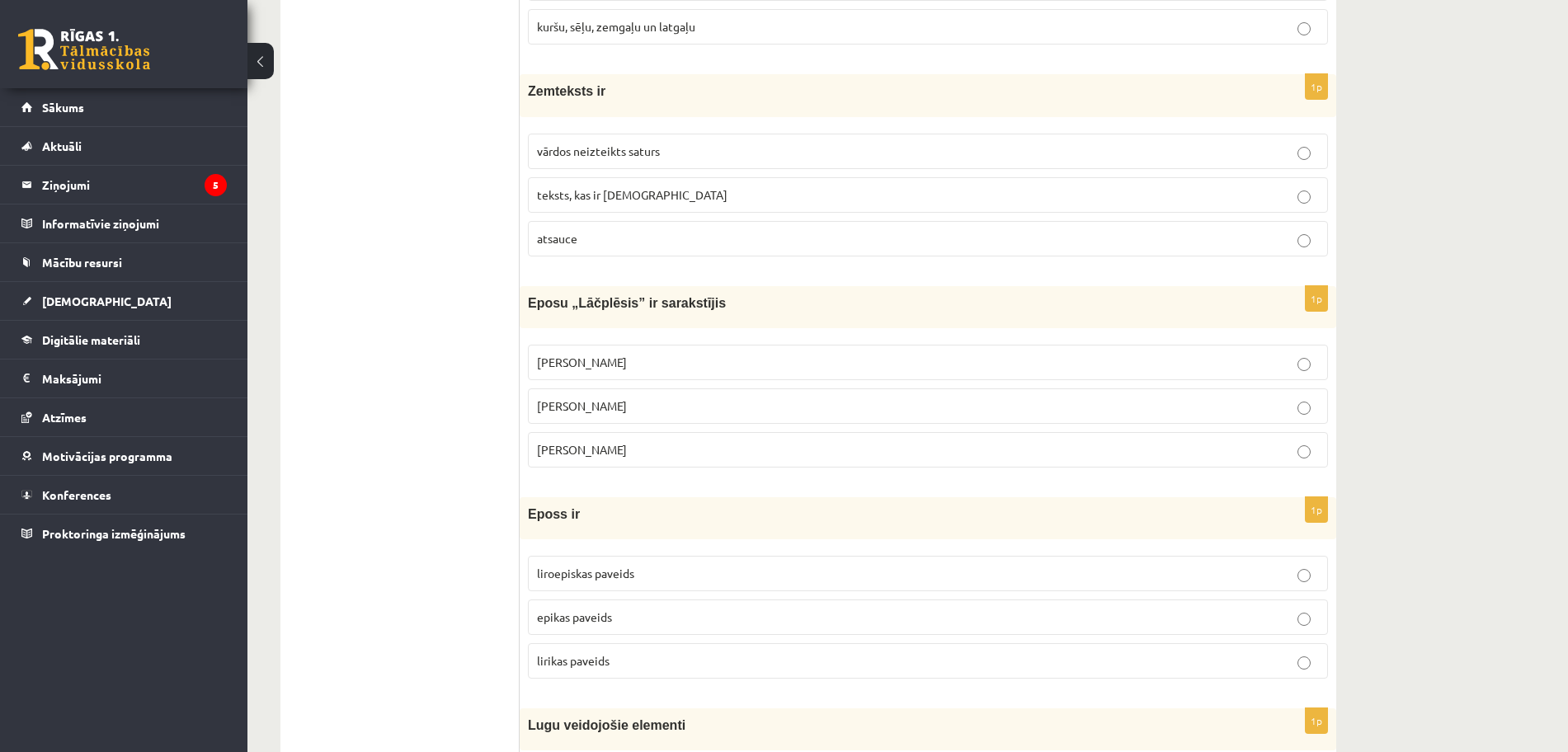
scroll to position [5318, 0]
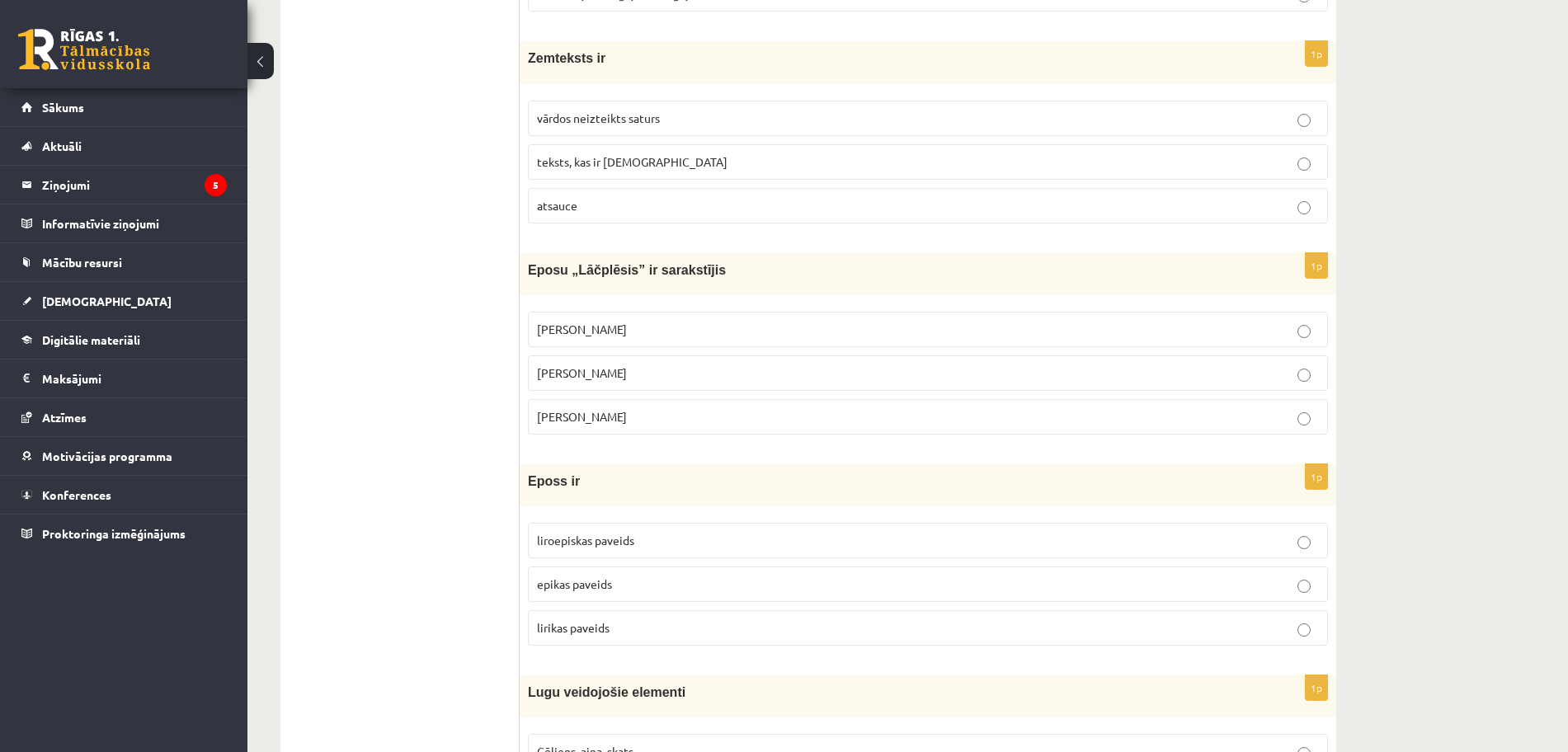
click at [701, 160] on p "teksts, kas ir iekavās" at bounding box center [928, 162] width 782 height 17
click at [644, 367] on p "Andrejs Pumpurs" at bounding box center [928, 373] width 782 height 17
click at [633, 627] on p "lirikas paveids" at bounding box center [928, 628] width 782 height 17
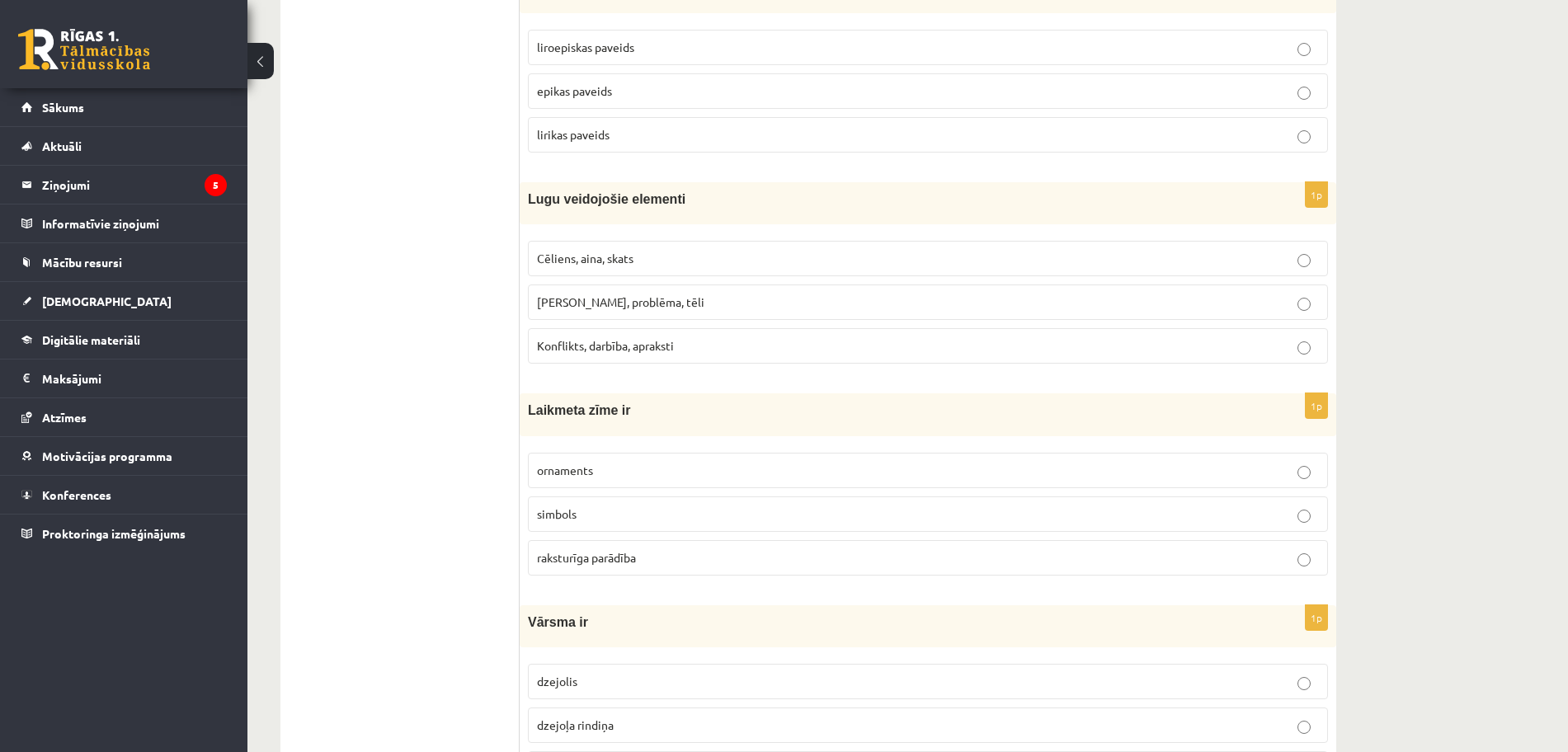
scroll to position [5813, 0]
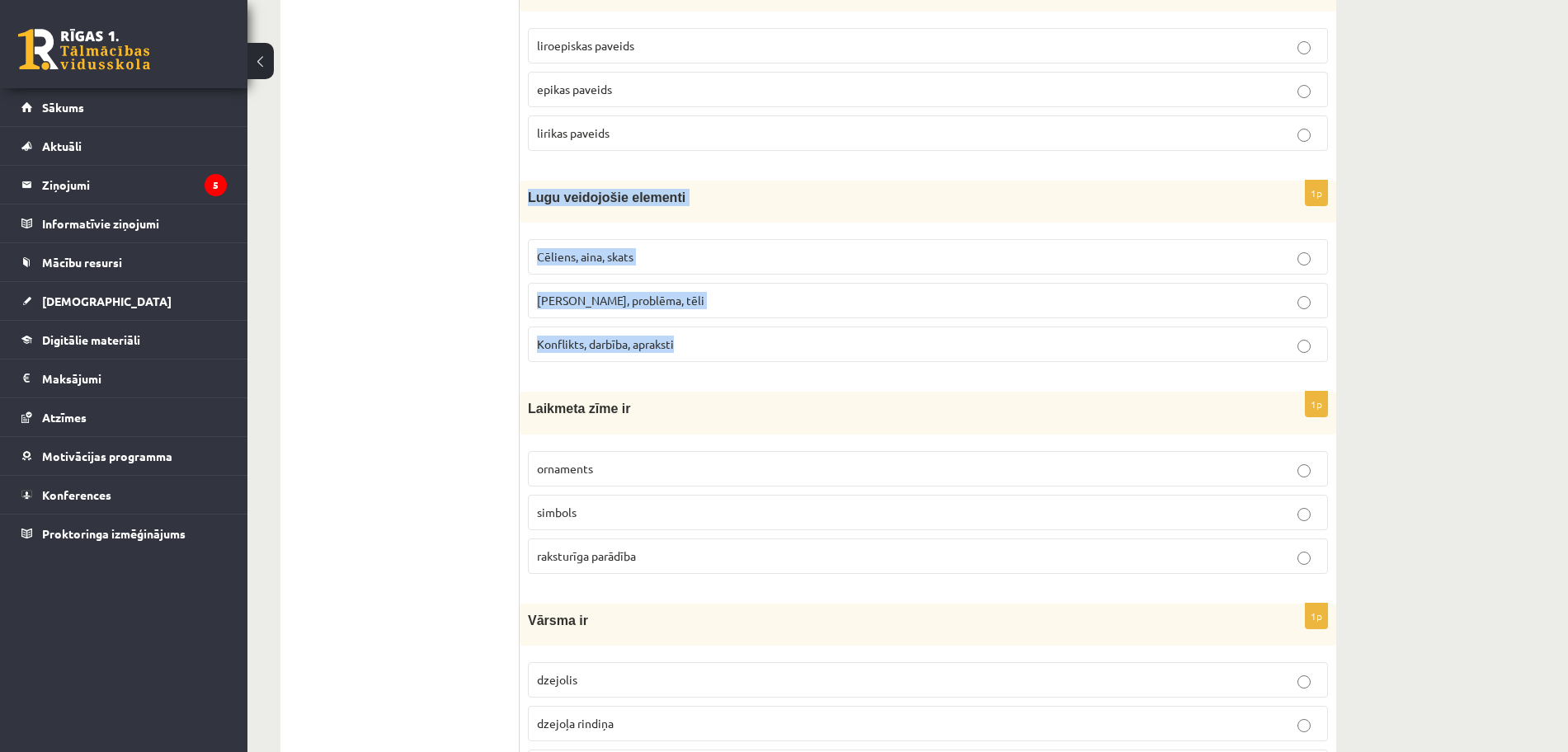
drag, startPoint x: 528, startPoint y: 195, endPoint x: 744, endPoint y: 338, distance: 259.0
click at [744, 338] on div "1p Lugu veidojošie elementi Cēliens, aina, skats Motīvs, problēma, tēli Konflik…" at bounding box center [928, 277] width 816 height 194
click at [714, 345] on p "Konflikts, darbība, apraksti" at bounding box center [928, 344] width 782 height 17
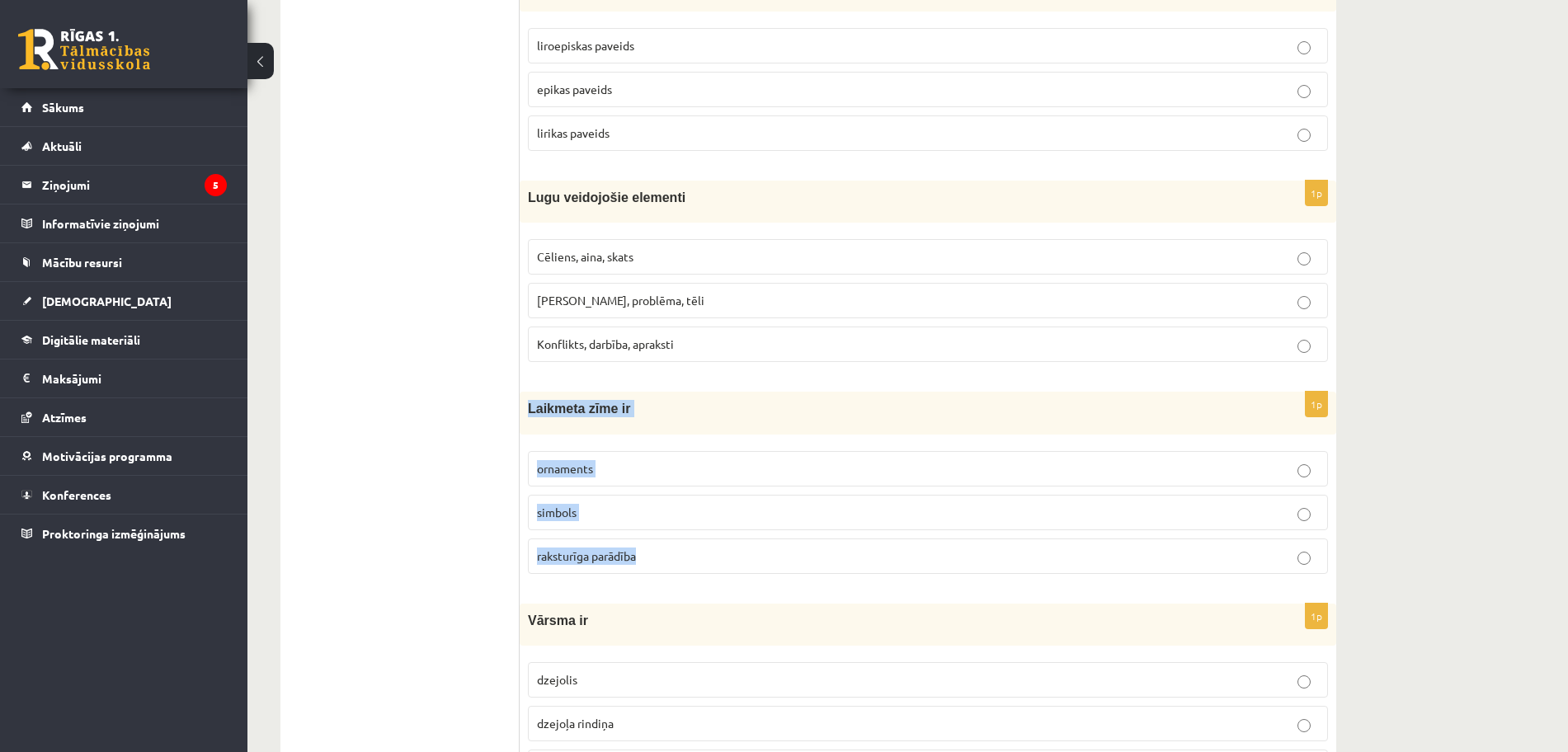
drag, startPoint x: 530, startPoint y: 408, endPoint x: 689, endPoint y: 550, distance: 213.2
click at [689, 550] on div "1p Laikmeta zīme ir ornaments simbols raksturīga parādība" at bounding box center [928, 489] width 816 height 194
click at [758, 564] on p "raksturīga parādība" at bounding box center [928, 556] width 782 height 17
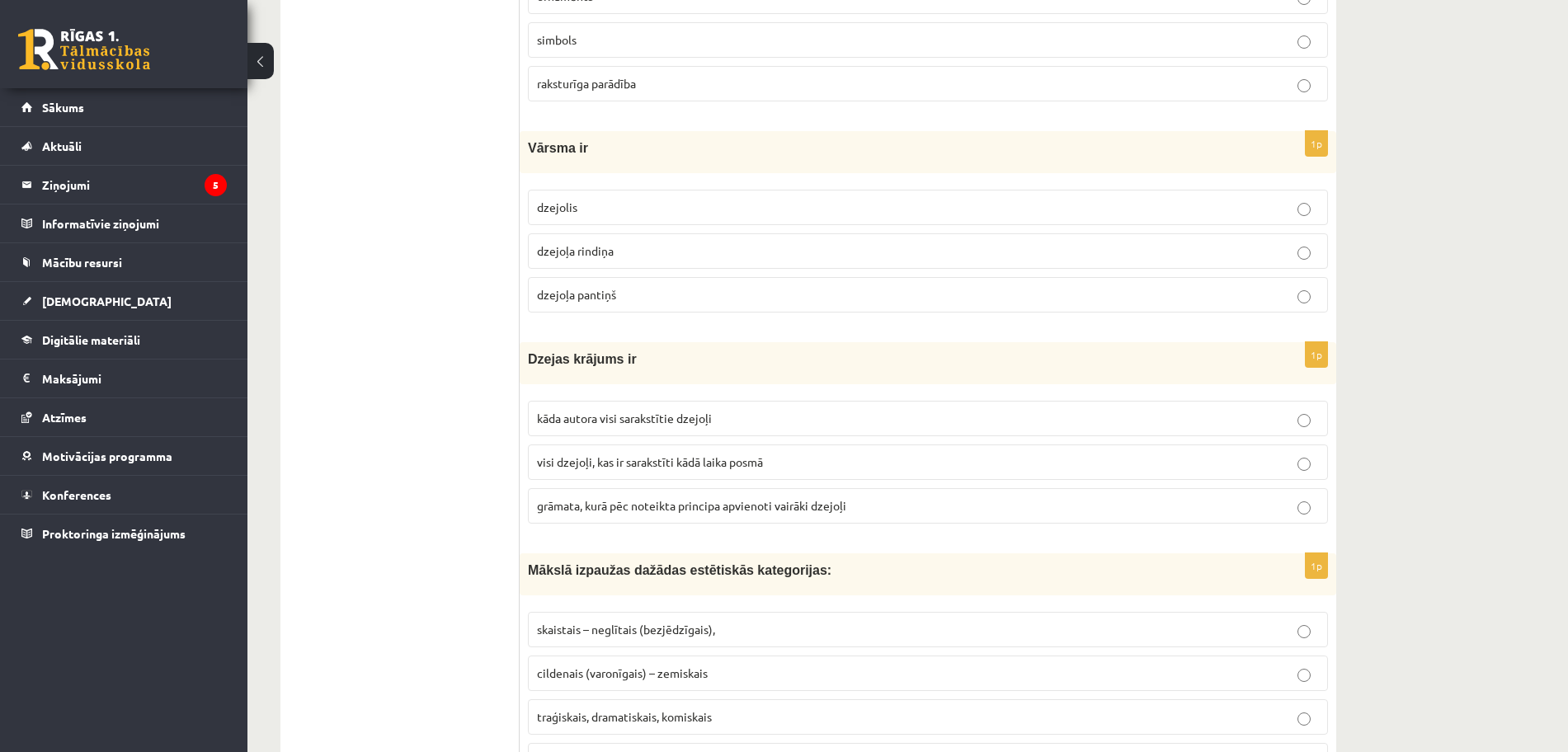
scroll to position [6308, 0]
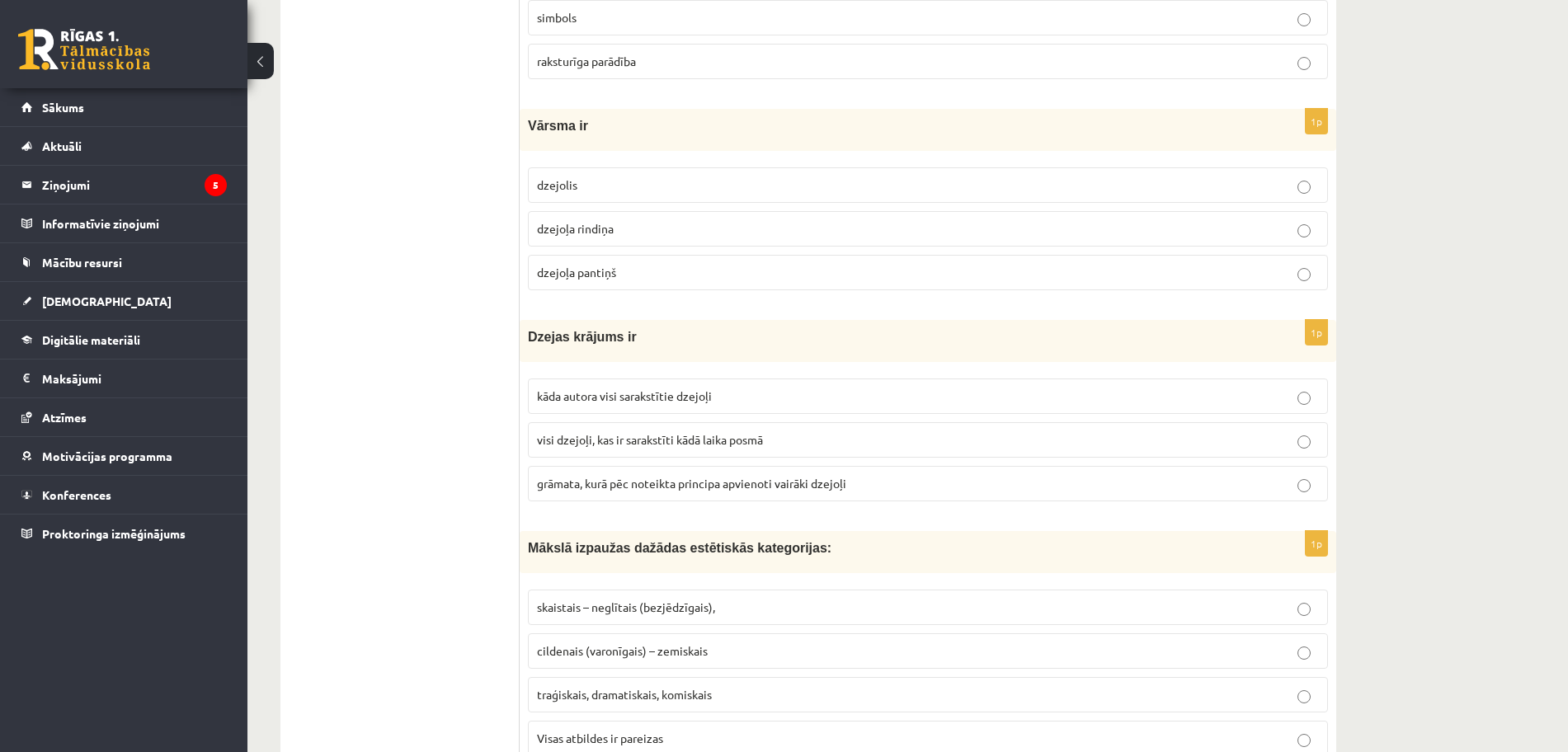
click at [527, 124] on div "Vārsma ir" at bounding box center [928, 130] width 816 height 42
drag, startPoint x: 528, startPoint y: 124, endPoint x: 661, endPoint y: 259, distance: 189.5
click at [661, 259] on div "1p Vārsma ir dzejolis dzejoļa rindiņa dzejoļa pantiņš" at bounding box center [928, 205] width 816 height 194
click at [684, 273] on p "dzejoļa pantiņš" at bounding box center [928, 273] width 782 height 17
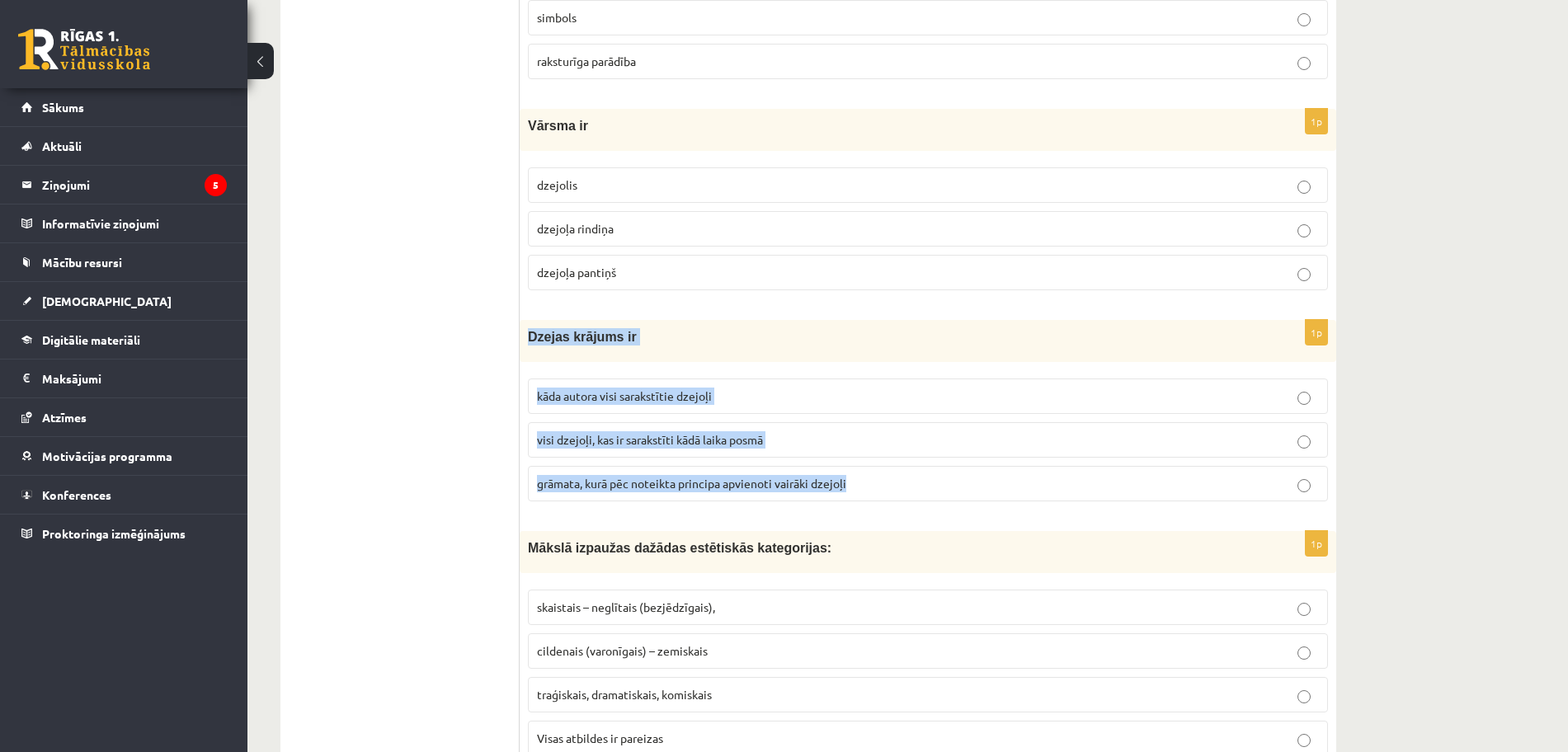
drag, startPoint x: 530, startPoint y: 337, endPoint x: 869, endPoint y: 483, distance: 369.1
click at [869, 483] on div "1p Dzejas krājums ir kāda autora visi sarakstītie dzejoļi visi dzejoļi, kas ir …" at bounding box center [928, 417] width 816 height 194
click at [881, 488] on p "grāmata, kurā pēc noteikta principa apvienoti vairāki dzejoļi" at bounding box center [928, 483] width 782 height 17
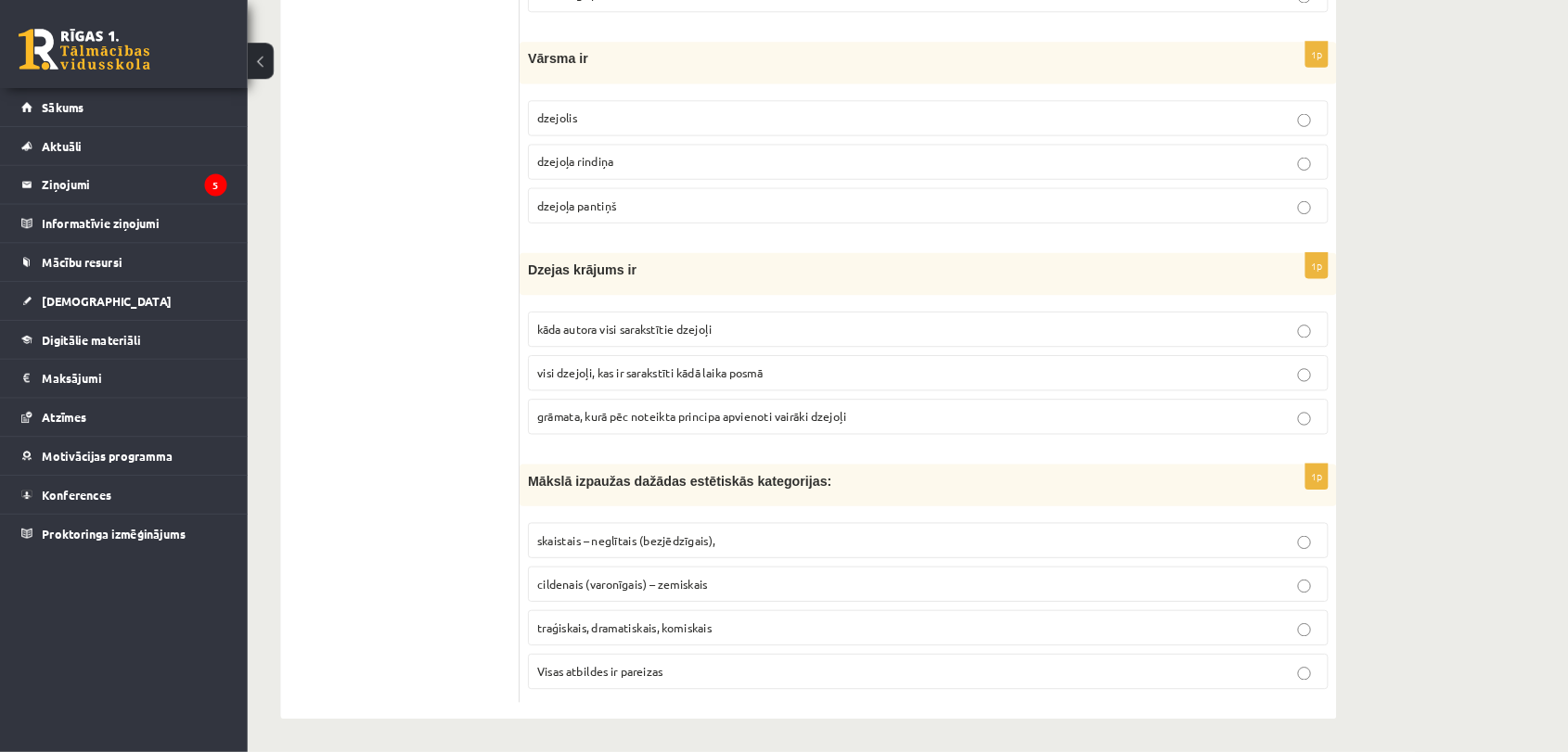
scroll to position [7175, 0]
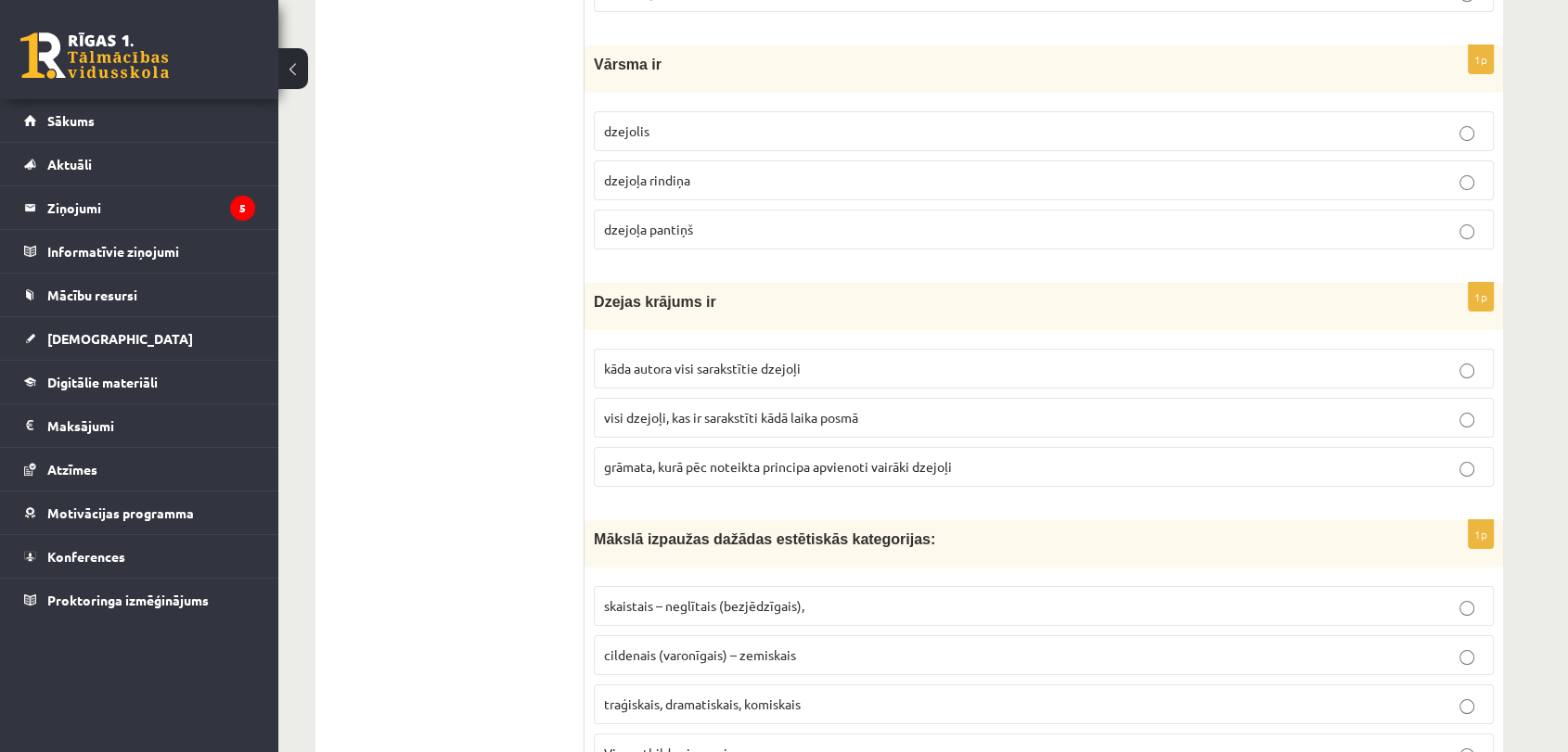
click at [1212, 744] on p "Visas atbildes ir pareizas" at bounding box center [1043, 754] width 879 height 19
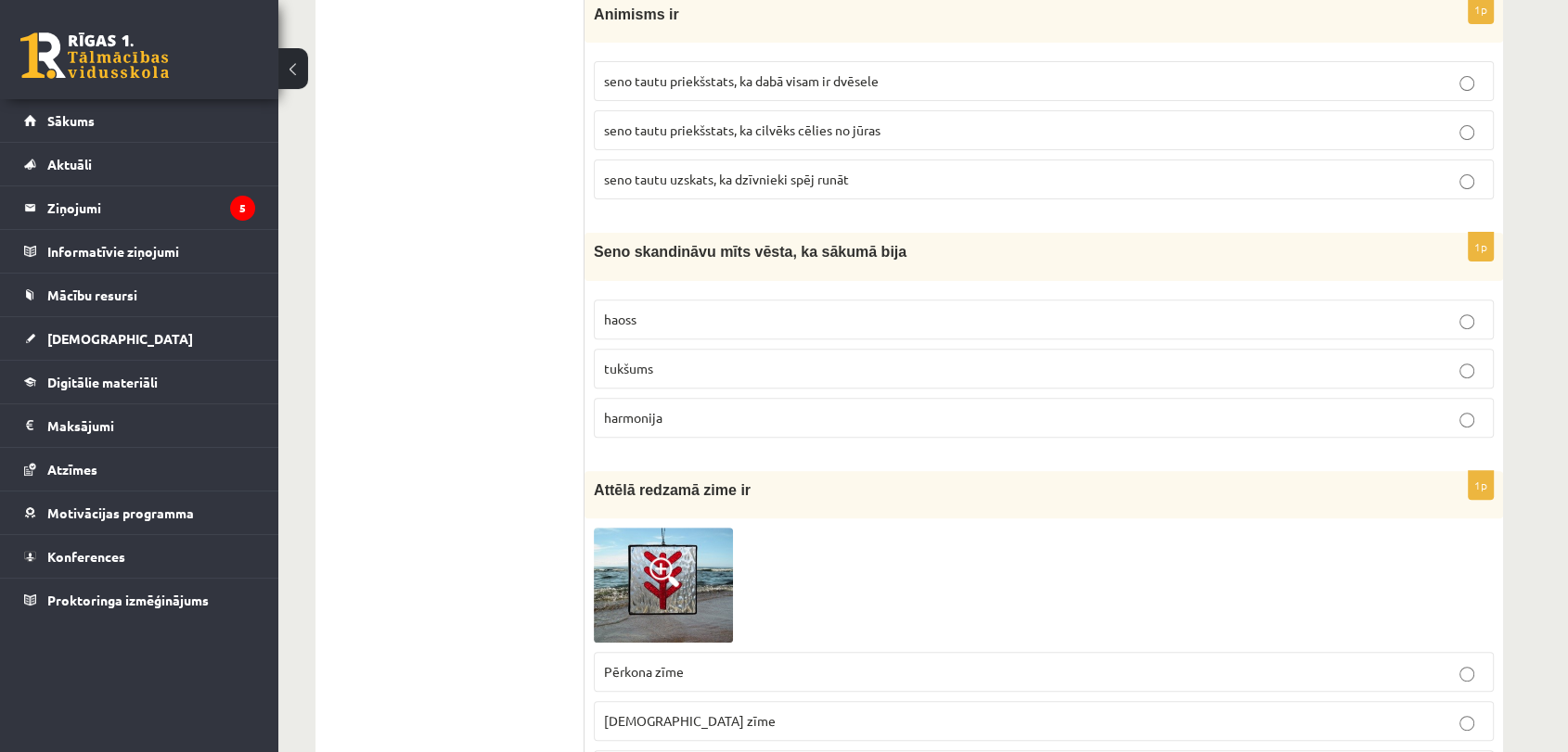
scroll to position [0, 0]
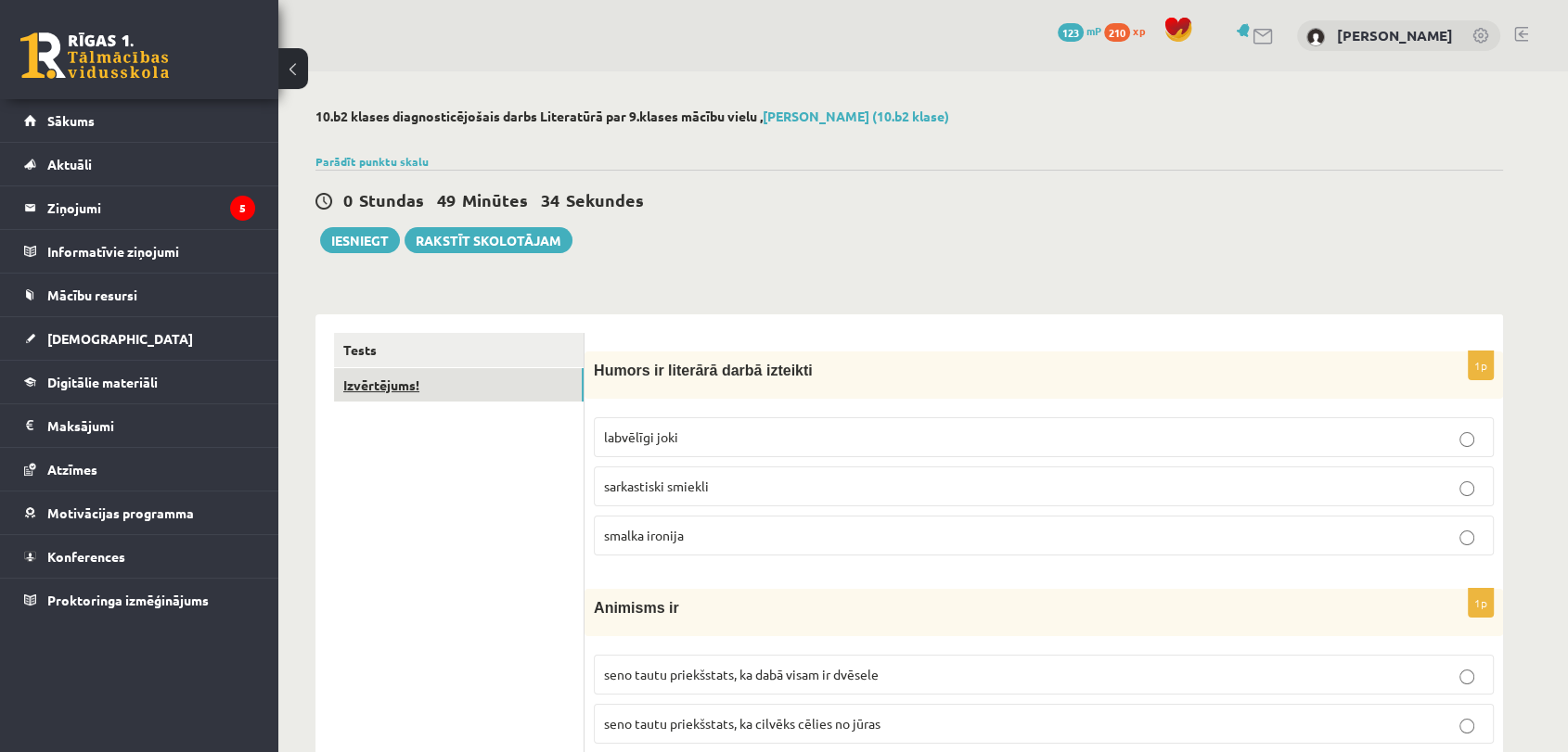
click at [564, 386] on link "Izvērtējums!" at bounding box center [459, 385] width 250 height 34
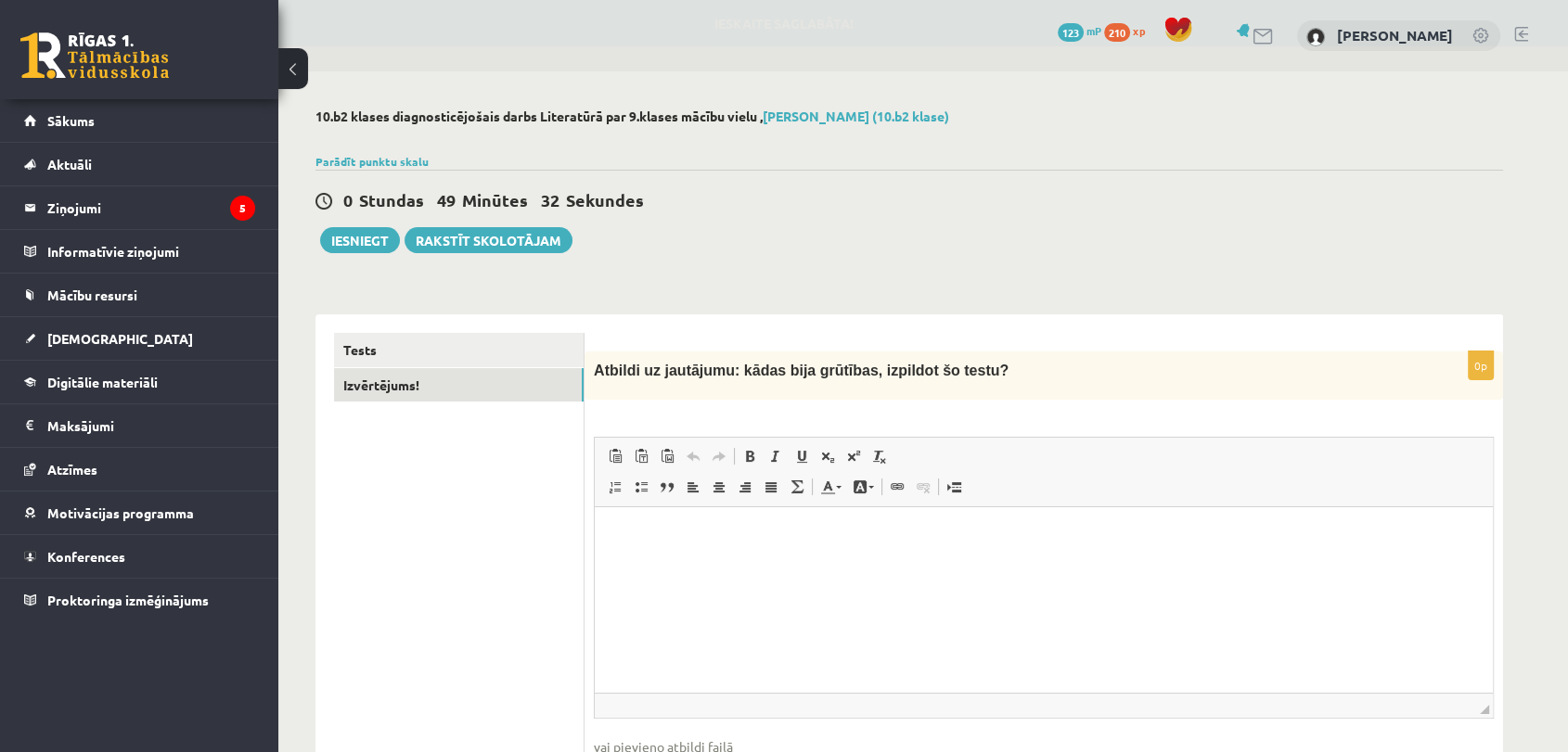
click at [774, 462] on span at bounding box center [775, 456] width 15 height 15
click at [775, 459] on span at bounding box center [775, 456] width 15 height 15
click at [343, 233] on button "Iesniegt" at bounding box center [359, 240] width 80 height 26
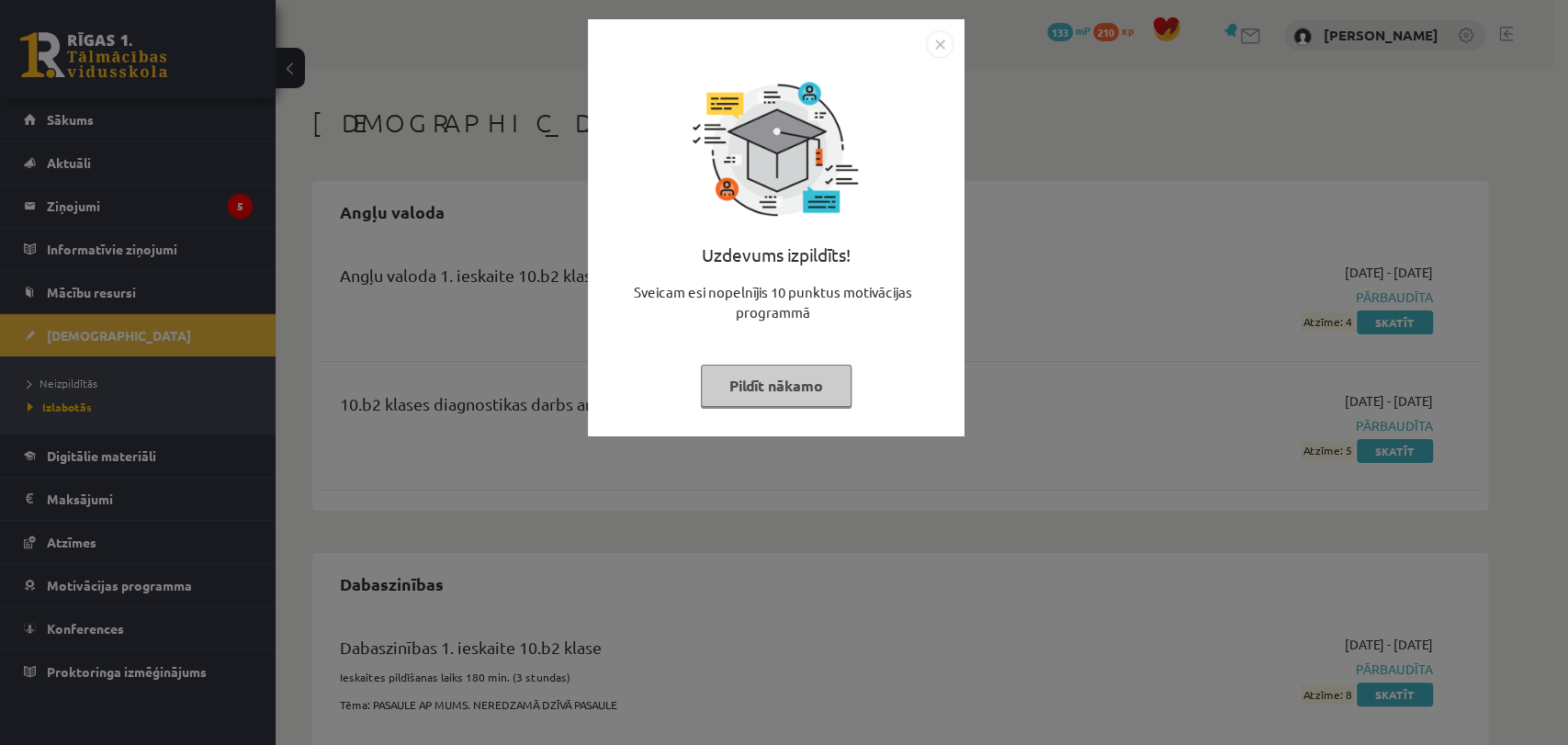
click at [779, 375] on button "Pildīt nākamo" at bounding box center [776, 386] width 151 height 42
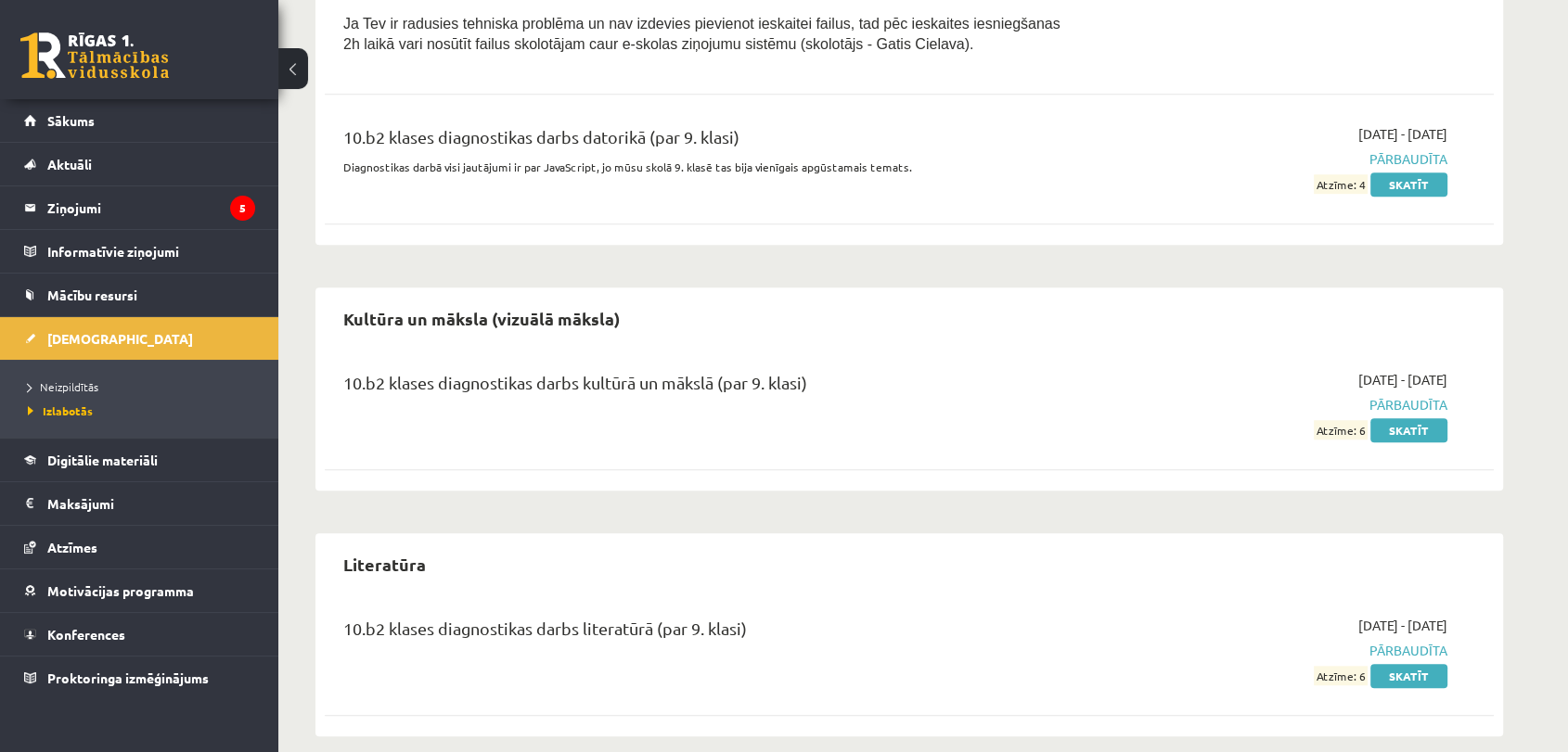
scroll to position [1330, 0]
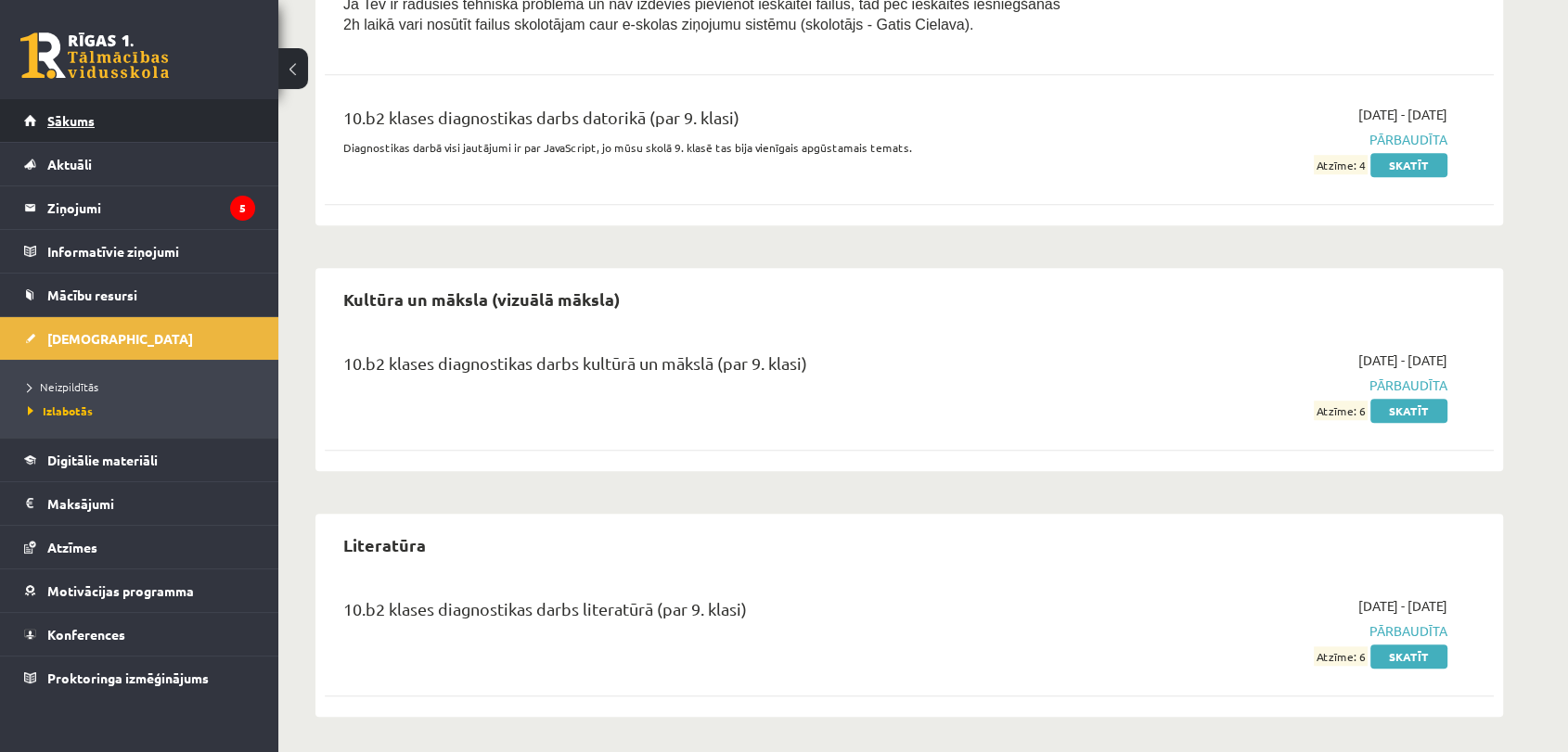
click at [75, 107] on link "Sākums" at bounding box center [140, 120] width 231 height 43
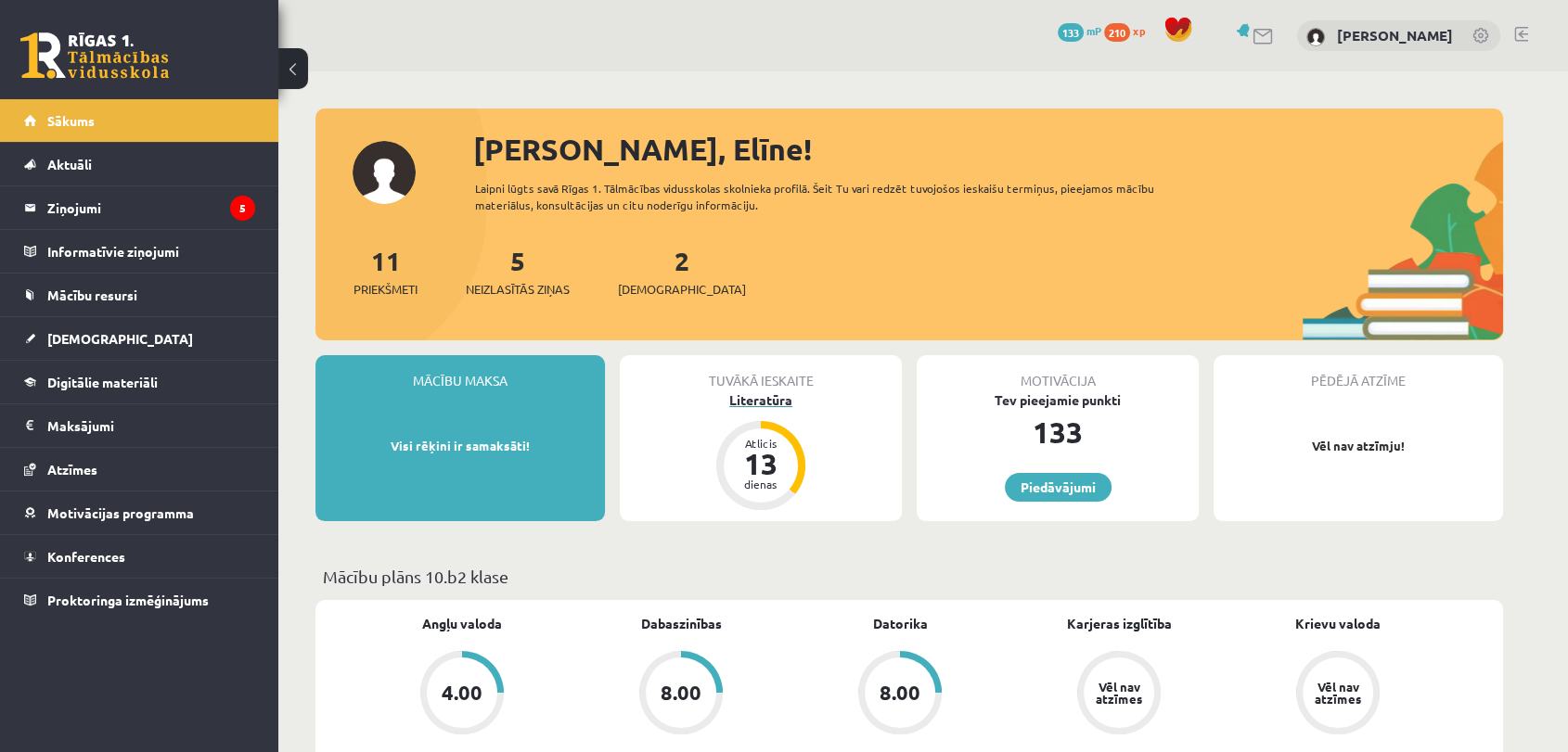
click at [751, 400] on div "Literatūra" at bounding box center [761, 400] width 282 height 19
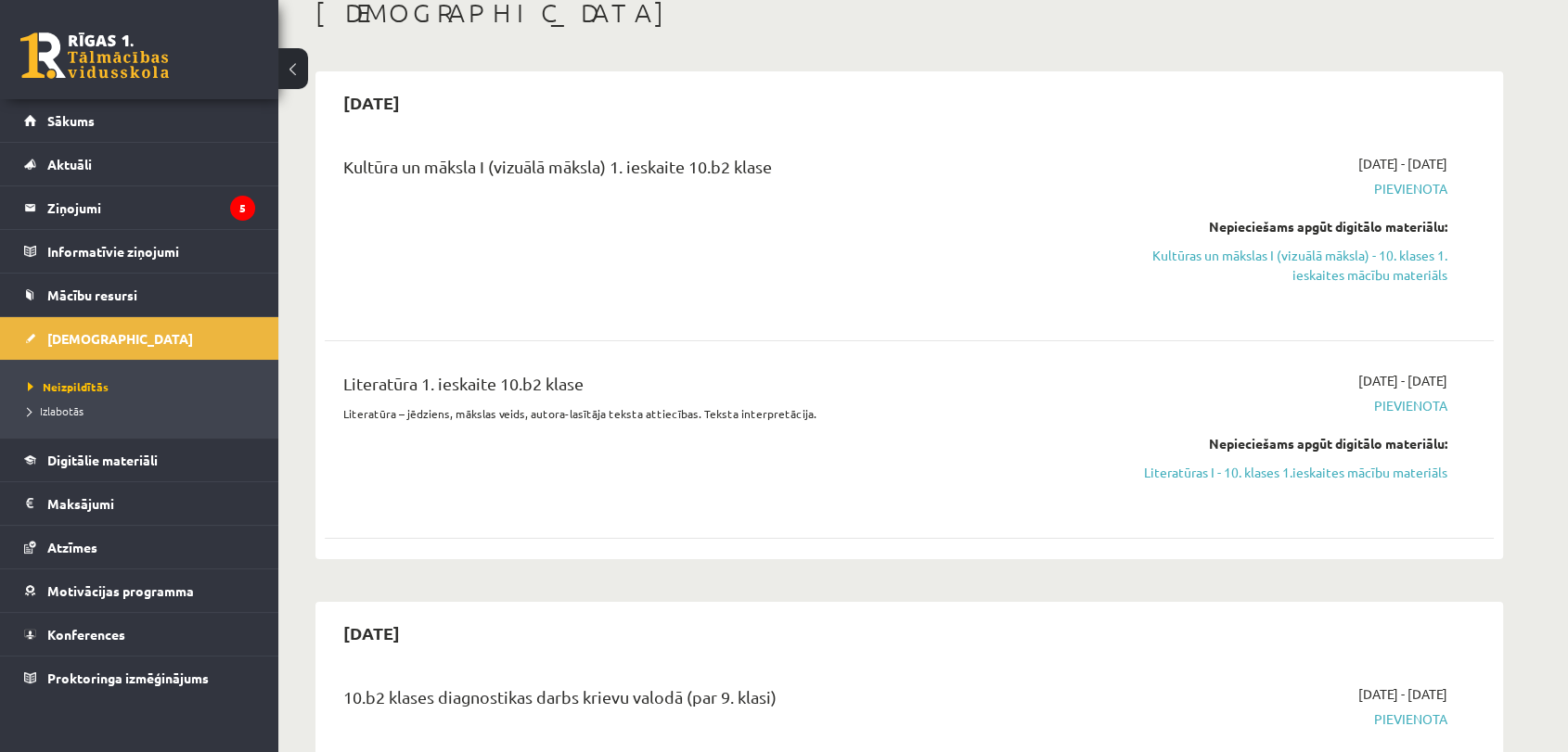
scroll to position [82, 0]
